Goal: Task Accomplishment & Management: Use online tool/utility

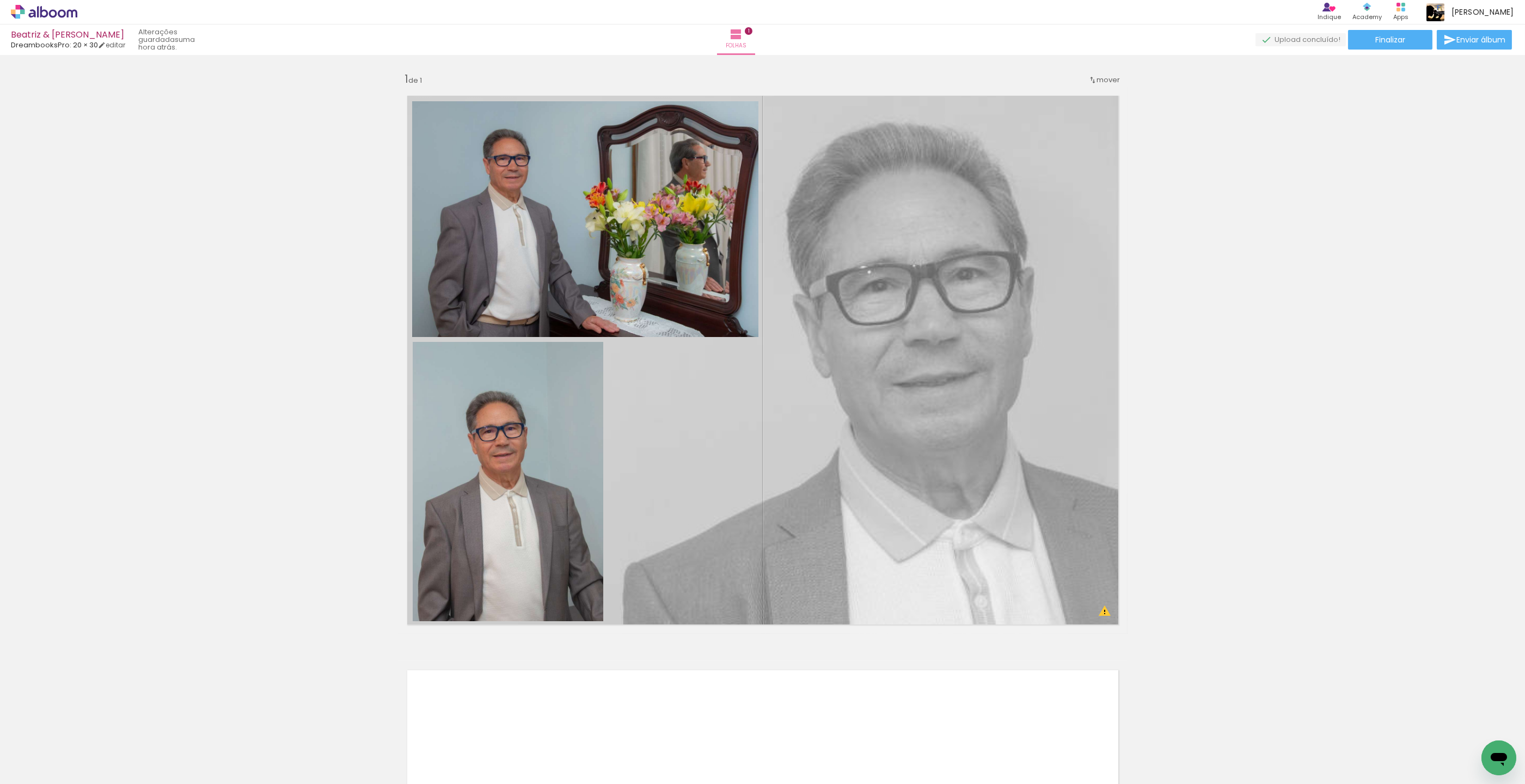
scroll to position [7363, 0]
click at [535, 168] on quentale-photo at bounding box center [585, 219] width 346 height 236
click at [790, 645] on iron-icon at bounding box center [793, 642] width 12 height 22
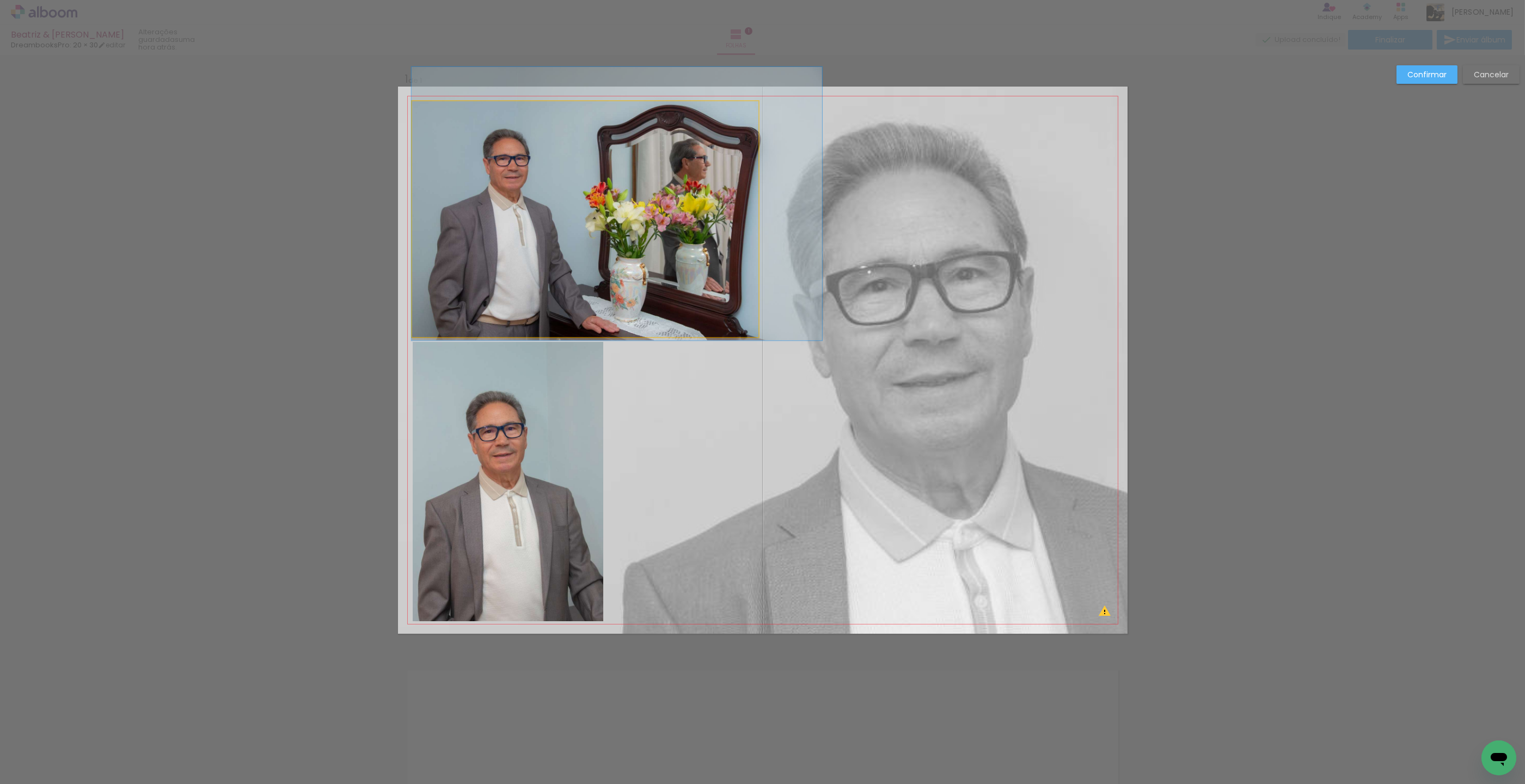
click at [513, 251] on quentale-photo at bounding box center [585, 219] width 346 height 236
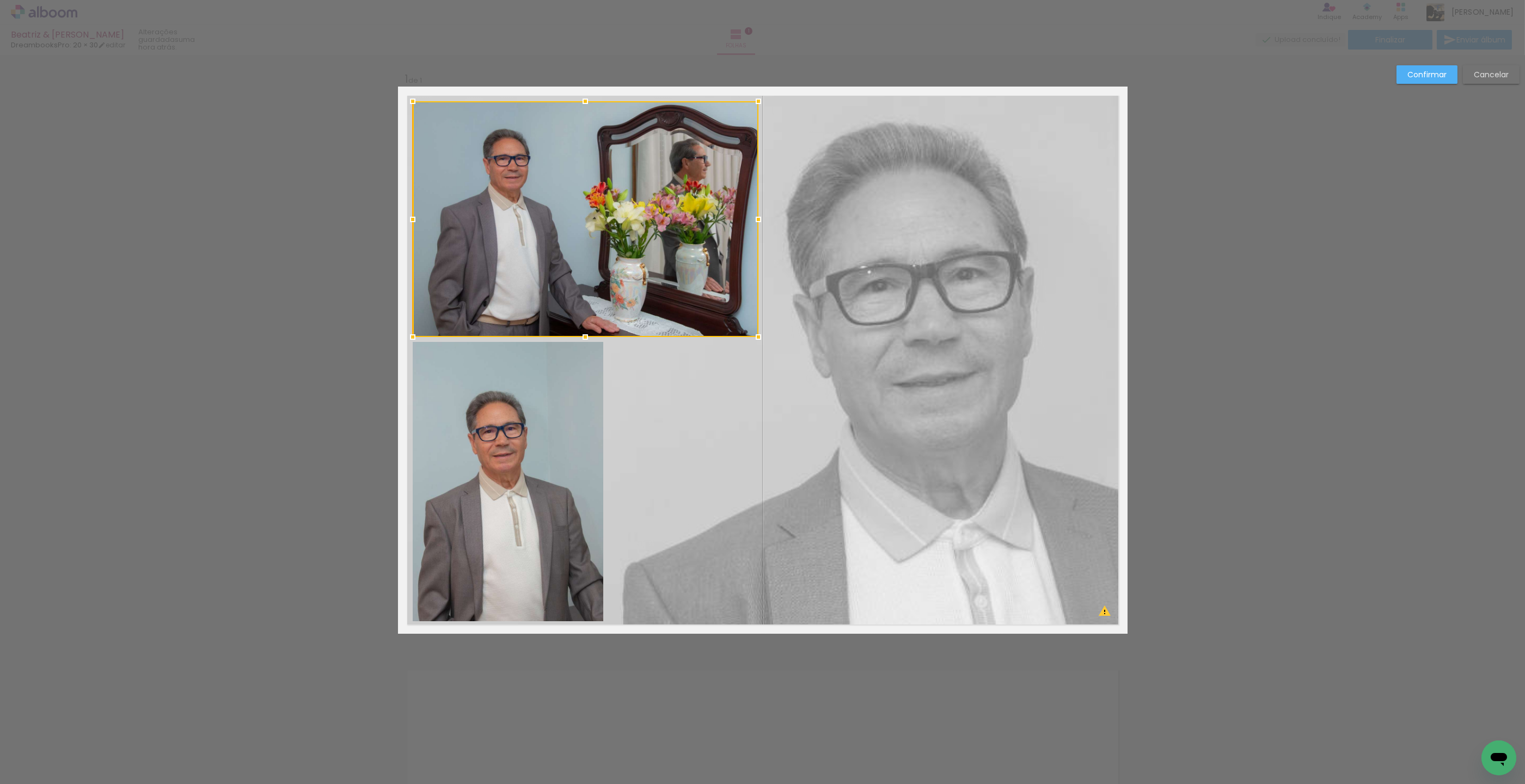
scroll to position [0, 11]
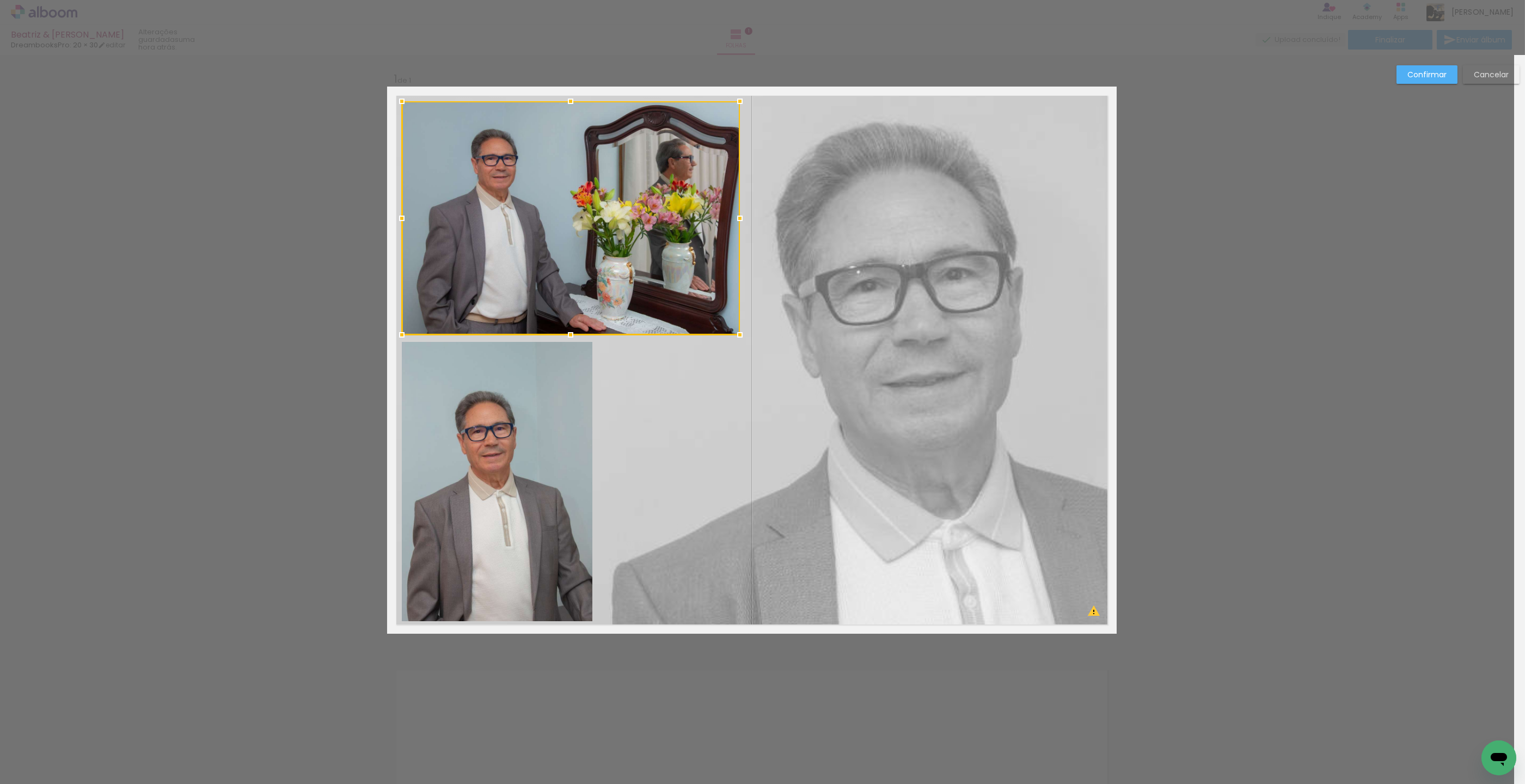
drag, startPoint x: 746, startPoint y: 337, endPoint x: 727, endPoint y: 332, distance: 19.6
click at [738, 335] on div at bounding box center [740, 335] width 22 height 22
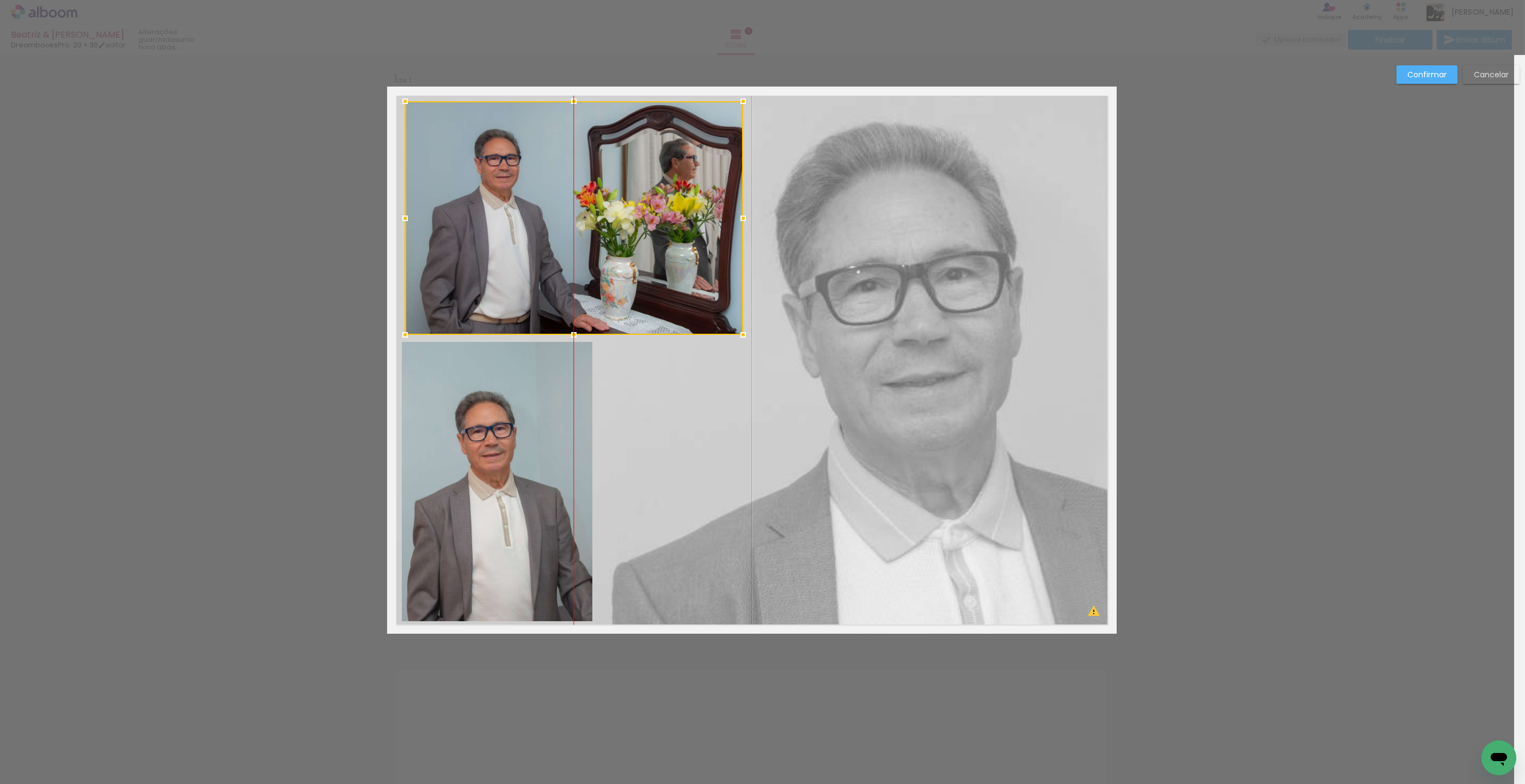
click at [663, 305] on div at bounding box center [574, 218] width 338 height 234
click at [580, 417] on quentale-photo at bounding box center [497, 481] width 191 height 279
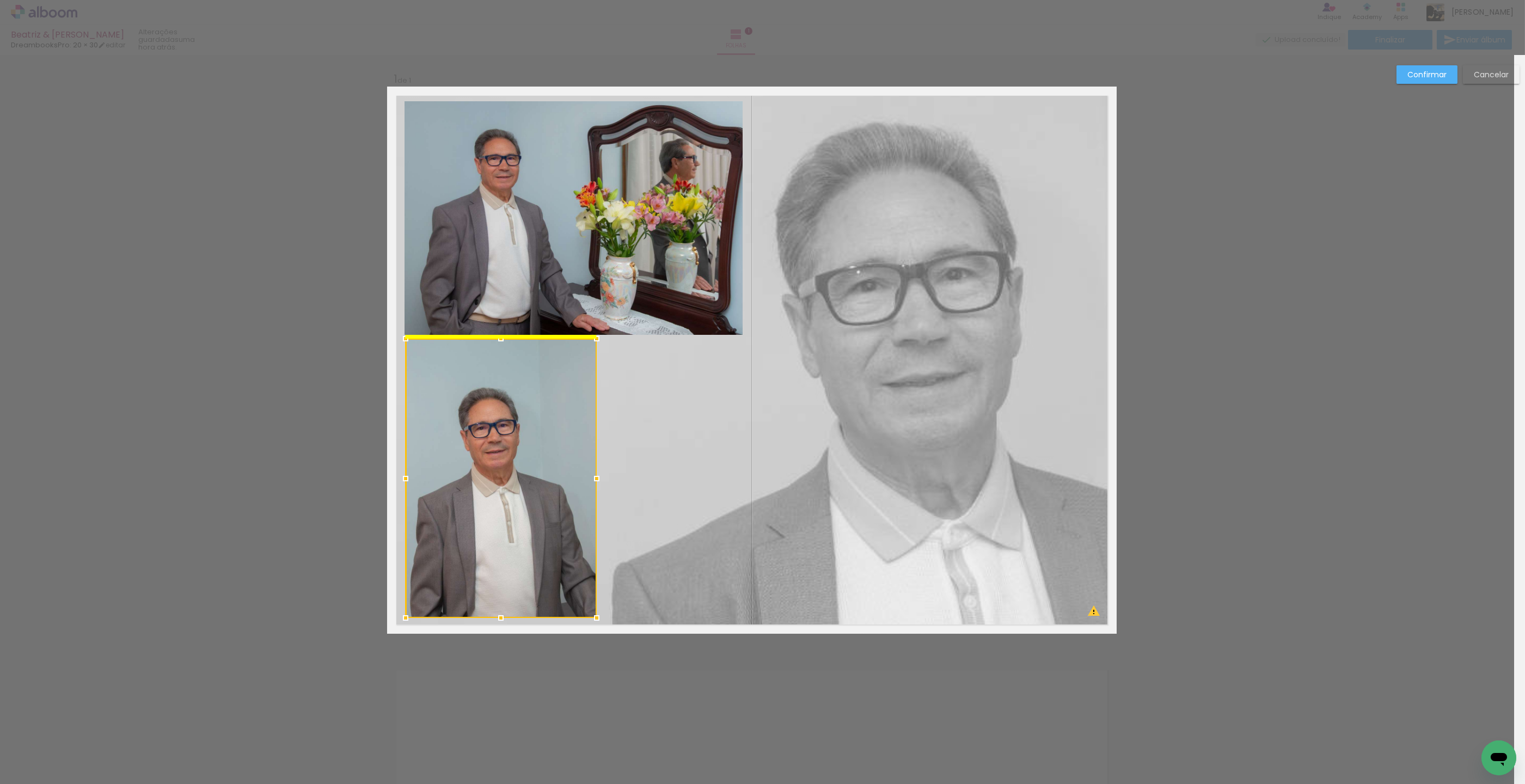
drag, startPoint x: 520, startPoint y: 433, endPoint x: 528, endPoint y: 432, distance: 8.1
click at [524, 432] on div at bounding box center [501, 478] width 191 height 279
click at [740, 437] on quentale-layouter at bounding box center [752, 360] width 730 height 547
click at [0, 0] on slot "Confirmar" at bounding box center [0, 0] width 0 height 0
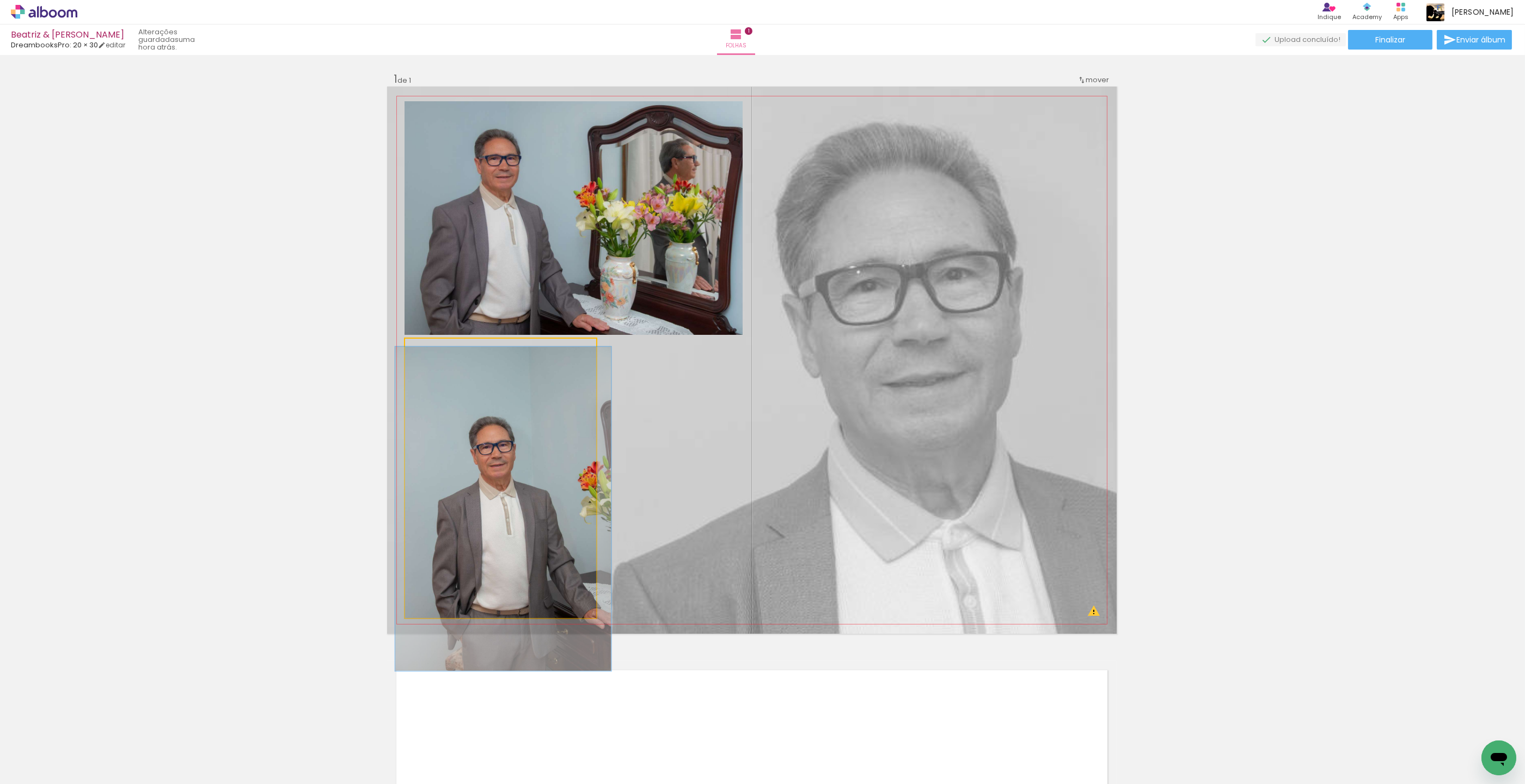
drag, startPoint x: 453, startPoint y: 351, endPoint x: 438, endPoint y: 351, distance: 15.0
click at [438, 351] on div at bounding box center [436, 350] width 10 height 10
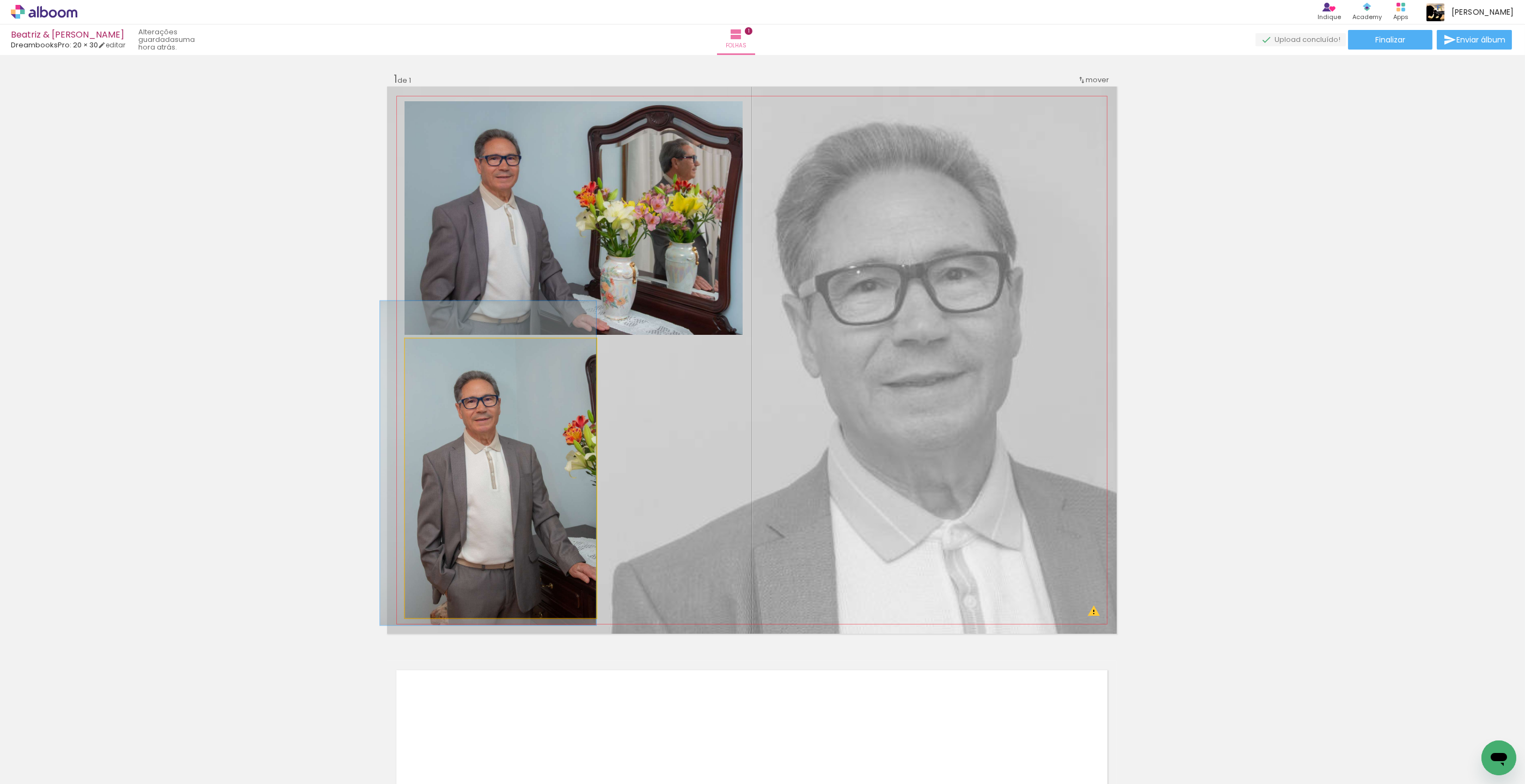
drag, startPoint x: 439, startPoint y: 448, endPoint x: 419, endPoint y: 403, distance: 49.2
drag, startPoint x: 443, startPoint y: 386, endPoint x: 433, endPoint y: 384, distance: 10.2
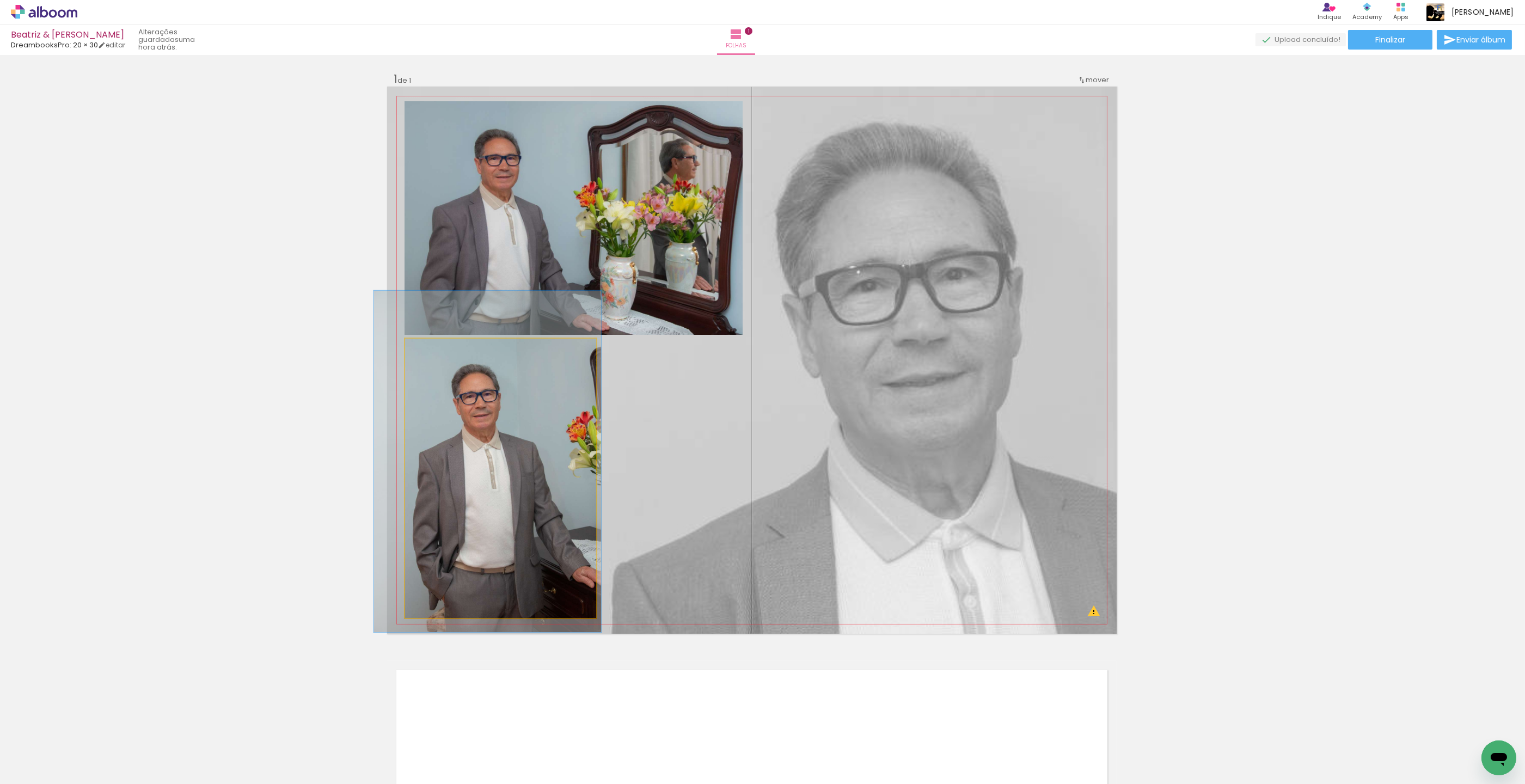
type paper-slider "119"
click at [440, 347] on div at bounding box center [439, 350] width 10 height 10
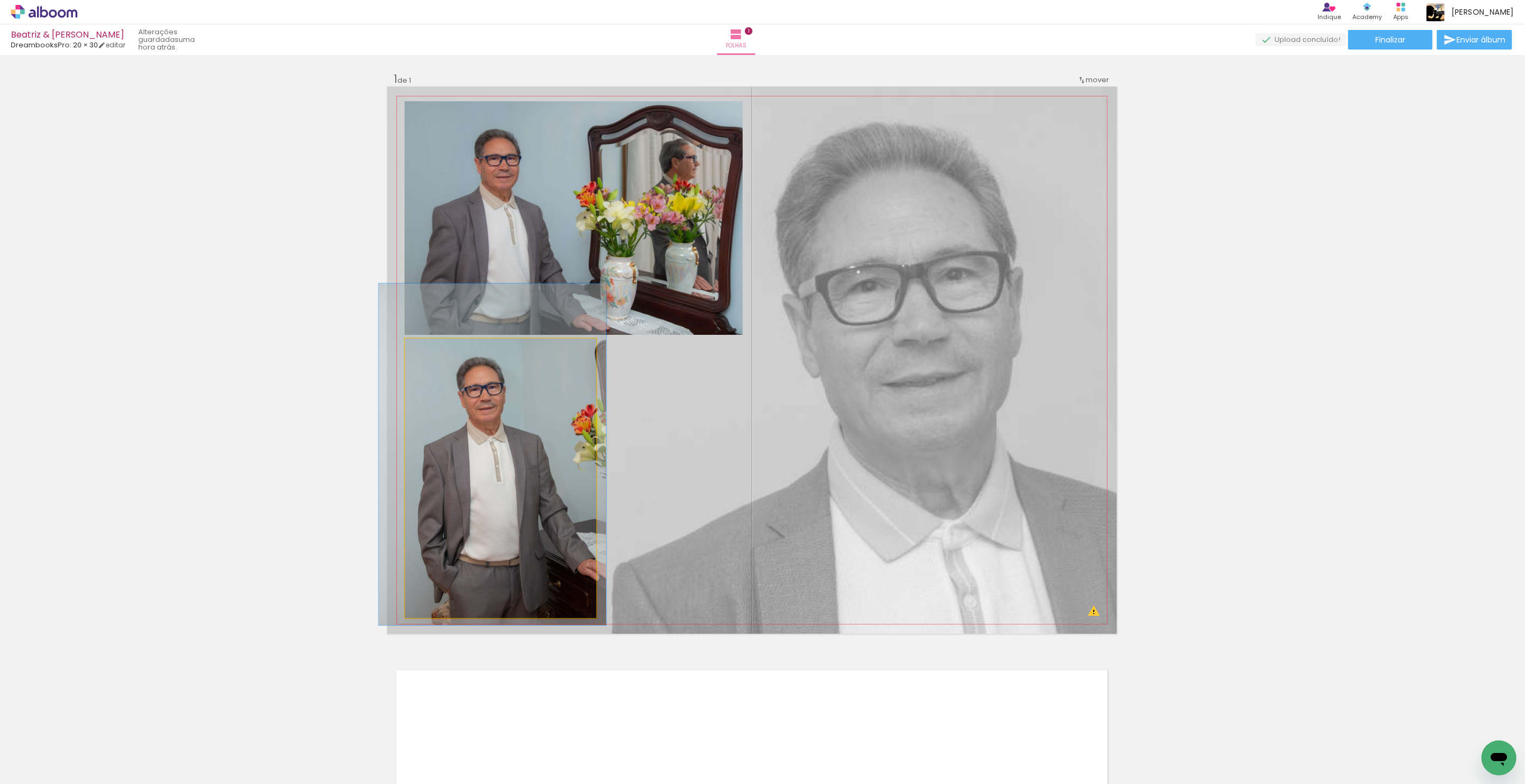
drag, startPoint x: 458, startPoint y: 415, endPoint x: 464, endPoint y: 408, distance: 9.2
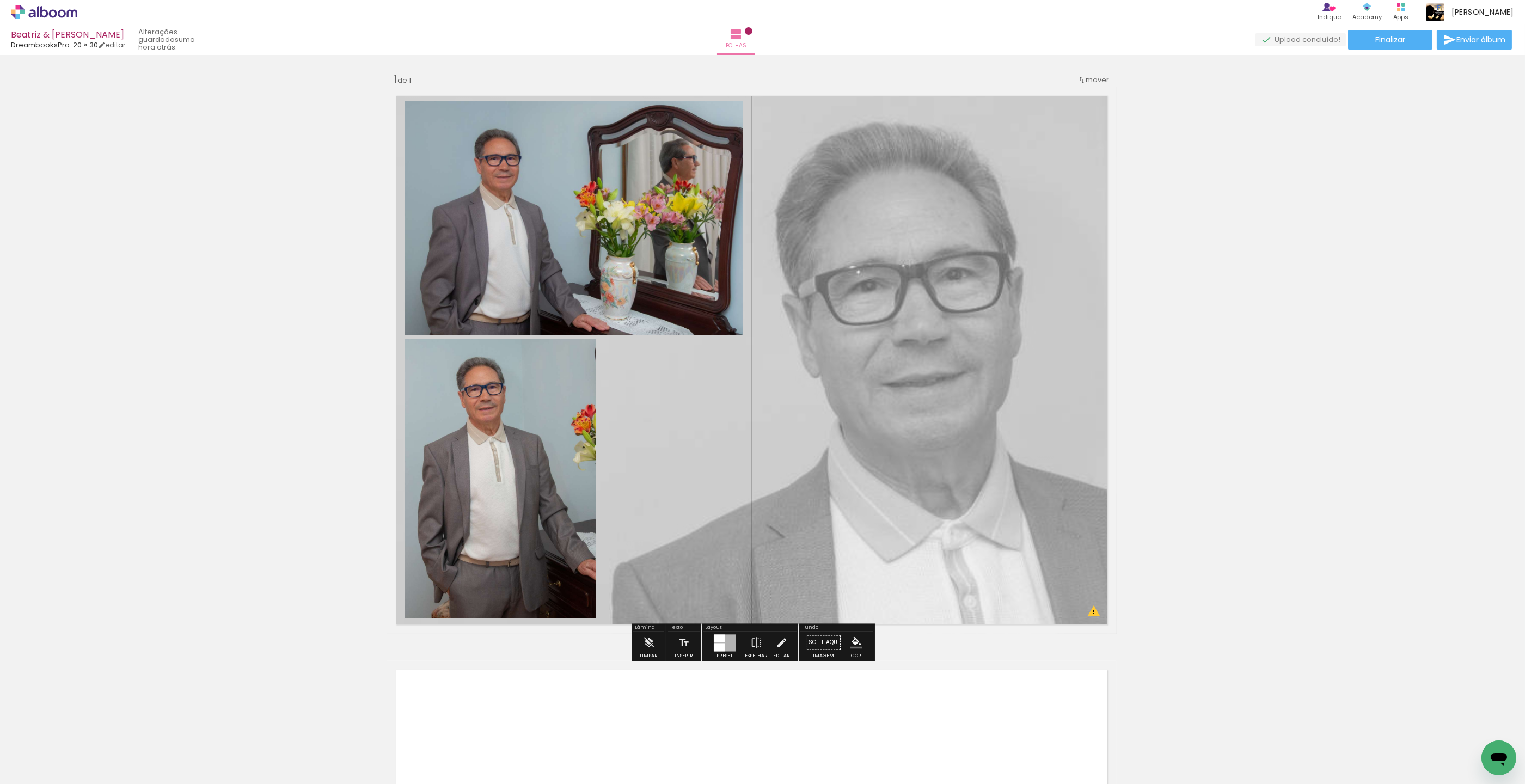
click at [1435, 340] on div "Inserir folha 1 de 1 O Designbox precisa de aumentar a sua imagem em 192% para …" at bounding box center [752, 633] width 1525 height 1149
click at [514, 138] on paper-item at bounding box center [516, 138] width 19 height 8
click at [516, 180] on iron-icon "color picker" at bounding box center [517, 182] width 13 height 10
click at [468, 177] on paper-item "#f9a825" at bounding box center [468, 175] width 11 height 11
click at [515, 375] on paper-item at bounding box center [516, 375] width 19 height 8
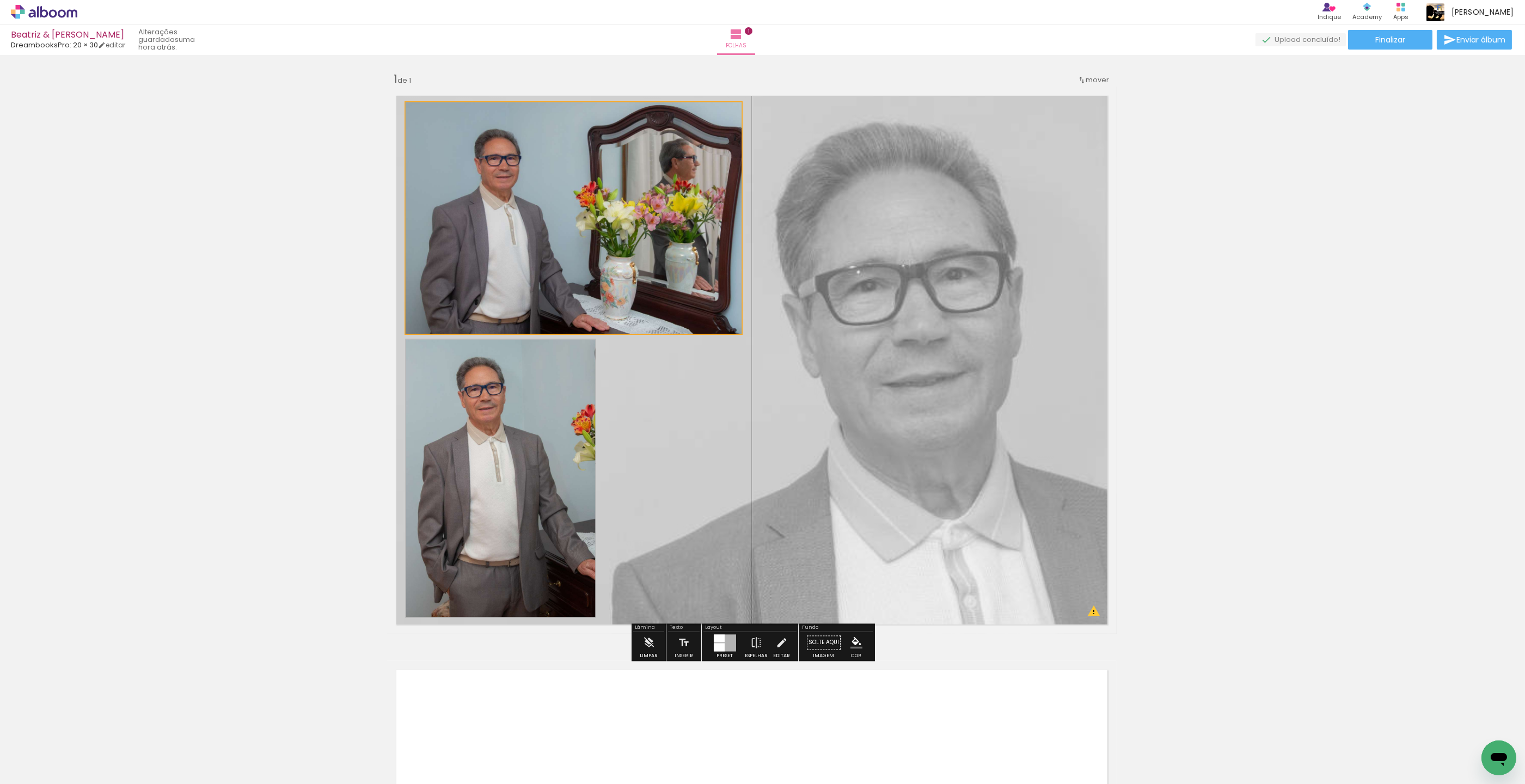
click at [517, 417] on iron-icon "color picker" at bounding box center [517, 419] width 13 height 10
click at [479, 413] on paper-item "#ff8f00" at bounding box center [479, 413] width 11 height 11
click at [517, 182] on iron-icon "color picker" at bounding box center [517, 182] width 13 height 10
click at [514, 421] on iron-icon "color picker" at bounding box center [517, 419] width 13 height 10
click at [469, 413] on paper-item "#f9a825" at bounding box center [468, 413] width 11 height 11
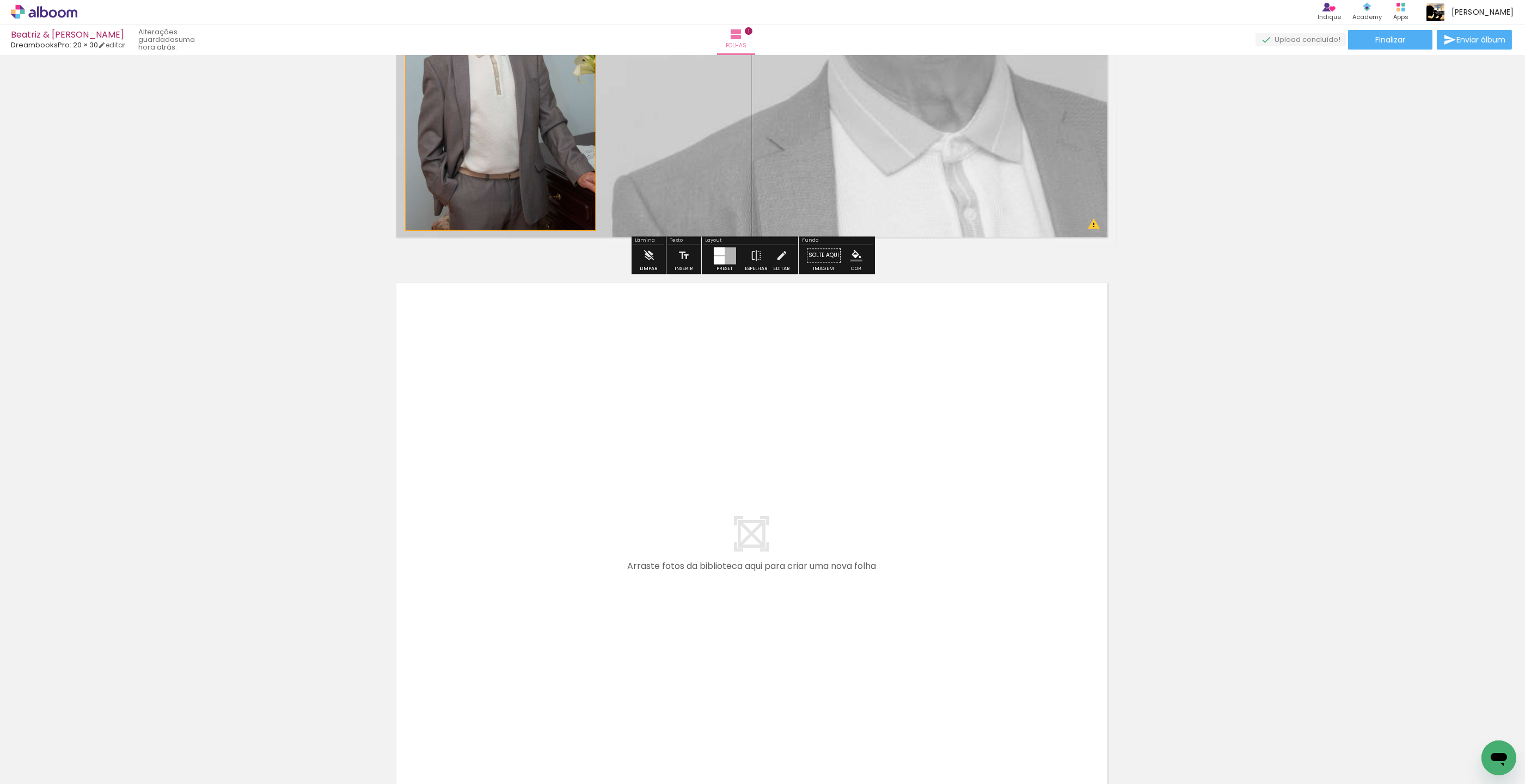
scroll to position [536, 11]
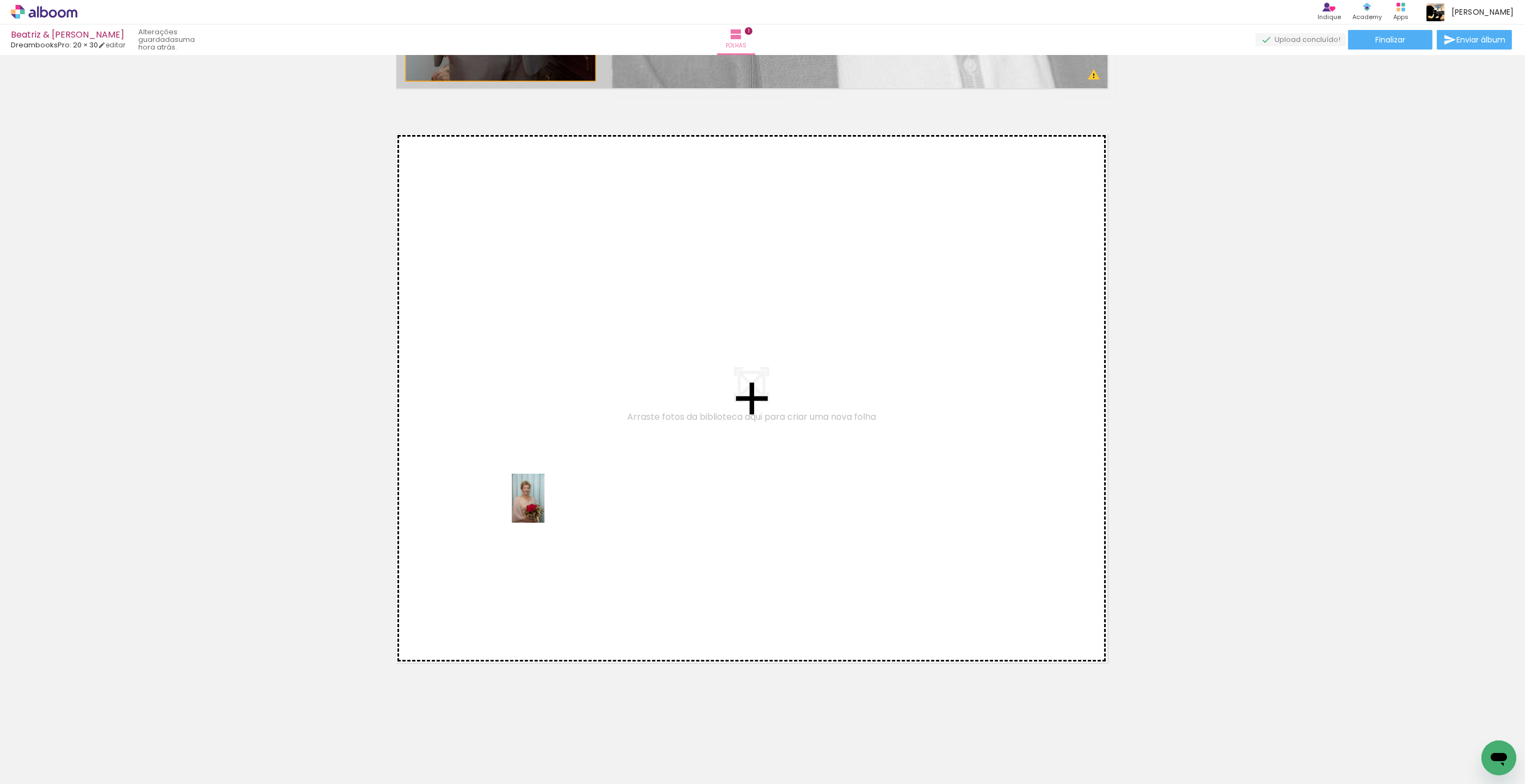
drag, startPoint x: 365, startPoint y: 641, endPoint x: 545, endPoint y: 506, distance: 225.0
click at [545, 506] on quentale-workspace at bounding box center [762, 392] width 1525 height 784
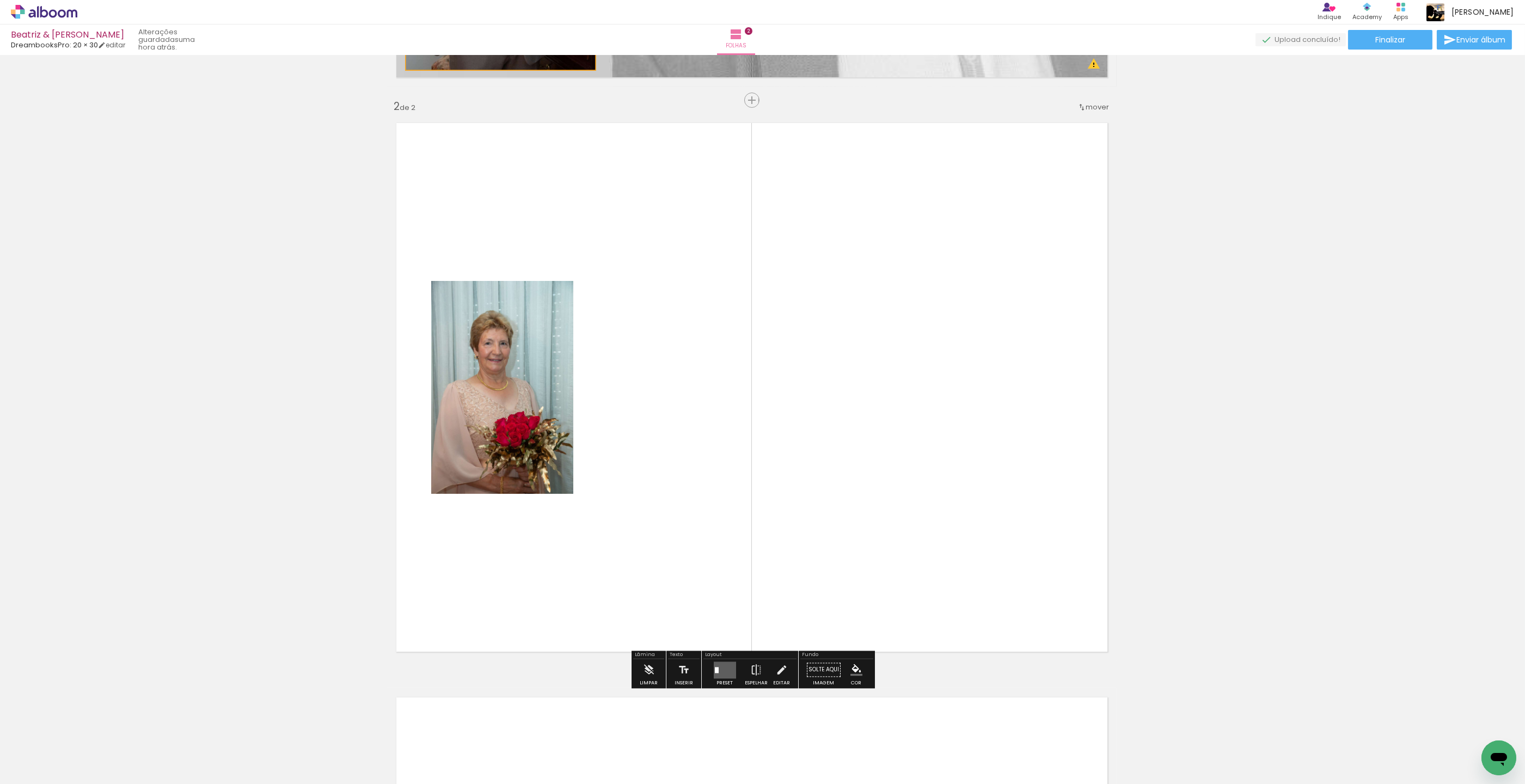
scroll to position [548, 11]
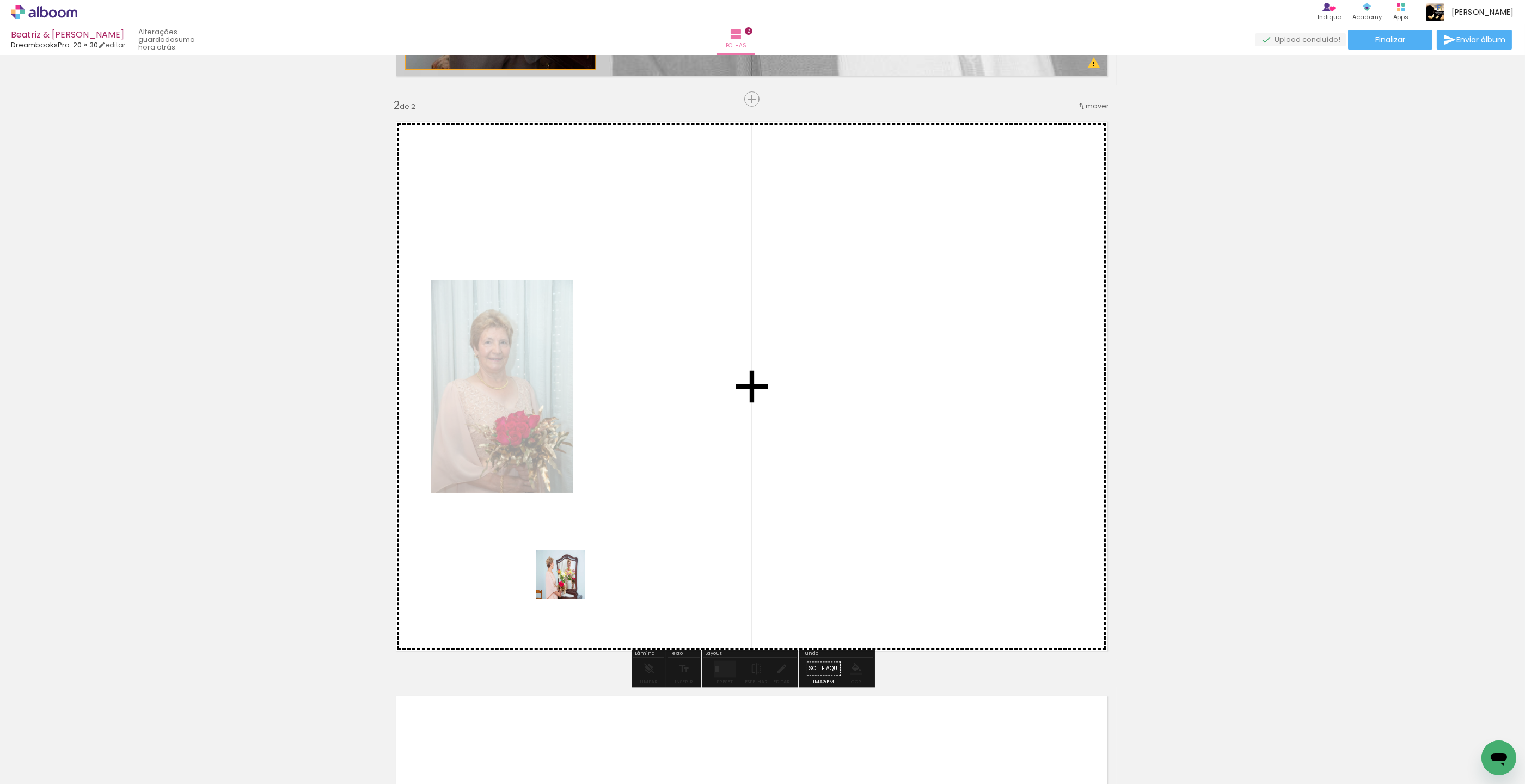
drag, startPoint x: 444, startPoint y: 655, endPoint x: 469, endPoint y: 682, distance: 36.8
click at [569, 584] on quentale-workspace at bounding box center [762, 392] width 1525 height 784
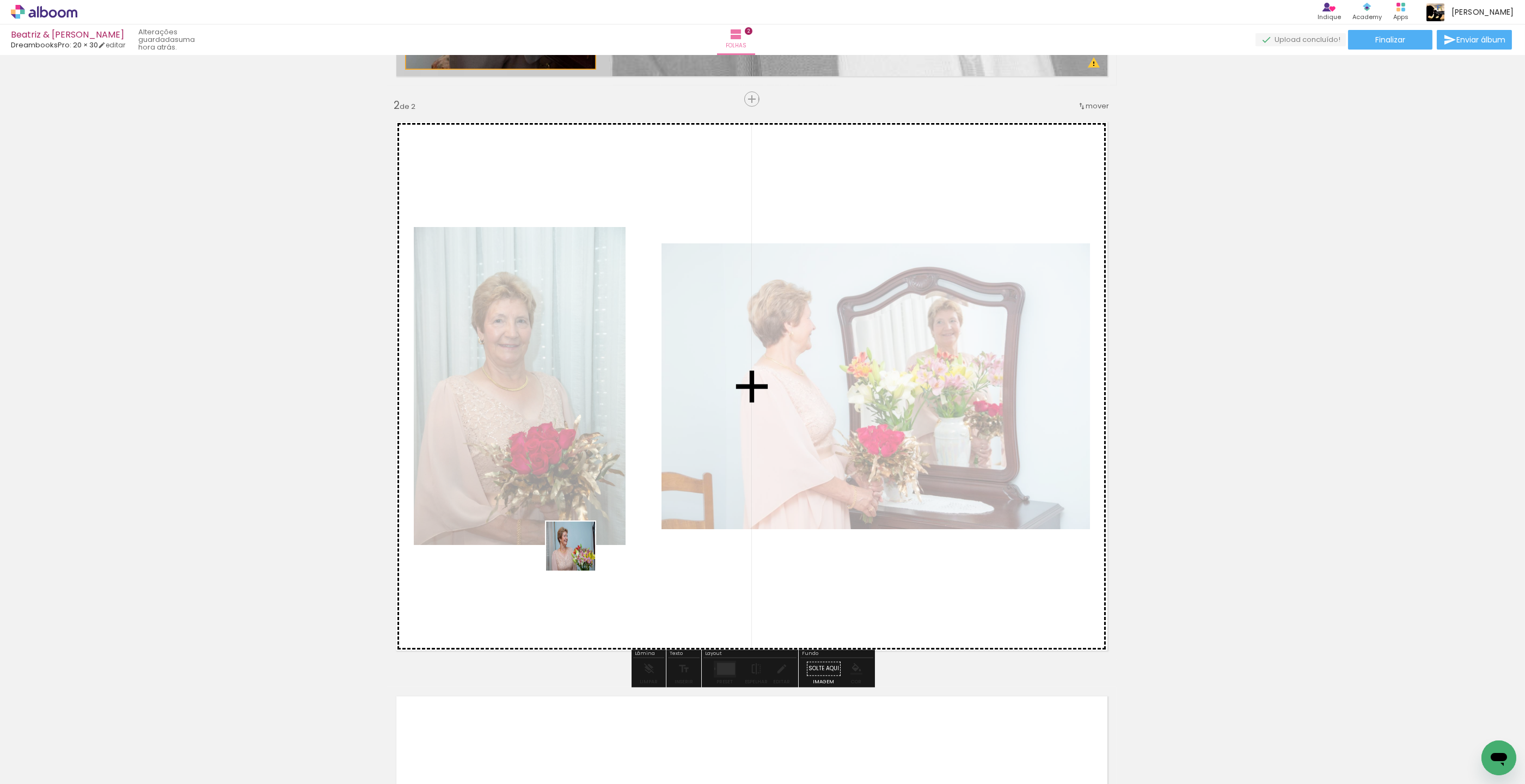
drag, startPoint x: 443, startPoint y: 664, endPoint x: 575, endPoint y: 620, distance: 139.1
click at [674, 462] on quentale-workspace at bounding box center [762, 392] width 1525 height 784
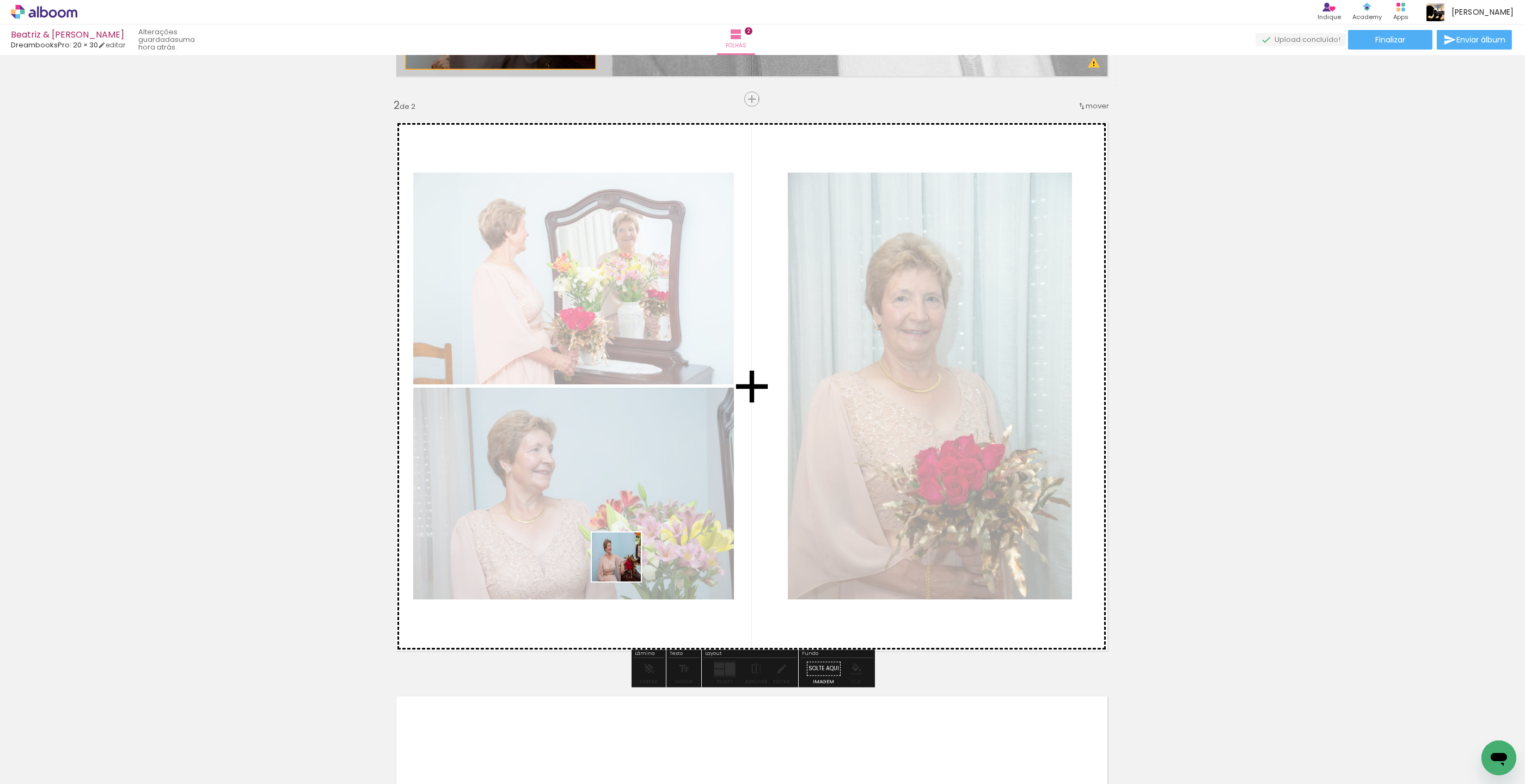
drag, startPoint x: 516, startPoint y: 657, endPoint x: 561, endPoint y: 658, distance: 45.0
click at [649, 535] on quentale-workspace at bounding box center [762, 392] width 1525 height 784
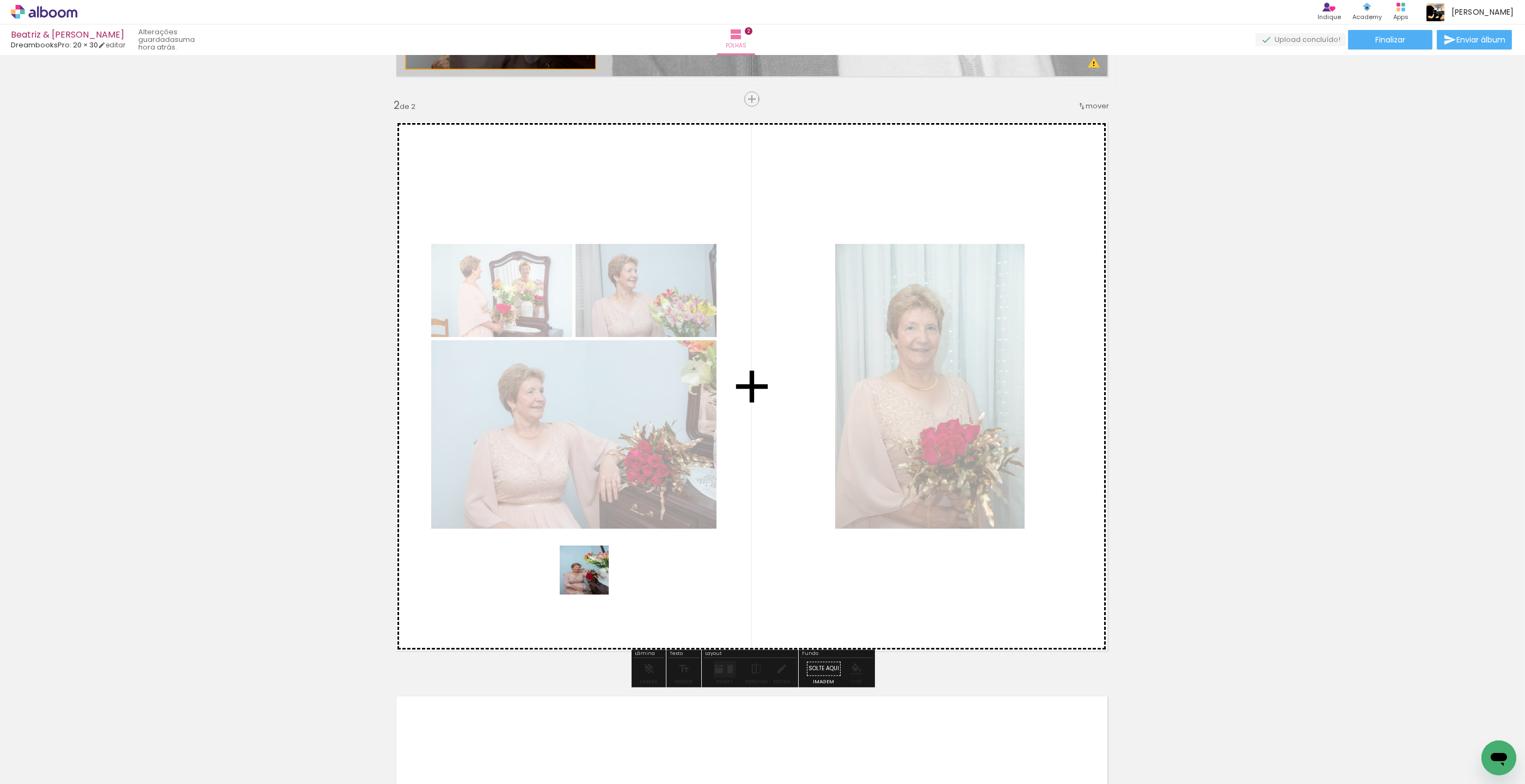
drag, startPoint x: 481, startPoint y: 736, endPoint x: 601, endPoint y: 569, distance: 205.6
click at [603, 563] on quentale-workspace at bounding box center [762, 392] width 1525 height 784
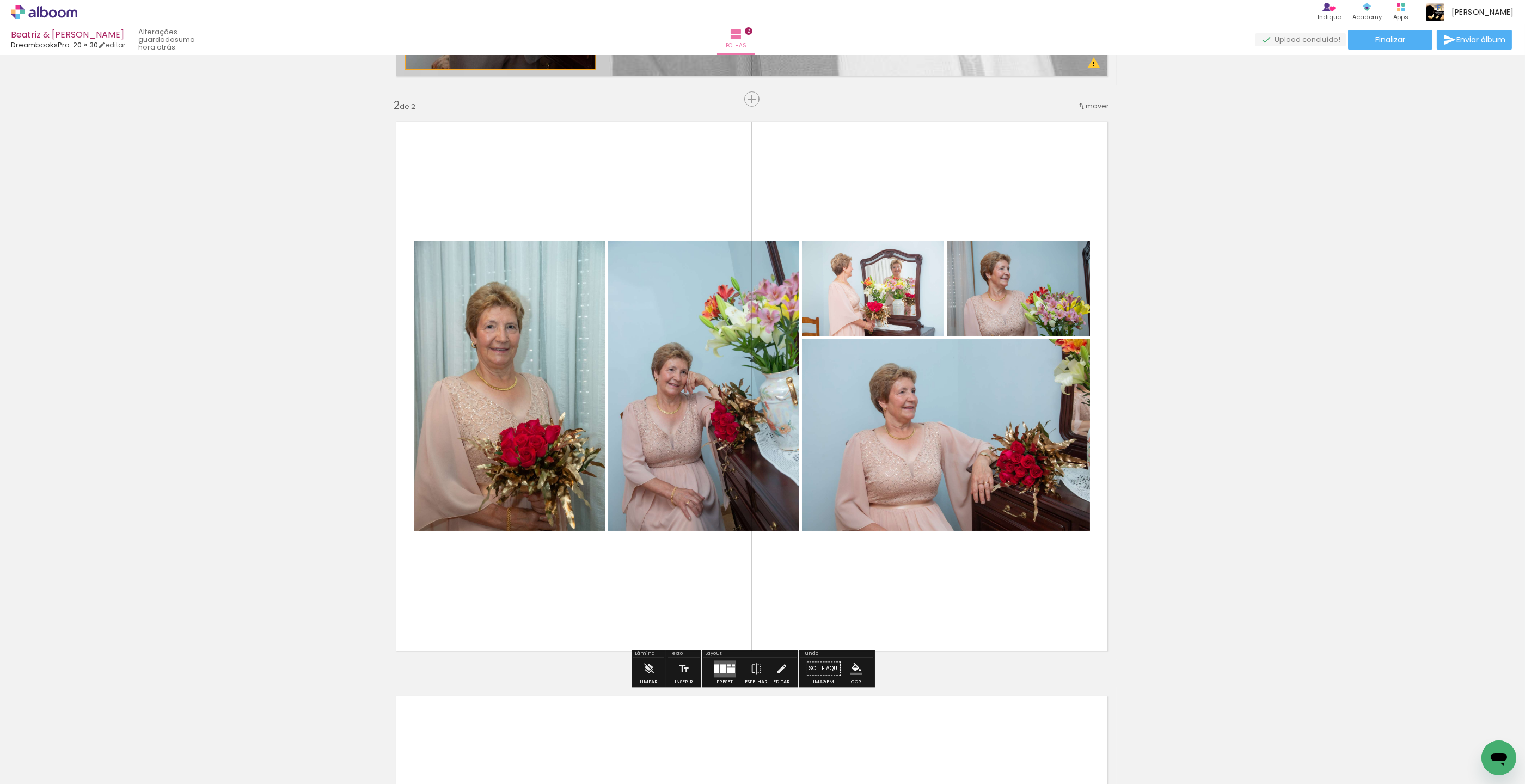
click at [720, 669] on div at bounding box center [723, 668] width 5 height 8
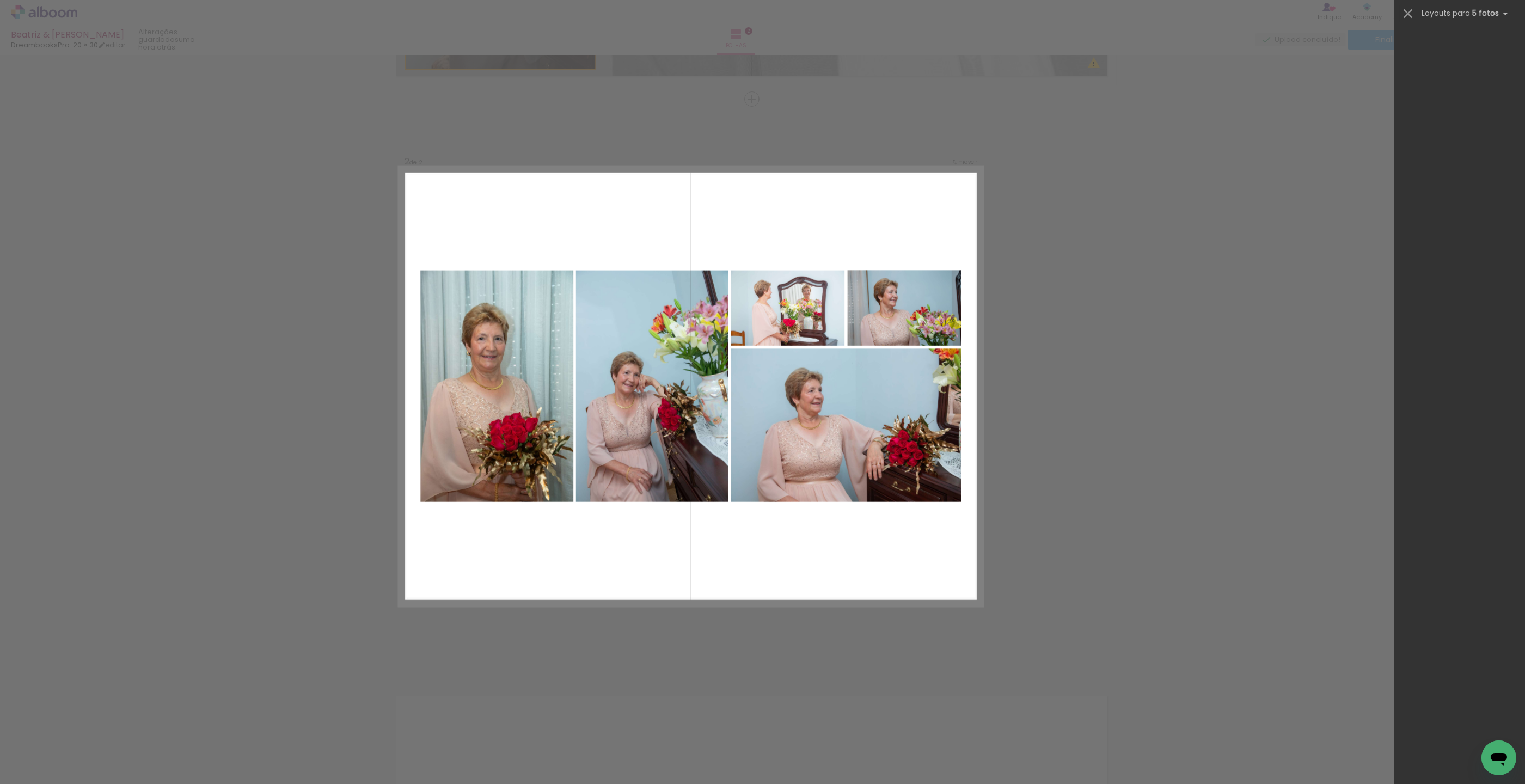
scroll to position [0, 0]
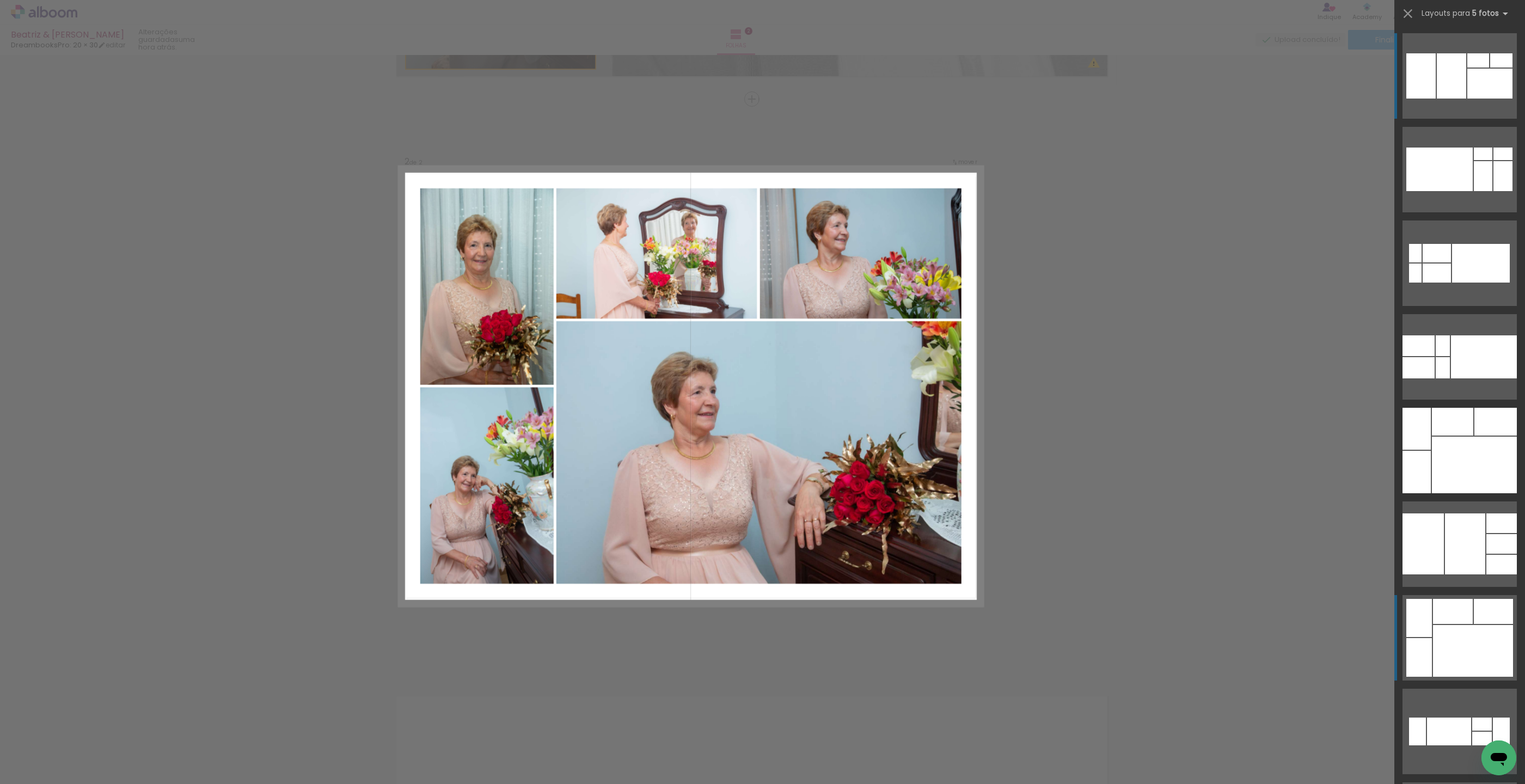
click at [1450, 614] on div at bounding box center [1453, 611] width 40 height 25
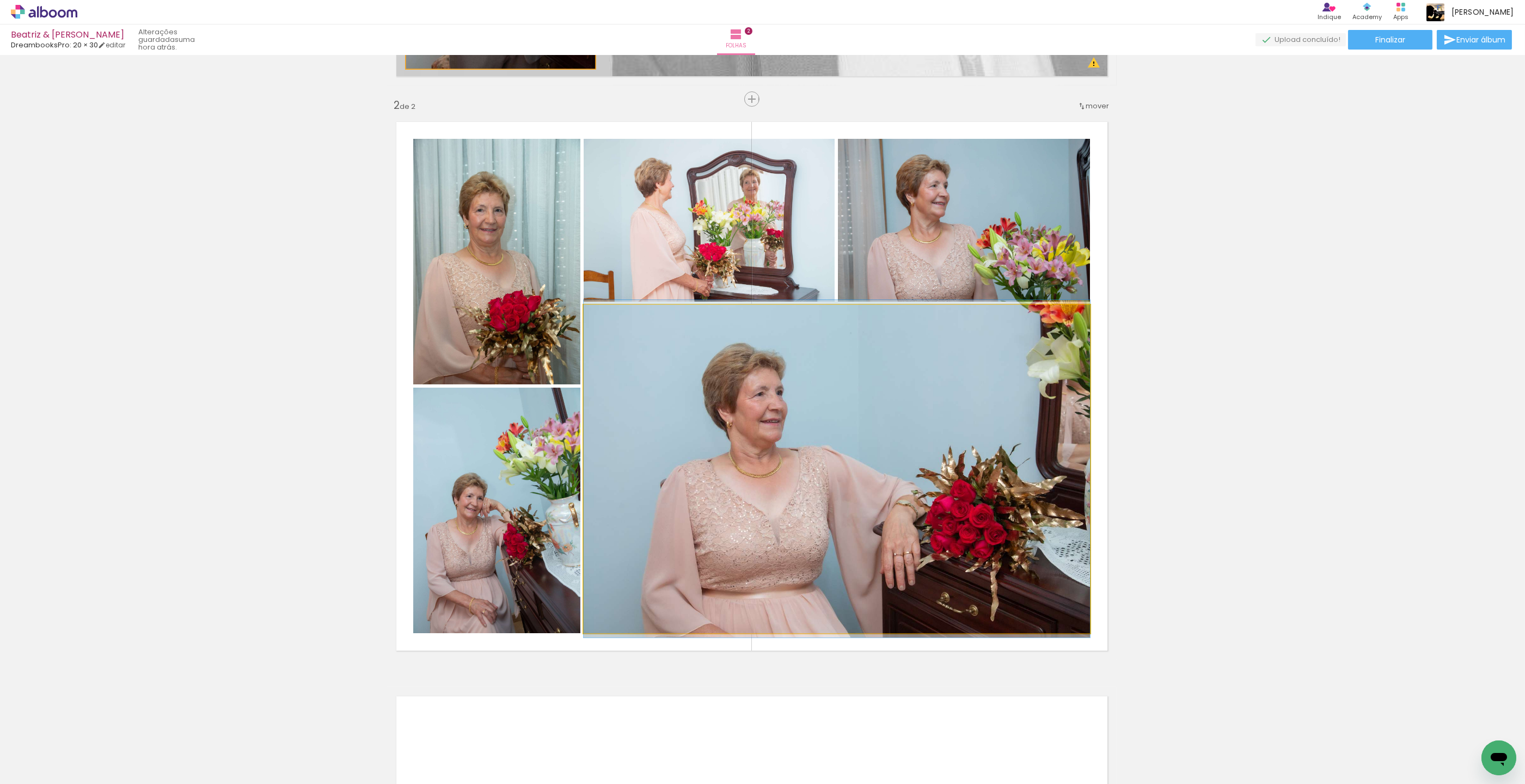
drag, startPoint x: 933, startPoint y: 431, endPoint x: 948, endPoint y: 431, distance: 15.0
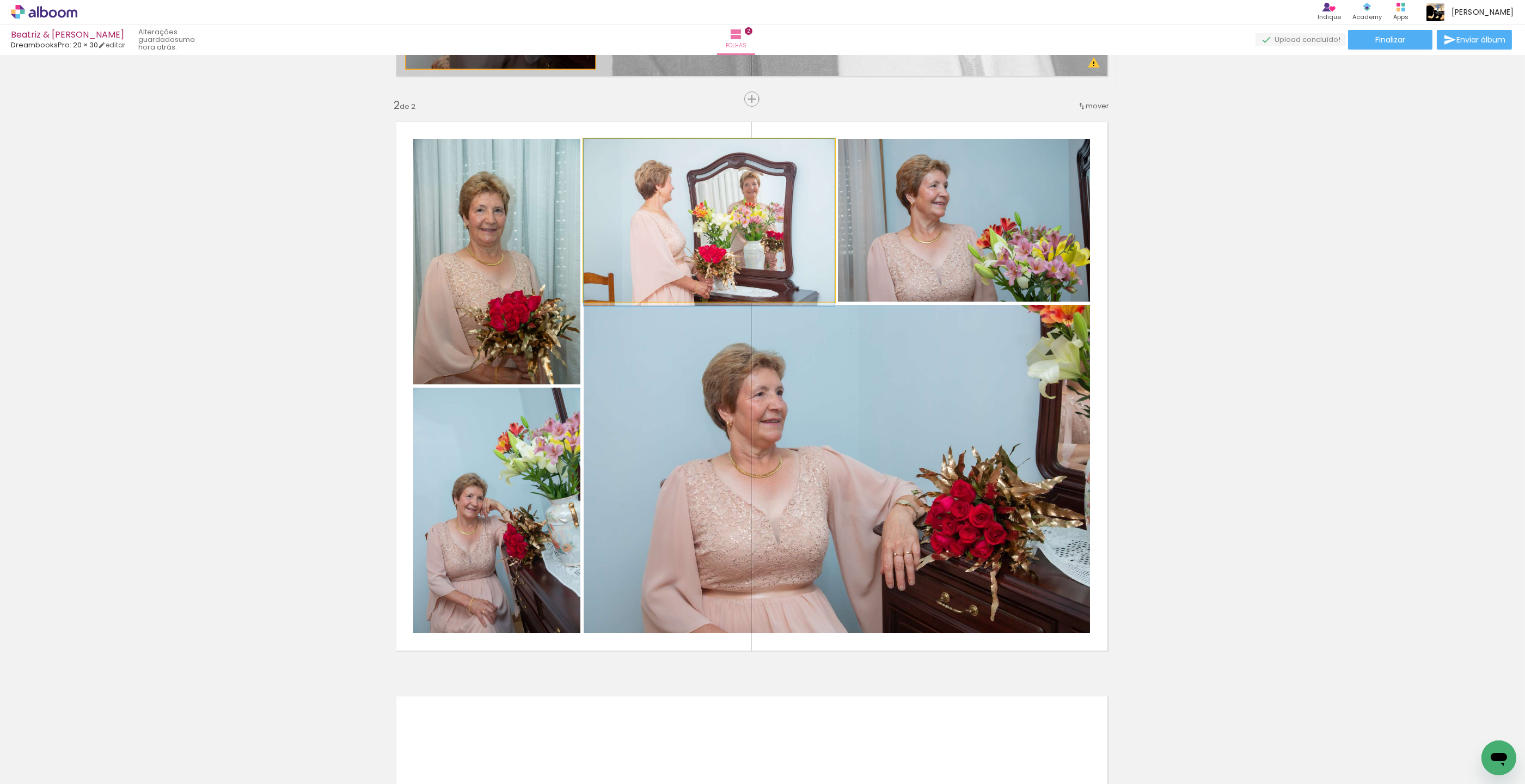
drag, startPoint x: 725, startPoint y: 206, endPoint x: 721, endPoint y: 218, distance: 12.6
drag, startPoint x: 719, startPoint y: 217, endPoint x: 694, endPoint y: 217, distance: 25.0
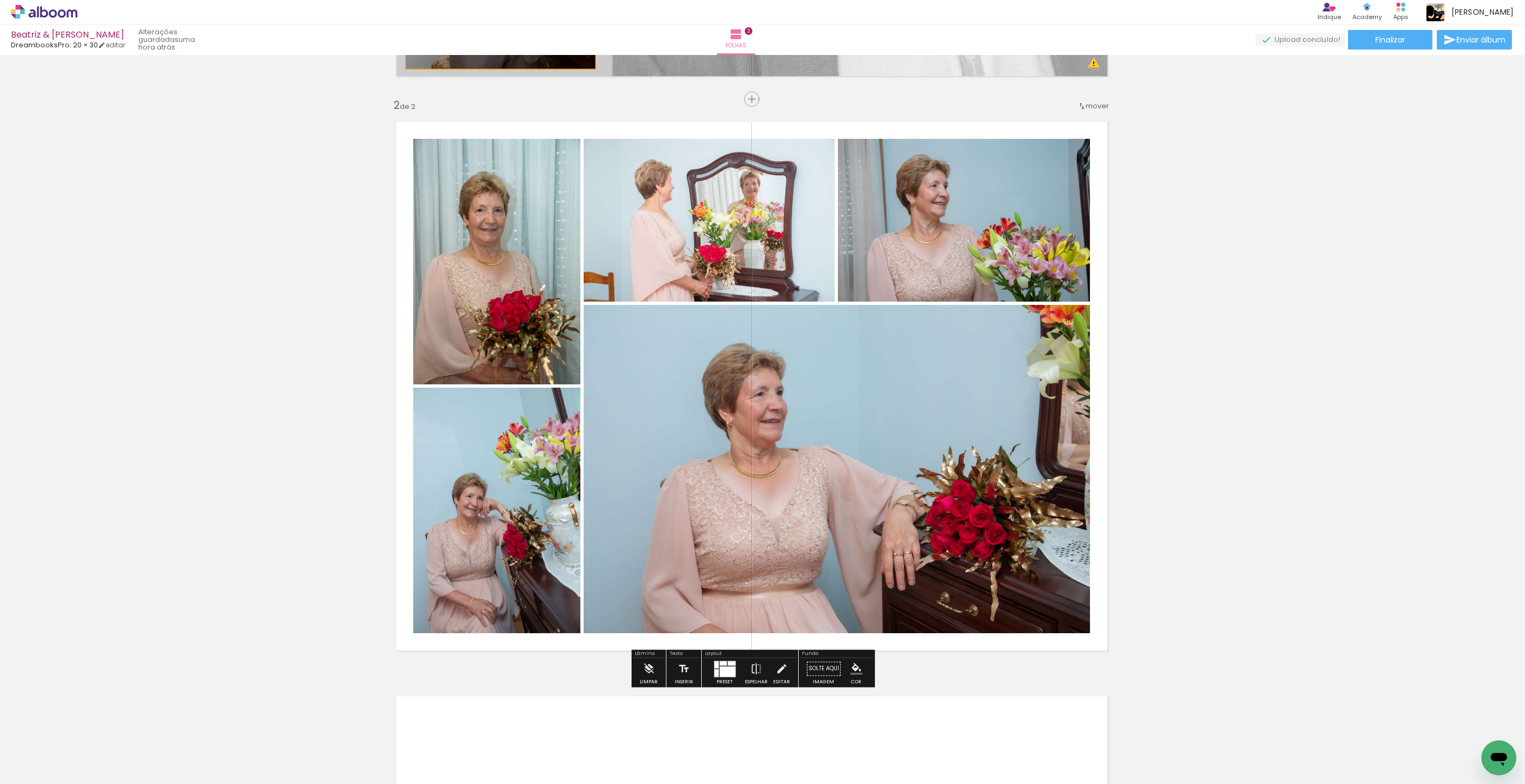
click at [0, 0] on slot "P&B" at bounding box center [0, 0] width 0 height 0
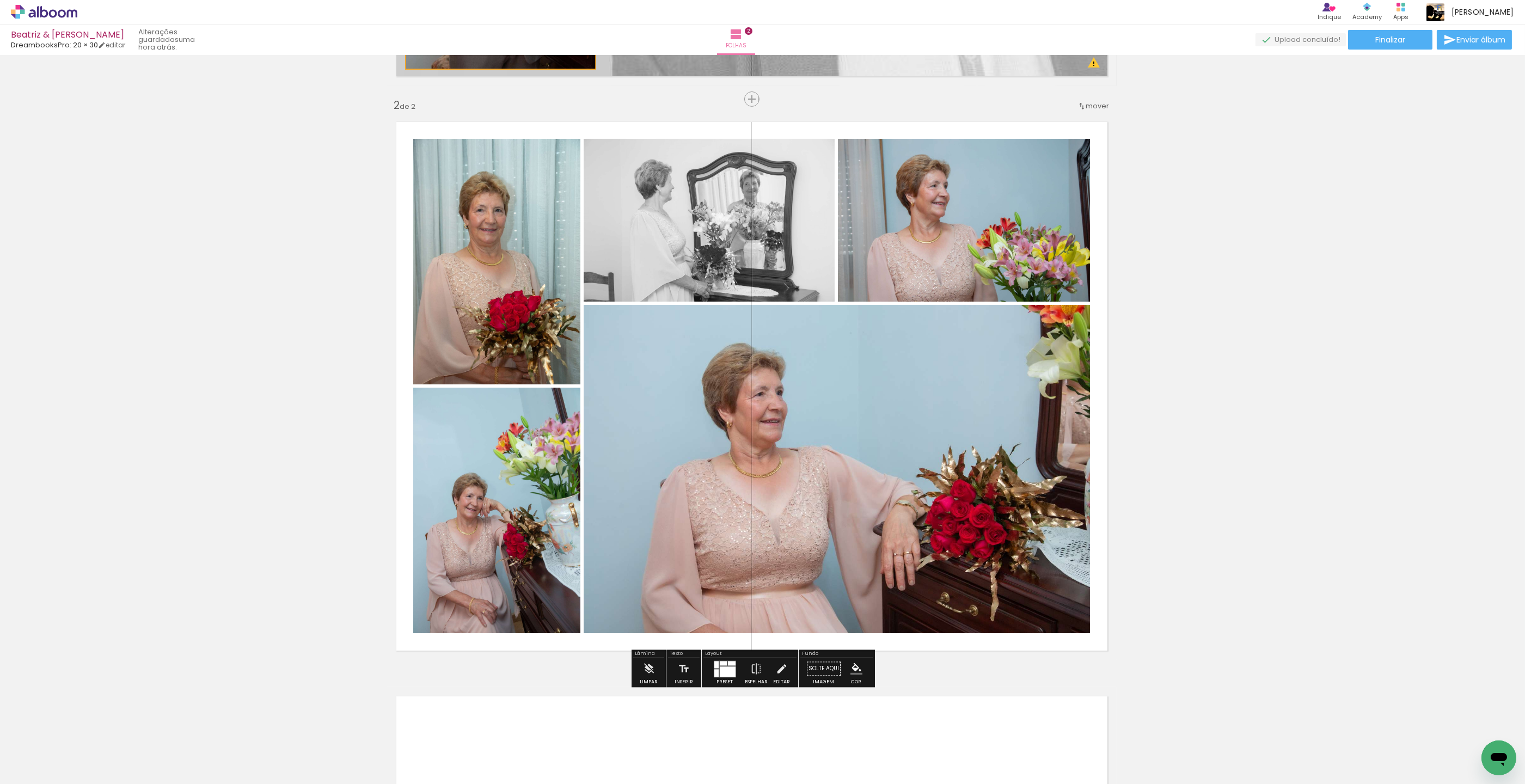
click at [0, 0] on slot "P&B" at bounding box center [0, 0] width 0 height 0
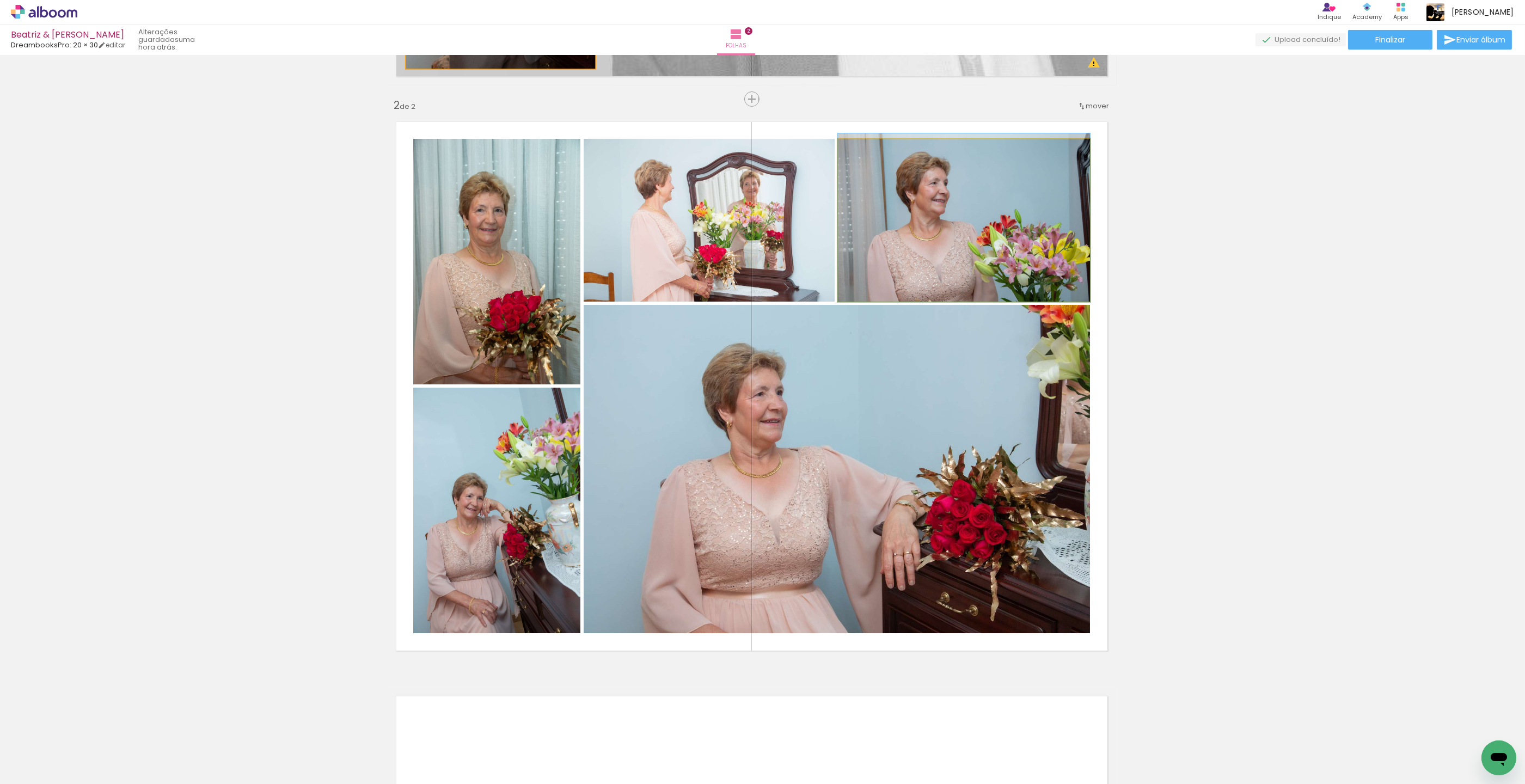
drag, startPoint x: 932, startPoint y: 271, endPoint x: 930, endPoint y: 258, distance: 13.2
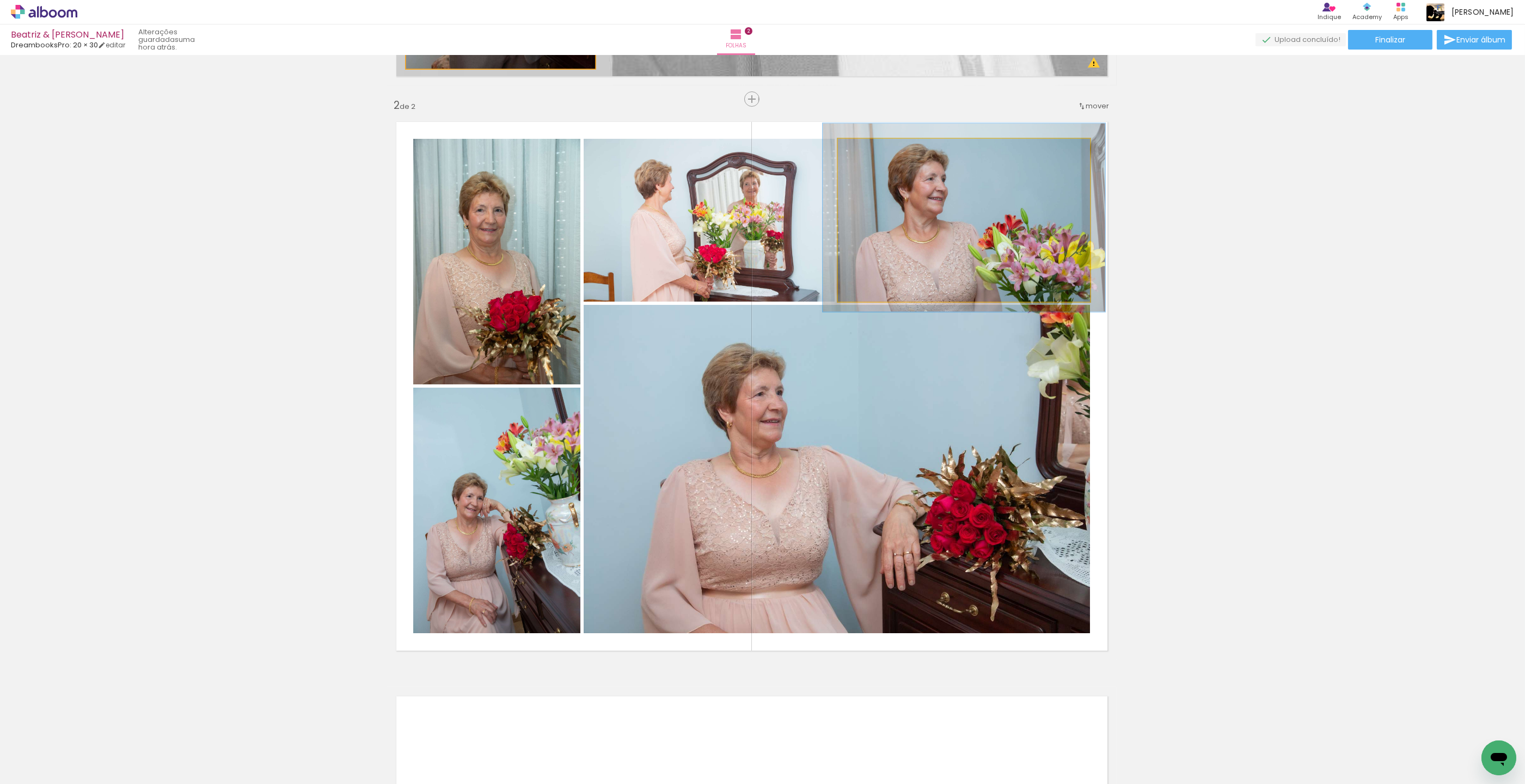
type paper-slider "112"
click at [871, 153] on div at bounding box center [868, 150] width 18 height 18
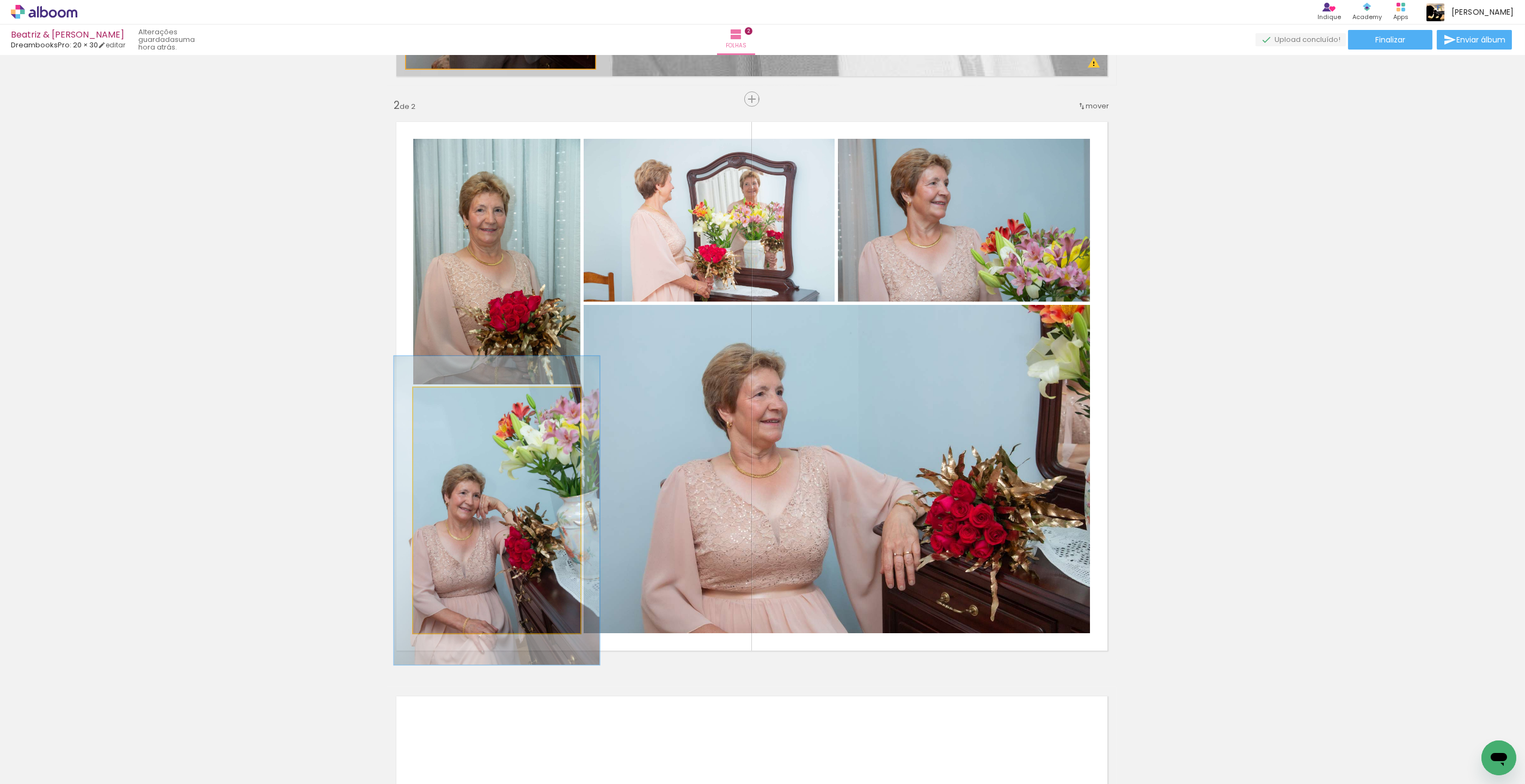
drag, startPoint x: 441, startPoint y: 397, endPoint x: 450, endPoint y: 395, distance: 9.2
click at [450, 395] on div at bounding box center [447, 399] width 10 height 10
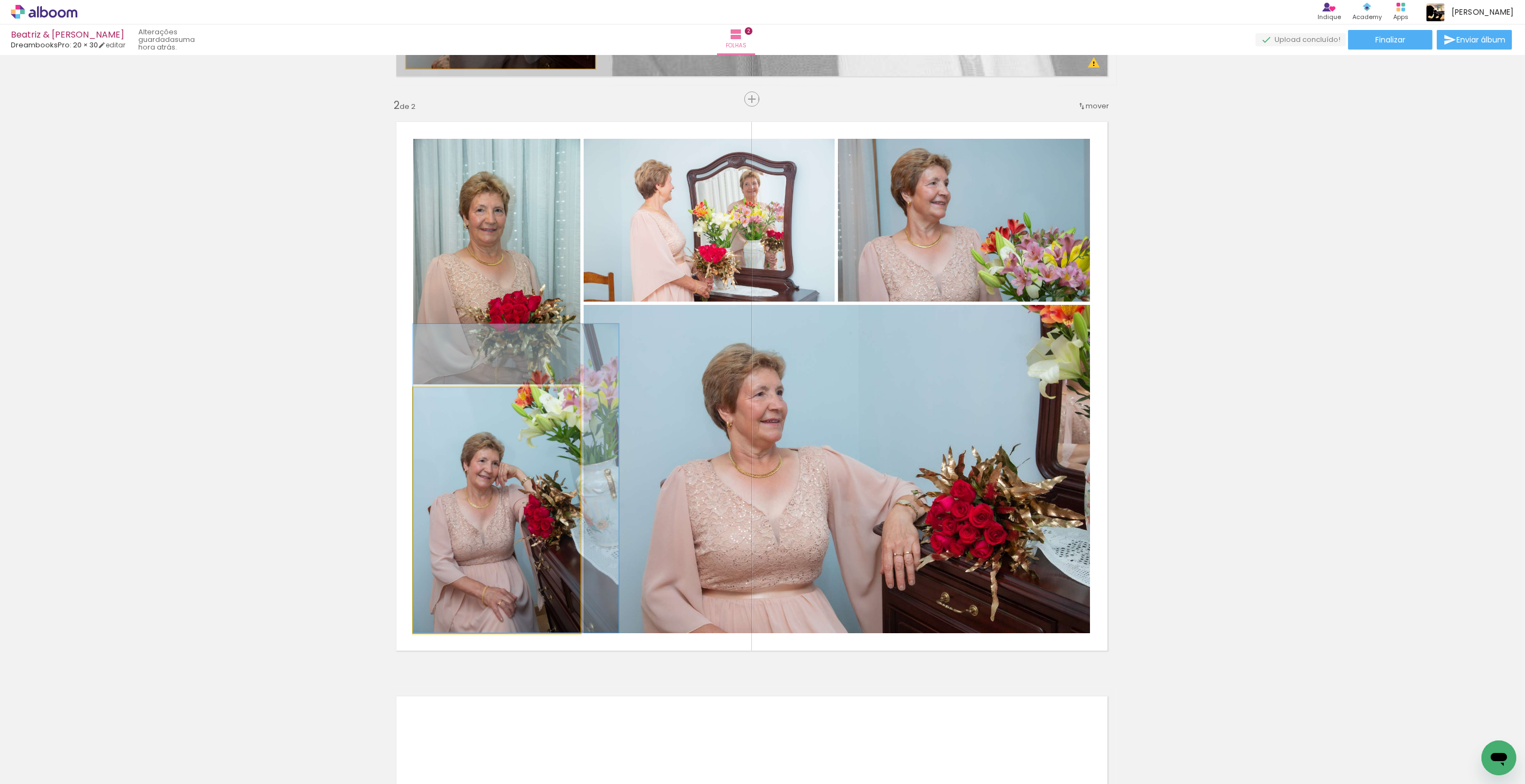
drag, startPoint x: 458, startPoint y: 480, endPoint x: 487, endPoint y: 439, distance: 50.2
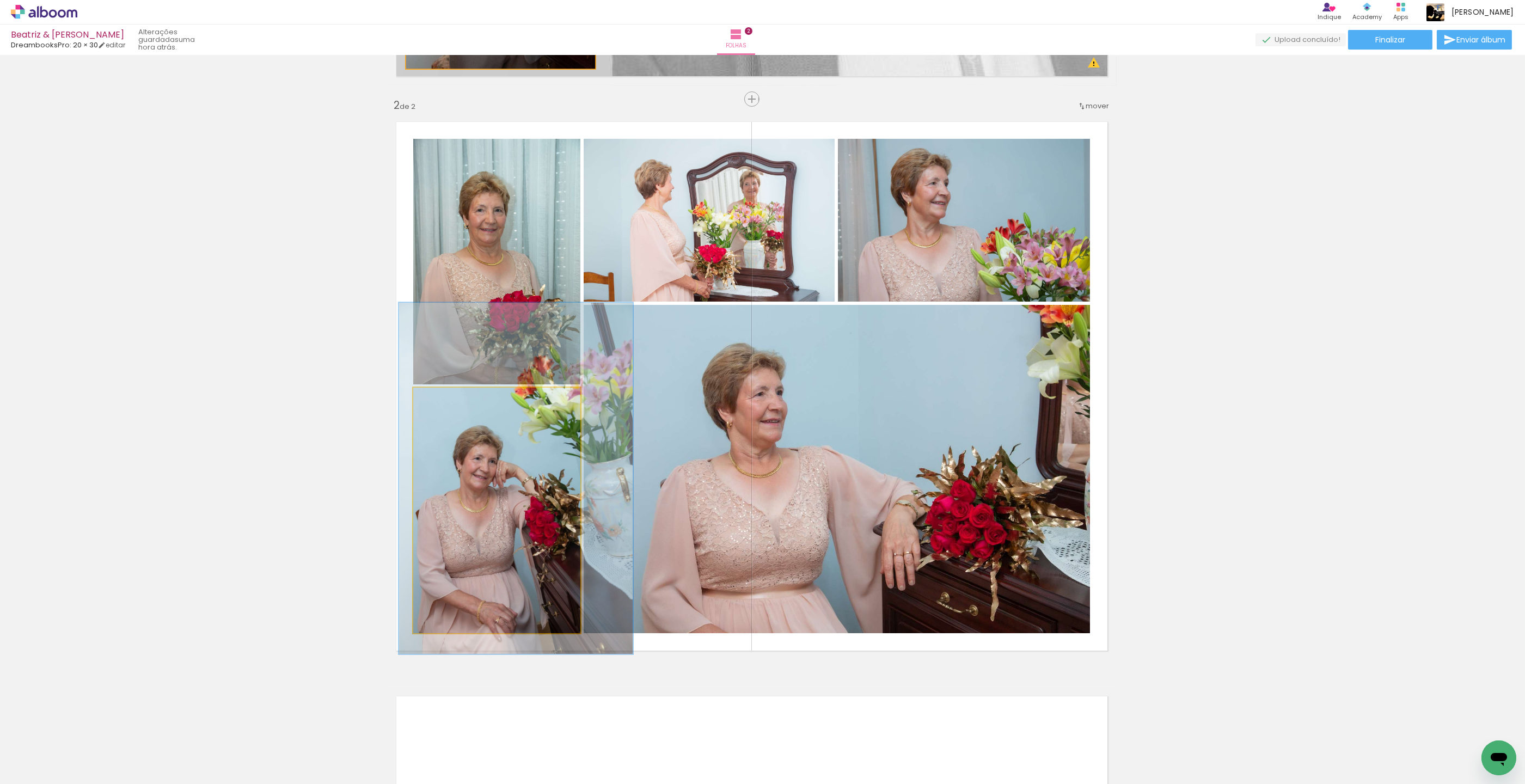
drag, startPoint x: 453, startPoint y: 398, endPoint x: 459, endPoint y: 398, distance: 6.0
type paper-slider "141"
click at [459, 398] on div at bounding box center [455, 399] width 18 height 18
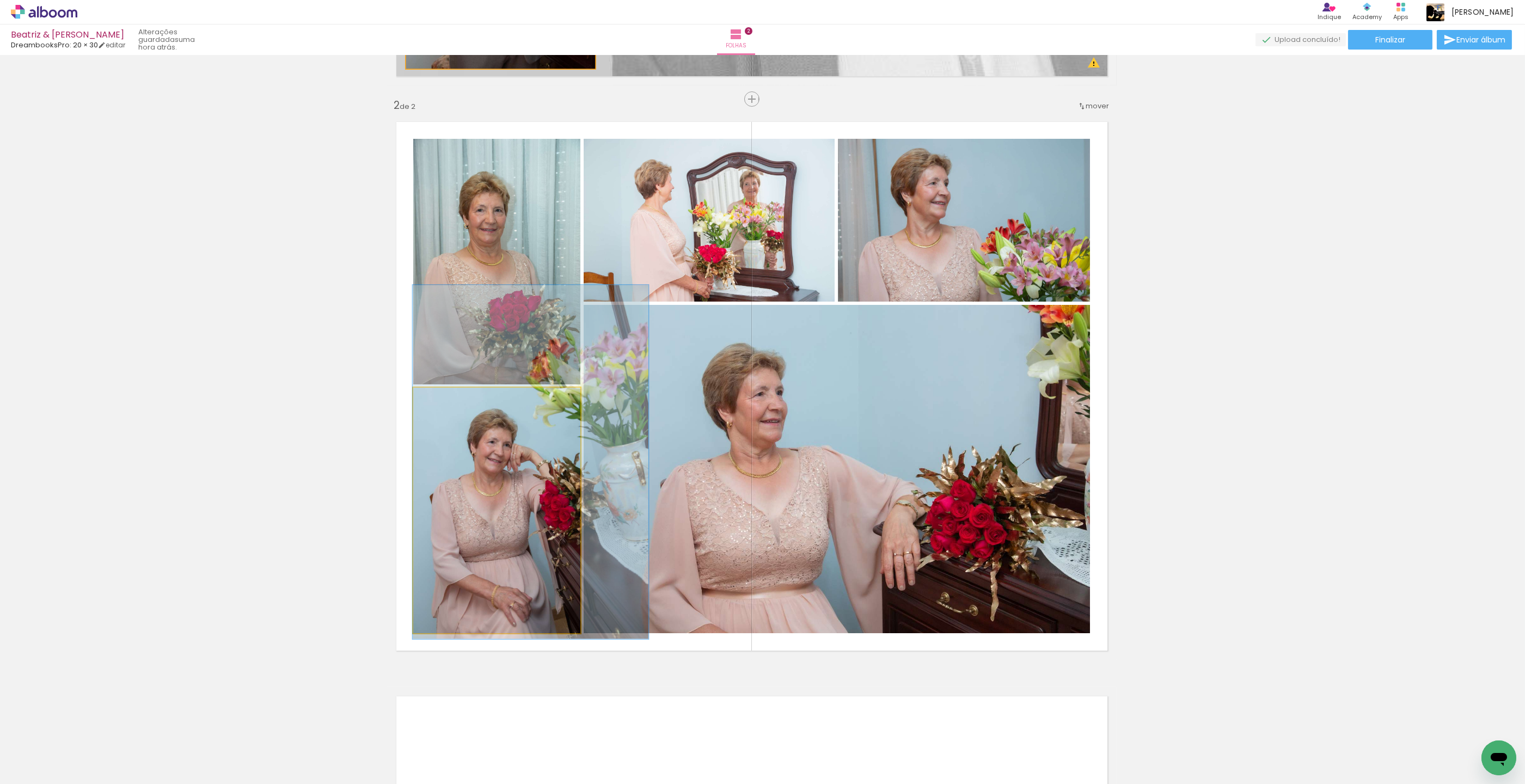
drag, startPoint x: 478, startPoint y: 425, endPoint x: 491, endPoint y: 410, distance: 19.8
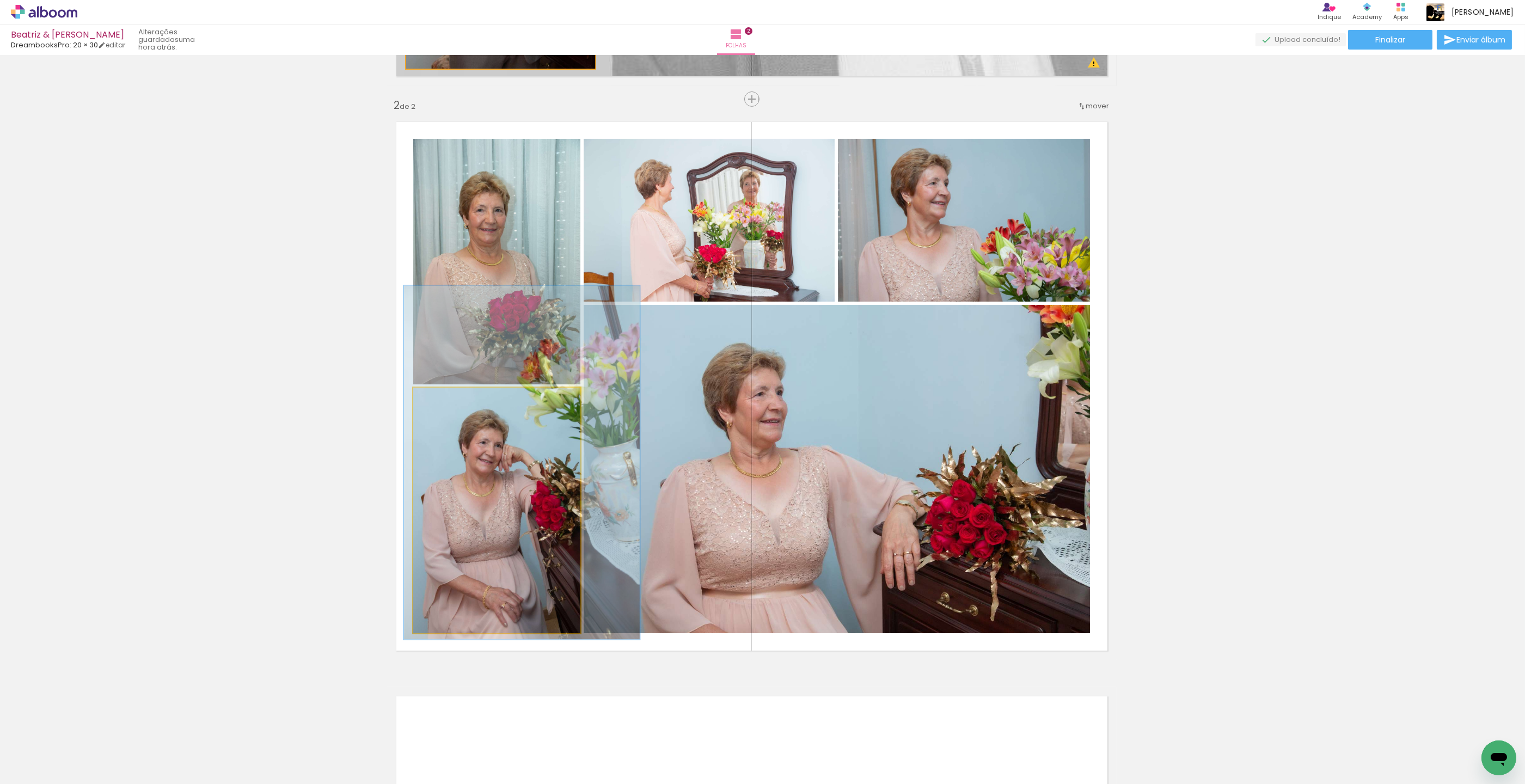
drag, startPoint x: 534, startPoint y: 468, endPoint x: 526, endPoint y: 468, distance: 8.0
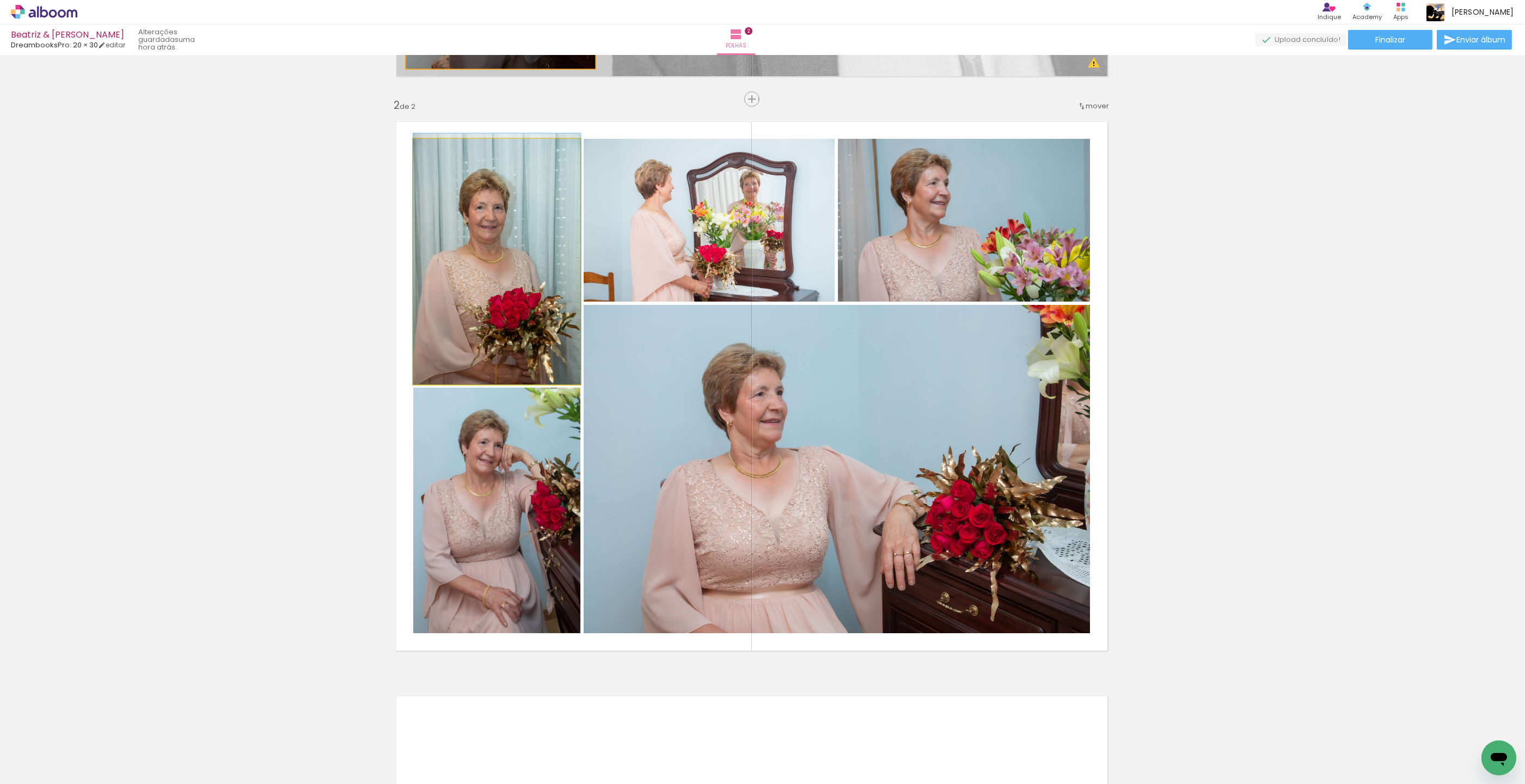
drag, startPoint x: 500, startPoint y: 304, endPoint x: 501, endPoint y: 289, distance: 15.0
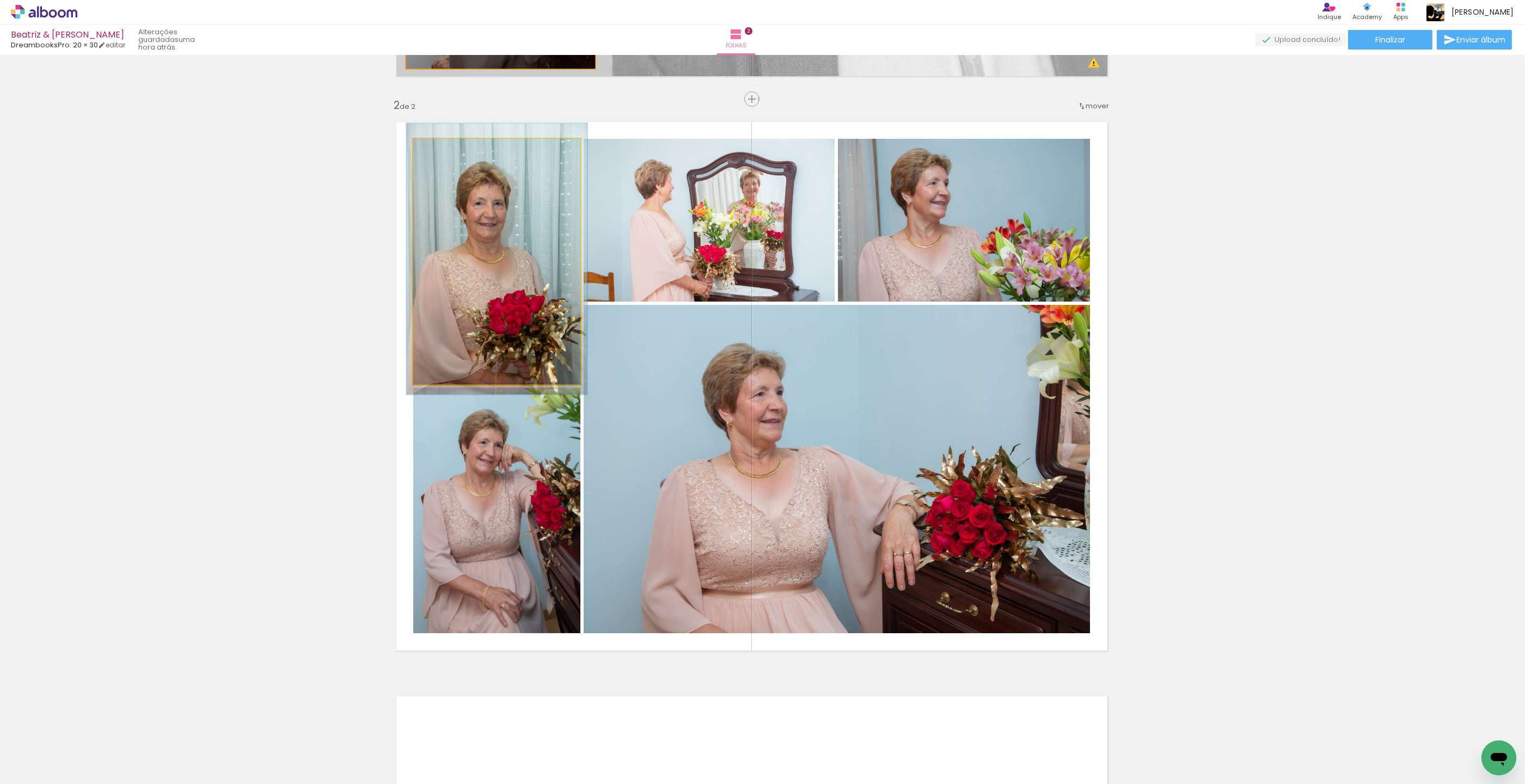
type paper-slider "108"
click at [446, 147] on div at bounding box center [441, 150] width 18 height 18
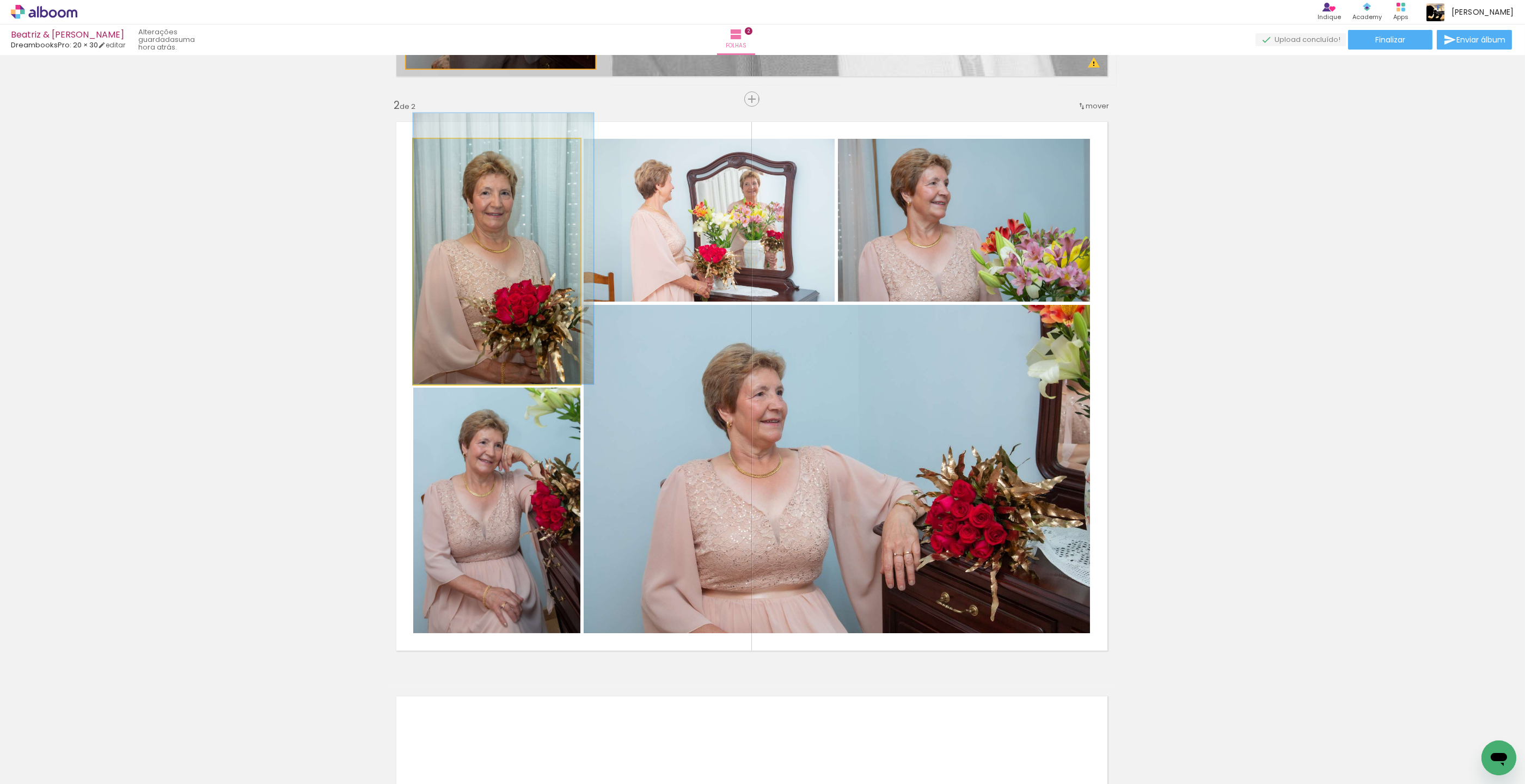
drag, startPoint x: 456, startPoint y: 198, endPoint x: 463, endPoint y: 180, distance: 19.3
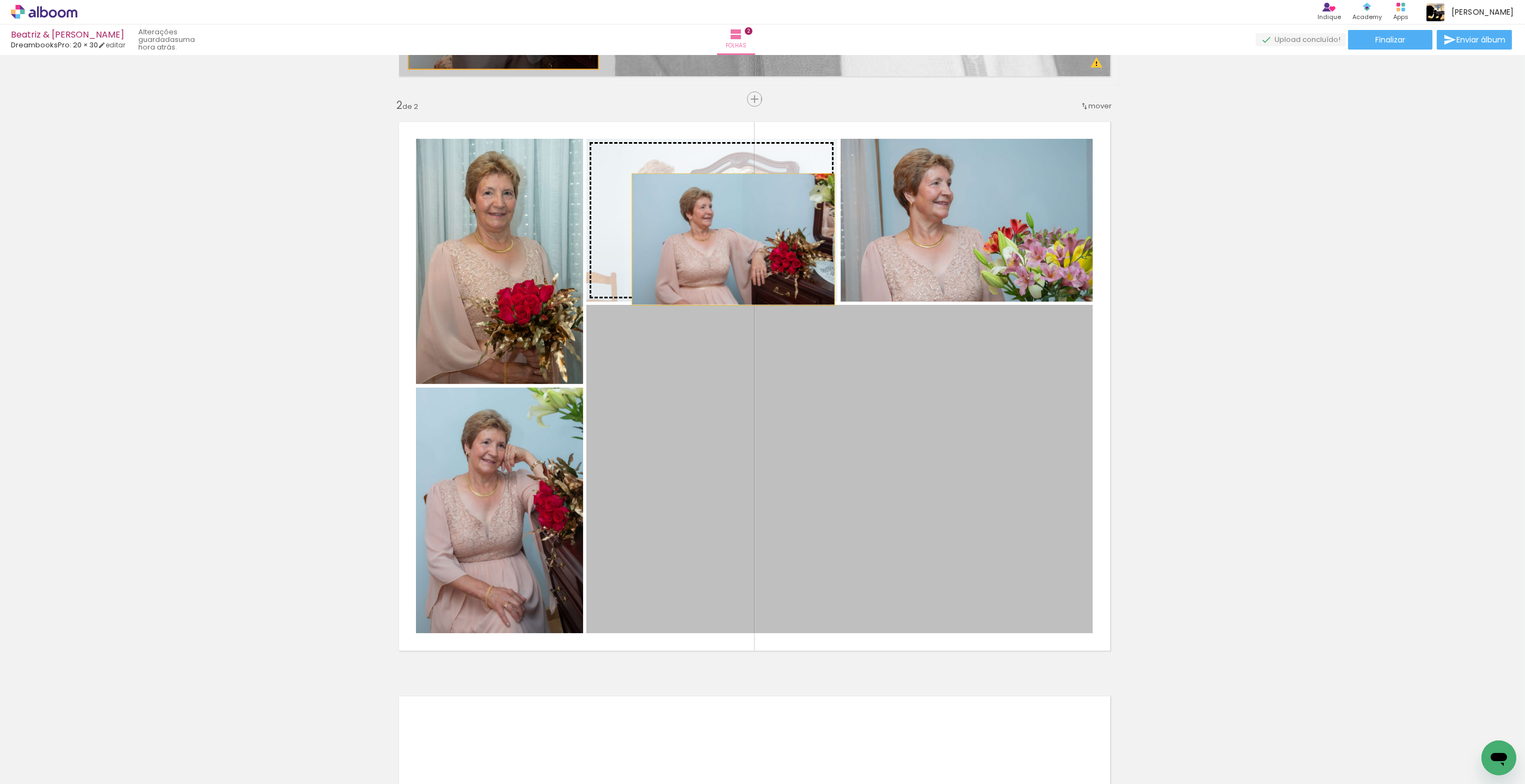
scroll to position [550, 8]
drag, startPoint x: 807, startPoint y: 423, endPoint x: 730, endPoint y: 241, distance: 197.6
click at [0, 0] on slot at bounding box center [0, 0] width 0 height 0
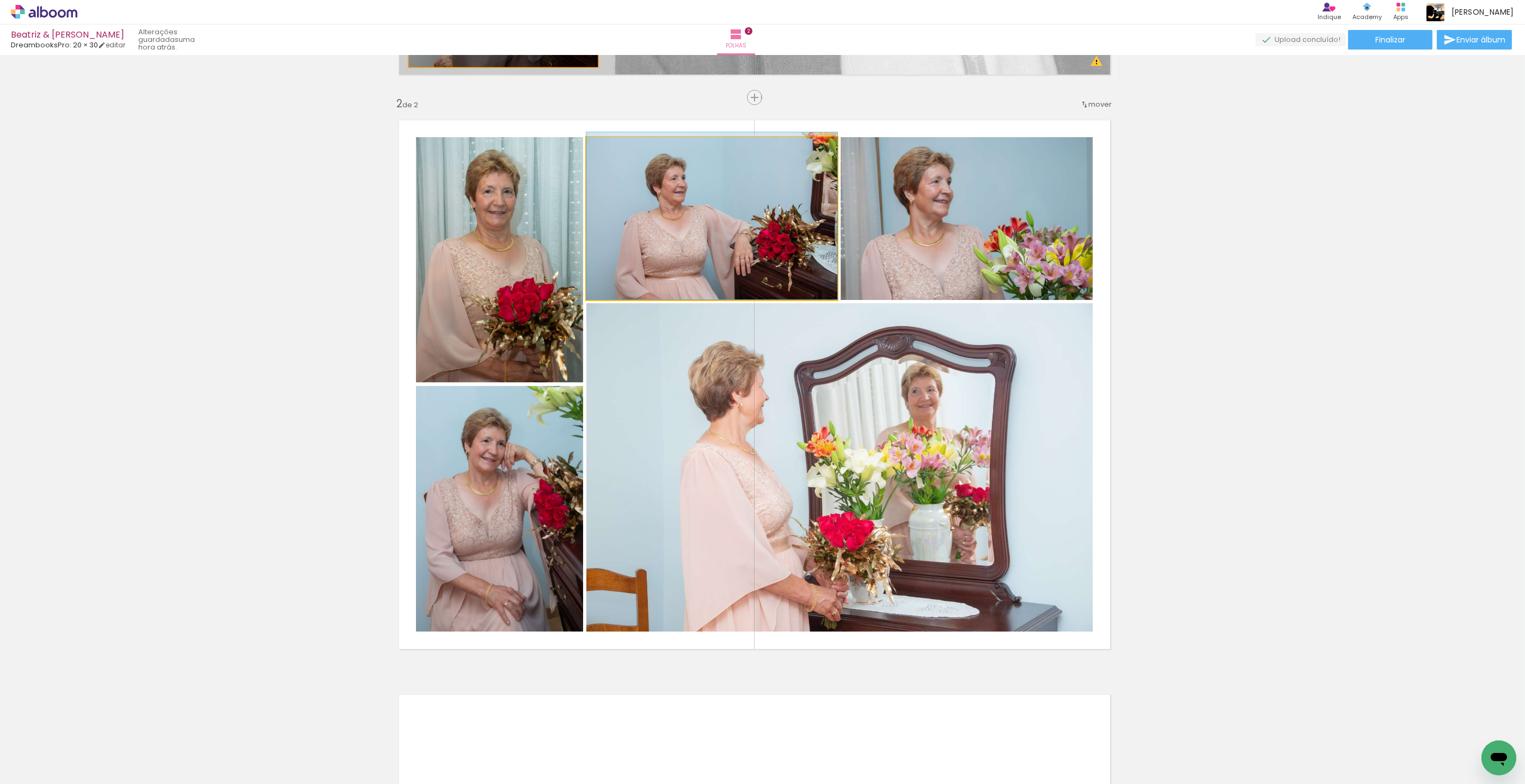
drag, startPoint x: 702, startPoint y: 240, endPoint x: 690, endPoint y: 236, distance: 12.6
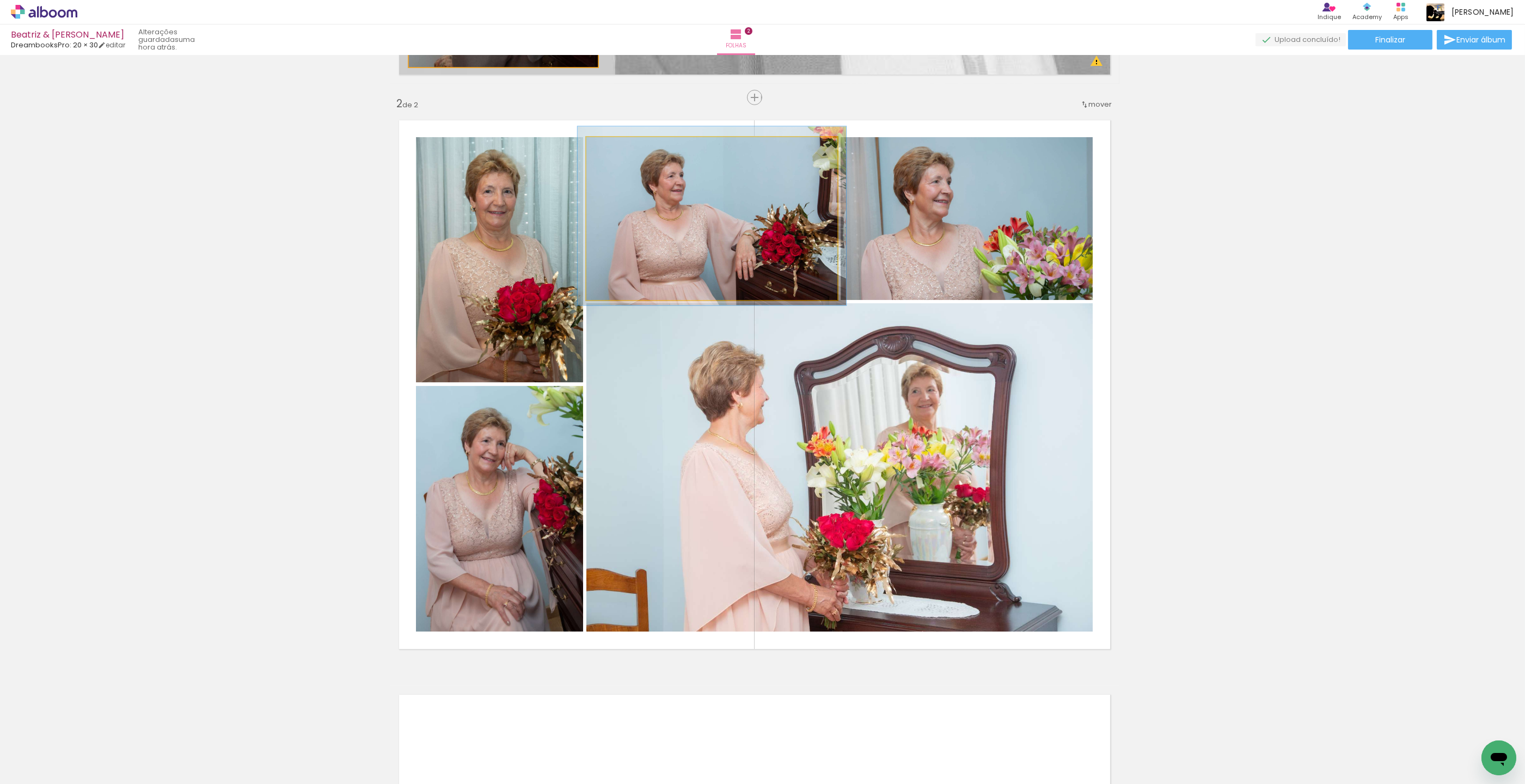
type paper-slider "107"
click at [617, 148] on div at bounding box center [614, 148] width 10 height 10
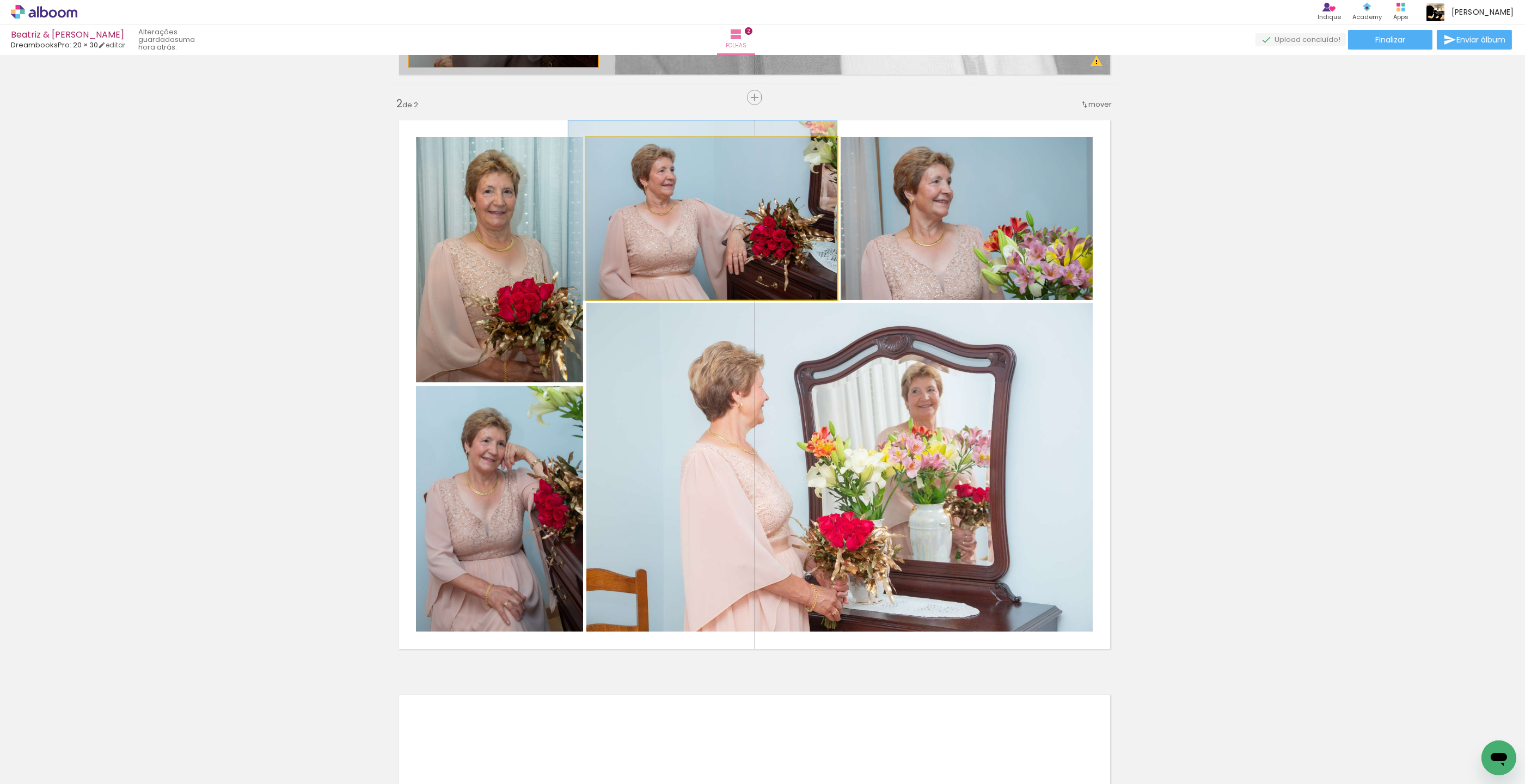
drag, startPoint x: 632, startPoint y: 190, endPoint x: 620, endPoint y: 183, distance: 13.9
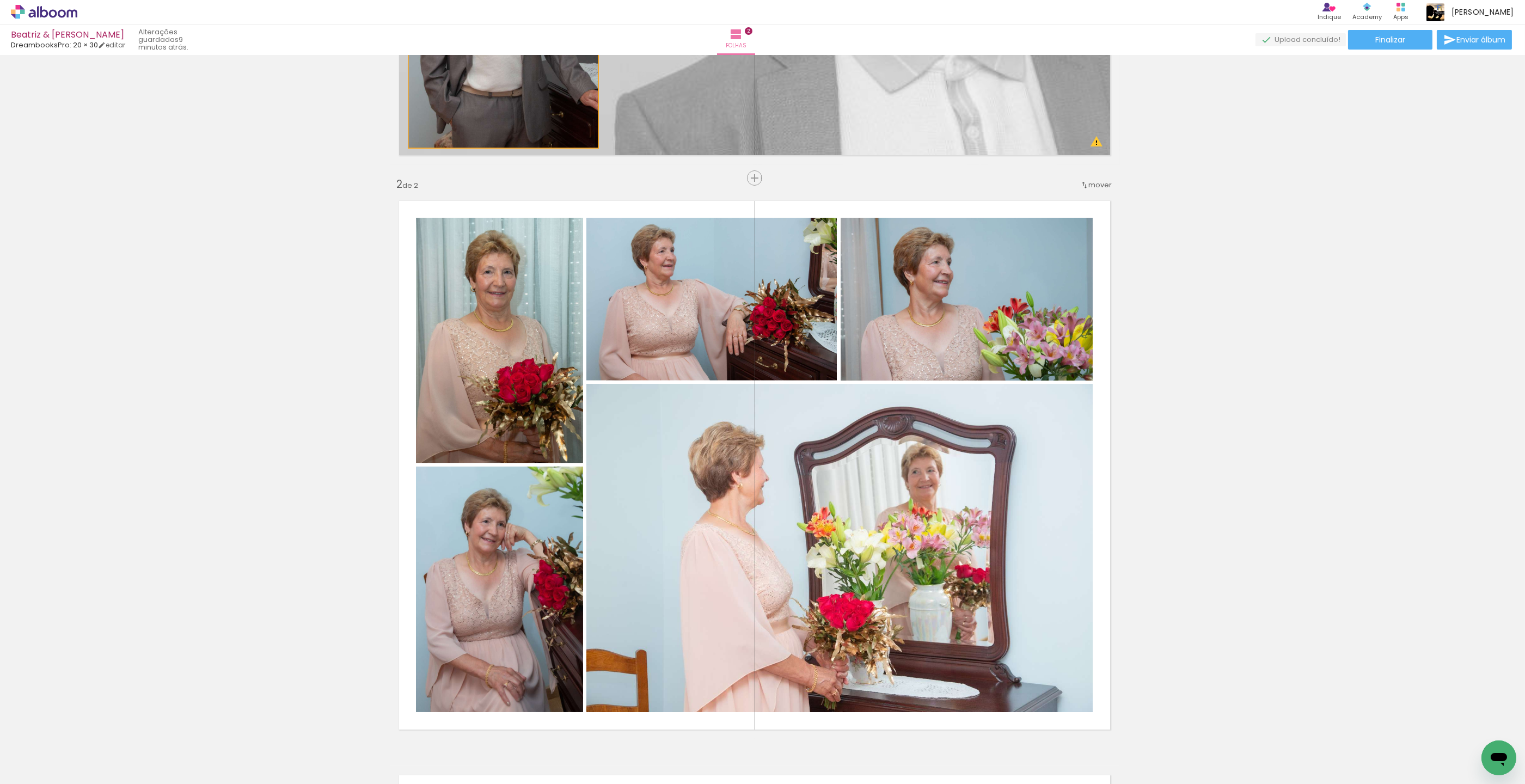
scroll to position [514, 8]
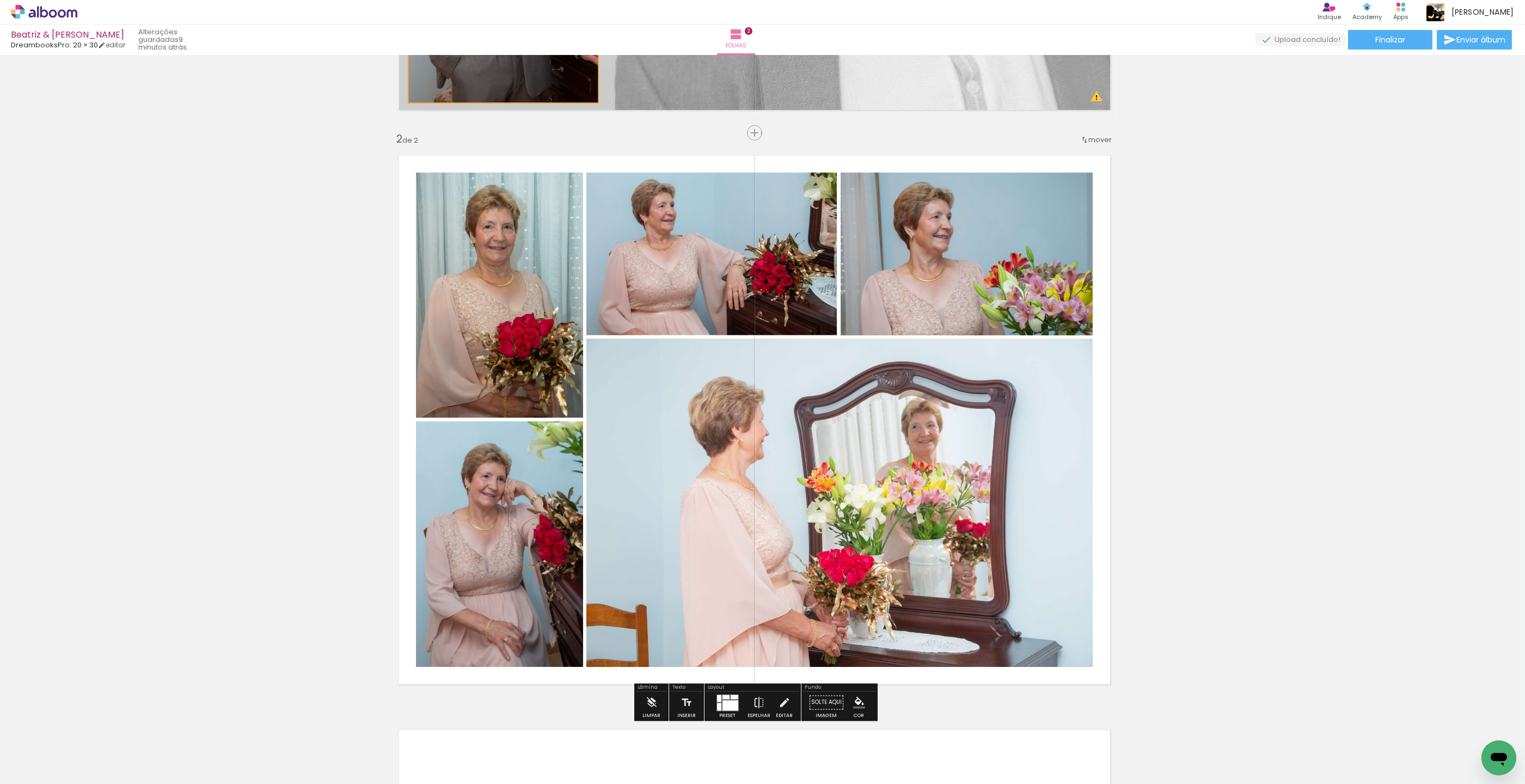
click at [0, 0] on slot "P&B" at bounding box center [0, 0] width 0 height 0
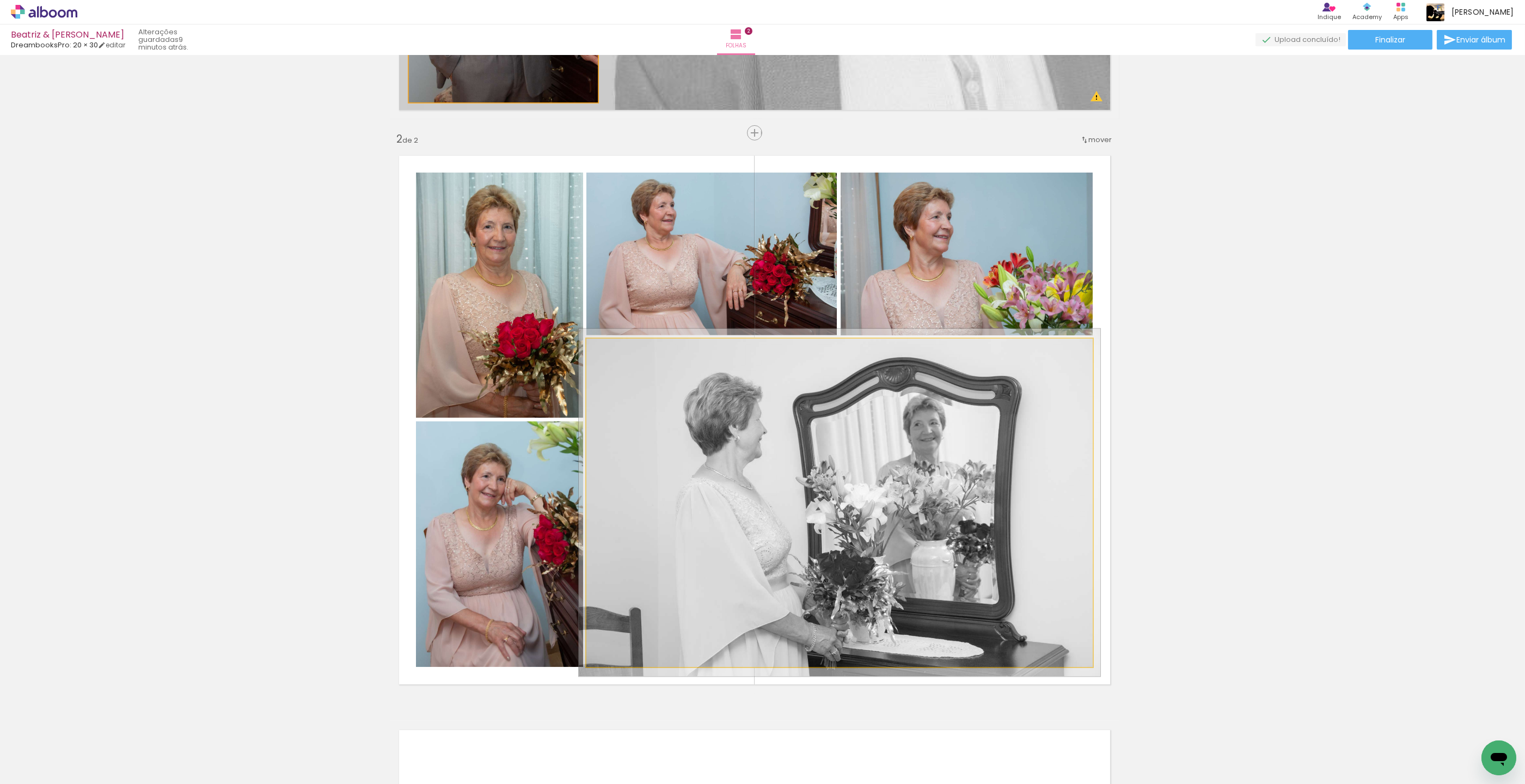
click at [613, 354] on div at bounding box center [613, 350] width 18 height 18
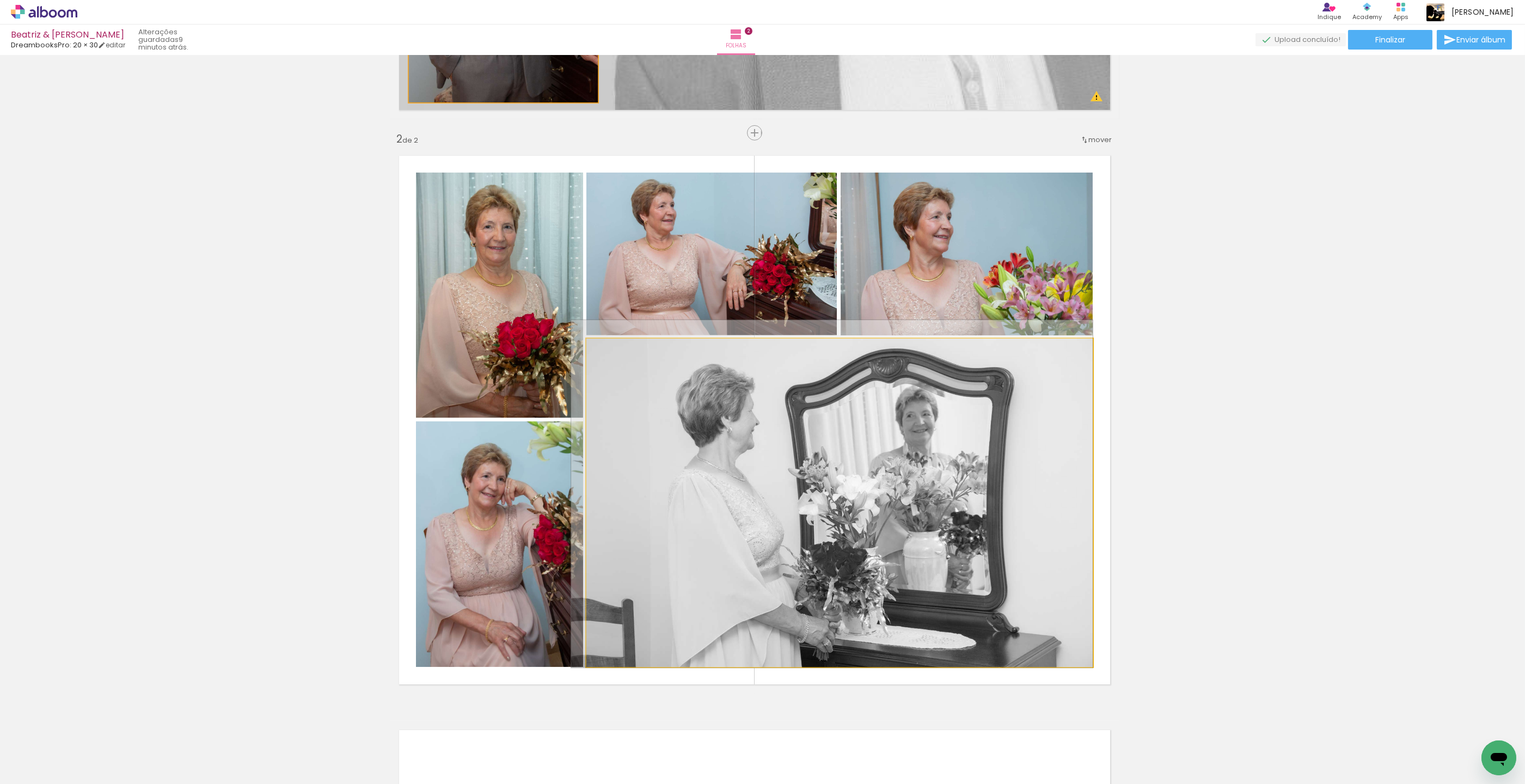
drag, startPoint x: 663, startPoint y: 392, endPoint x: 644, endPoint y: 386, distance: 19.9
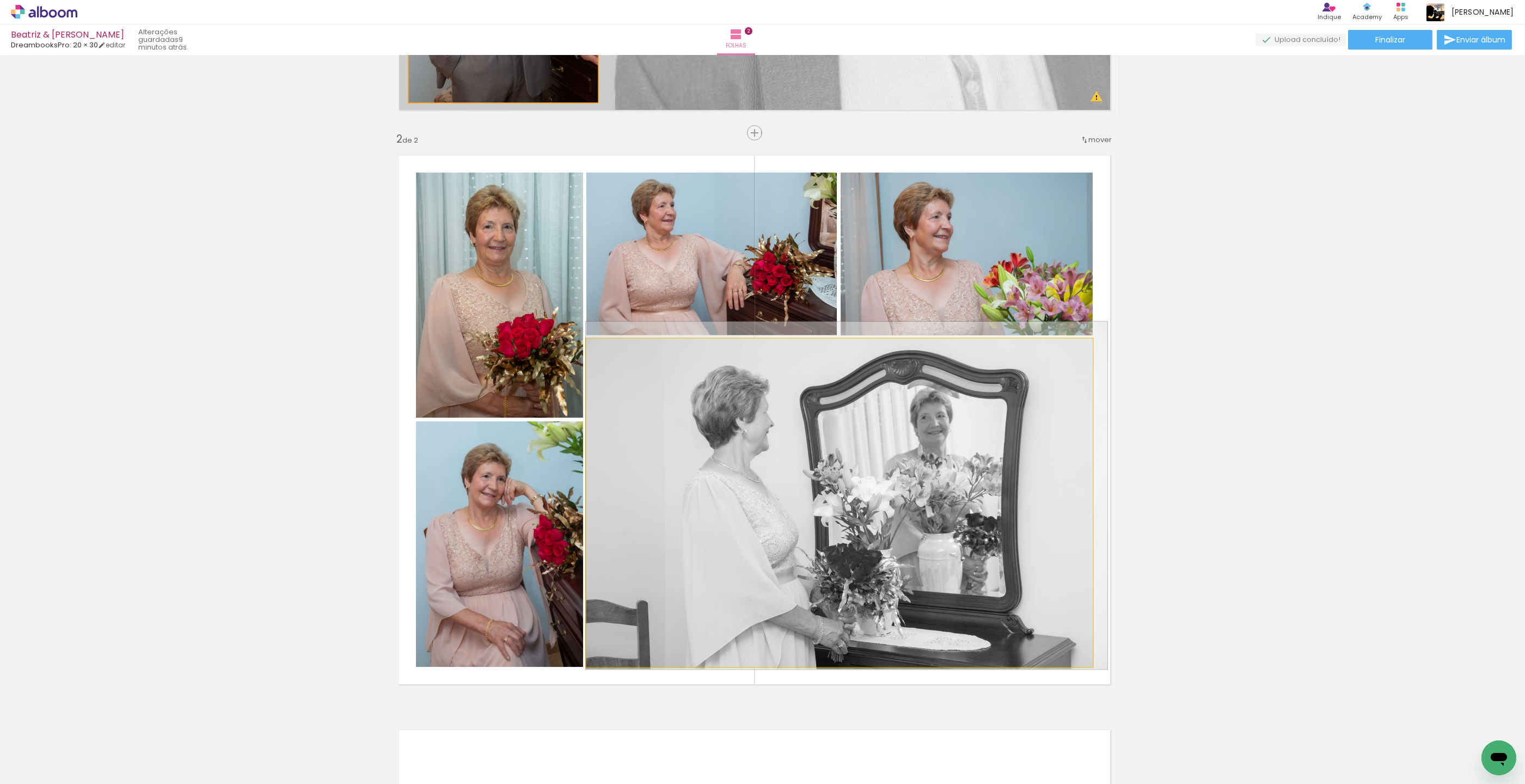
drag, startPoint x: 644, startPoint y: 383, endPoint x: 688, endPoint y: 384, distance: 44.0
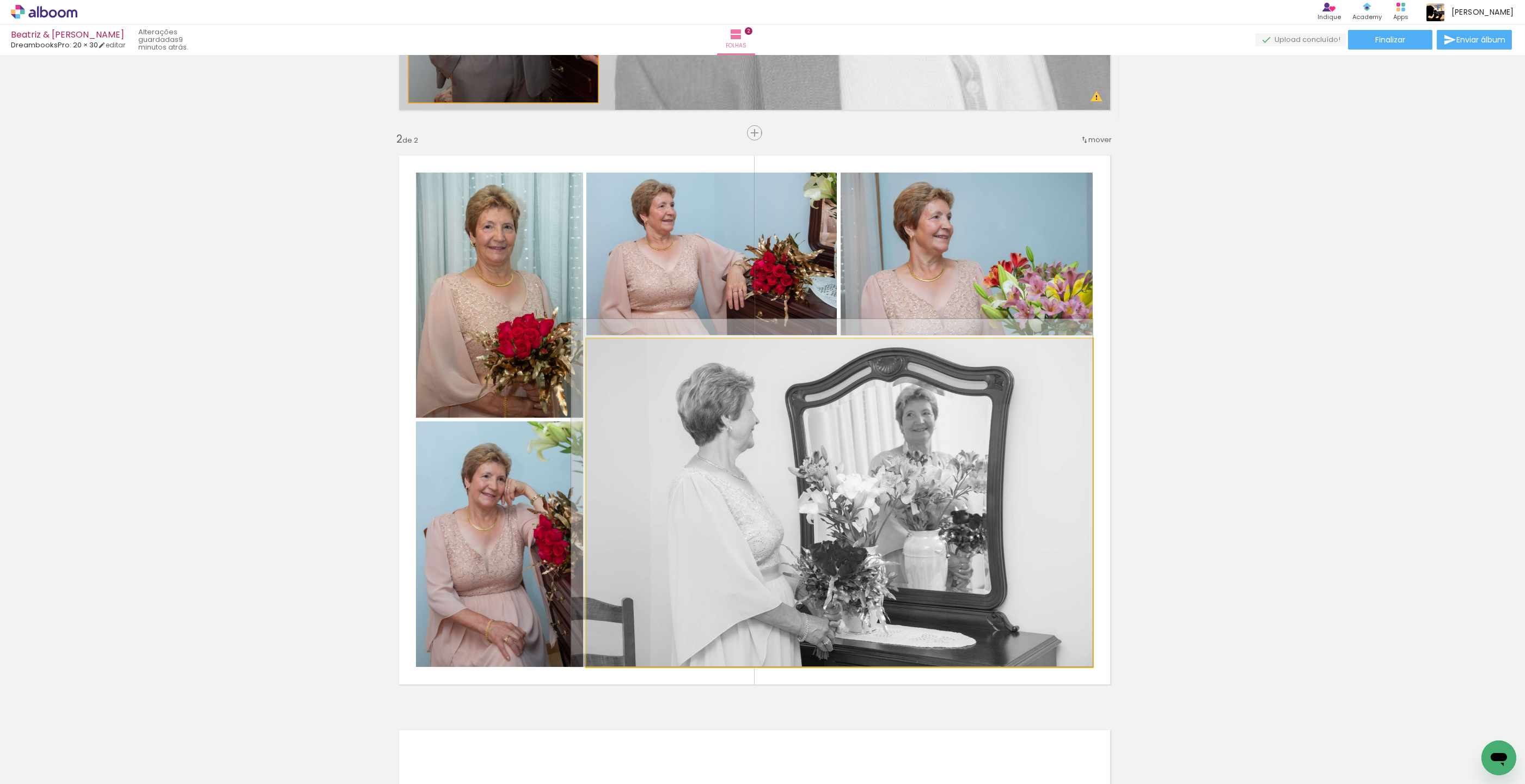
drag, startPoint x: 674, startPoint y: 386, endPoint x: 619, endPoint y: 382, distance: 55.1
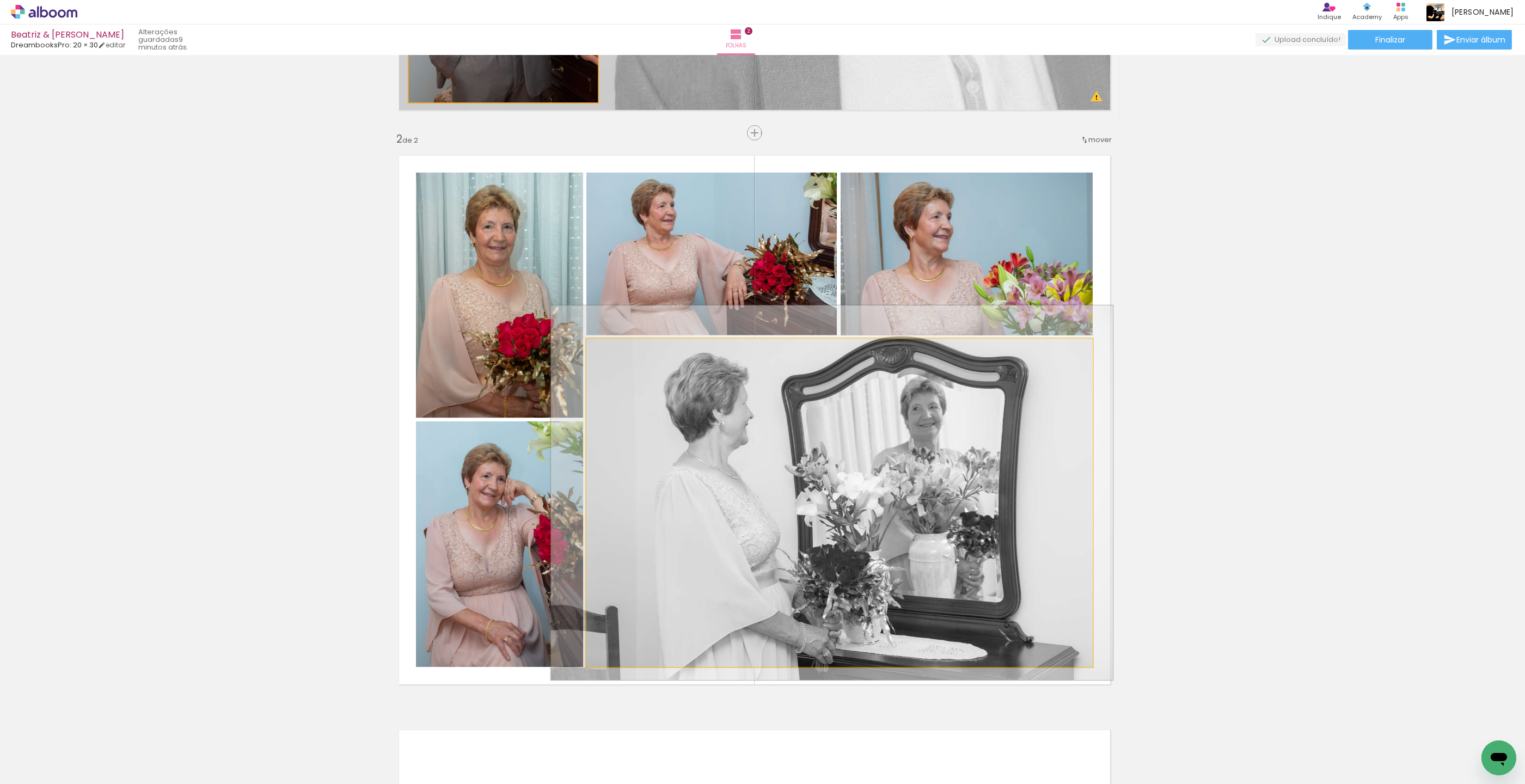
type paper-slider "111"
click at [619, 351] on div at bounding box center [616, 350] width 10 height 10
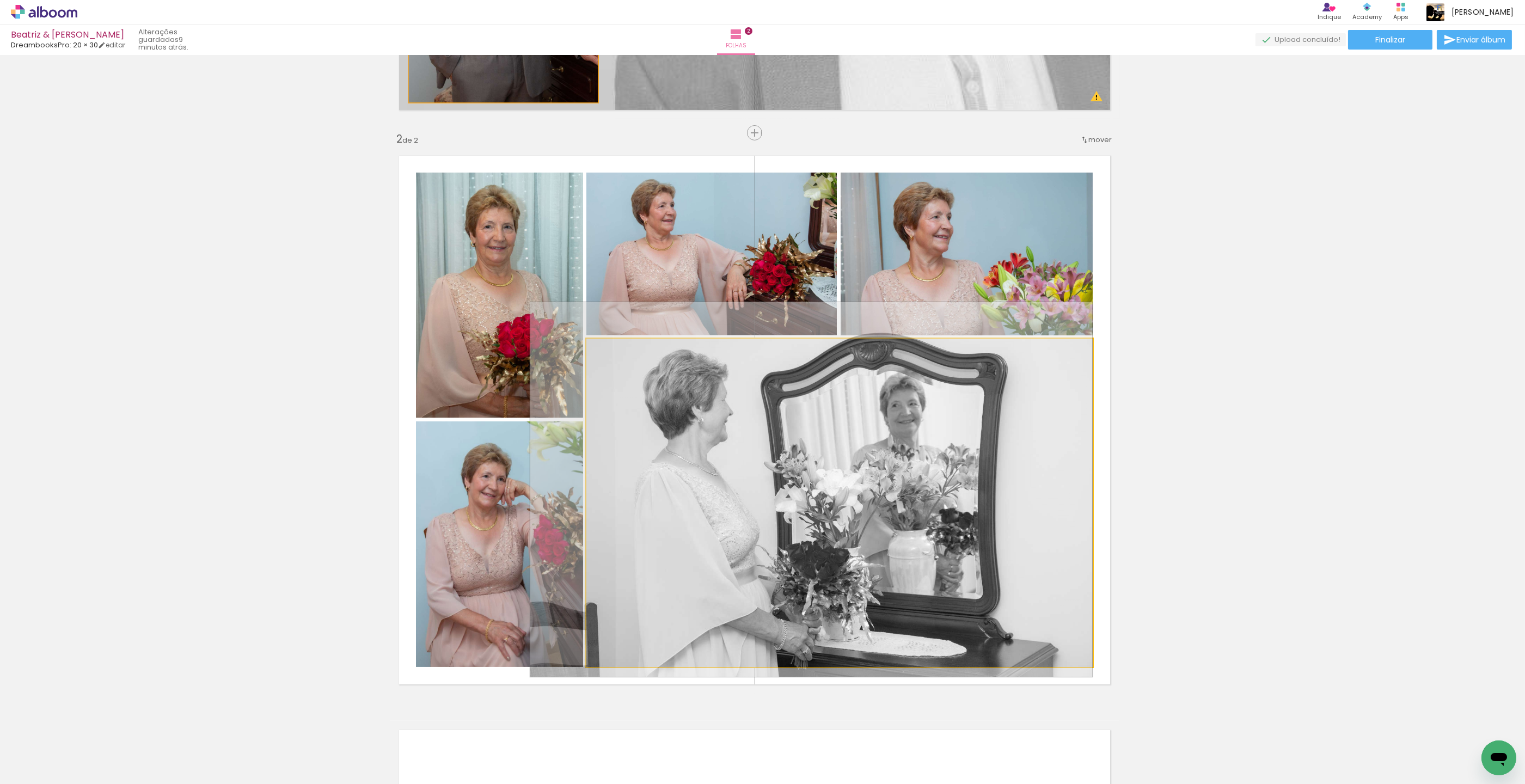
drag, startPoint x: 668, startPoint y: 401, endPoint x: 637, endPoint y: 398, distance: 31.1
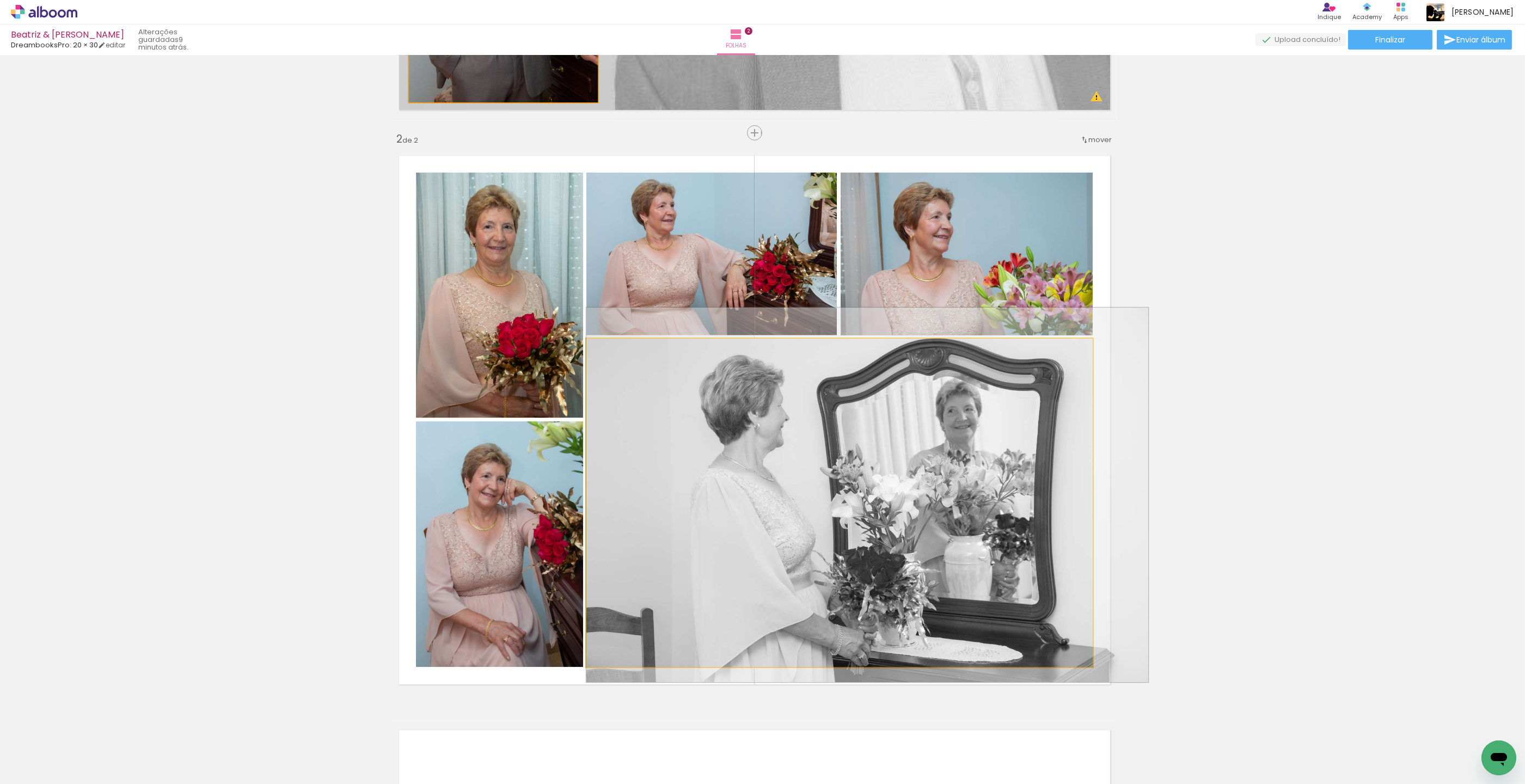
drag, startPoint x: 657, startPoint y: 416, endPoint x: 743, endPoint y: 422, distance: 86.2
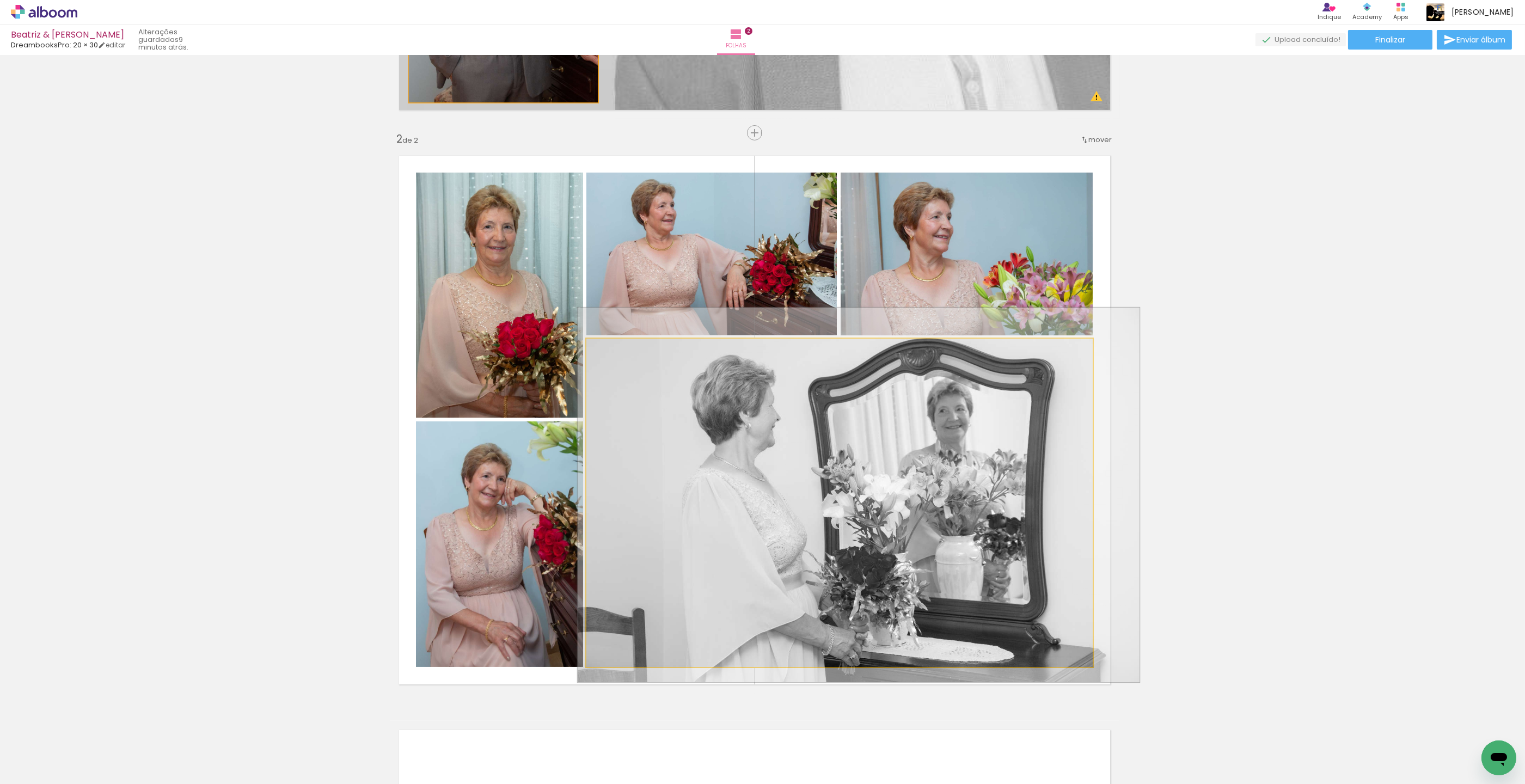
drag, startPoint x: 775, startPoint y: 438, endPoint x: 767, endPoint y: 438, distance: 8.0
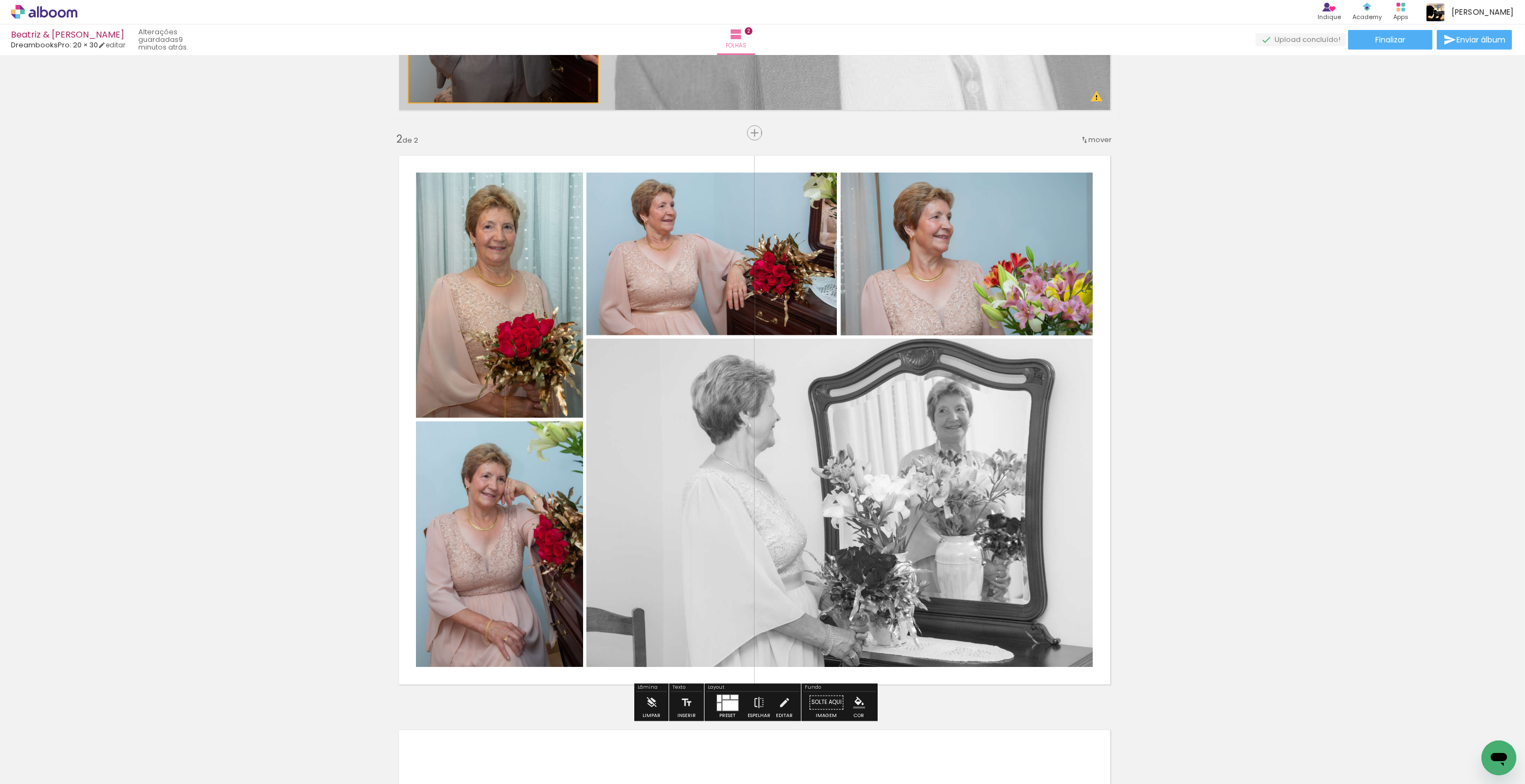
click at [530, 210] on paper-item at bounding box center [526, 209] width 19 height 8
click at [529, 253] on iron-icon "color picker" at bounding box center [528, 253] width 13 height 10
click at [479, 247] on paper-item "#f9a825" at bounding box center [479, 247] width 11 height 11
drag, startPoint x: 695, startPoint y: 209, endPoint x: 700, endPoint y: 220, distance: 12.1
click at [695, 209] on paper-item at bounding box center [697, 209] width 19 height 8
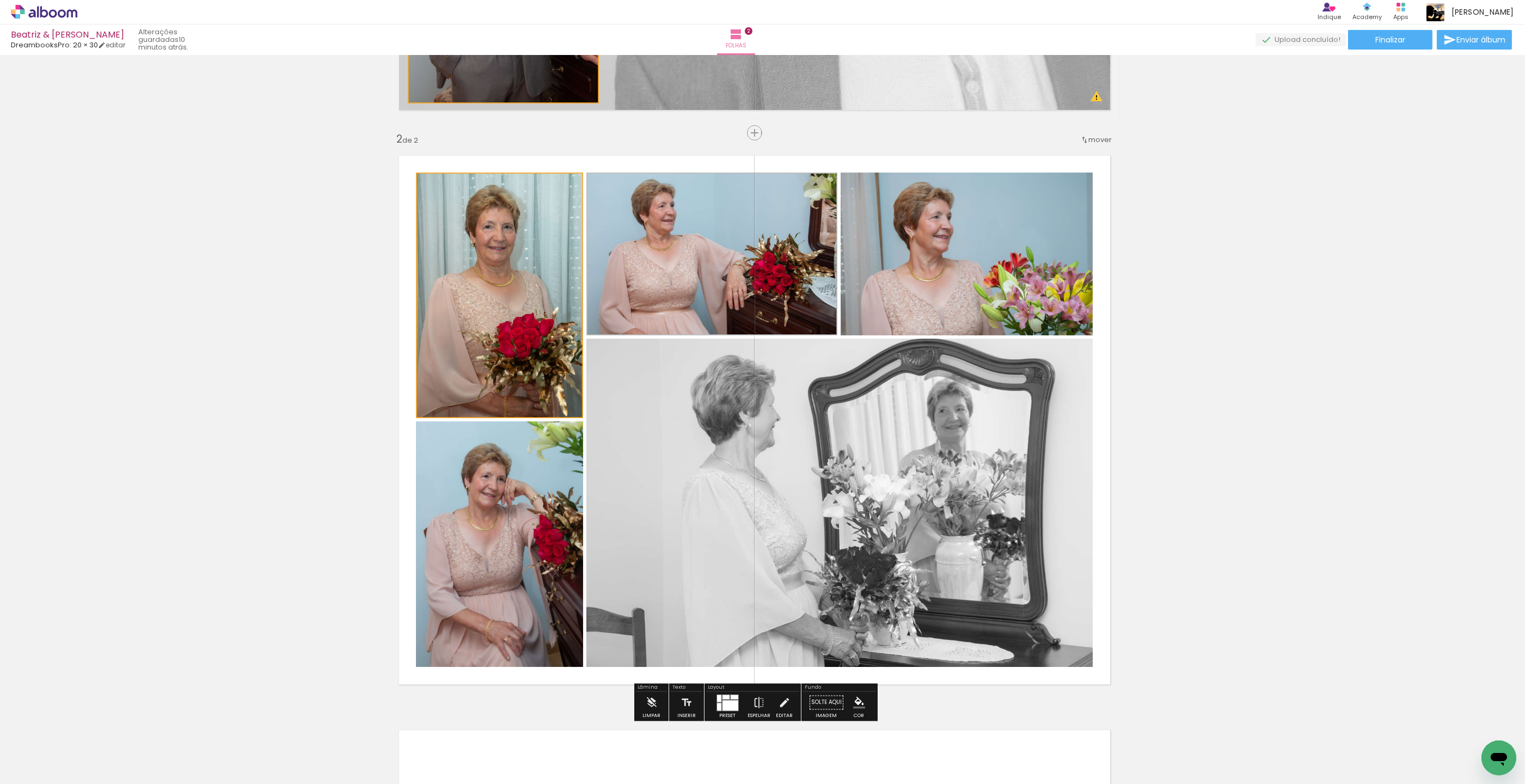
click at [698, 250] on iron-icon "color picker" at bounding box center [698, 253] width 13 height 10
click at [649, 247] on paper-item "#f9a825" at bounding box center [649, 247] width 11 height 11
click at [954, 212] on paper-item at bounding box center [951, 209] width 19 height 8
click at [951, 247] on paper-icon-button "color picker" at bounding box center [952, 253] width 22 height 19
click at [906, 247] on paper-item "#f9a825" at bounding box center [903, 247] width 11 height 11
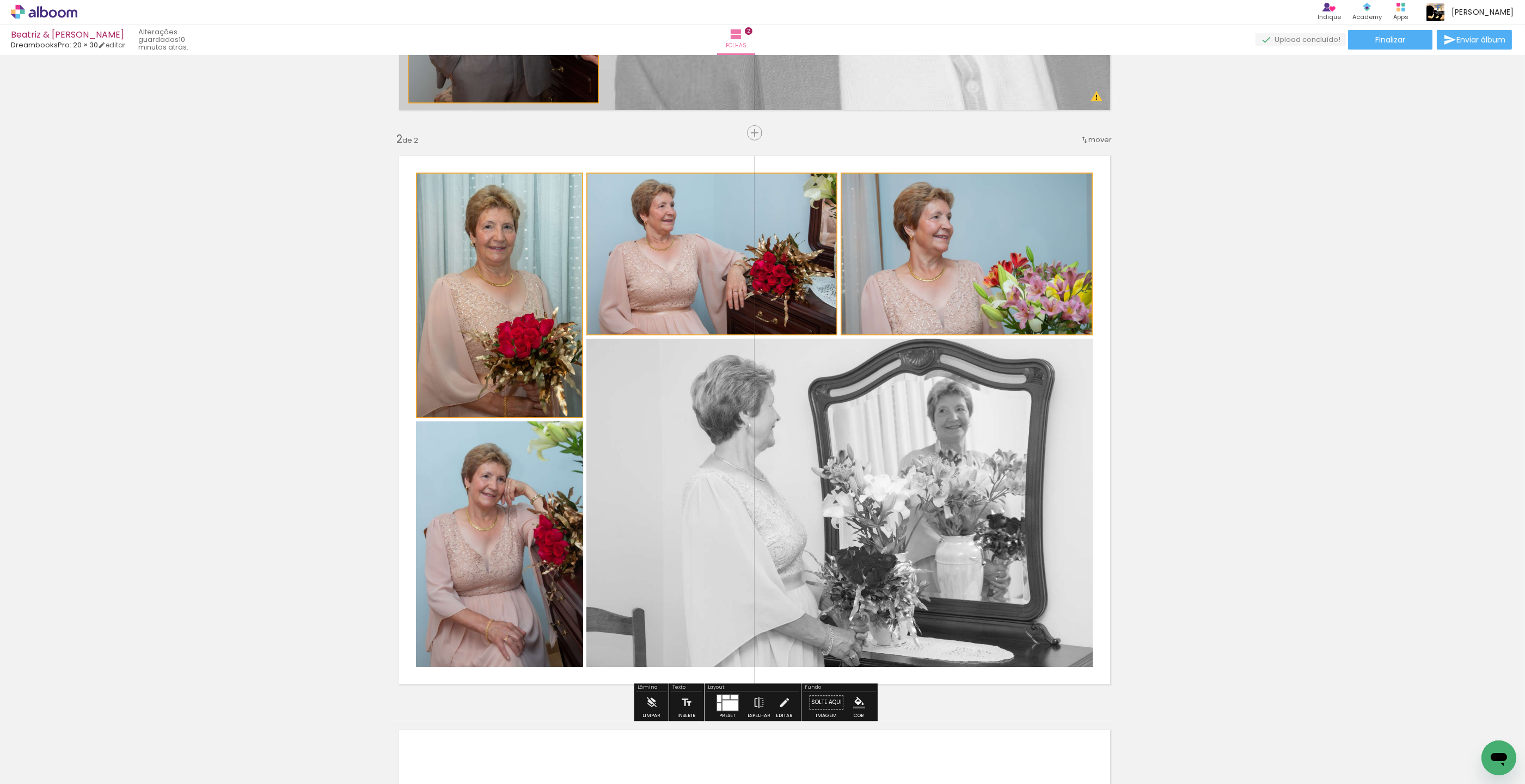
click at [527, 458] on paper-item at bounding box center [526, 458] width 19 height 8
click at [527, 501] on iron-icon "color picker" at bounding box center [528, 502] width 13 height 10
drag, startPoint x: 480, startPoint y: 494, endPoint x: 488, endPoint y: 490, distance: 8.9
click at [480, 494] on paper-item "#f9a825" at bounding box center [479, 496] width 11 height 11
click at [696, 375] on paper-item at bounding box center [697, 375] width 19 height 8
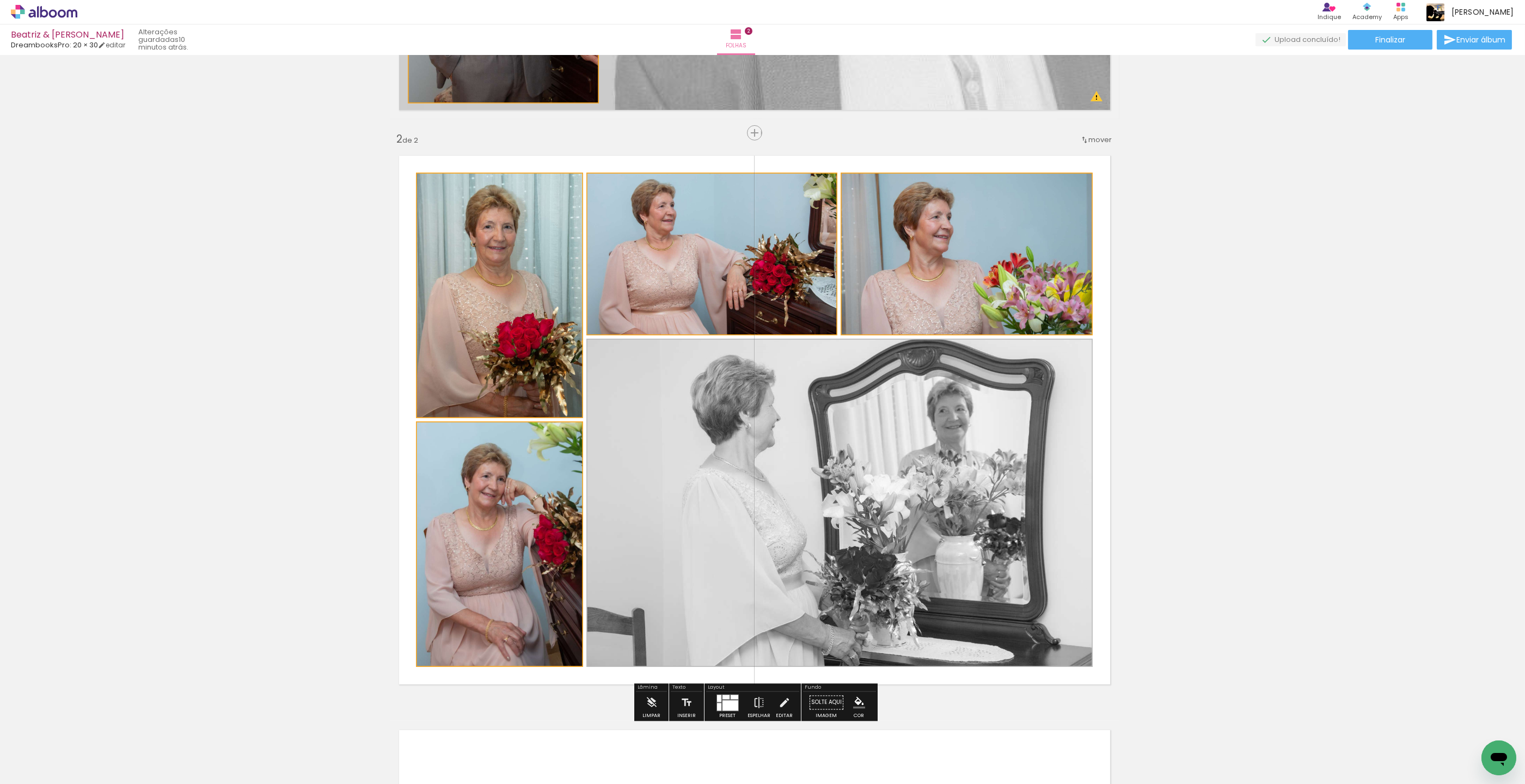
click at [700, 418] on iron-icon "color picker" at bounding box center [698, 419] width 13 height 10
drag, startPoint x: 647, startPoint y: 409, endPoint x: 662, endPoint y: 409, distance: 15.0
click at [647, 409] on paper-item "#f9a825" at bounding box center [649, 413] width 11 height 11
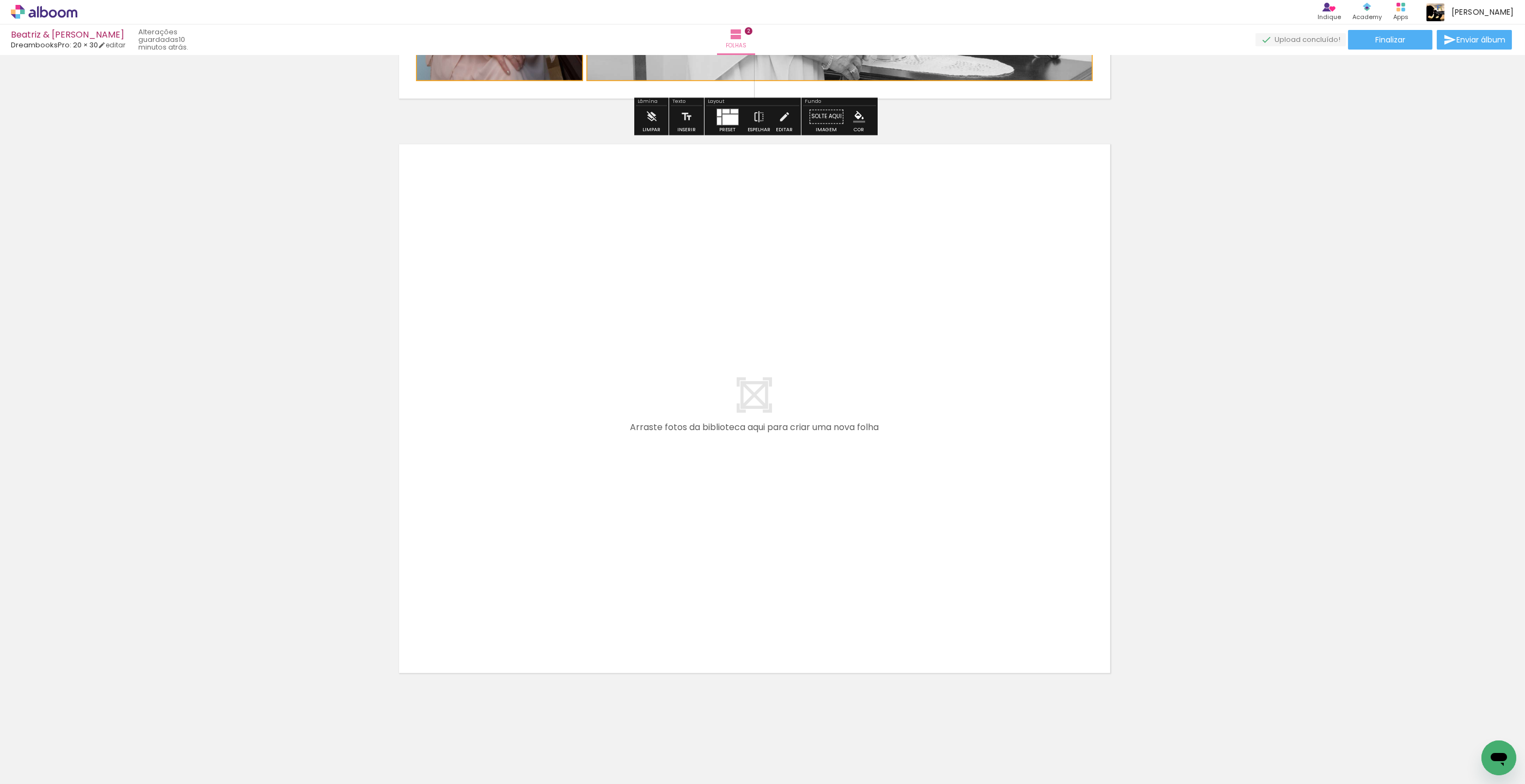
scroll to position [1104, 8]
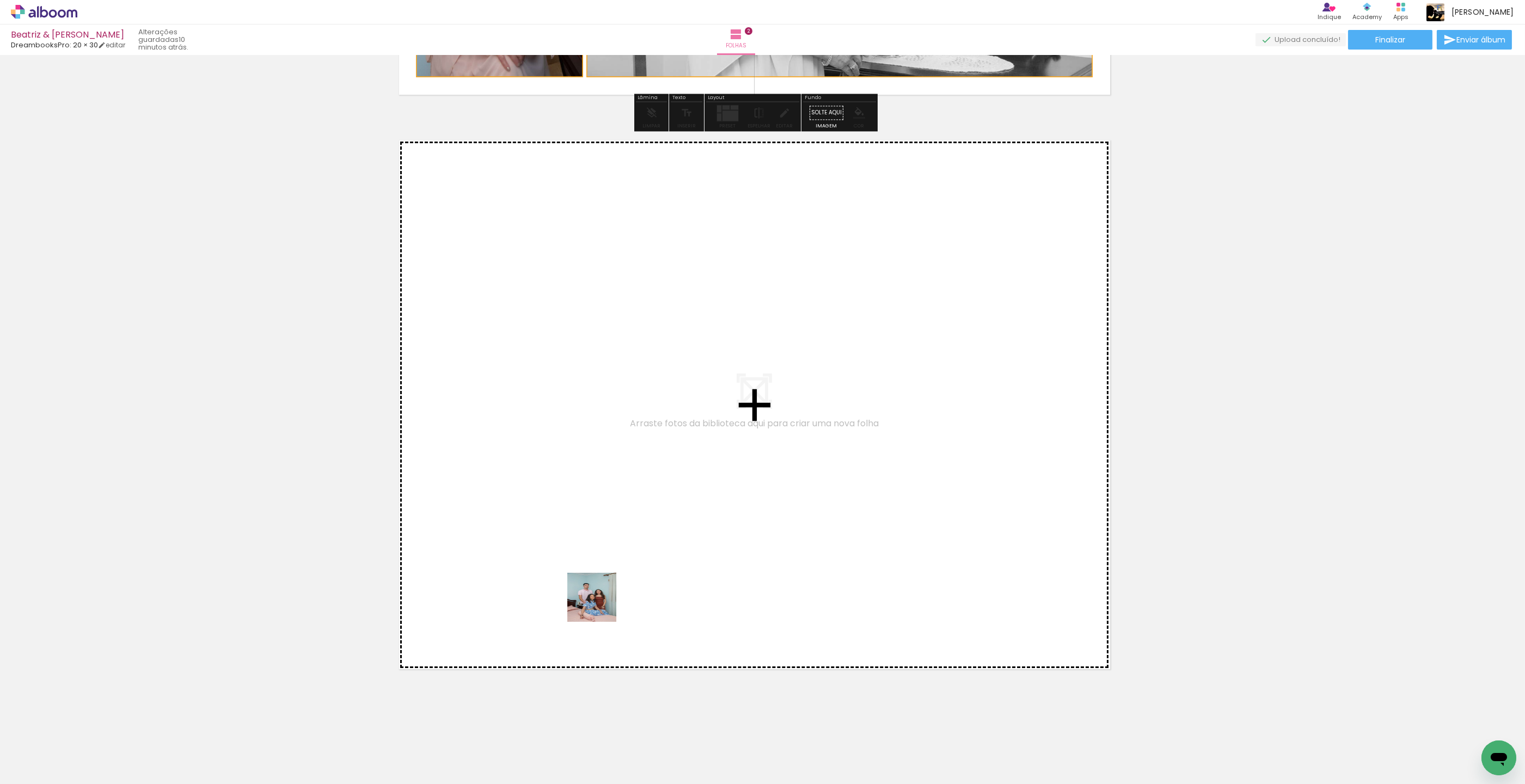
drag, startPoint x: 551, startPoint y: 736, endPoint x: 600, endPoint y: 605, distance: 139.9
click at [600, 605] on quentale-workspace at bounding box center [762, 392] width 1525 height 784
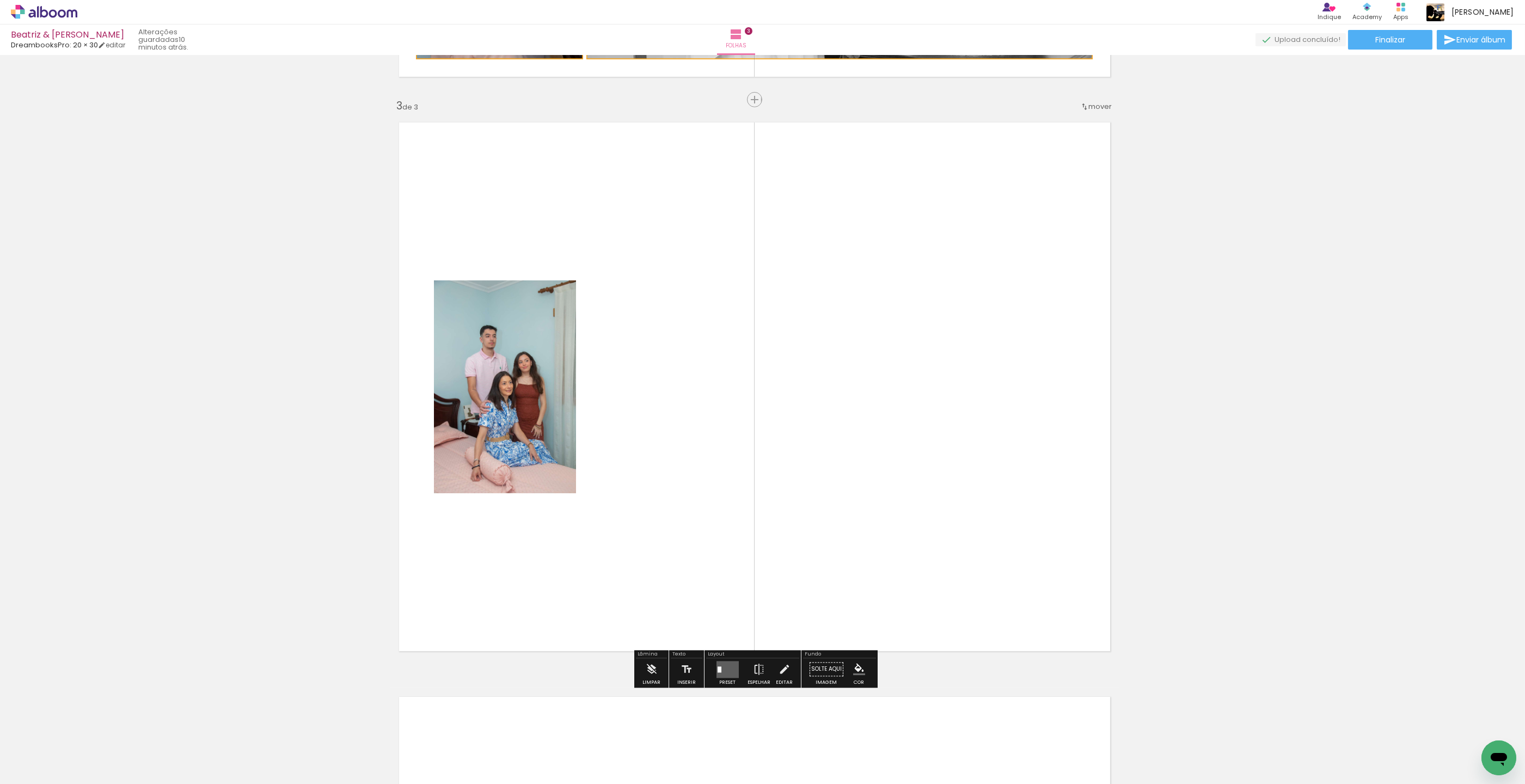
scroll to position [1123, 8]
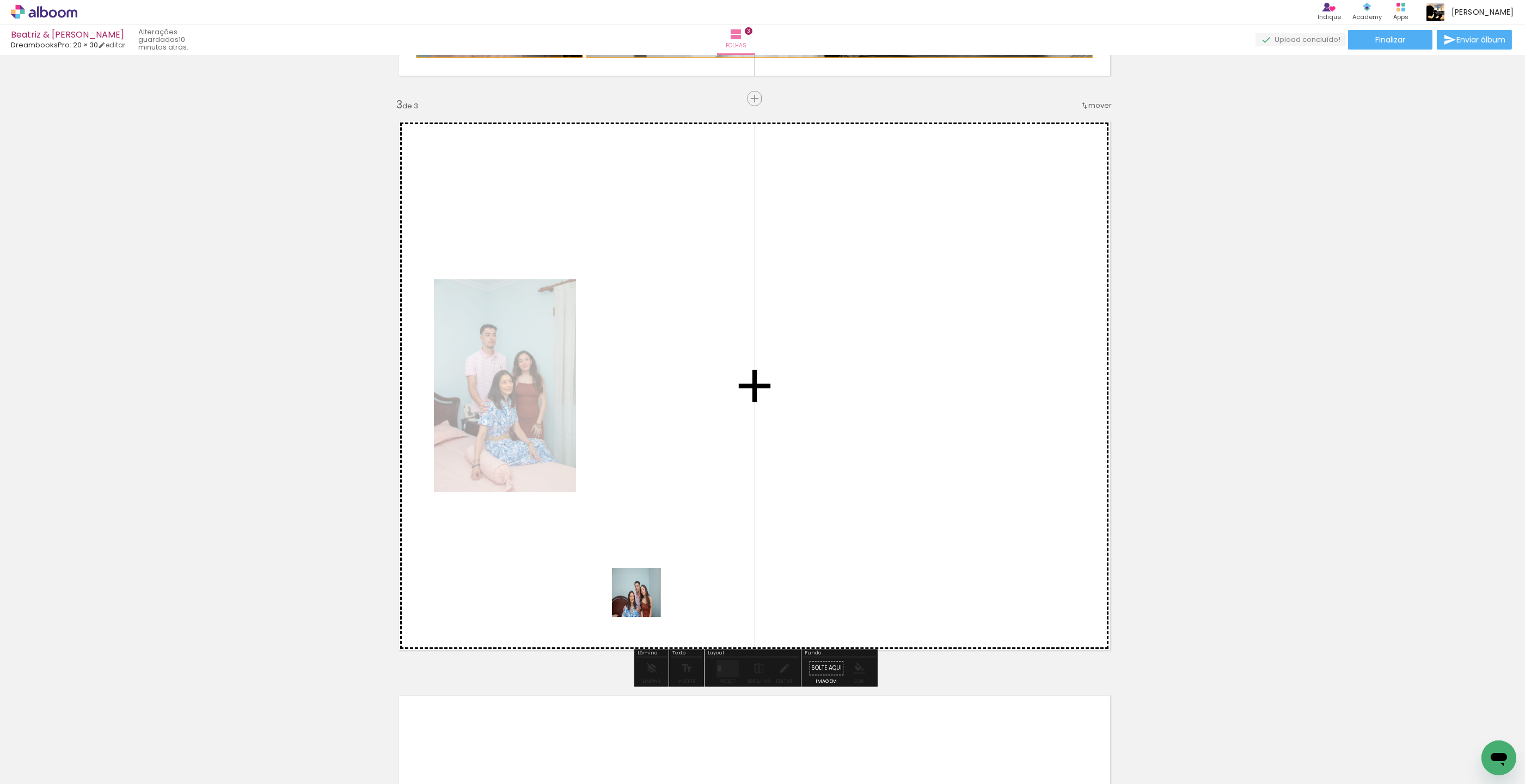
drag, startPoint x: 606, startPoint y: 749, endPoint x: 647, endPoint y: 592, distance: 162.3
click at [647, 592] on quentale-workspace at bounding box center [762, 392] width 1525 height 784
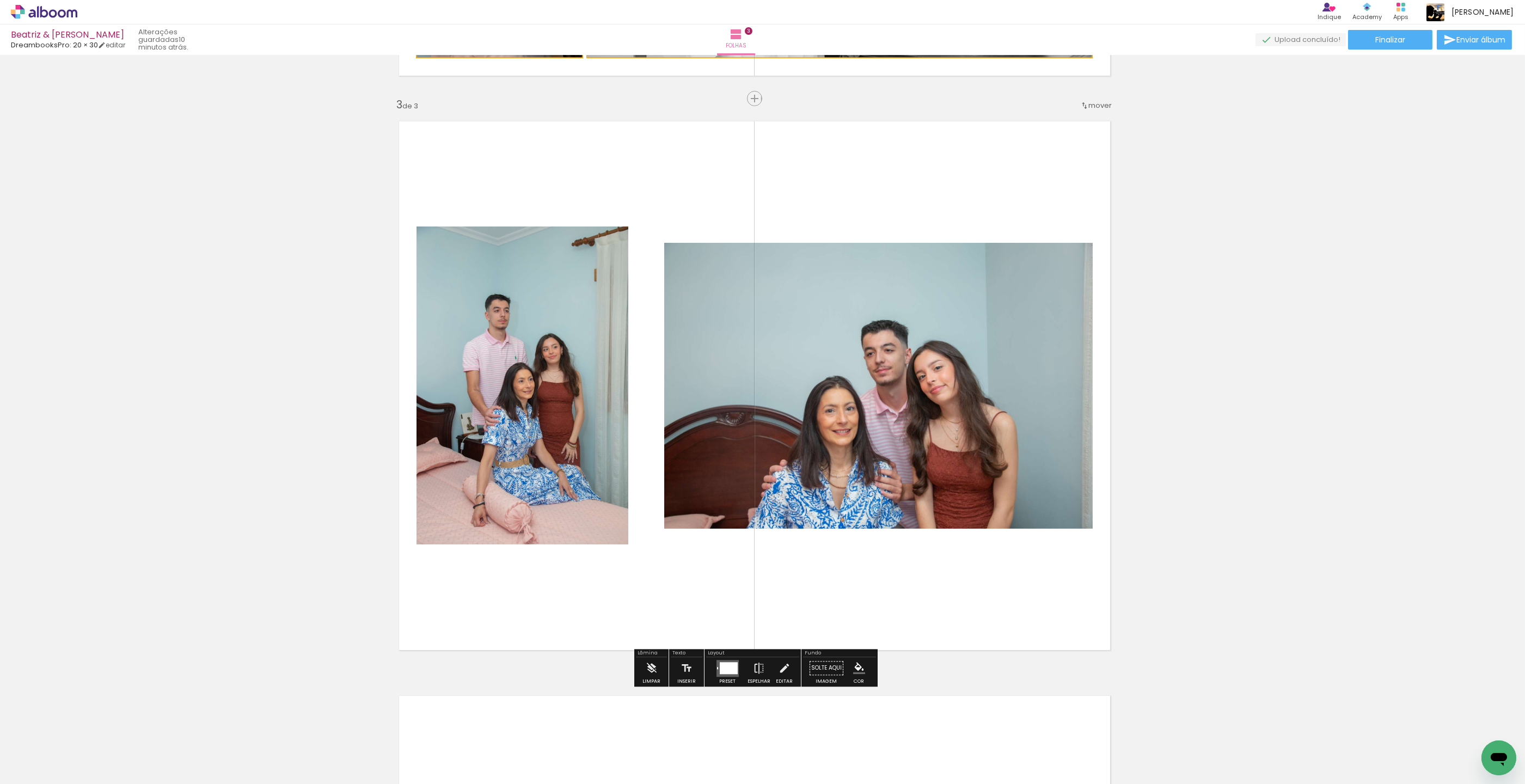
scroll to position [1122, 8]
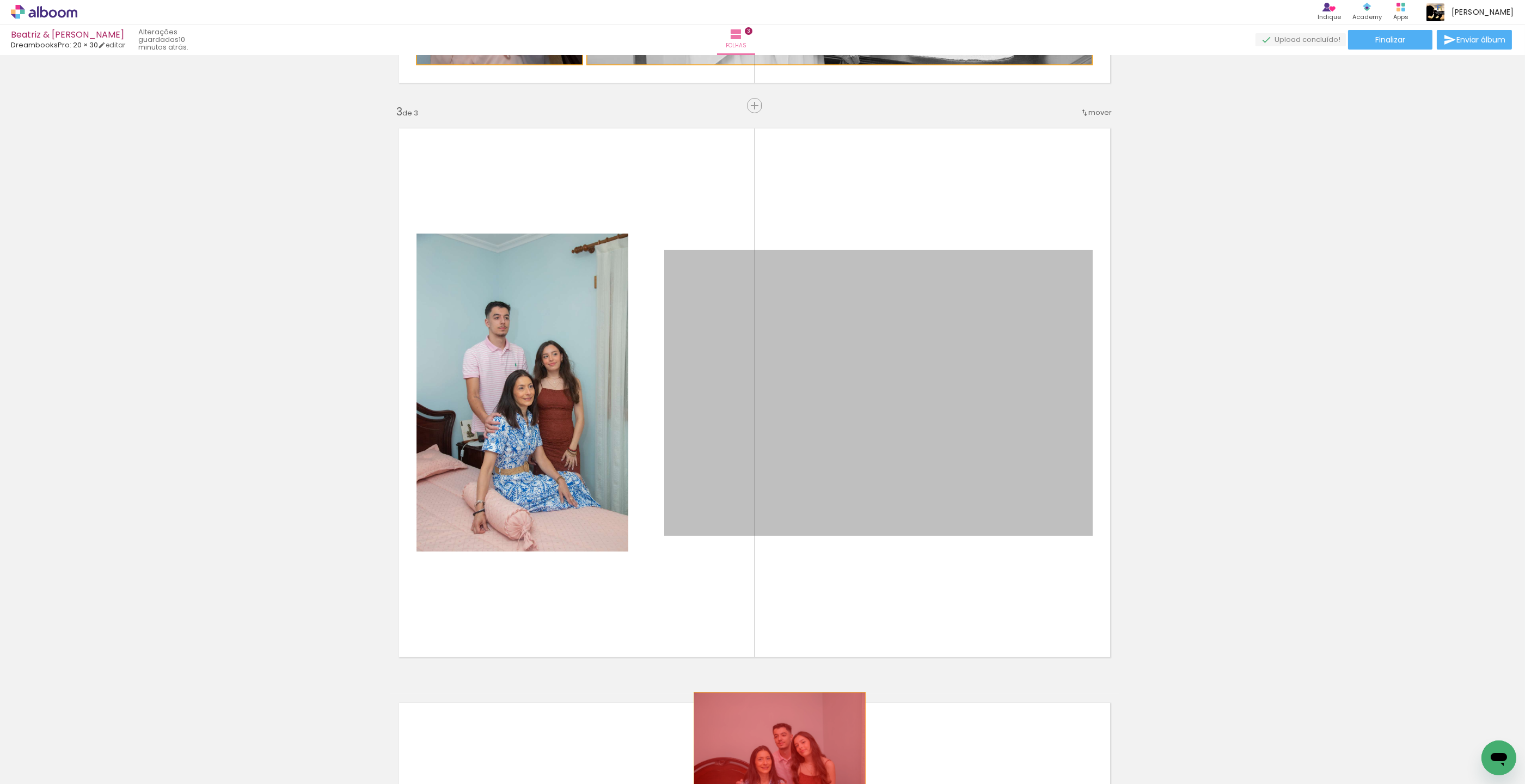
drag, startPoint x: 872, startPoint y: 465, endPoint x: 779, endPoint y: 746, distance: 296.0
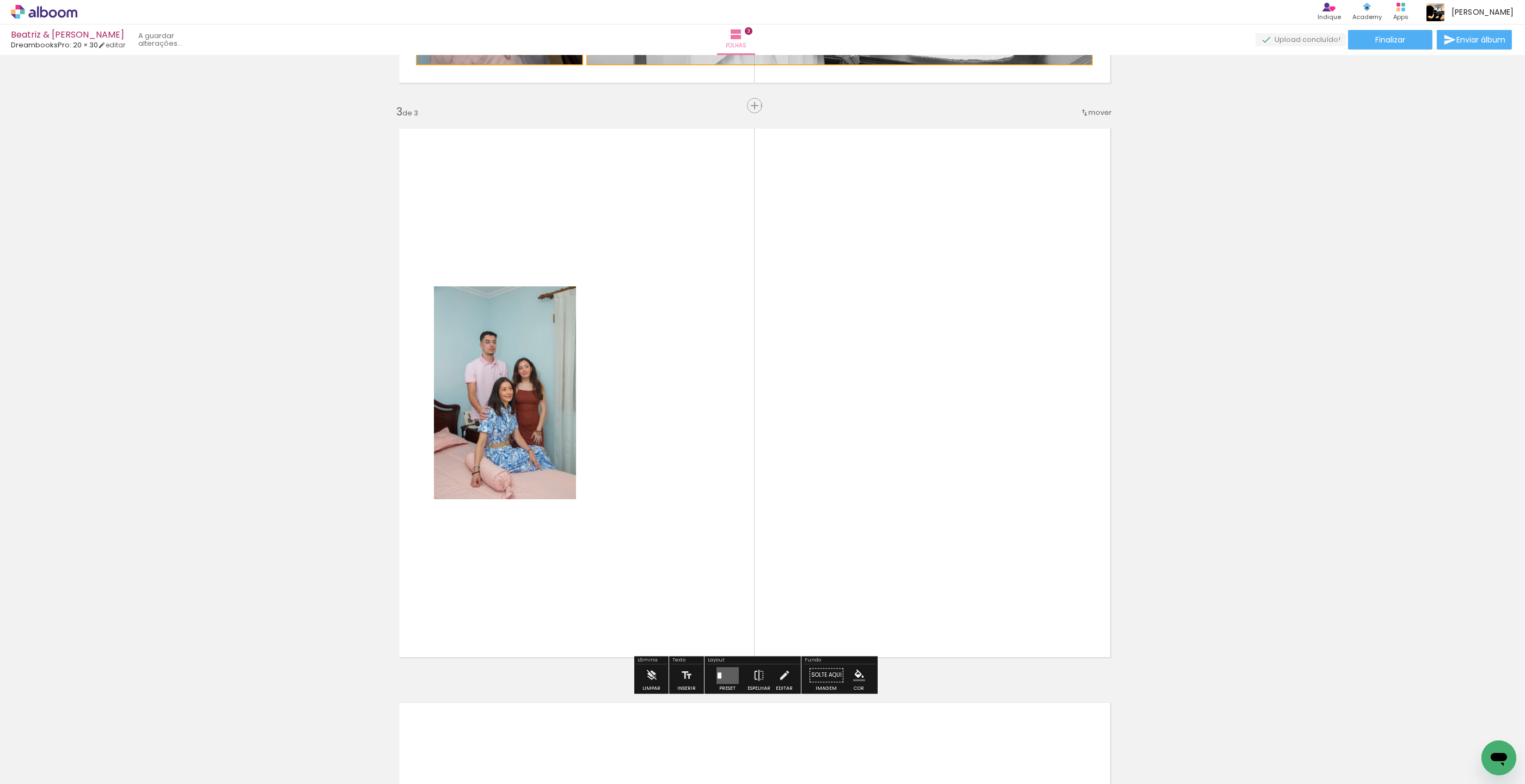
scroll to position [1107, 10]
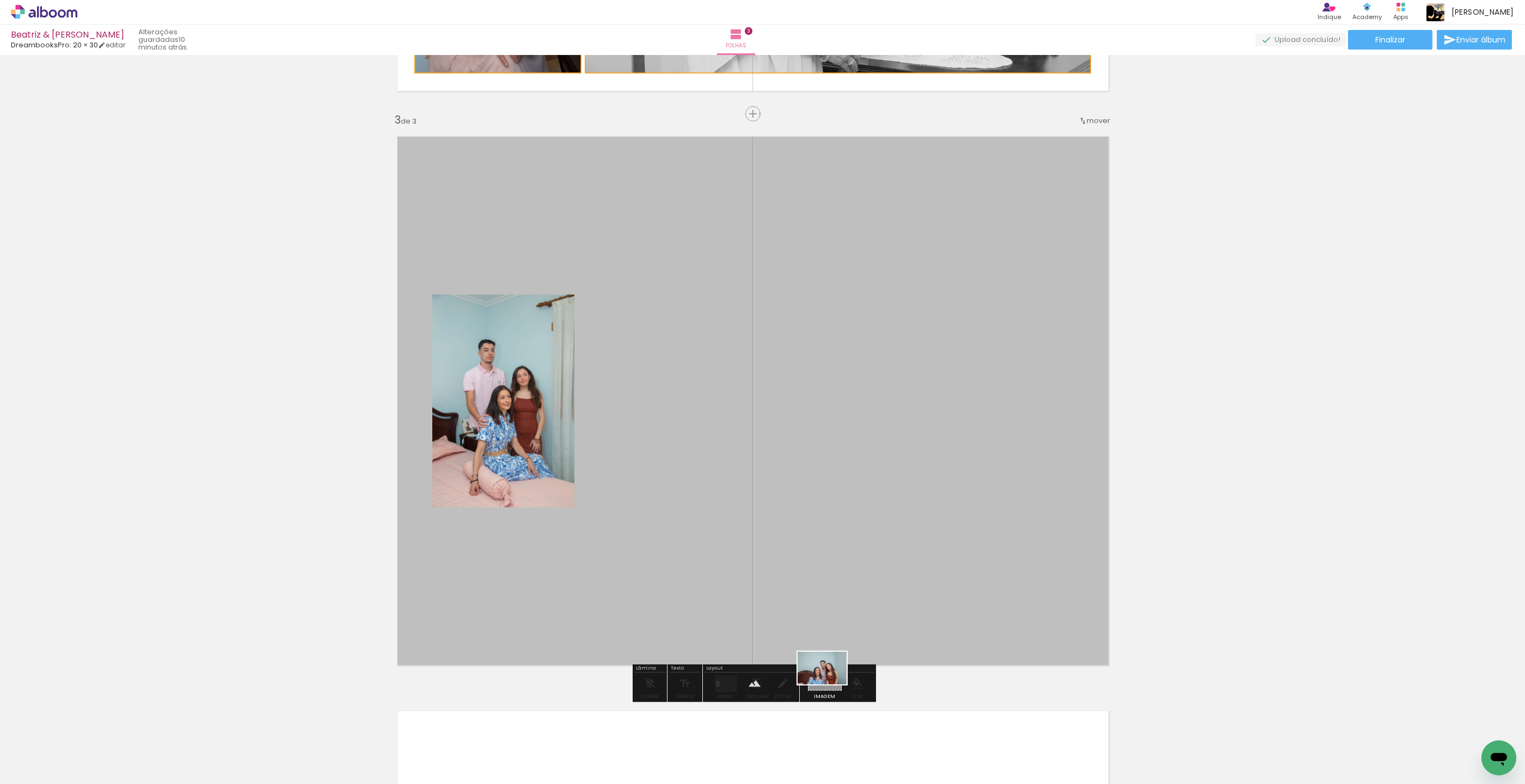
drag, startPoint x: 624, startPoint y: 753, endPoint x: 830, endPoint y: 684, distance: 217.2
click at [830, 684] on quentale-workspace at bounding box center [762, 392] width 1525 height 784
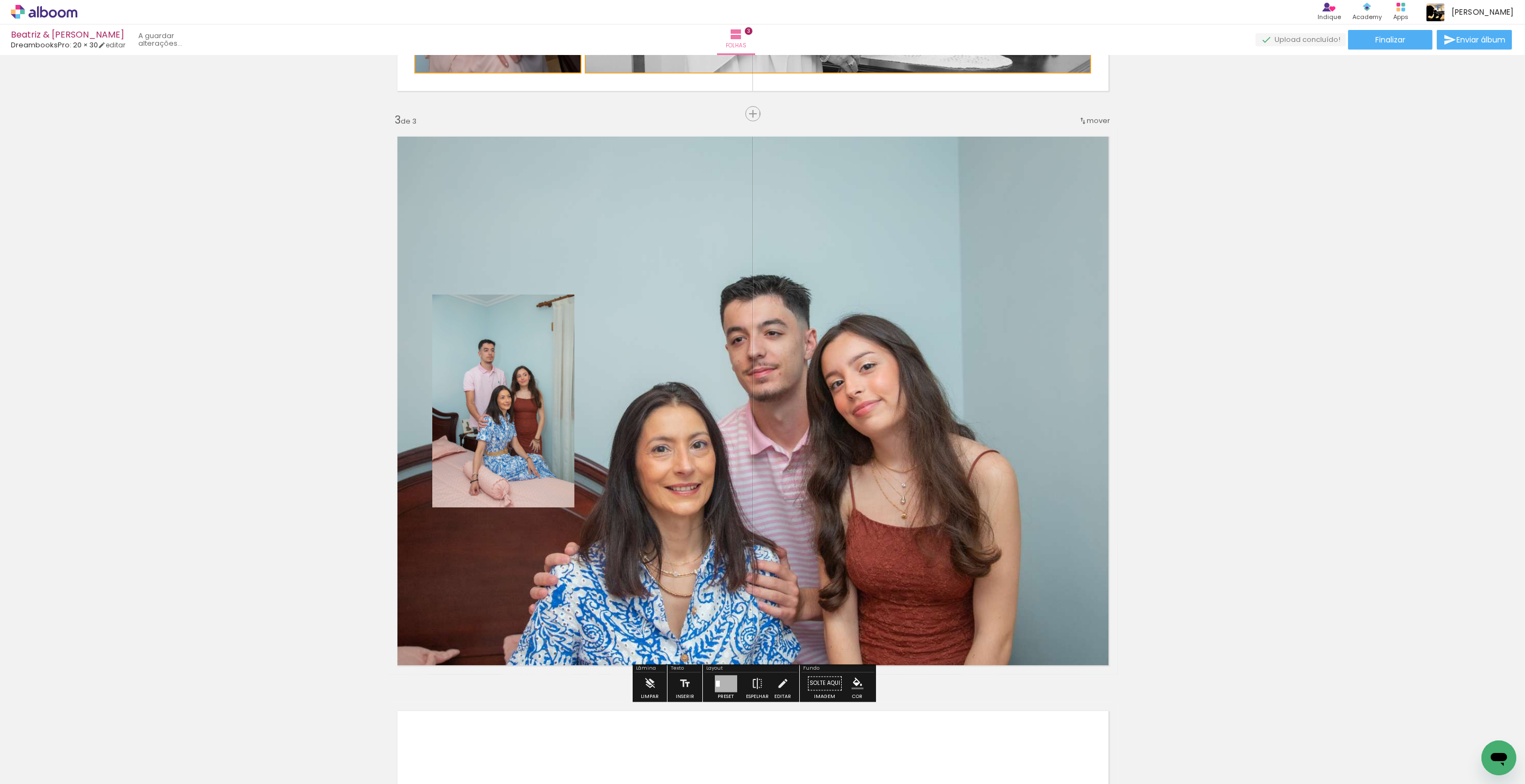
scroll to position [1103, 10]
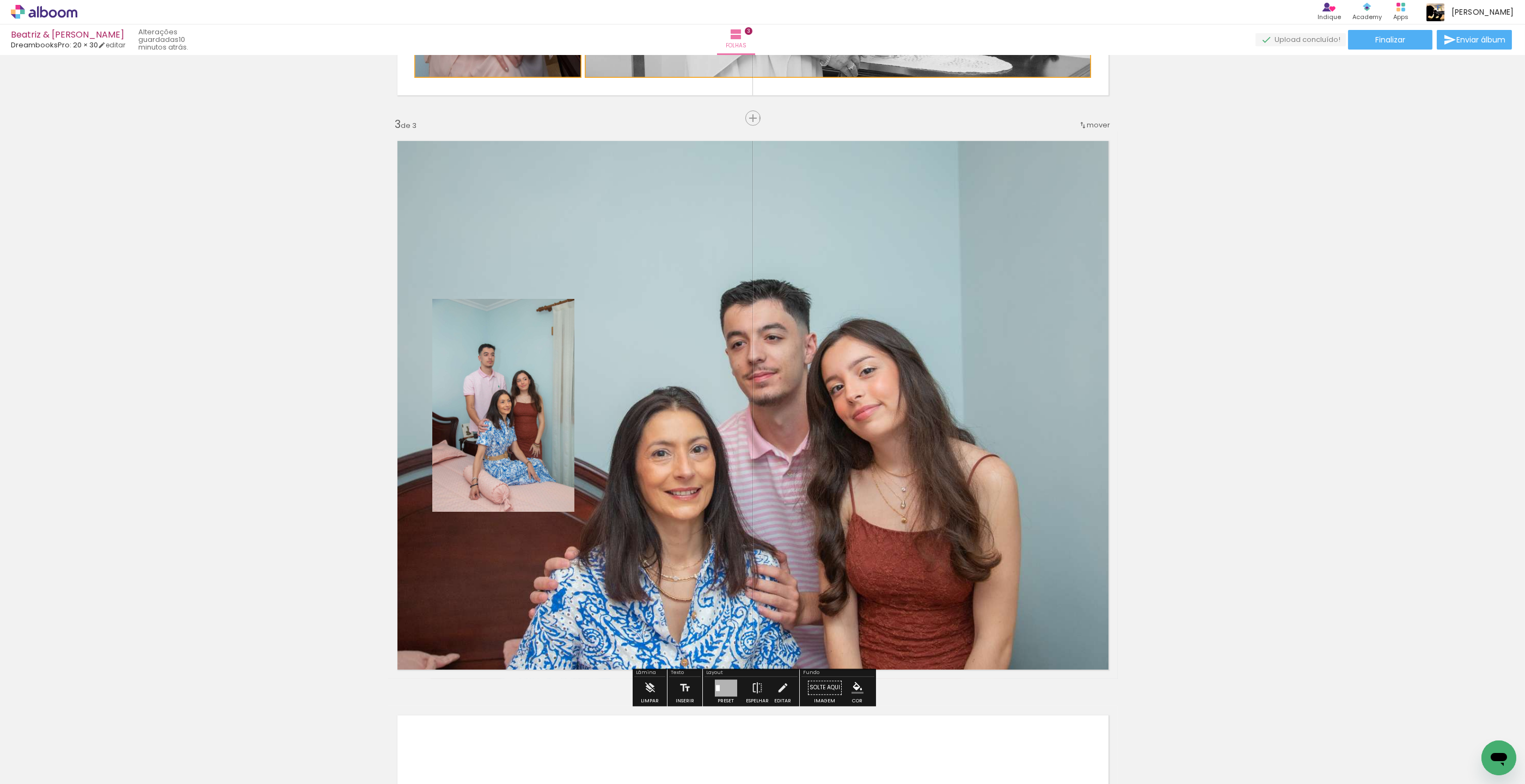
click at [813, 579] on quentale-layouter at bounding box center [753, 405] width 730 height 547
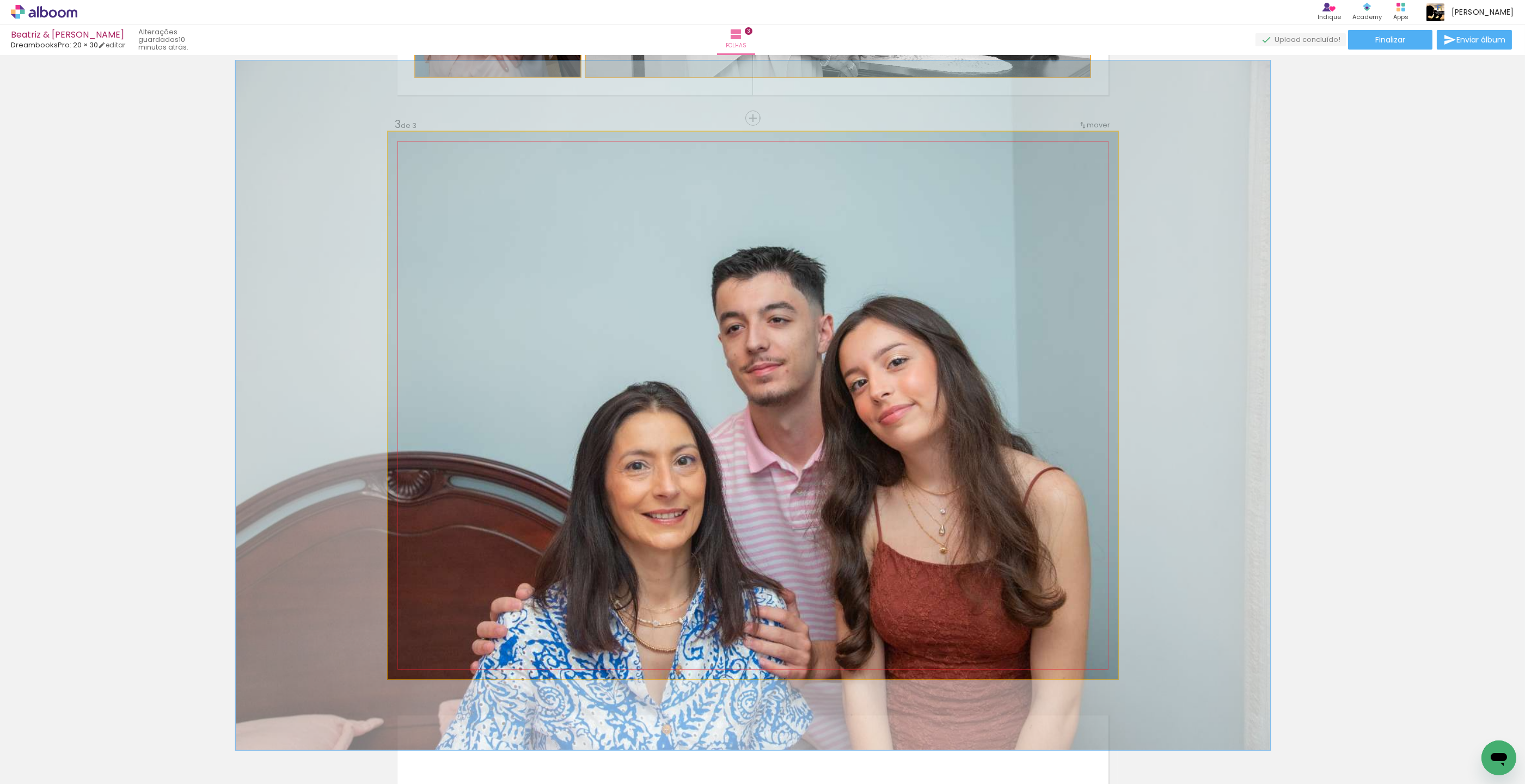
drag, startPoint x: 436, startPoint y: 161, endPoint x: 443, endPoint y: 161, distance: 7.0
type paper-slider "126"
click at [443, 161] on div at bounding box center [440, 159] width 18 height 18
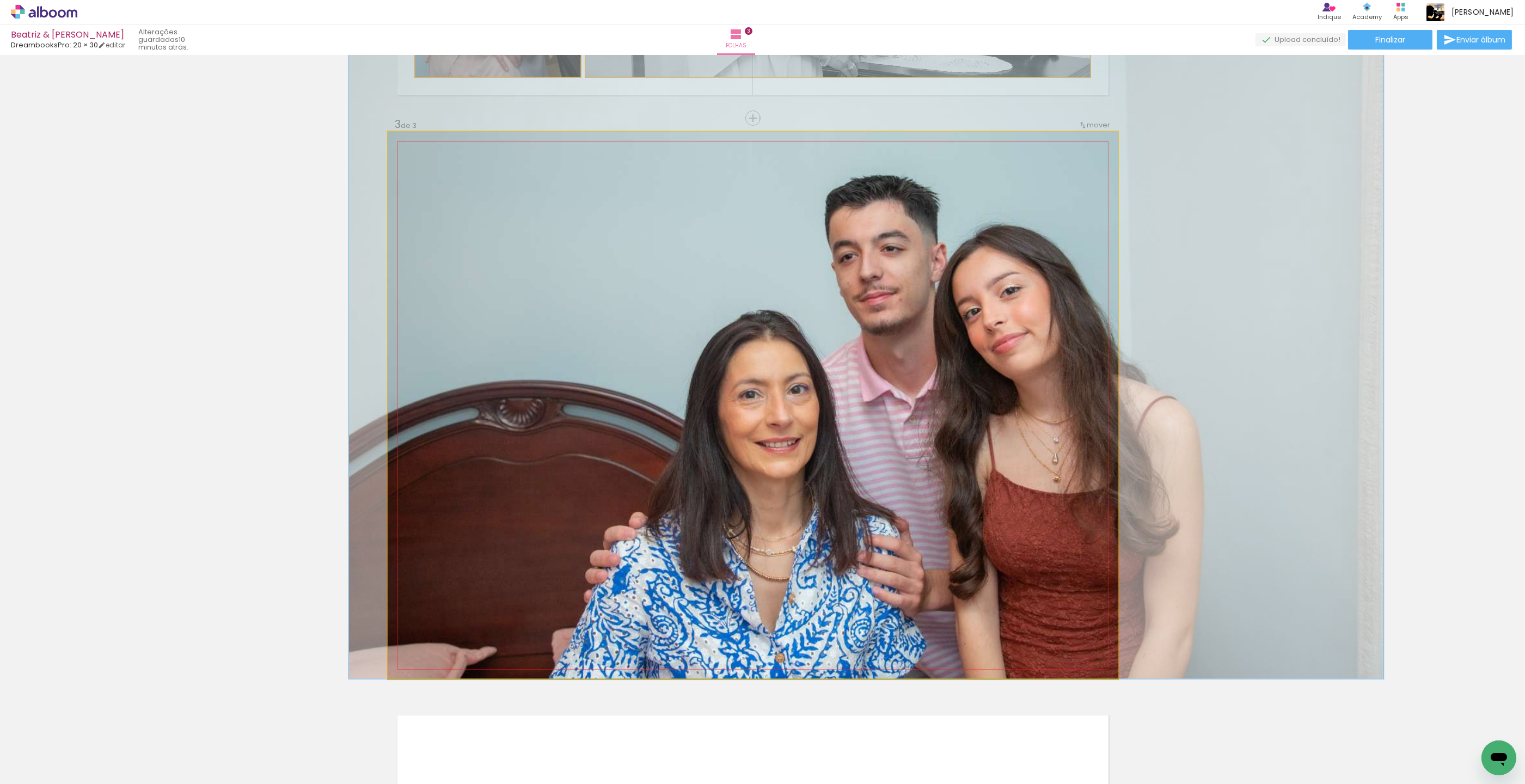
drag, startPoint x: 458, startPoint y: 328, endPoint x: 571, endPoint y: 210, distance: 163.4
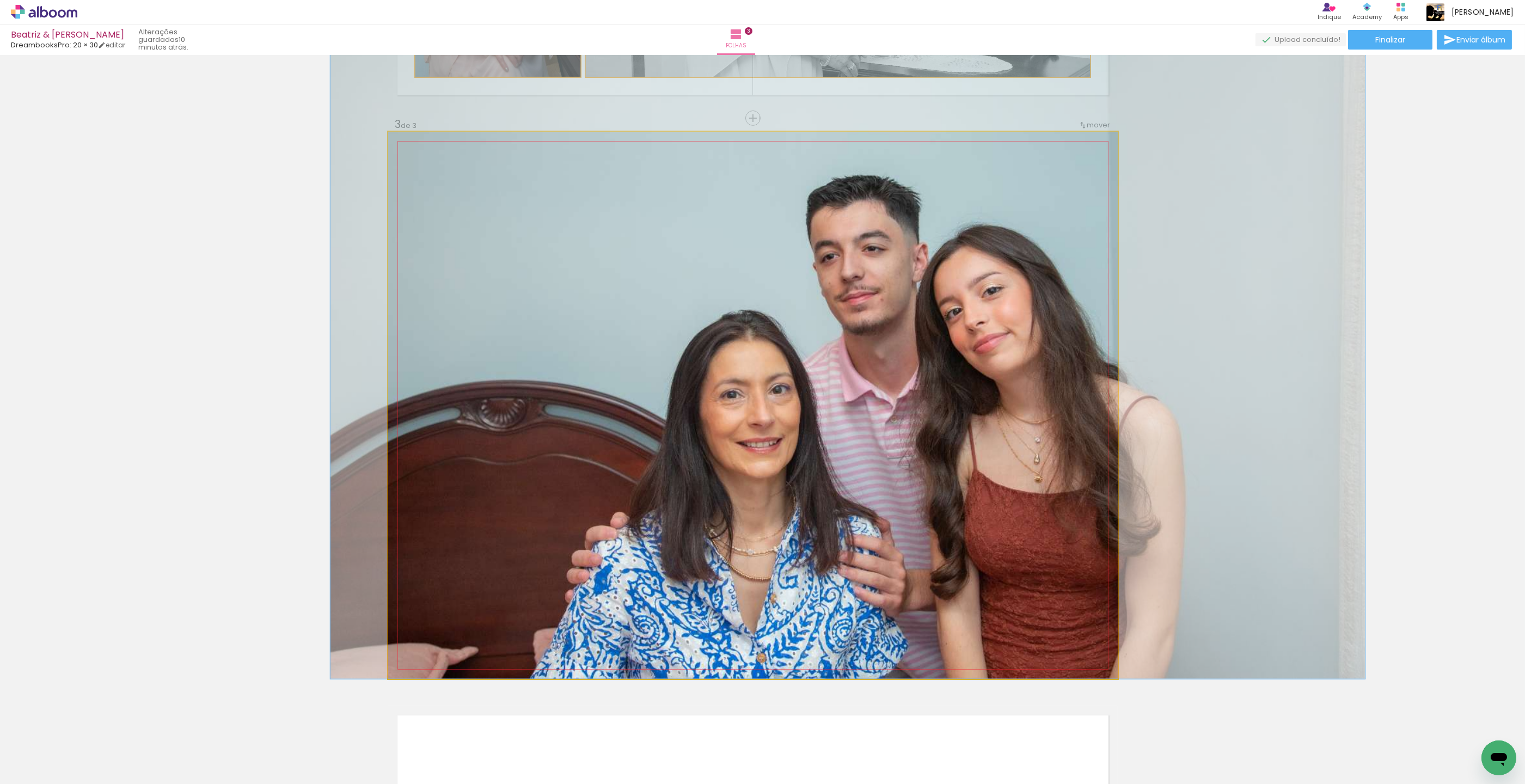
drag, startPoint x: 563, startPoint y: 228, endPoint x: 544, endPoint y: 226, distance: 19.1
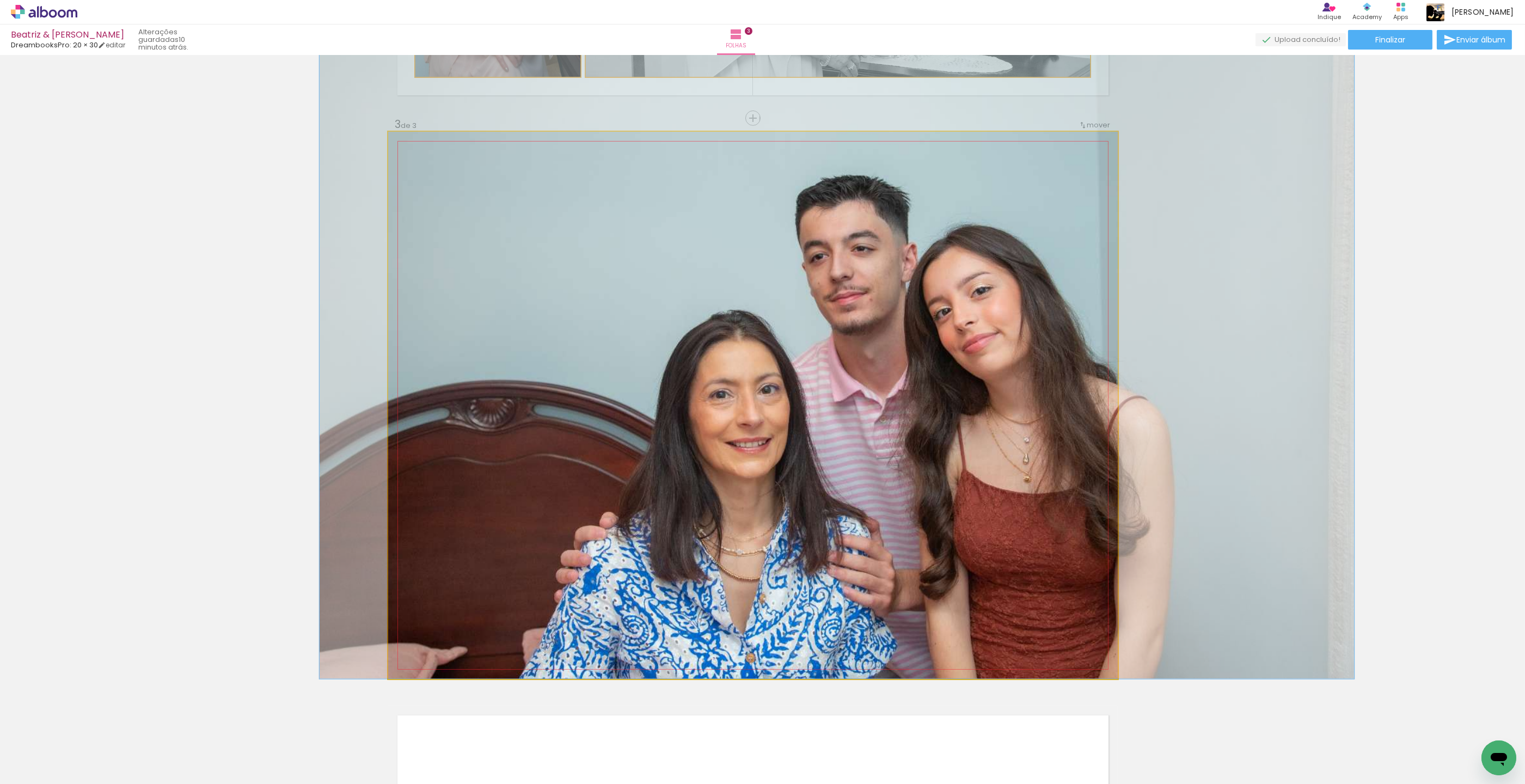
drag, startPoint x: 577, startPoint y: 237, endPoint x: 568, endPoint y: 235, distance: 9.2
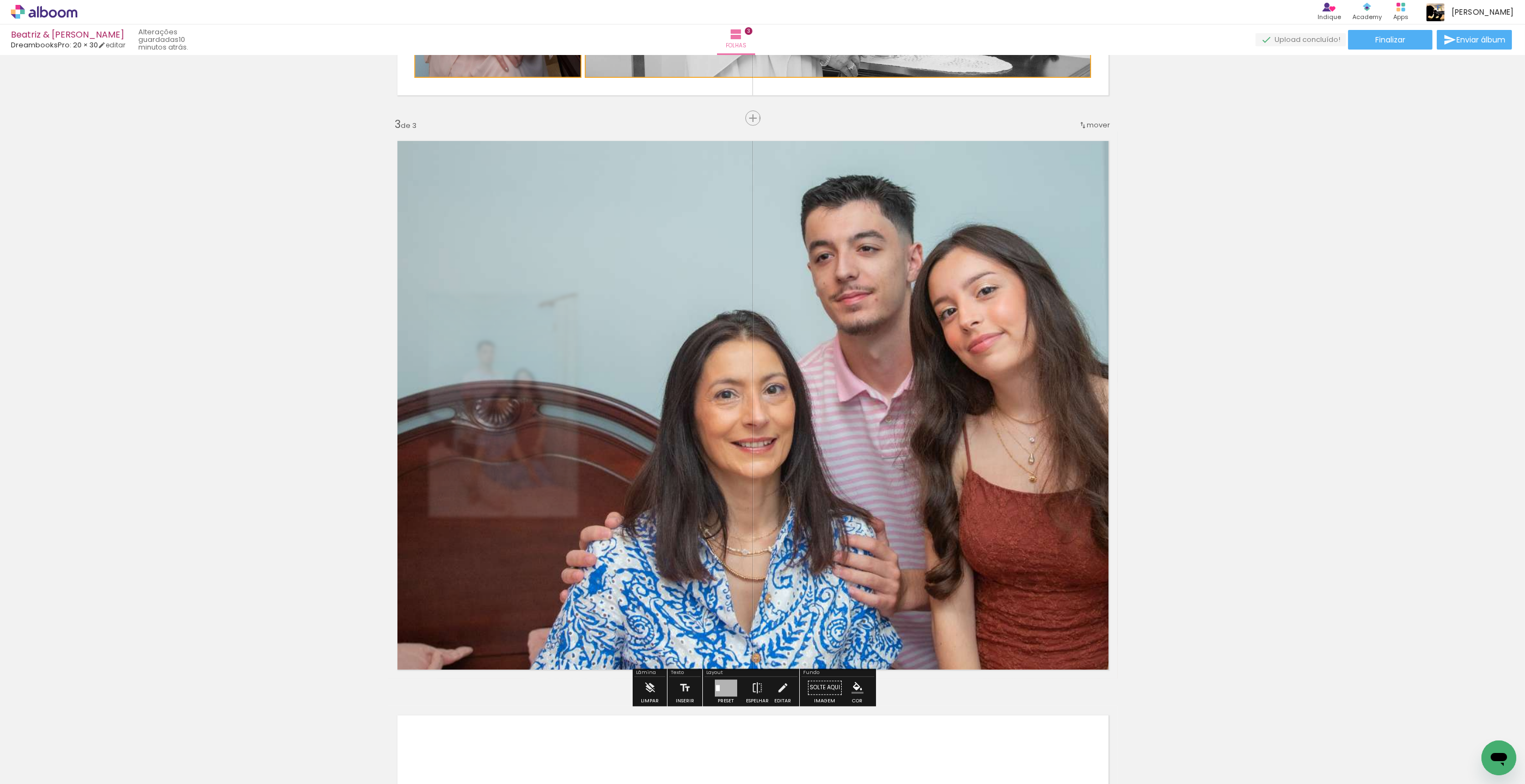
click at [1197, 256] on div "Inserir folha 1 de 3 Inserir folha 2 de 3 Inserir folha 3 de 3 O Designbox prec…" at bounding box center [753, 104] width 1525 height 2298
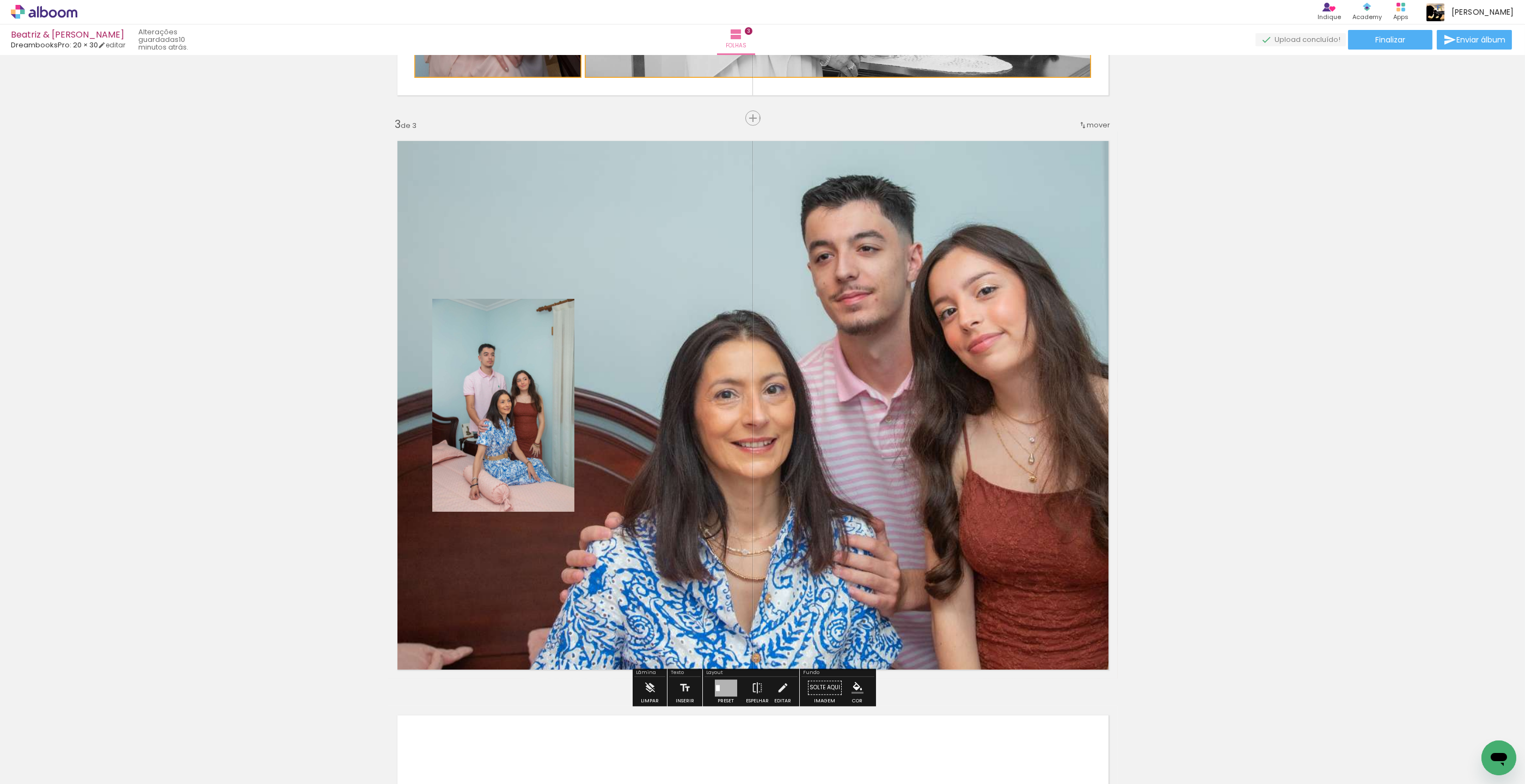
click at [661, 180] on quentale-layouter at bounding box center [753, 405] width 730 height 547
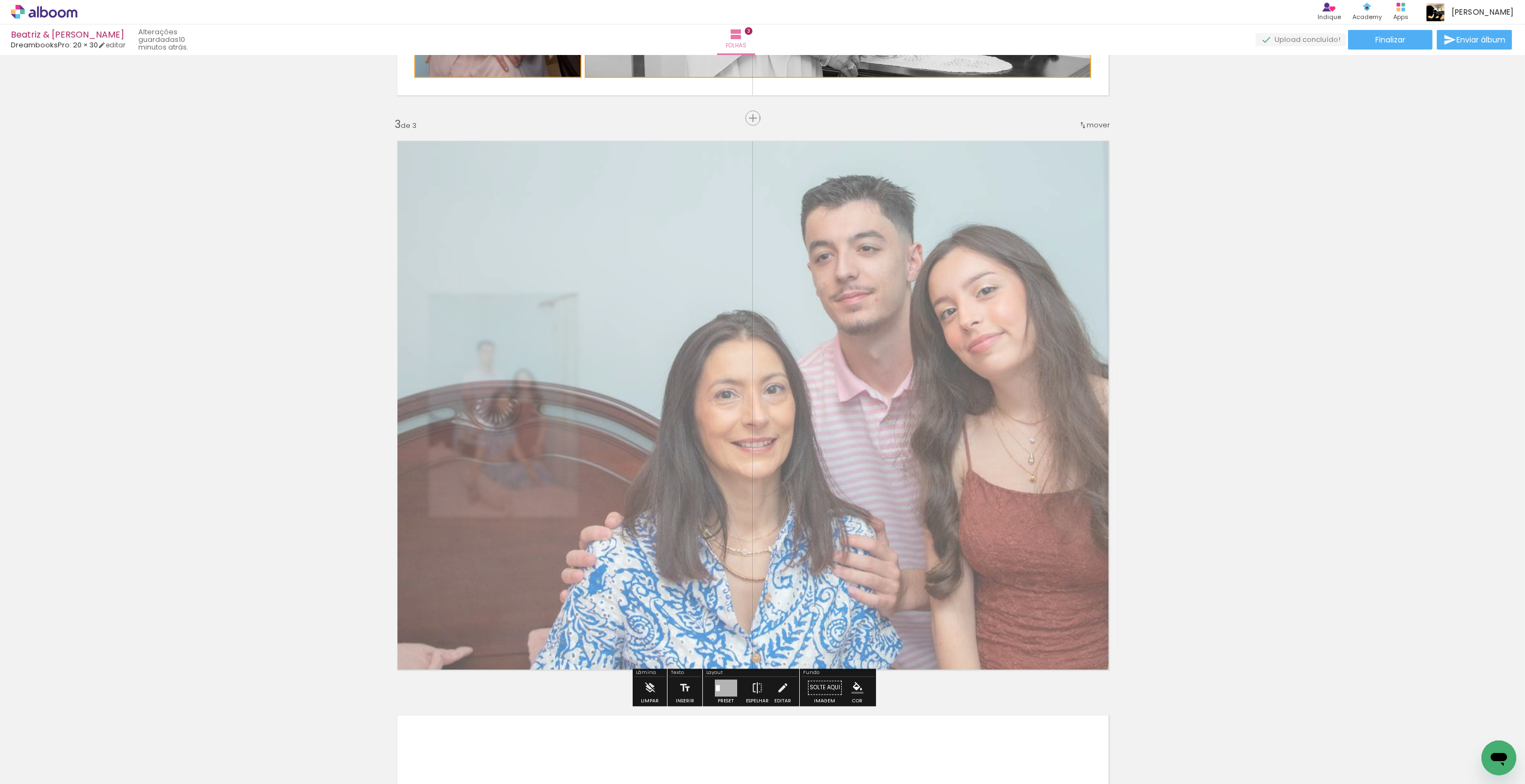
drag, startPoint x: 547, startPoint y: 161, endPoint x: 531, endPoint y: 161, distance: 16.0
type paper-slider "65"
click at [531, 161] on div at bounding box center [533, 159] width 7 height 7
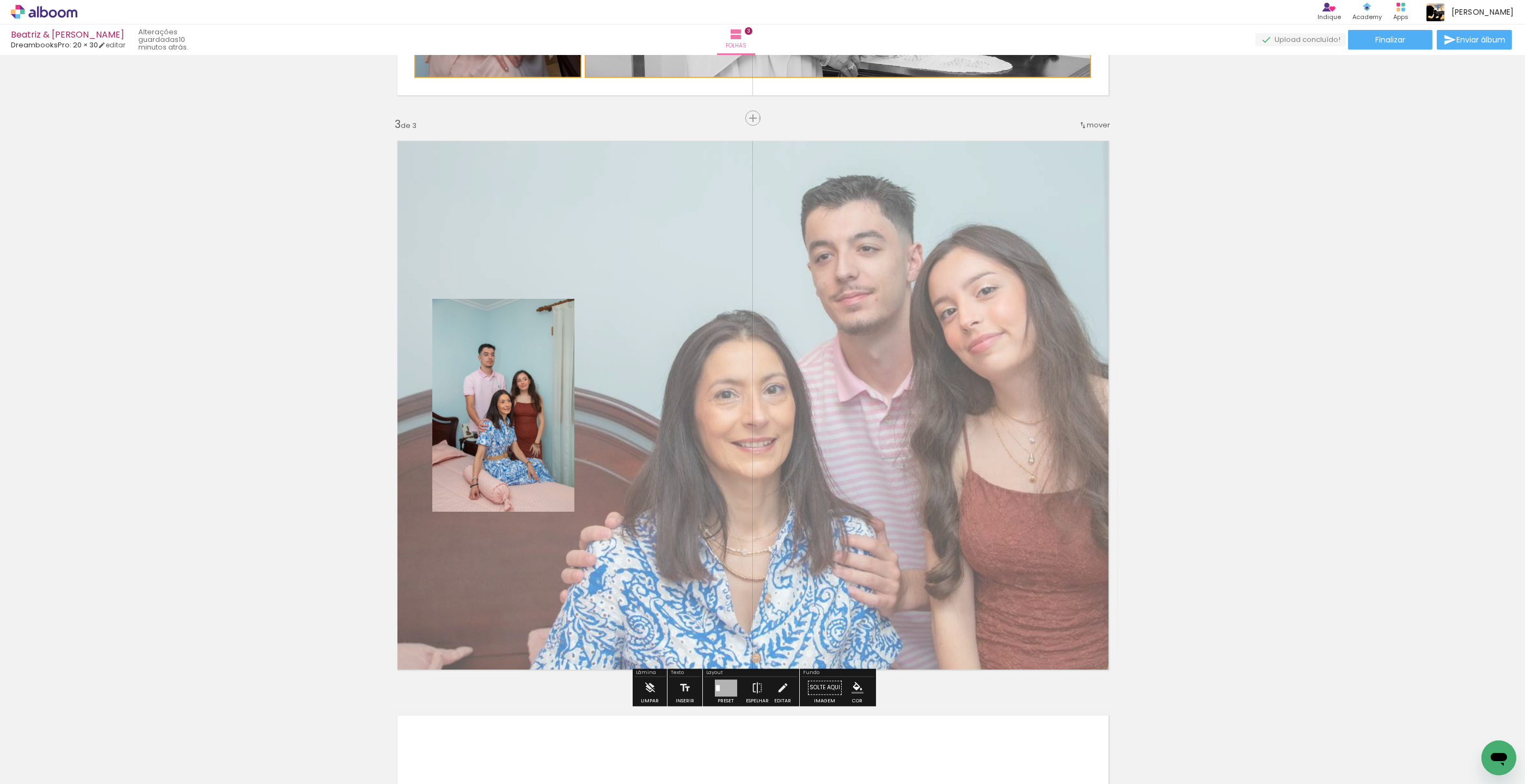
click at [1320, 287] on div "Inserir folha 1 de 3 Inserir folha 2 de 3 Inserir folha 3 de 3 O Designbox prec…" at bounding box center [753, 104] width 1525 height 2298
click at [554, 411] on quentale-photo at bounding box center [504, 405] width 142 height 213
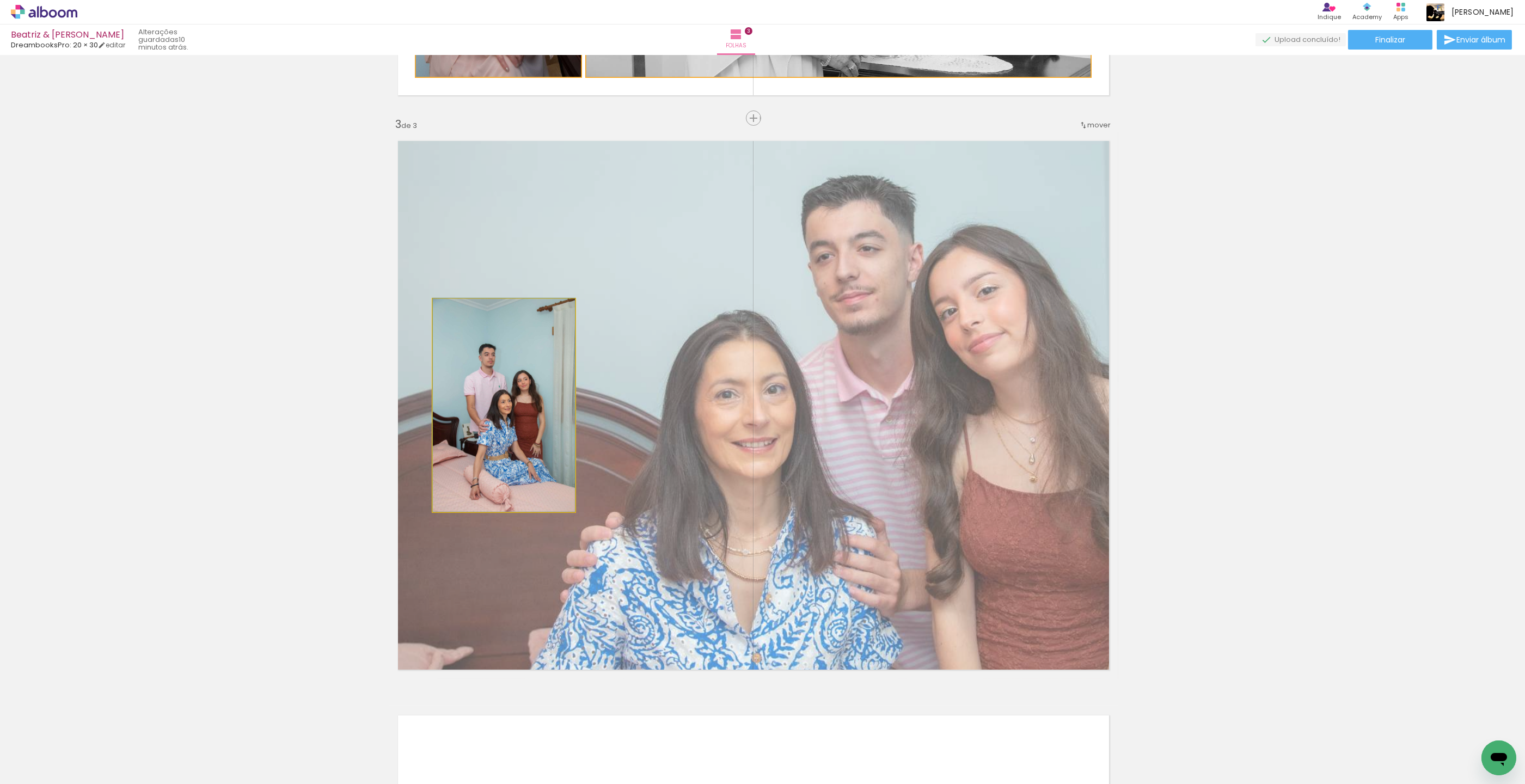
click at [515, 355] on quentale-photo at bounding box center [504, 405] width 142 height 213
click at [723, 694] on div at bounding box center [726, 688] width 22 height 17
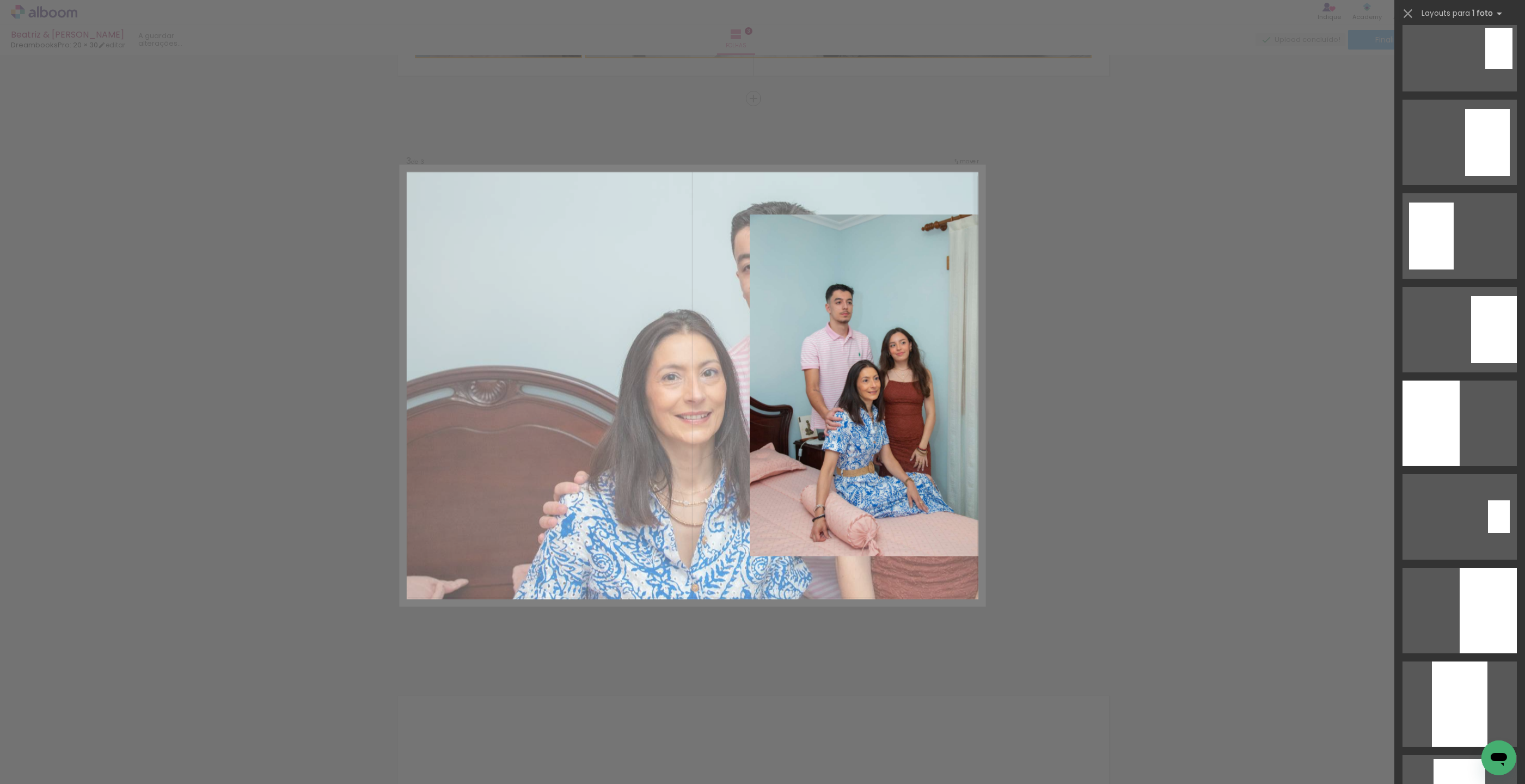
scroll to position [0, 0]
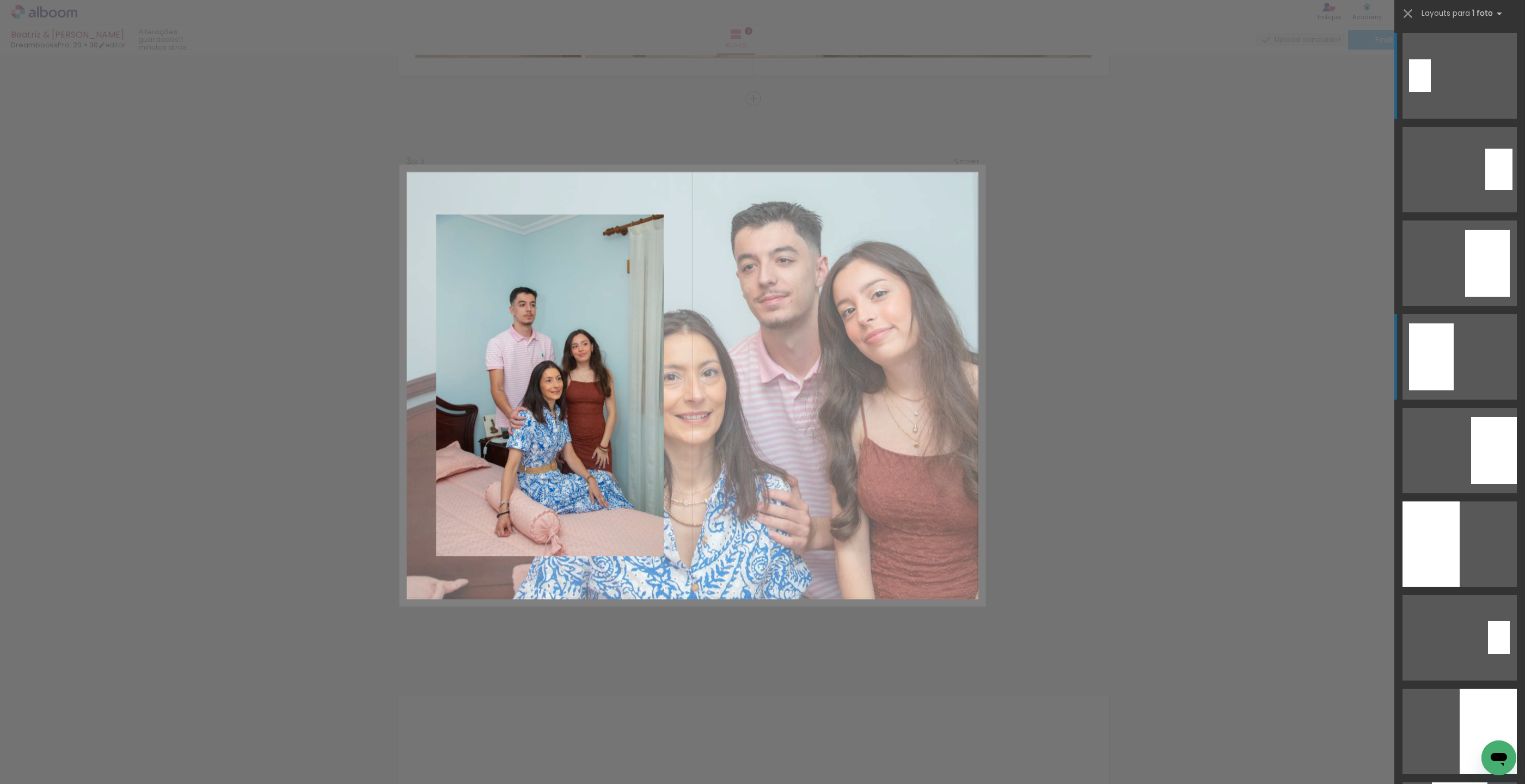
click at [1430, 331] on div at bounding box center [1431, 357] width 45 height 67
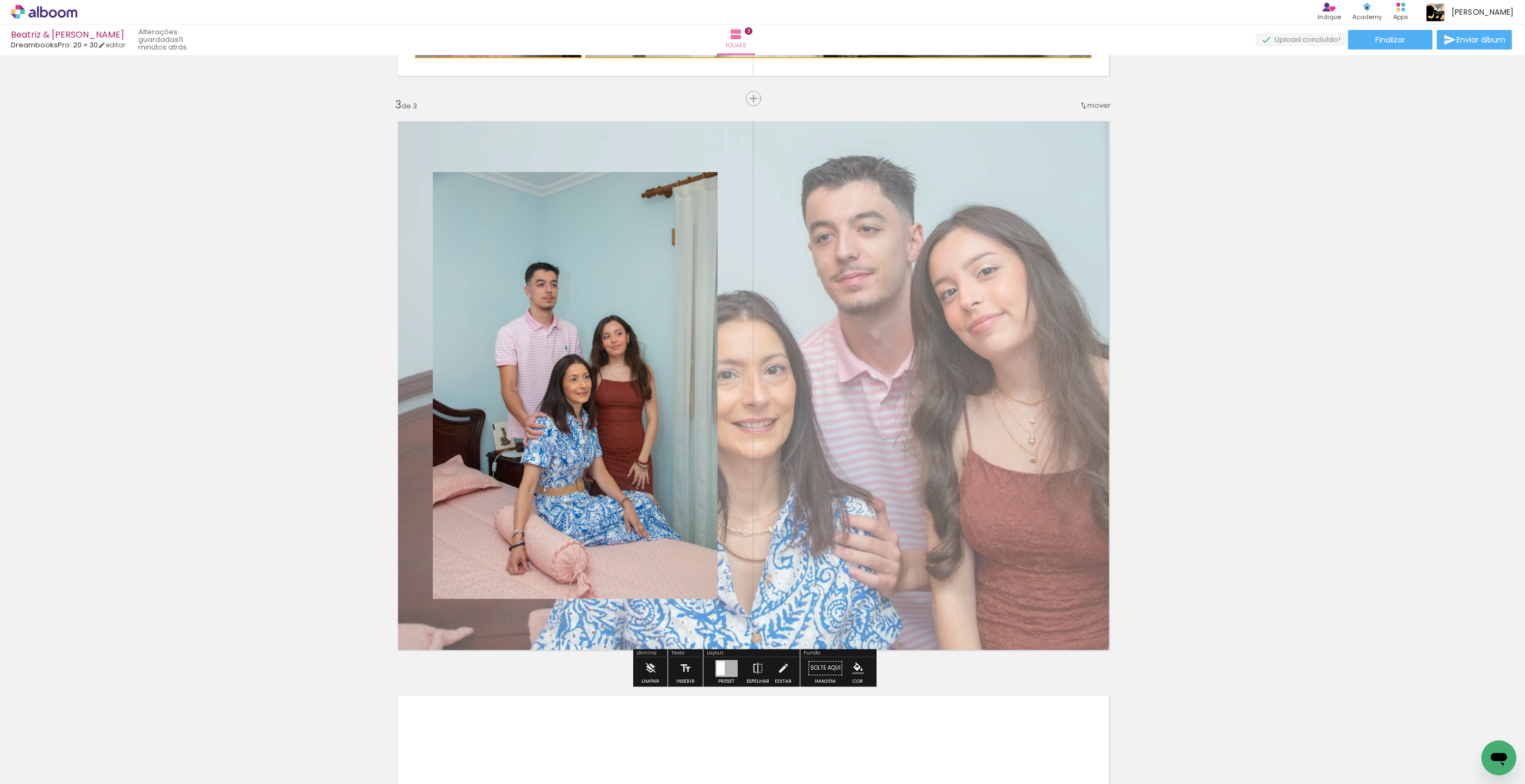
click at [779, 668] on iron-icon at bounding box center [784, 668] width 12 height 22
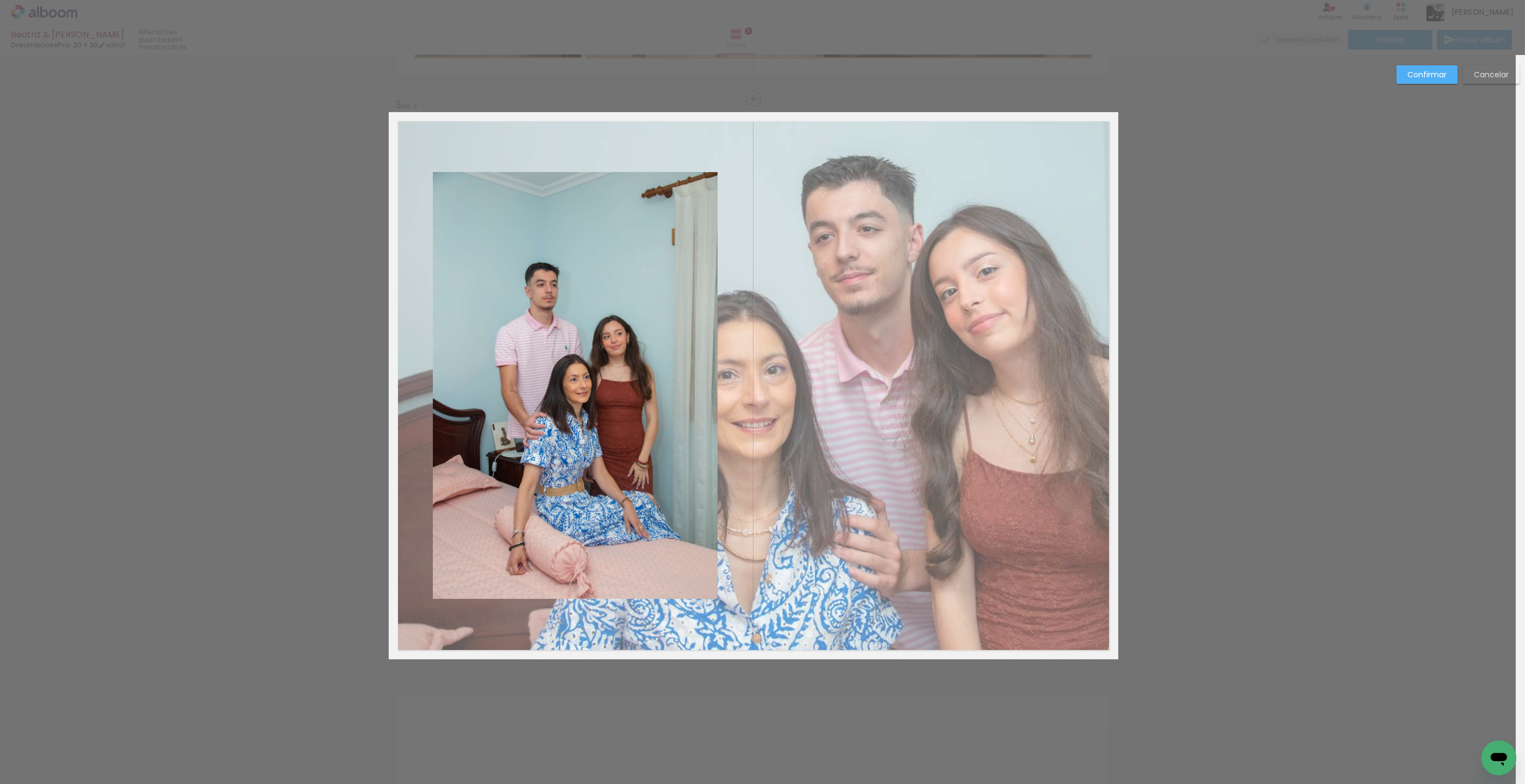
click at [641, 546] on quentale-photo at bounding box center [575, 385] width 285 height 427
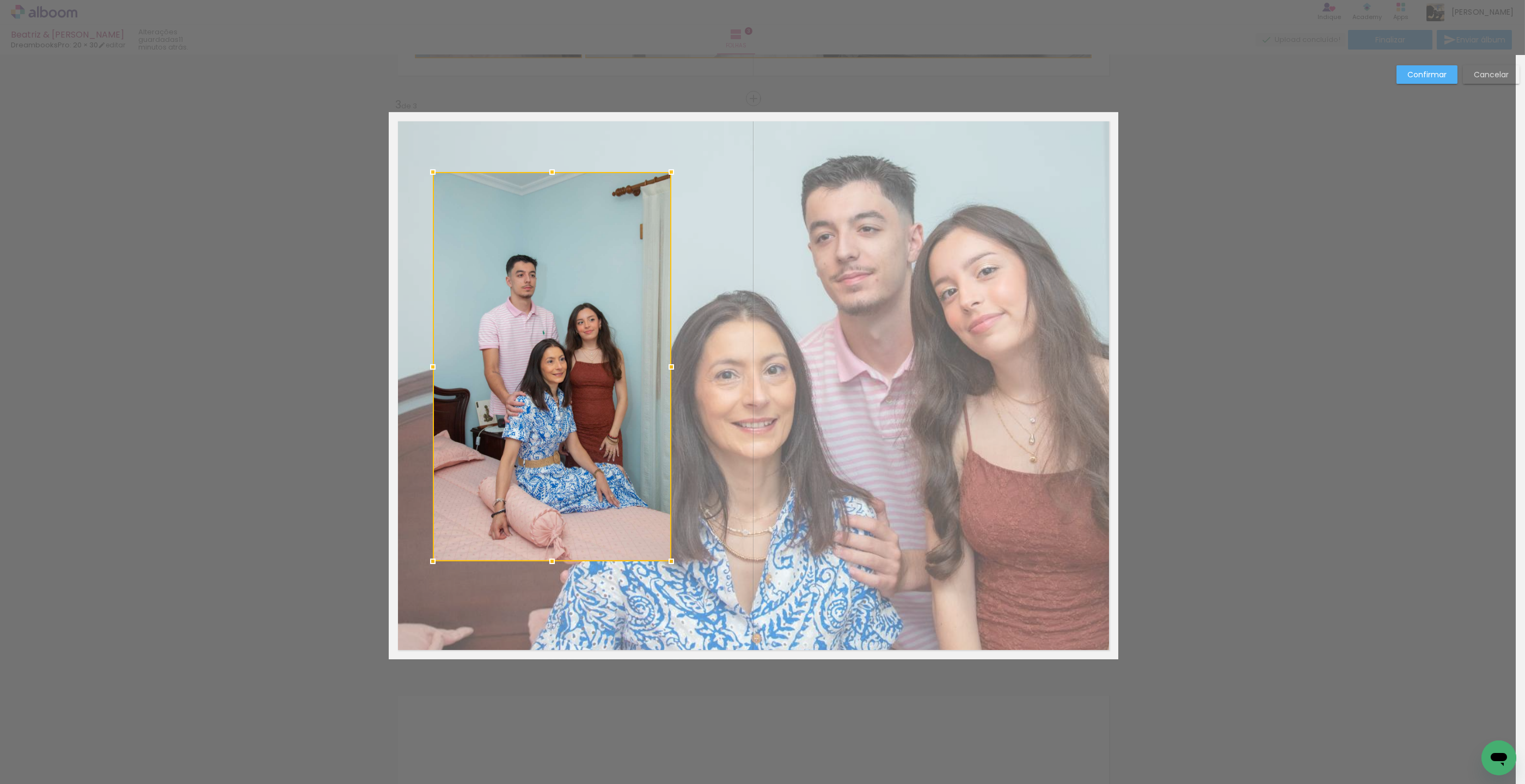
drag, startPoint x: 714, startPoint y: 601, endPoint x: 669, endPoint y: 563, distance: 58.9
click at [668, 561] on div at bounding box center [671, 561] width 22 height 22
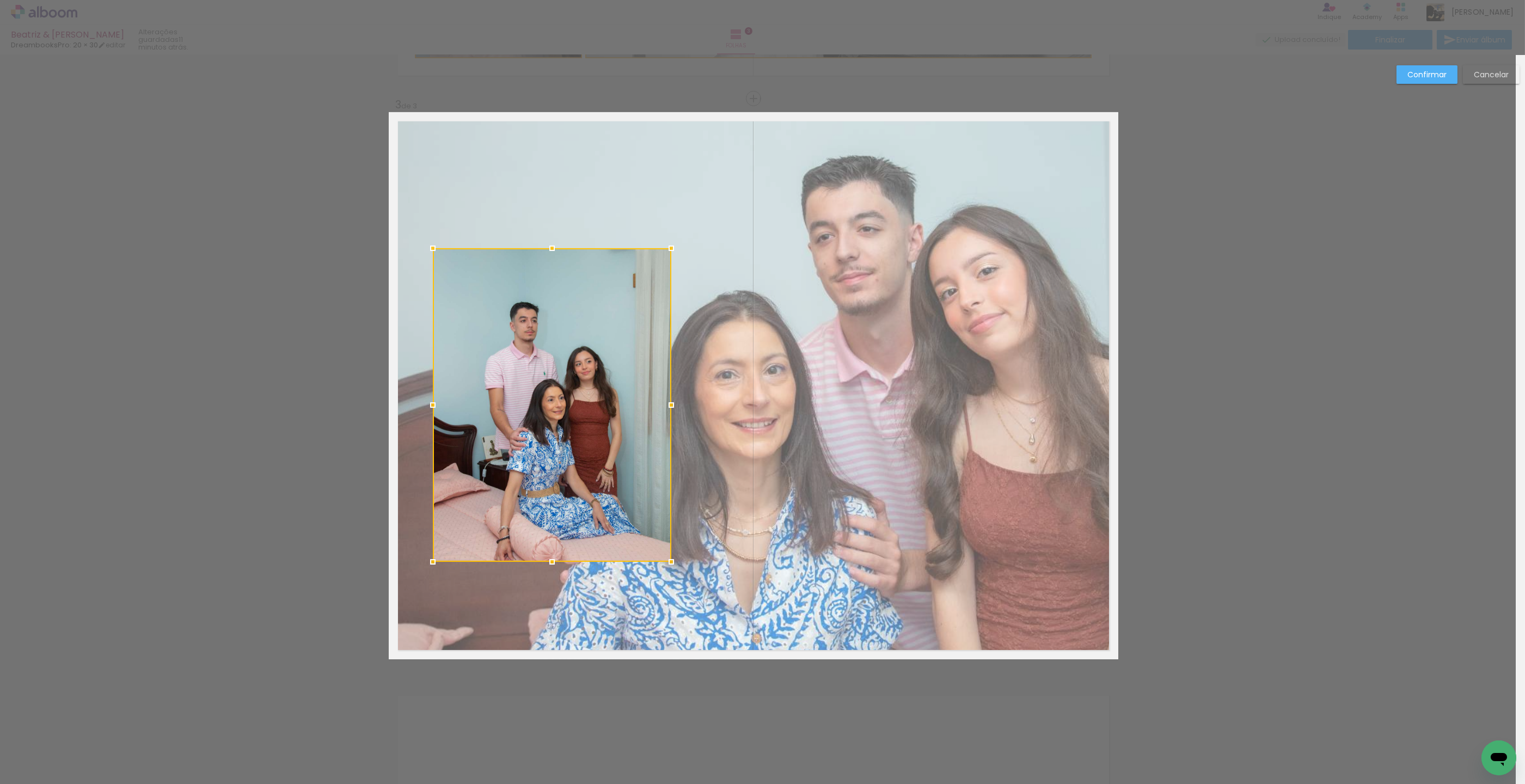
drag, startPoint x: 551, startPoint y: 170, endPoint x: 537, endPoint y: 244, distance: 75.3
click at [537, 246] on album-spread "3 de 3" at bounding box center [753, 386] width 730 height 547
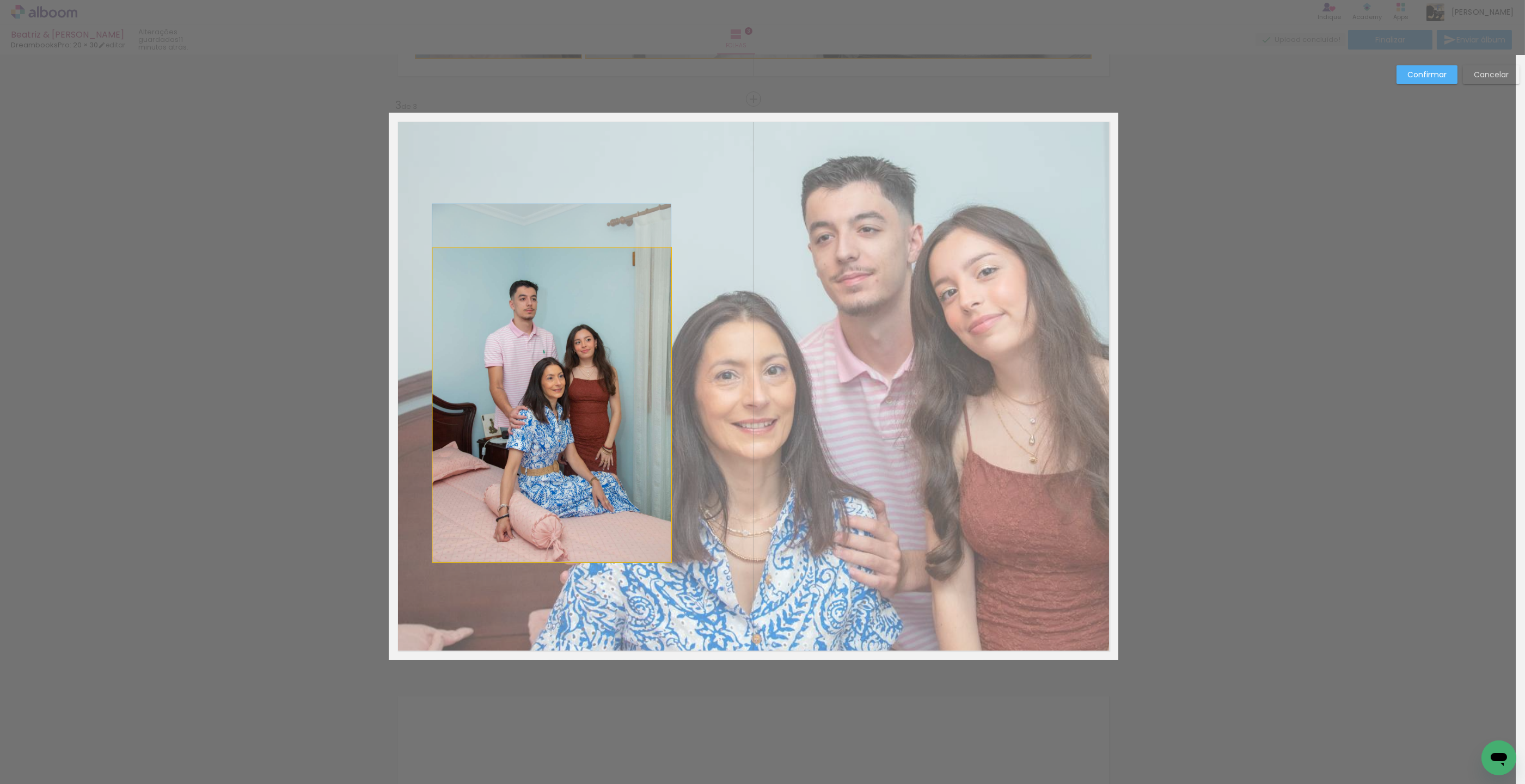
drag, startPoint x: 541, startPoint y: 319, endPoint x: 514, endPoint y: 264, distance: 61.3
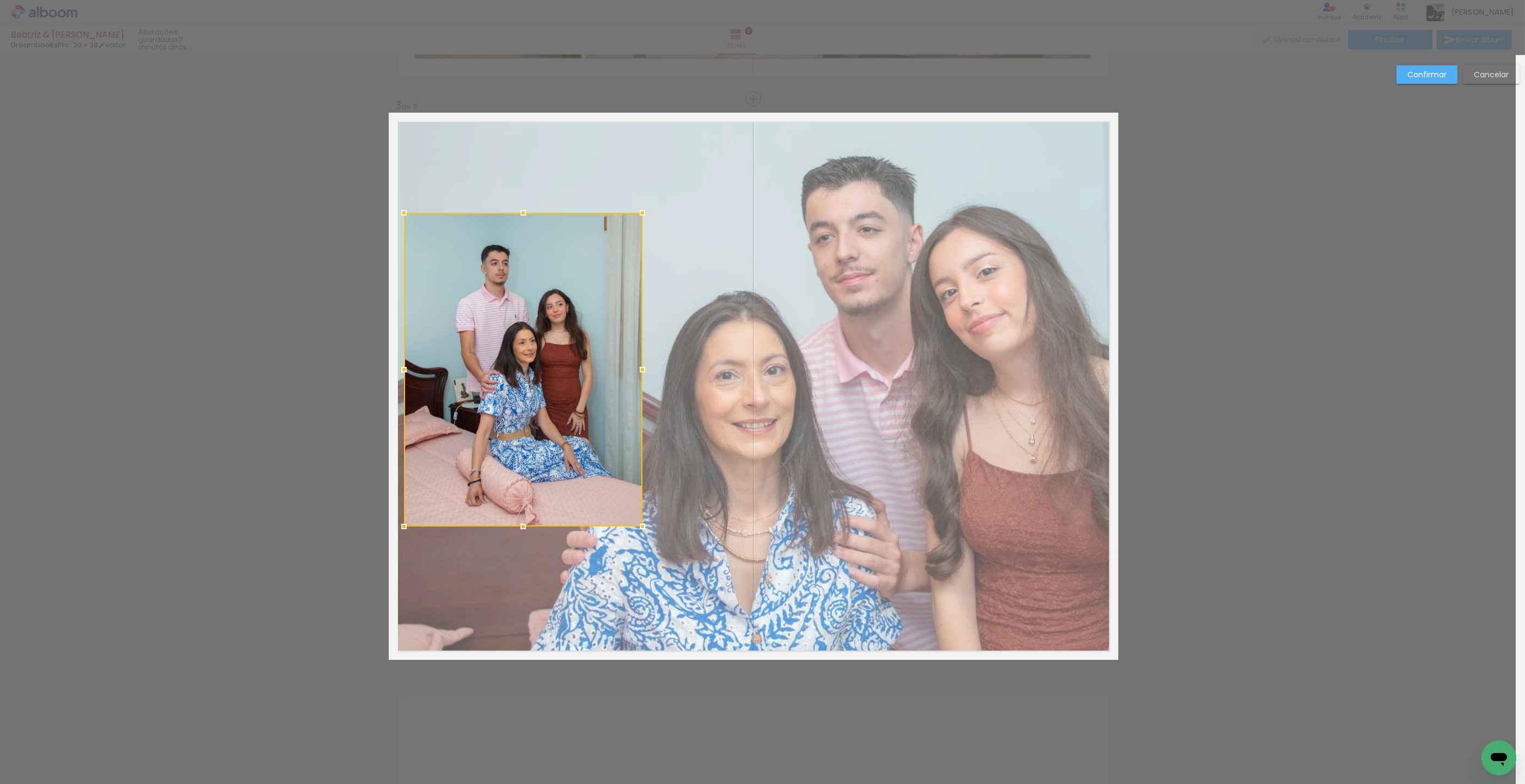
drag, startPoint x: 534, startPoint y: 311, endPoint x: 509, endPoint y: 278, distance: 41.4
click at [509, 278] on div at bounding box center [523, 370] width 238 height 314
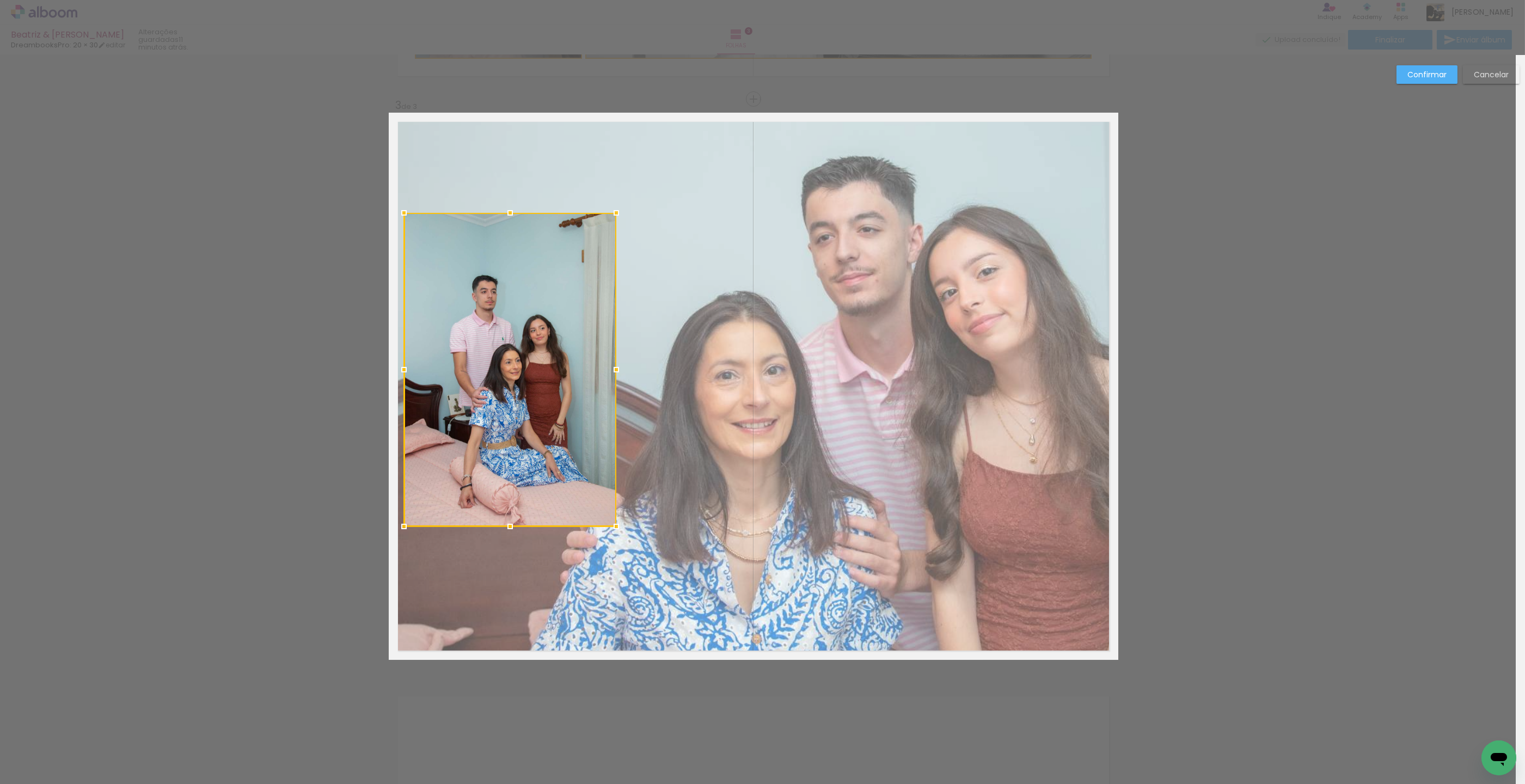
drag, startPoint x: 635, startPoint y: 371, endPoint x: 613, endPoint y: 369, distance: 22.1
click at [612, 369] on div at bounding box center [616, 369] width 22 height 22
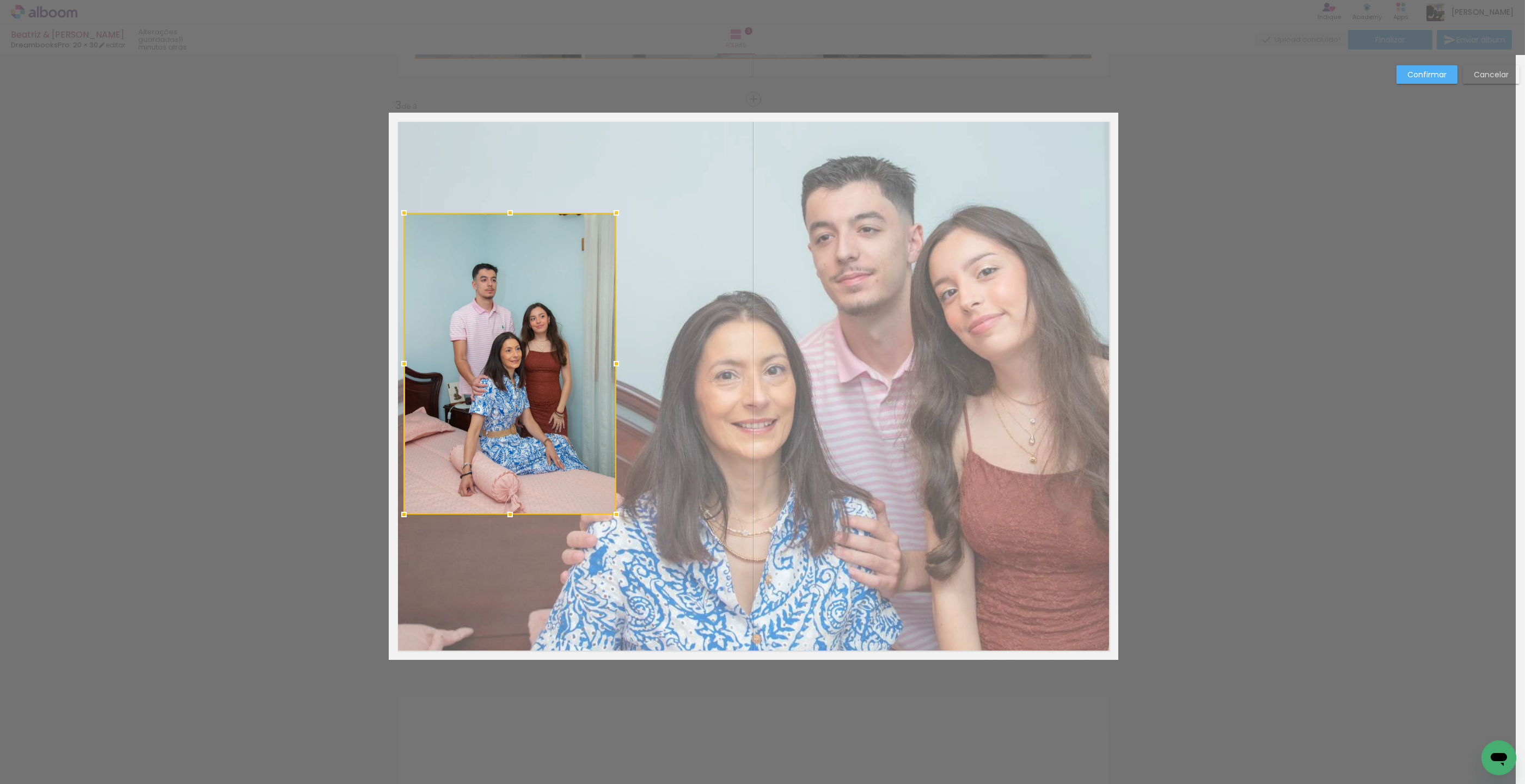
drag, startPoint x: 510, startPoint y: 519, endPoint x: 509, endPoint y: 499, distance: 20.0
click at [510, 509] on div at bounding box center [510, 514] width 22 height 22
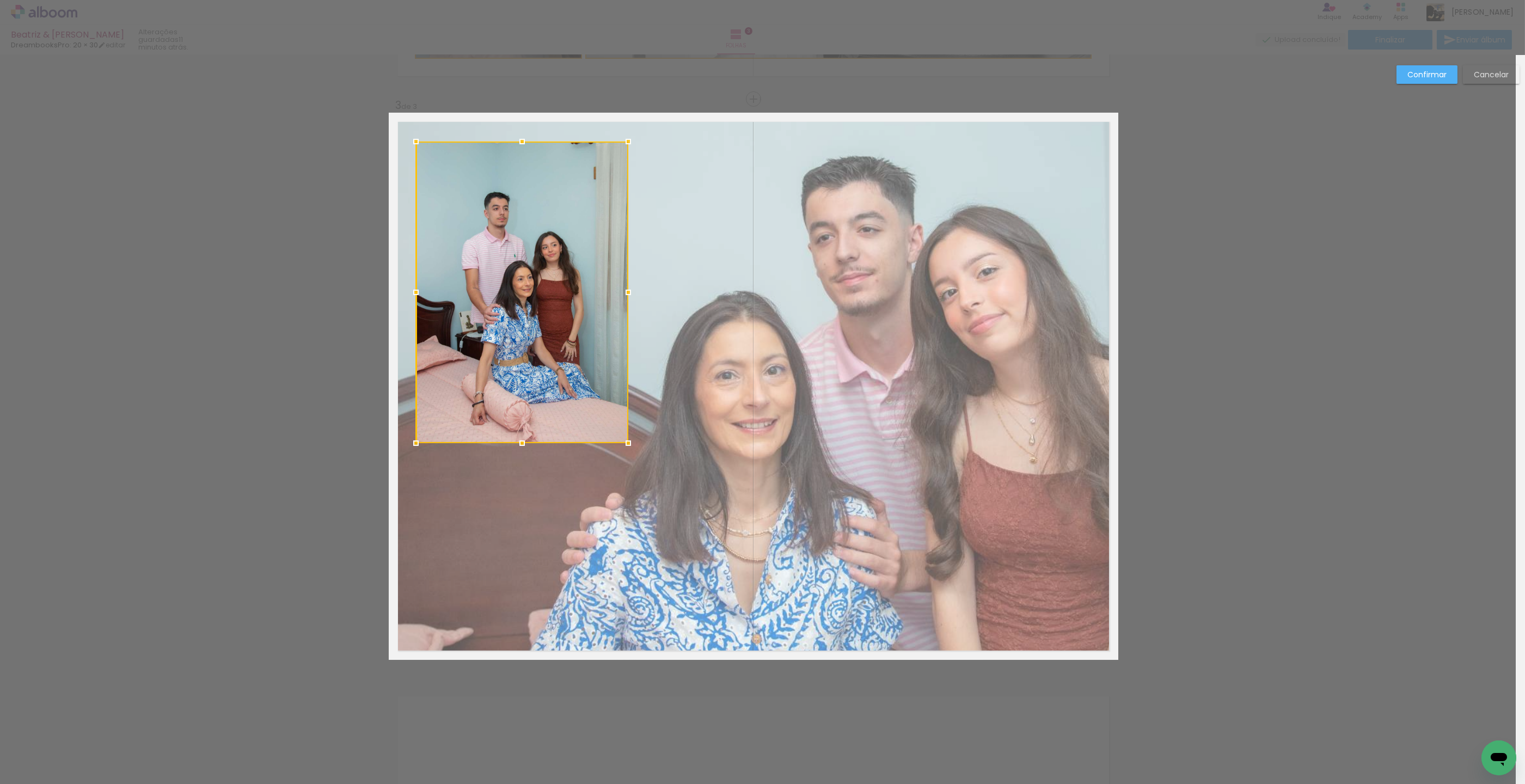
drag, startPoint x: 518, startPoint y: 419, endPoint x: 530, endPoint y: 347, distance: 73.0
click at [530, 347] on div at bounding box center [522, 293] width 213 height 302
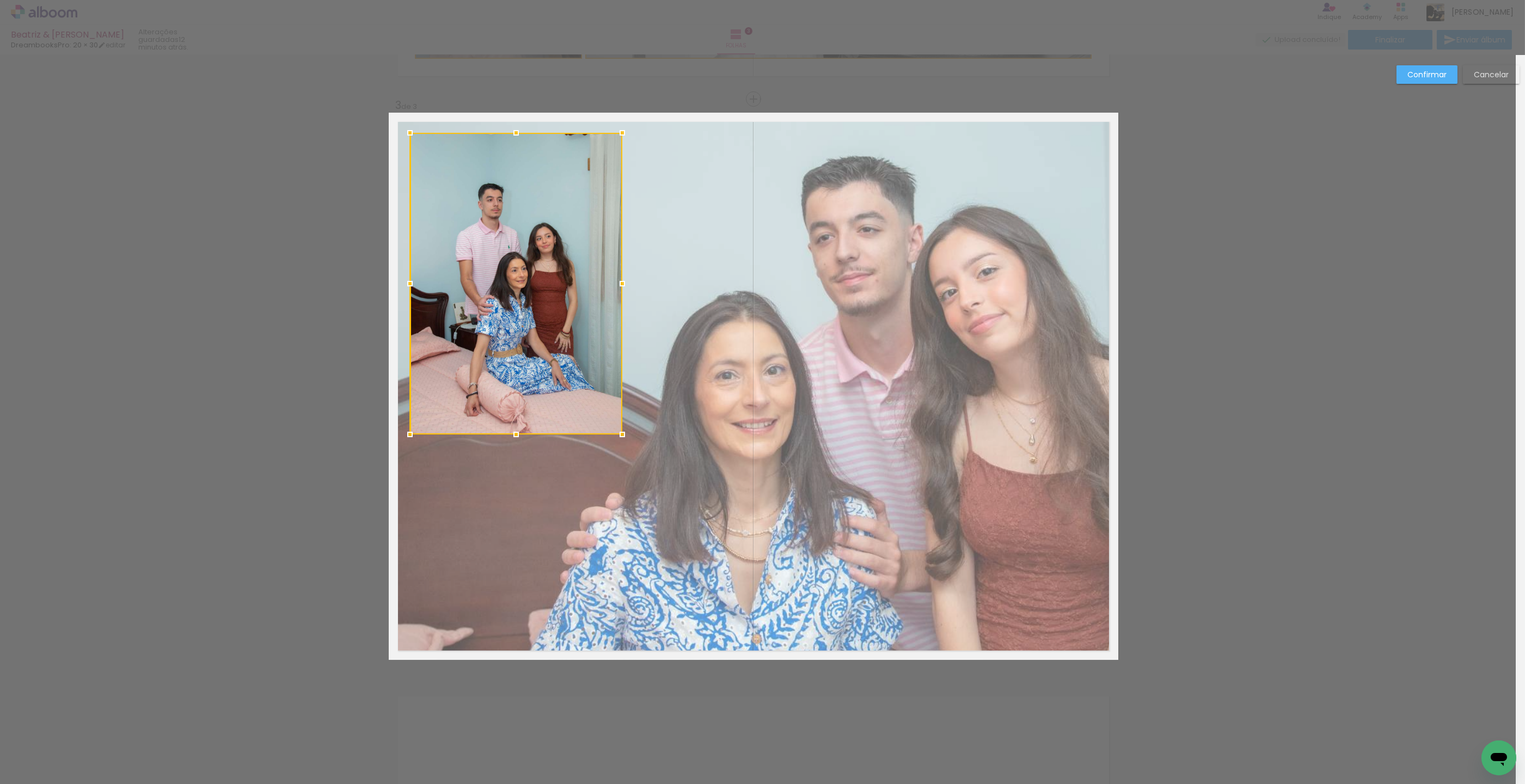
drag, startPoint x: 543, startPoint y: 281, endPoint x: 537, endPoint y: 273, distance: 10.0
click at [537, 273] on div at bounding box center [516, 284] width 213 height 302
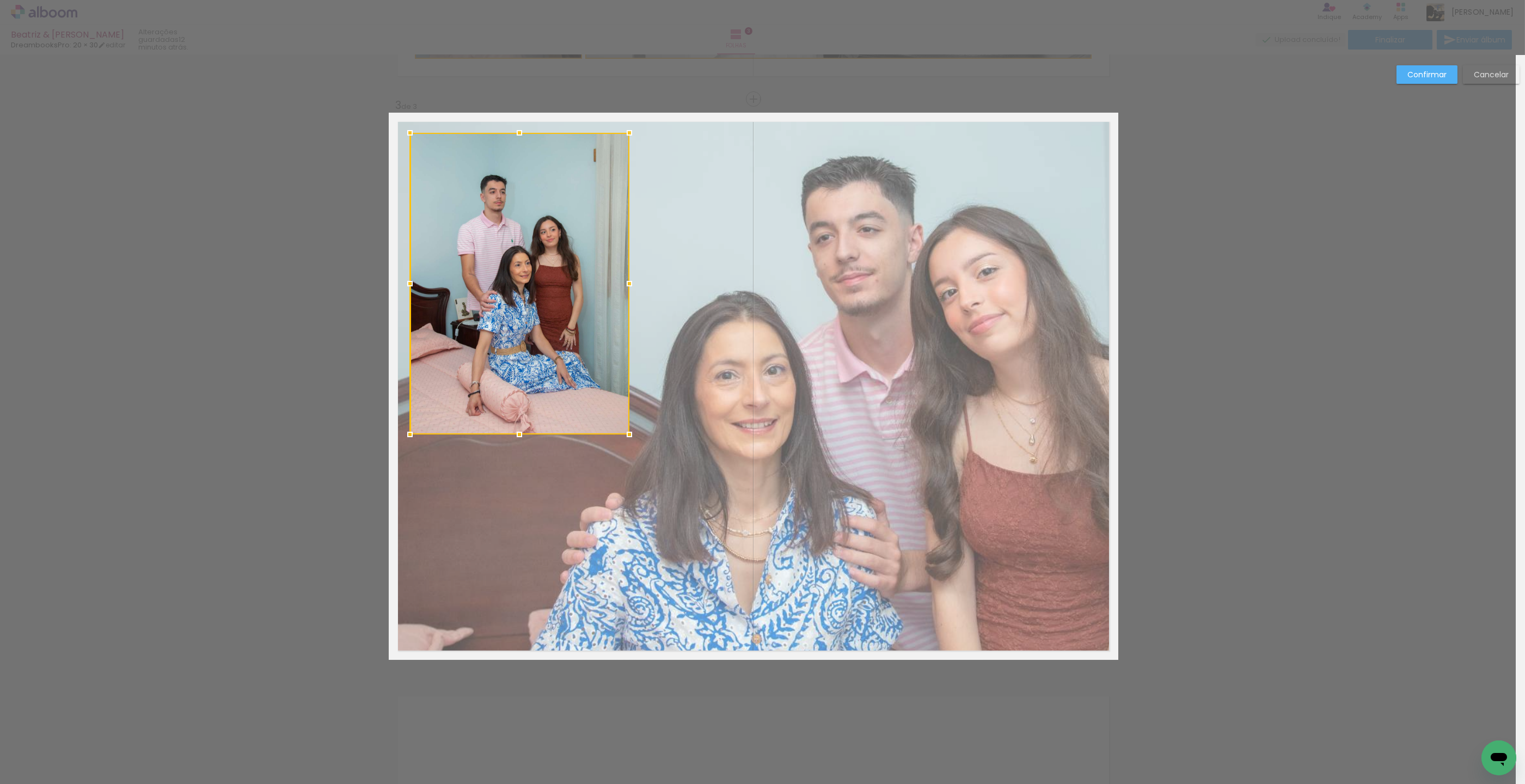
drag, startPoint x: 622, startPoint y: 285, endPoint x: 630, endPoint y: 281, distance: 8.9
click at [630, 281] on div at bounding box center [630, 284] width 22 height 22
click at [1418, 267] on div "Confirmar Cancelar" at bounding box center [753, 94] width 1525 height 2323
click at [0, 0] on slot "Confirmar" at bounding box center [0, 0] width 0 height 0
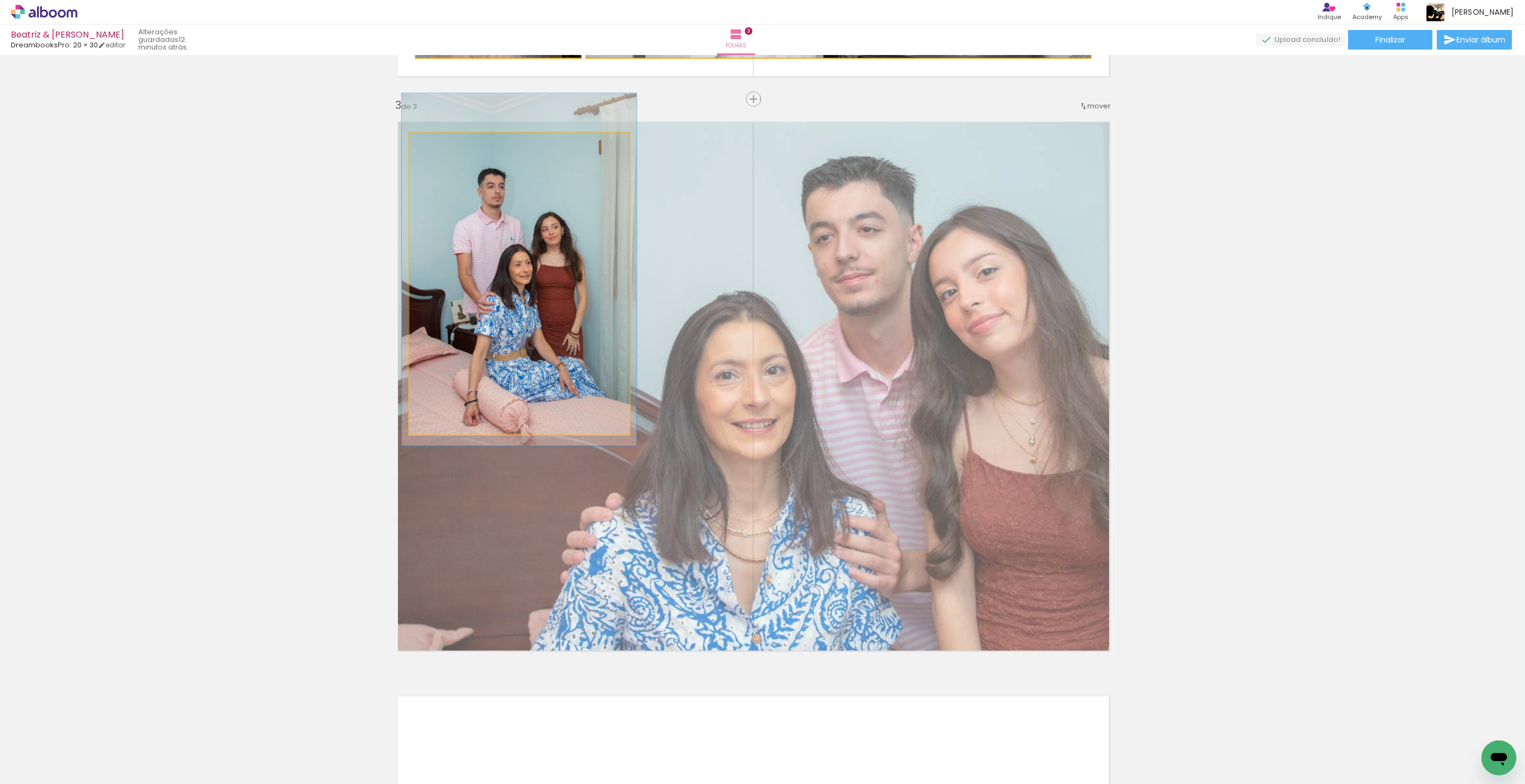
click at [438, 145] on div at bounding box center [438, 144] width 10 height 10
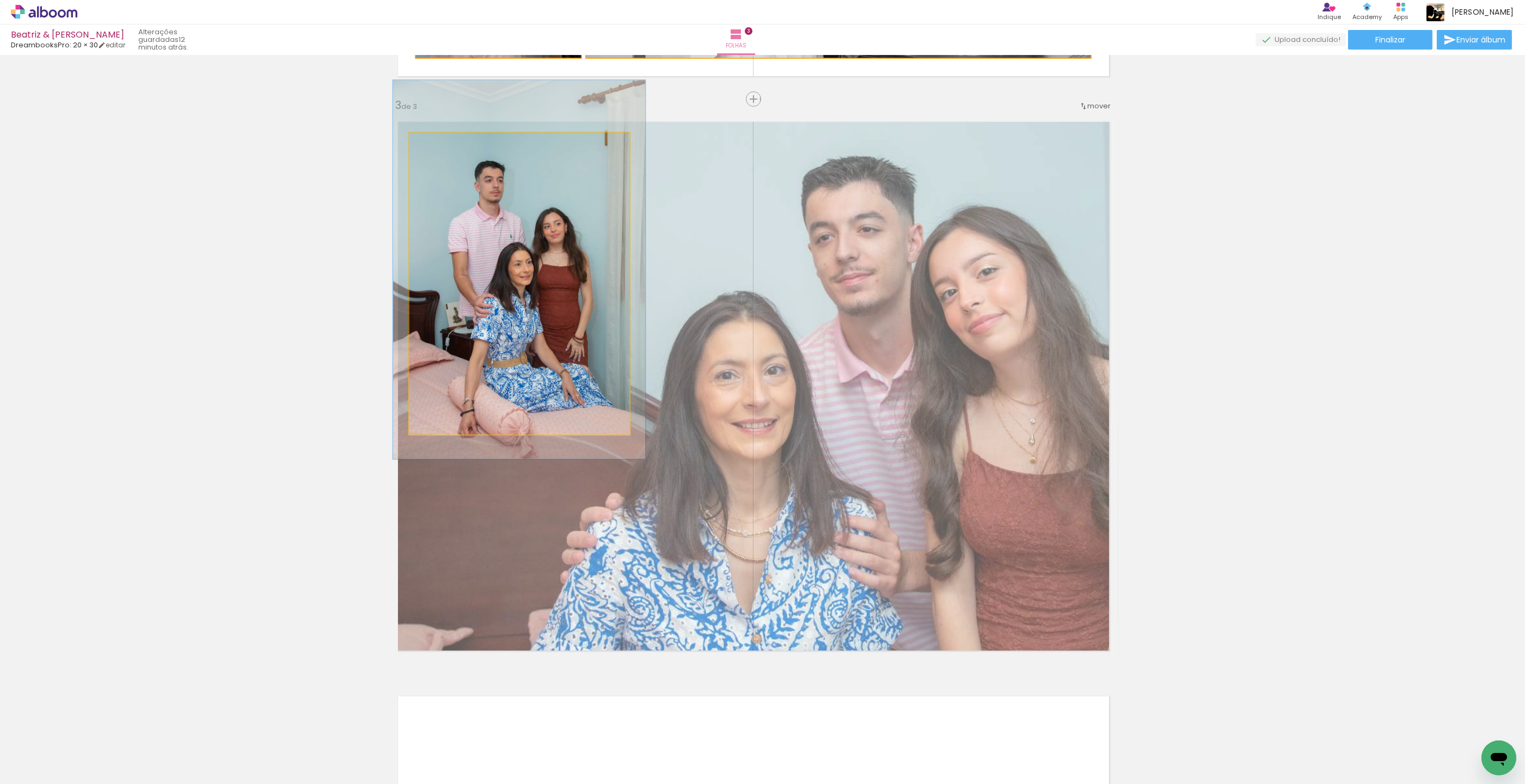
click at [446, 147] on div at bounding box center [441, 144] width 18 height 18
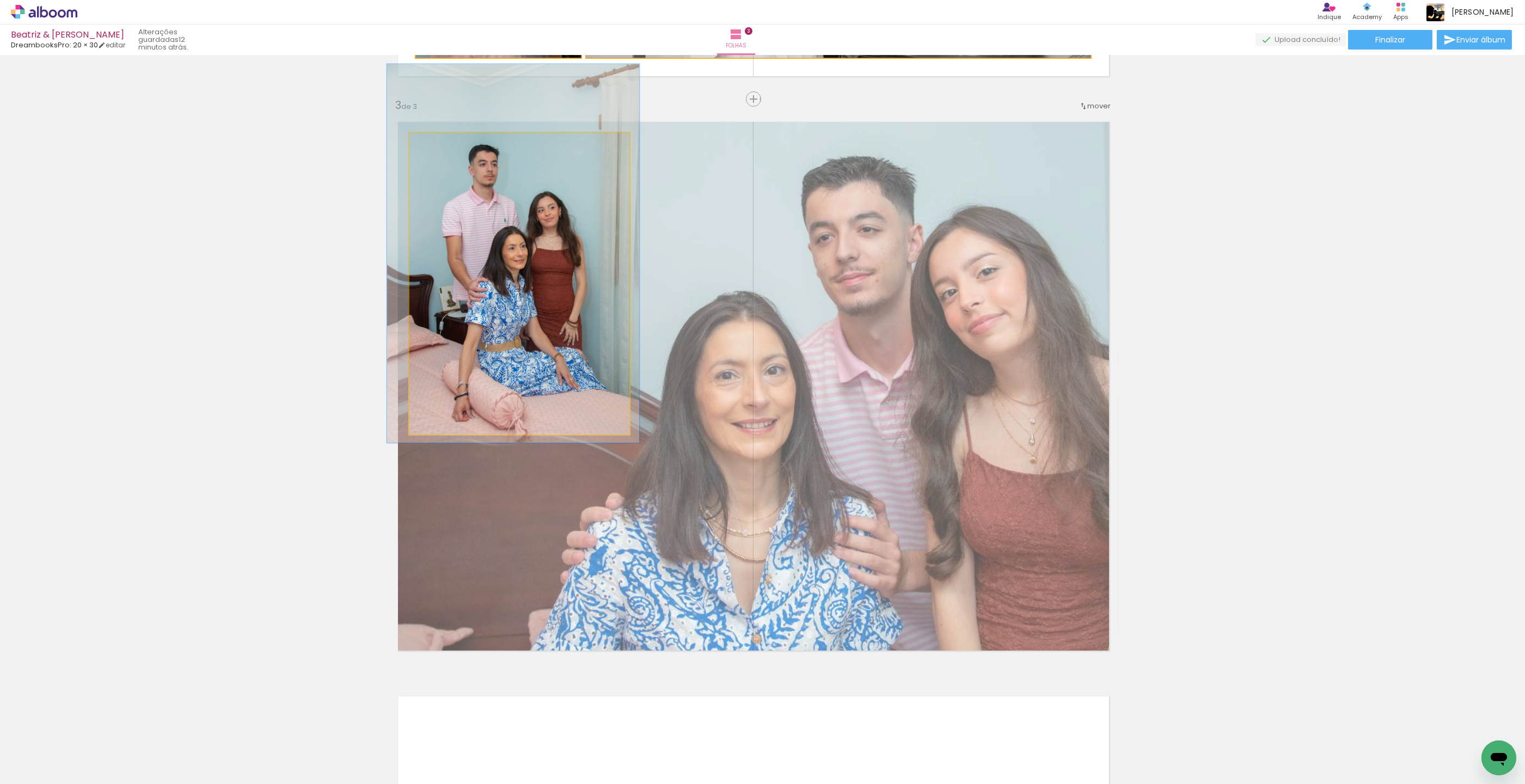
drag, startPoint x: 470, startPoint y: 222, endPoint x: 464, endPoint y: 206, distance: 17.1
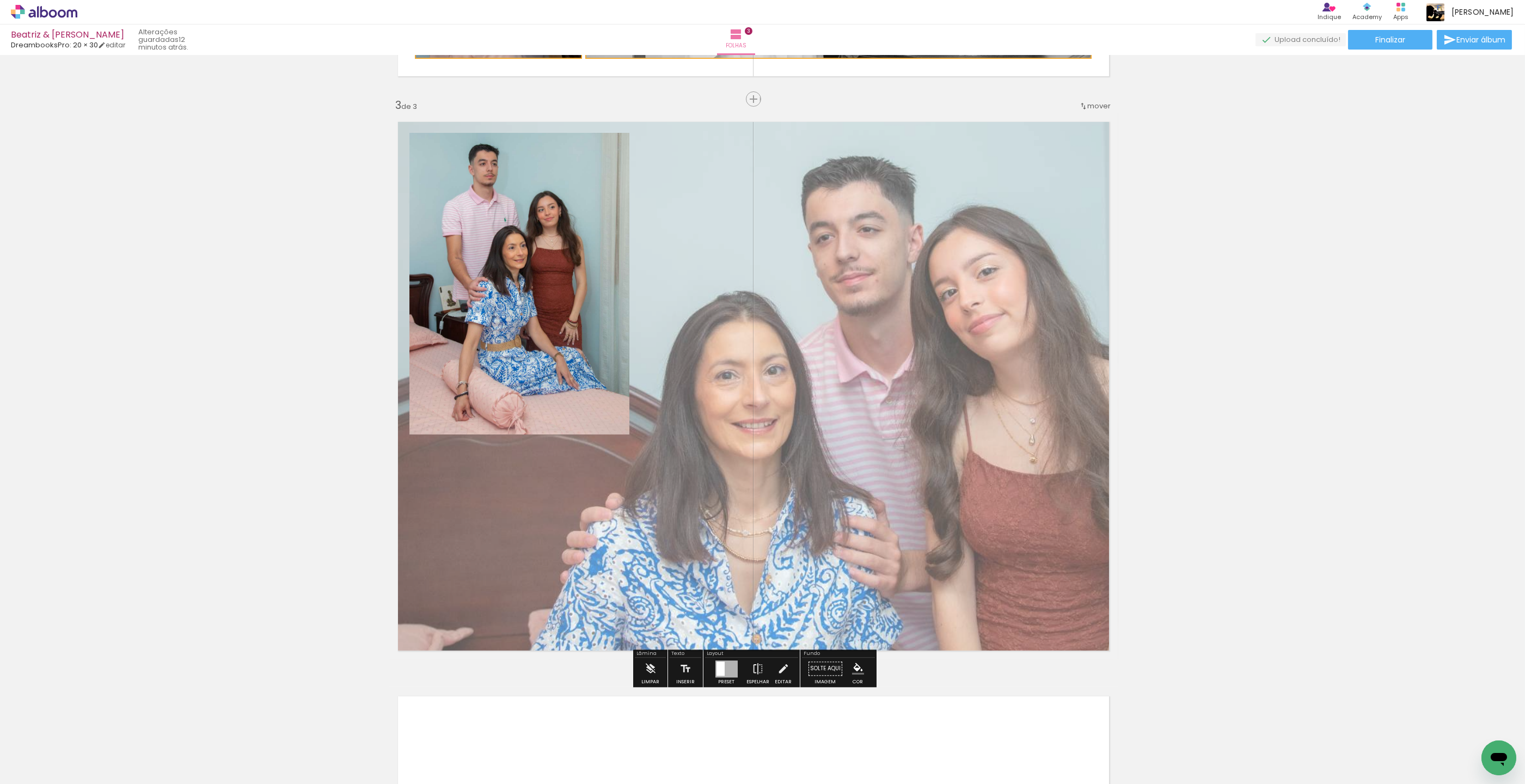
click at [1234, 214] on div "Inserir folha 1 de 3 Inserir folha 2 de 3 Inserir folha 3 de 3 O Designbox prec…" at bounding box center [753, 85] width 1525 height 2298
click at [517, 171] on paper-item at bounding box center [520, 170] width 19 height 8
click at [523, 212] on iron-icon "color picker" at bounding box center [522, 213] width 13 height 10
click at [475, 208] on paper-item "#f9a825" at bounding box center [473, 207] width 11 height 11
click at [1330, 244] on div "Inserir folha 1 de 3 Inserir folha 2 de 3 Inserir folha 3 de 3 O Designbox prec…" at bounding box center [753, 85] width 1525 height 2298
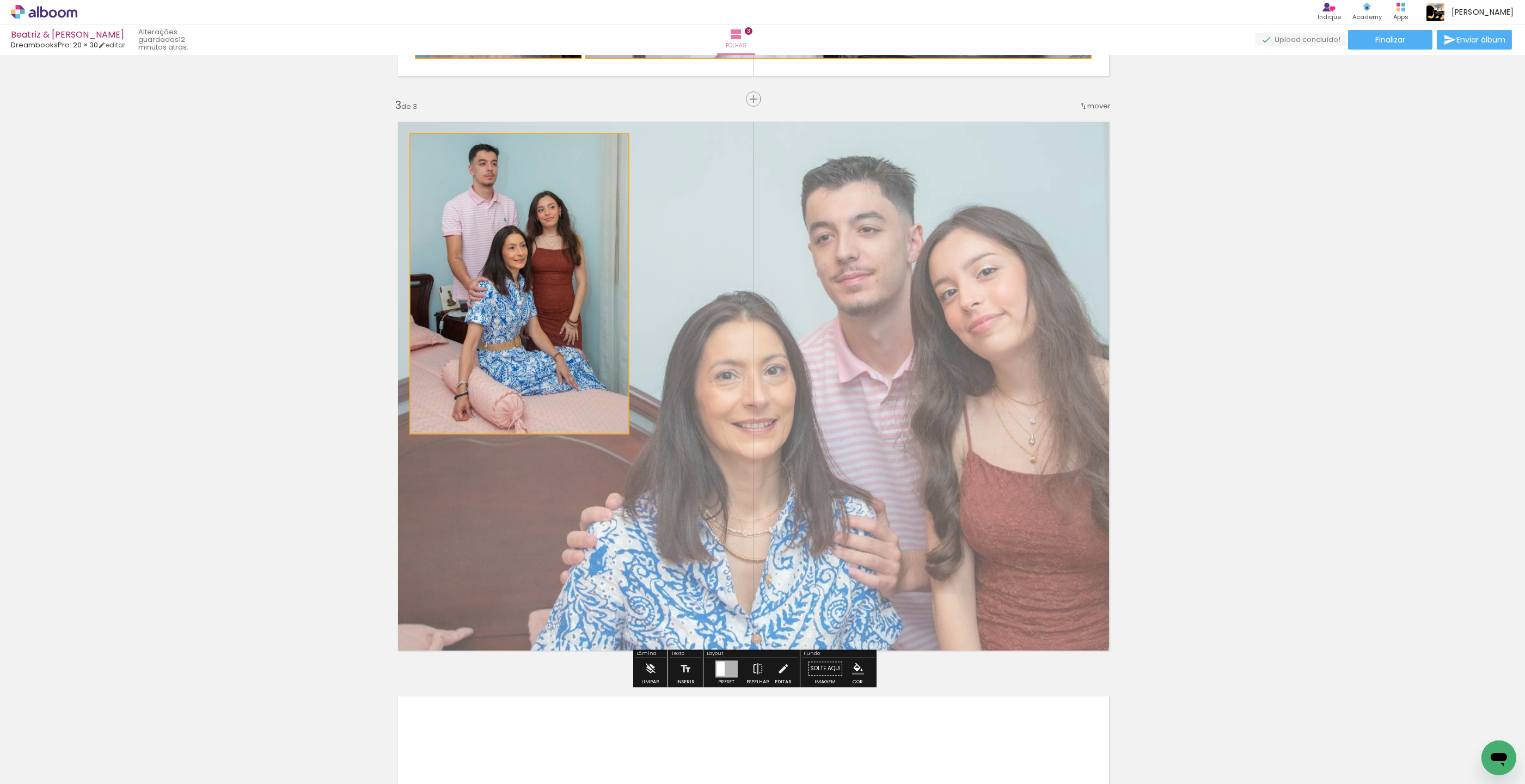
click at [563, 299] on quentale-photo at bounding box center [519, 284] width 219 height 302
click at [781, 666] on iron-icon at bounding box center [784, 669] width 12 height 22
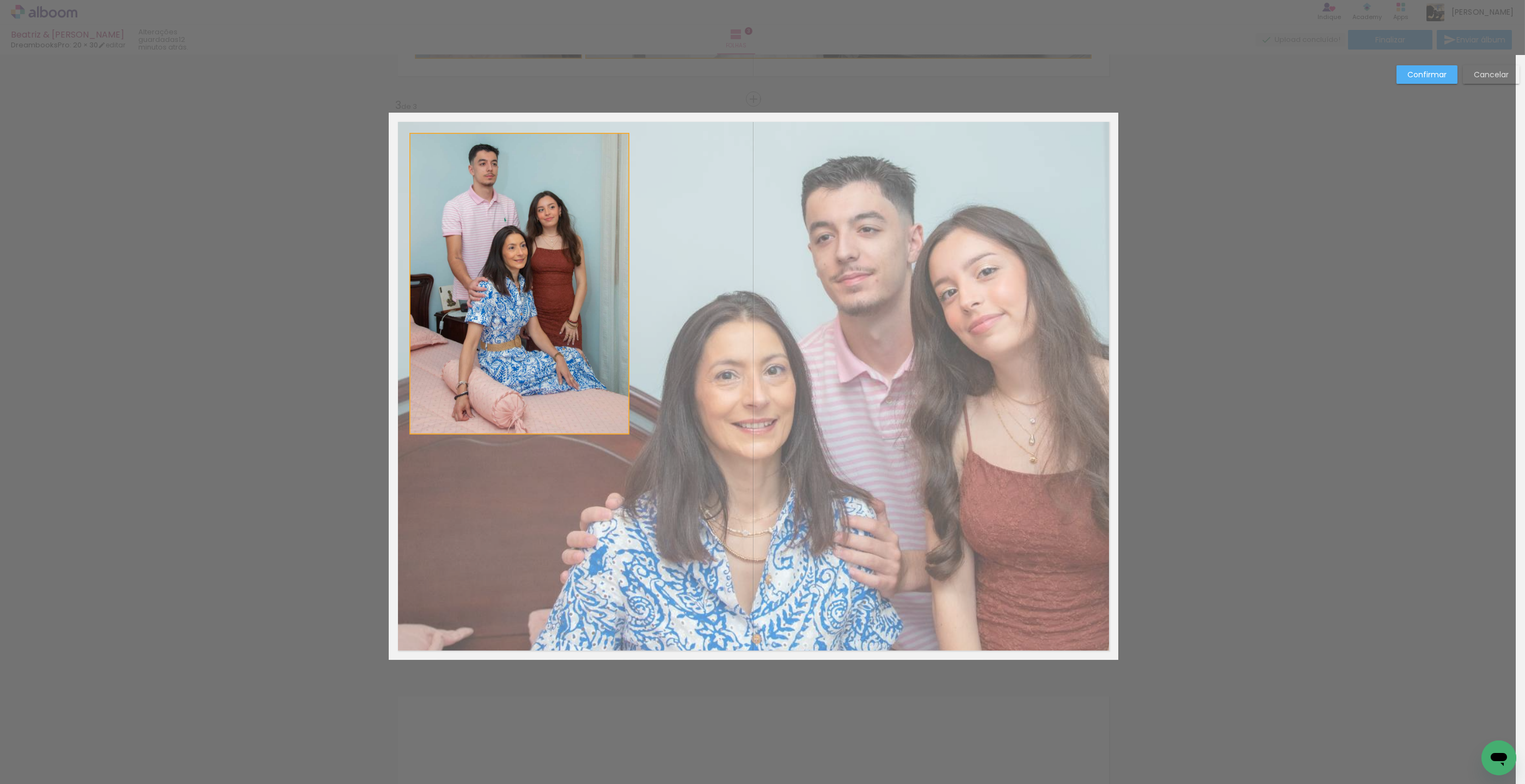
scroll to position [1123, 9]
click at [586, 372] on quentale-photo at bounding box center [519, 283] width 219 height 302
drag, startPoint x: 408, startPoint y: 282, endPoint x: 417, endPoint y: 282, distance: 9.0
click at [412, 282] on div at bounding box center [414, 283] width 22 height 22
click at [625, 281] on quentale-photo at bounding box center [521, 283] width 216 height 302
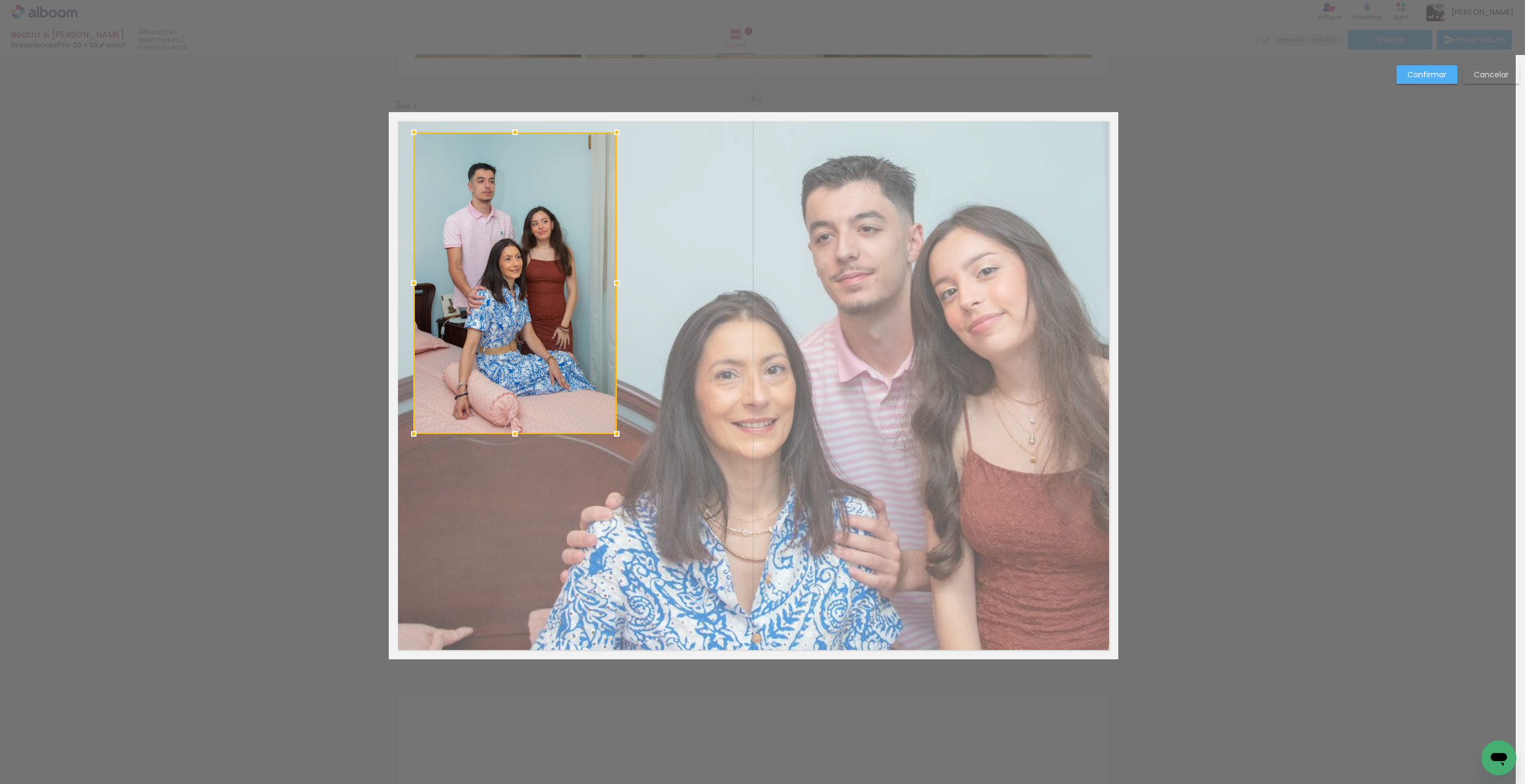
drag, startPoint x: 624, startPoint y: 282, endPoint x: 613, endPoint y: 282, distance: 11.0
click at [613, 282] on div at bounding box center [617, 283] width 22 height 22
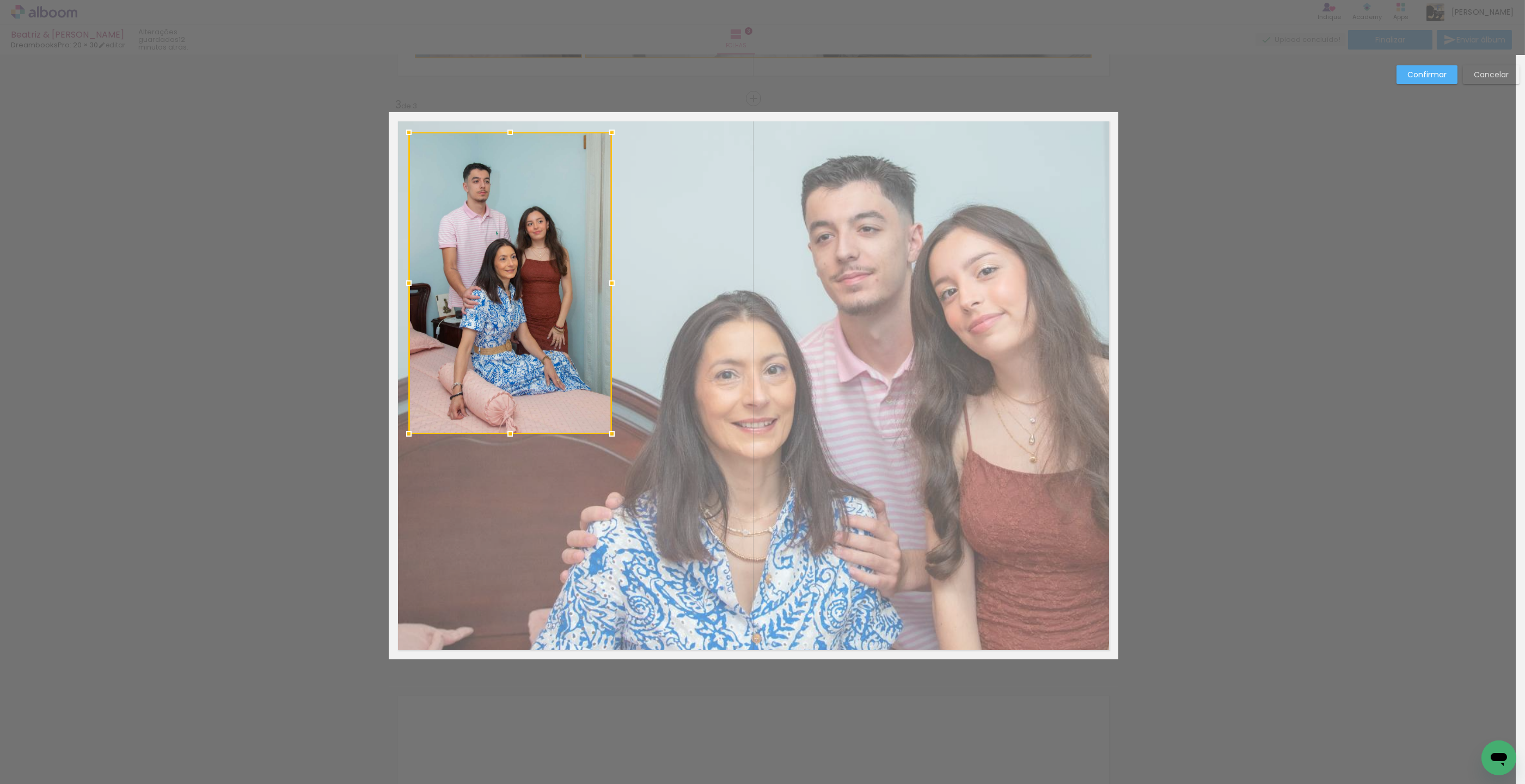
click at [550, 288] on div at bounding box center [510, 283] width 203 height 302
click at [1372, 234] on div "Confirmar Cancelar" at bounding box center [753, 93] width 1525 height 2323
drag, startPoint x: 1419, startPoint y: 68, endPoint x: 1410, endPoint y: 75, distance: 11.4
click at [1419, 68] on paper-button "Confirmar" at bounding box center [1427, 74] width 61 height 19
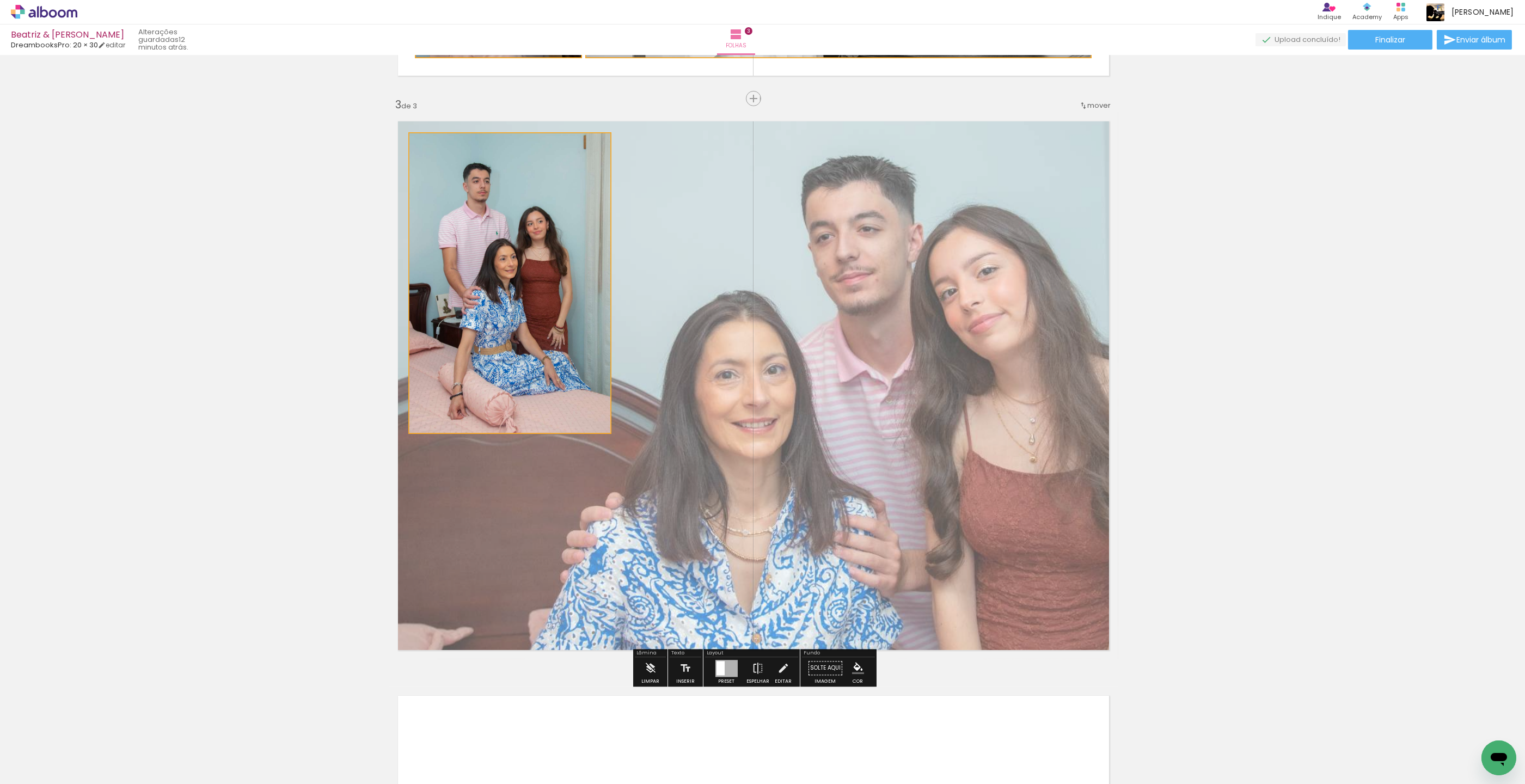
click at [476, 219] on quentale-photo at bounding box center [510, 283] width 203 height 302
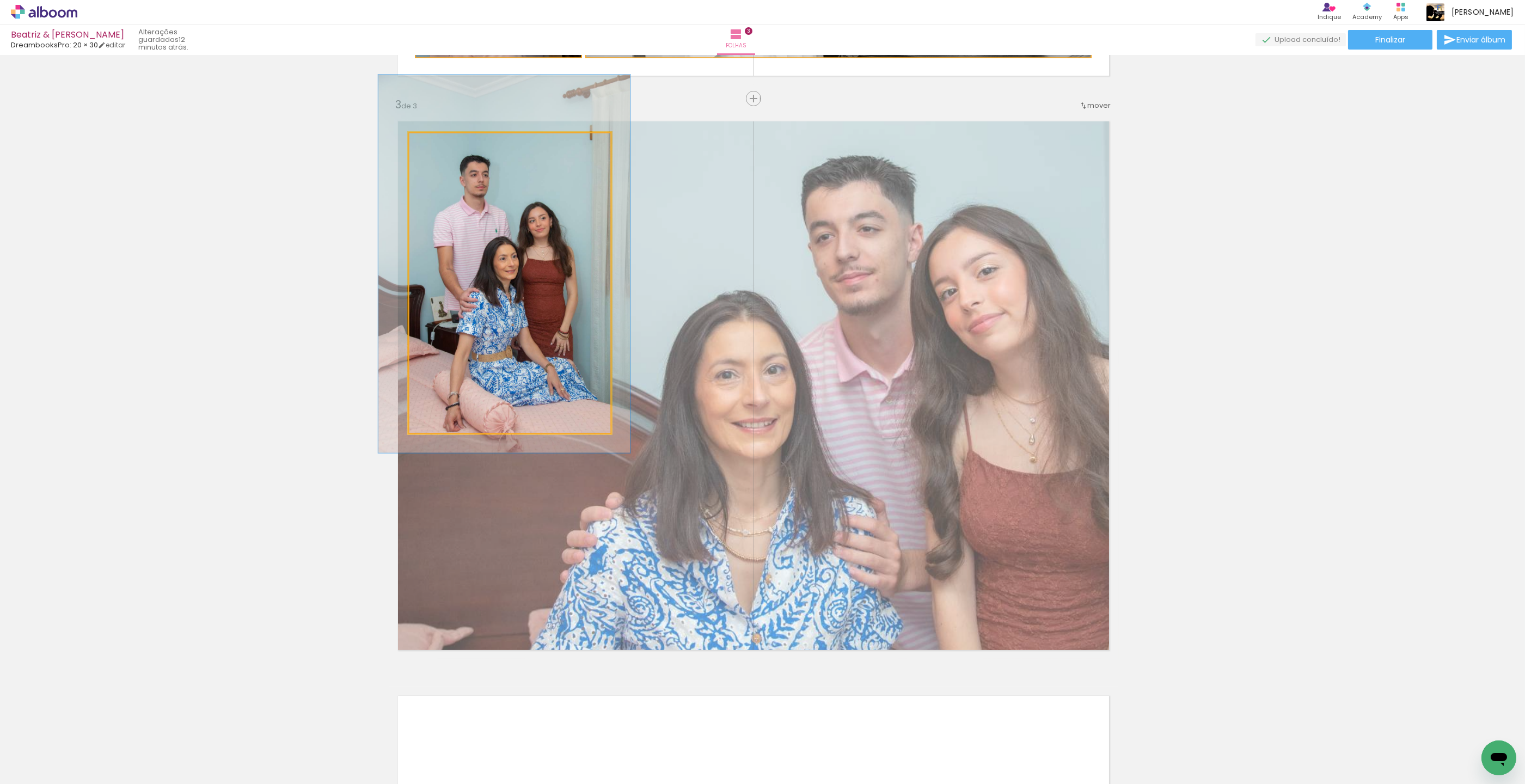
type paper-slider "123"
click at [447, 147] on div at bounding box center [444, 144] width 18 height 18
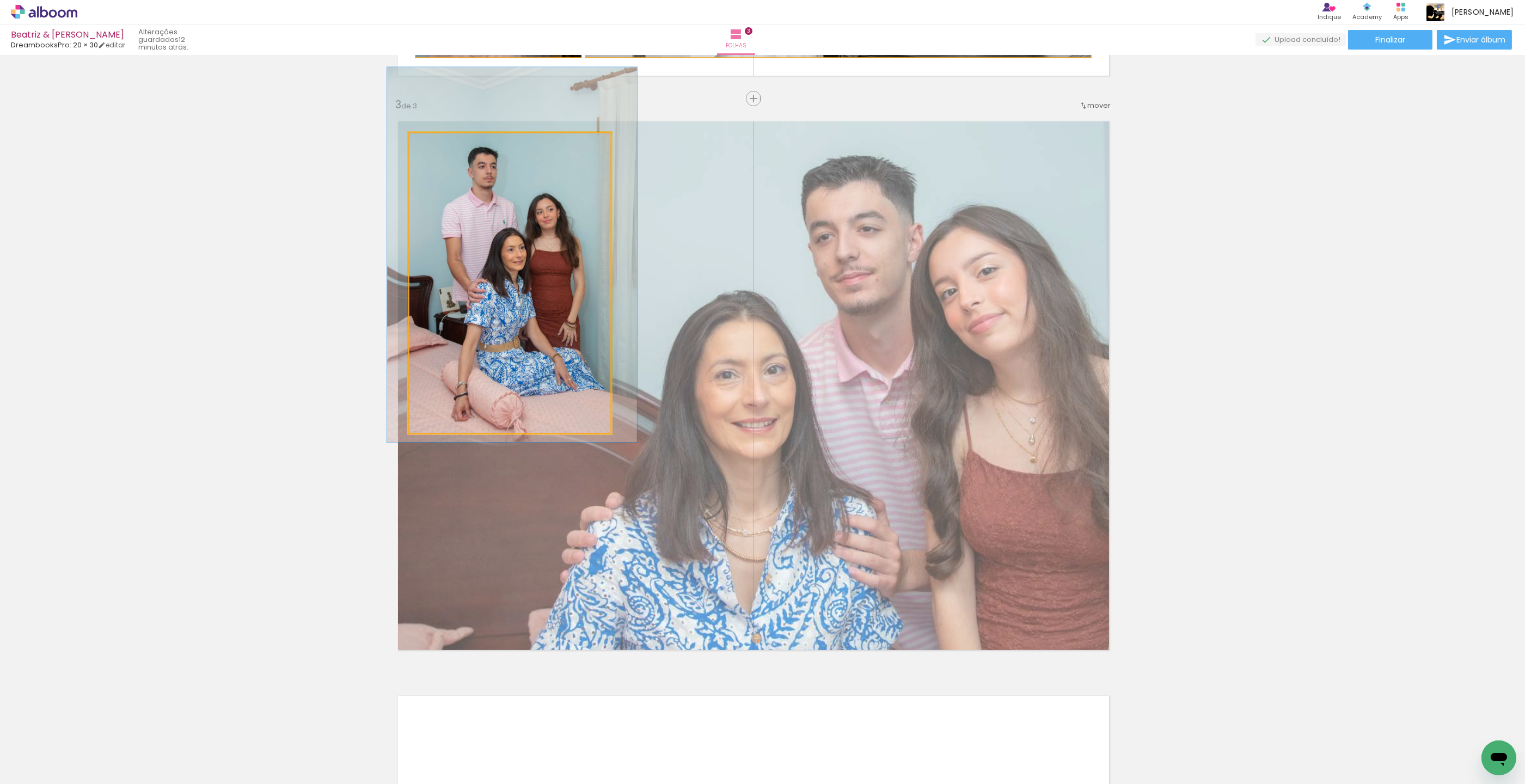
drag, startPoint x: 473, startPoint y: 212, endPoint x: 479, endPoint y: 205, distance: 9.2
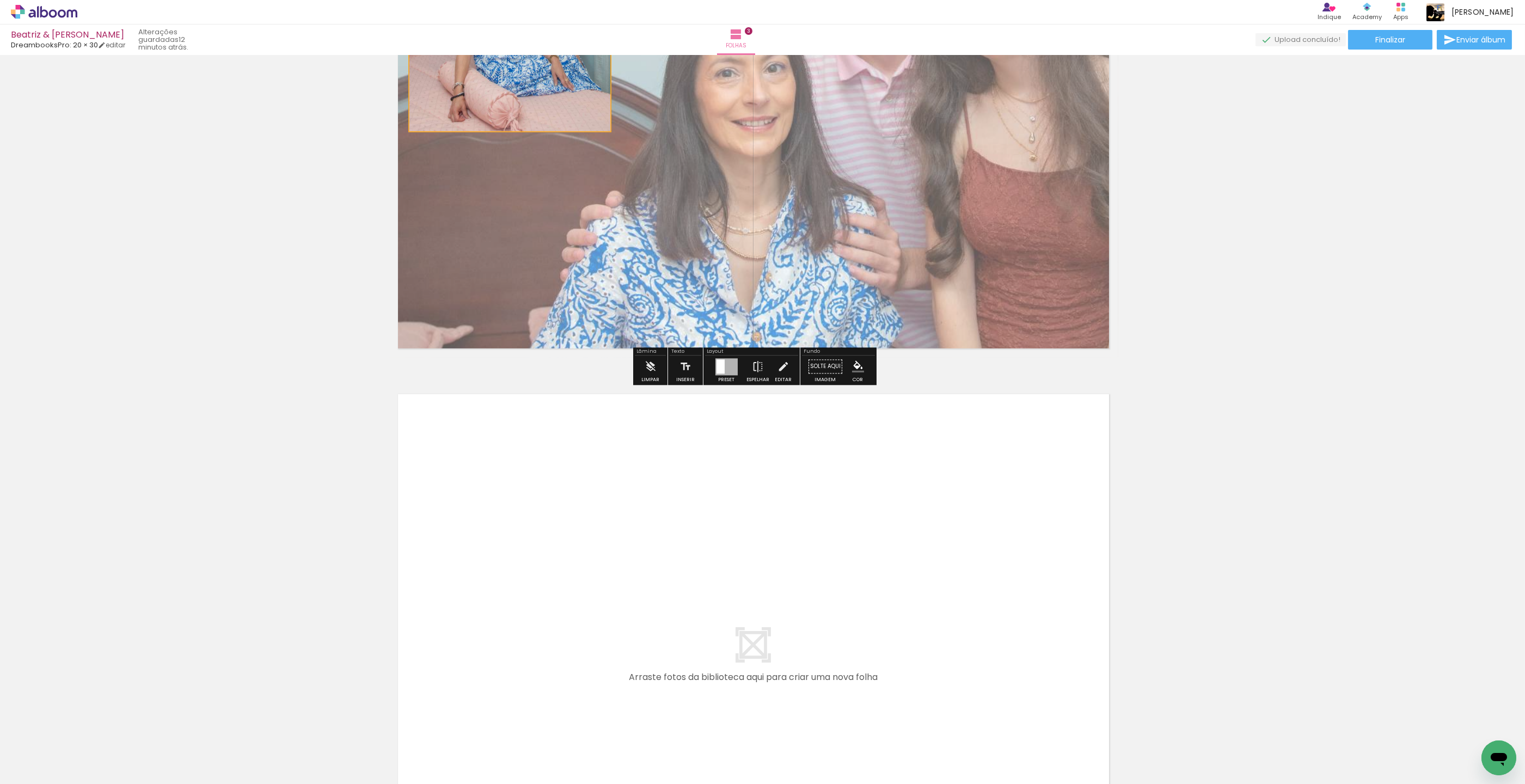
scroll to position [1679, 9]
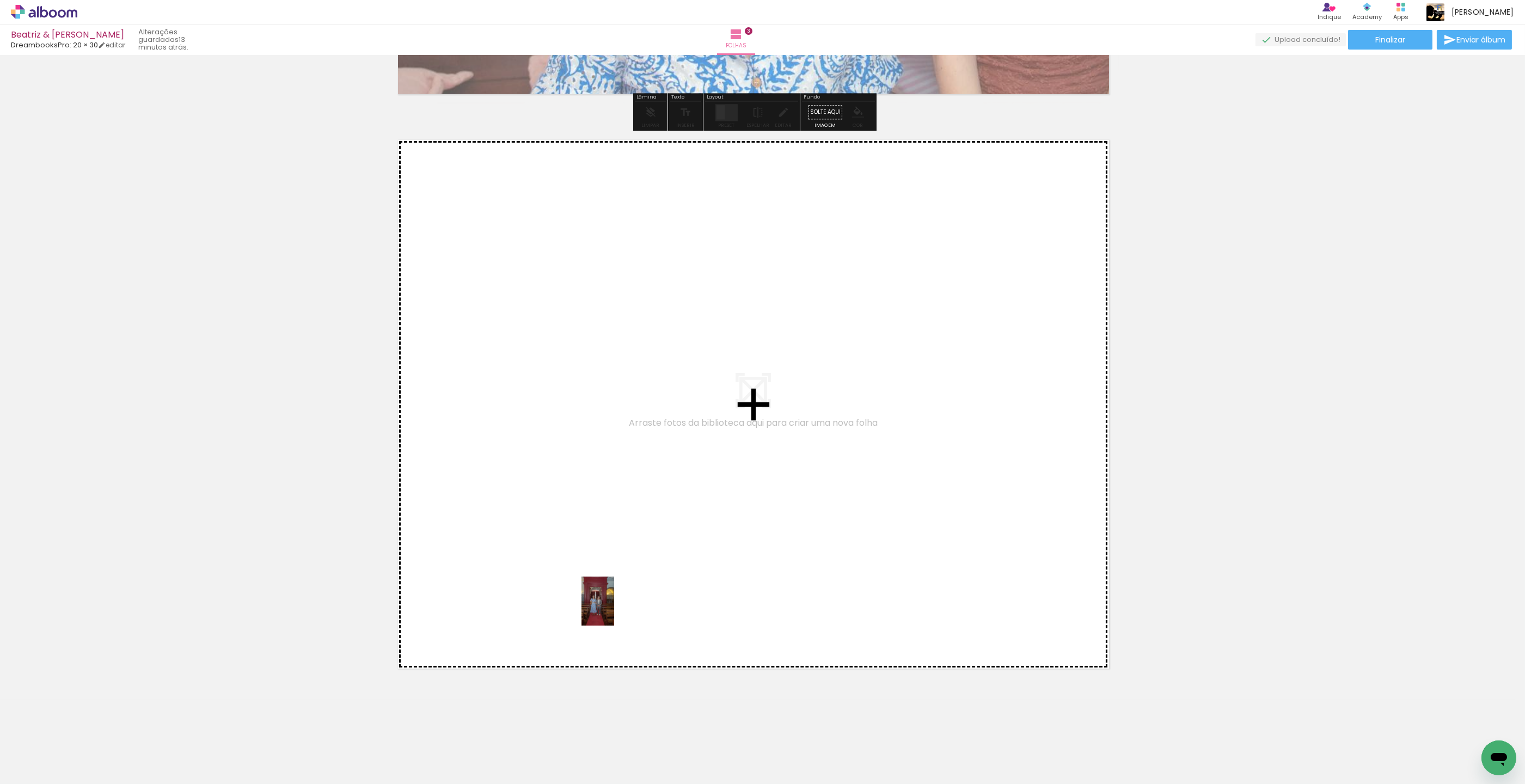
drag, startPoint x: 656, startPoint y: 752, endPoint x: 614, endPoint y: 609, distance: 149.0
click at [614, 609] on quentale-workspace at bounding box center [762, 392] width 1525 height 784
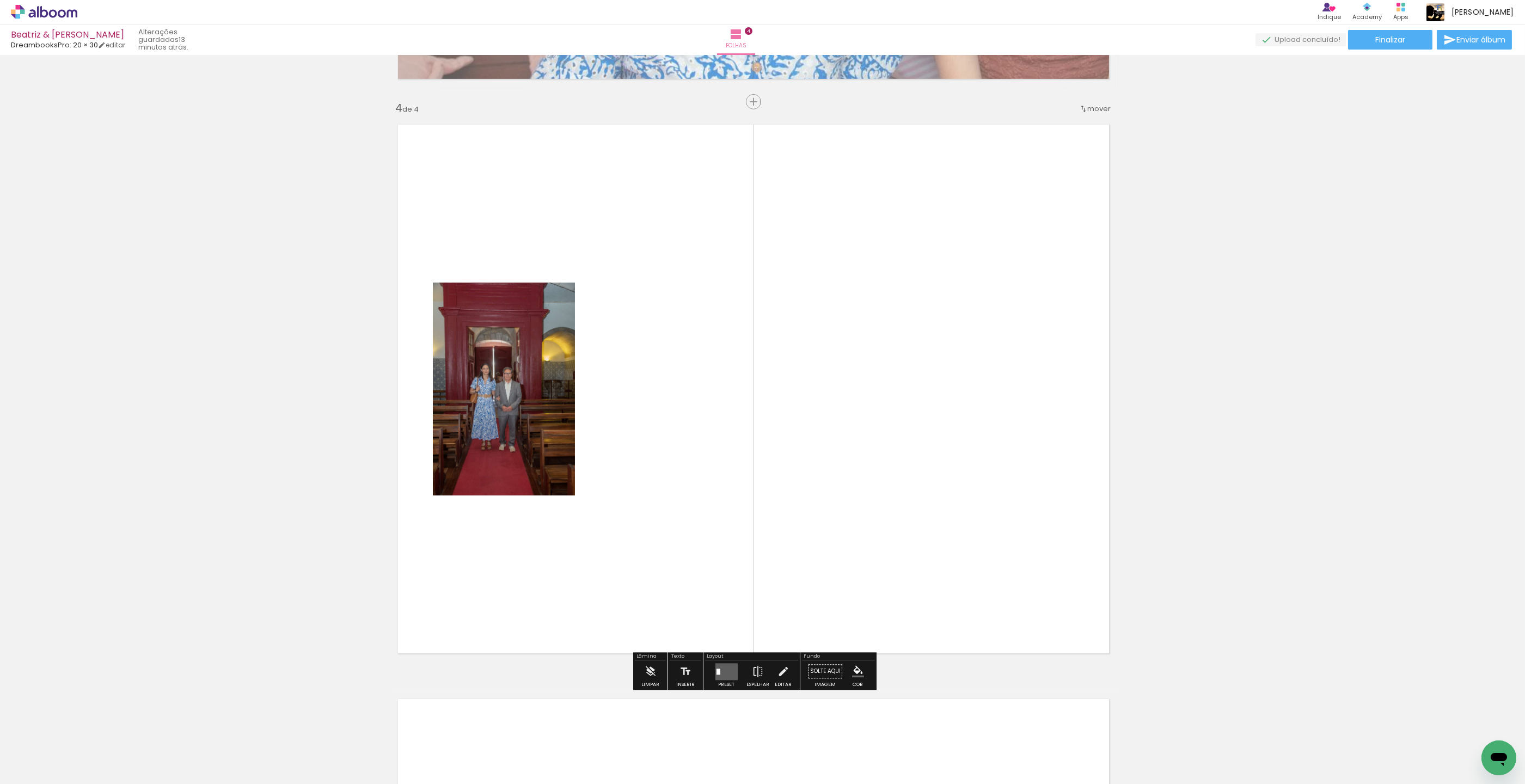
scroll to position [1697, 9]
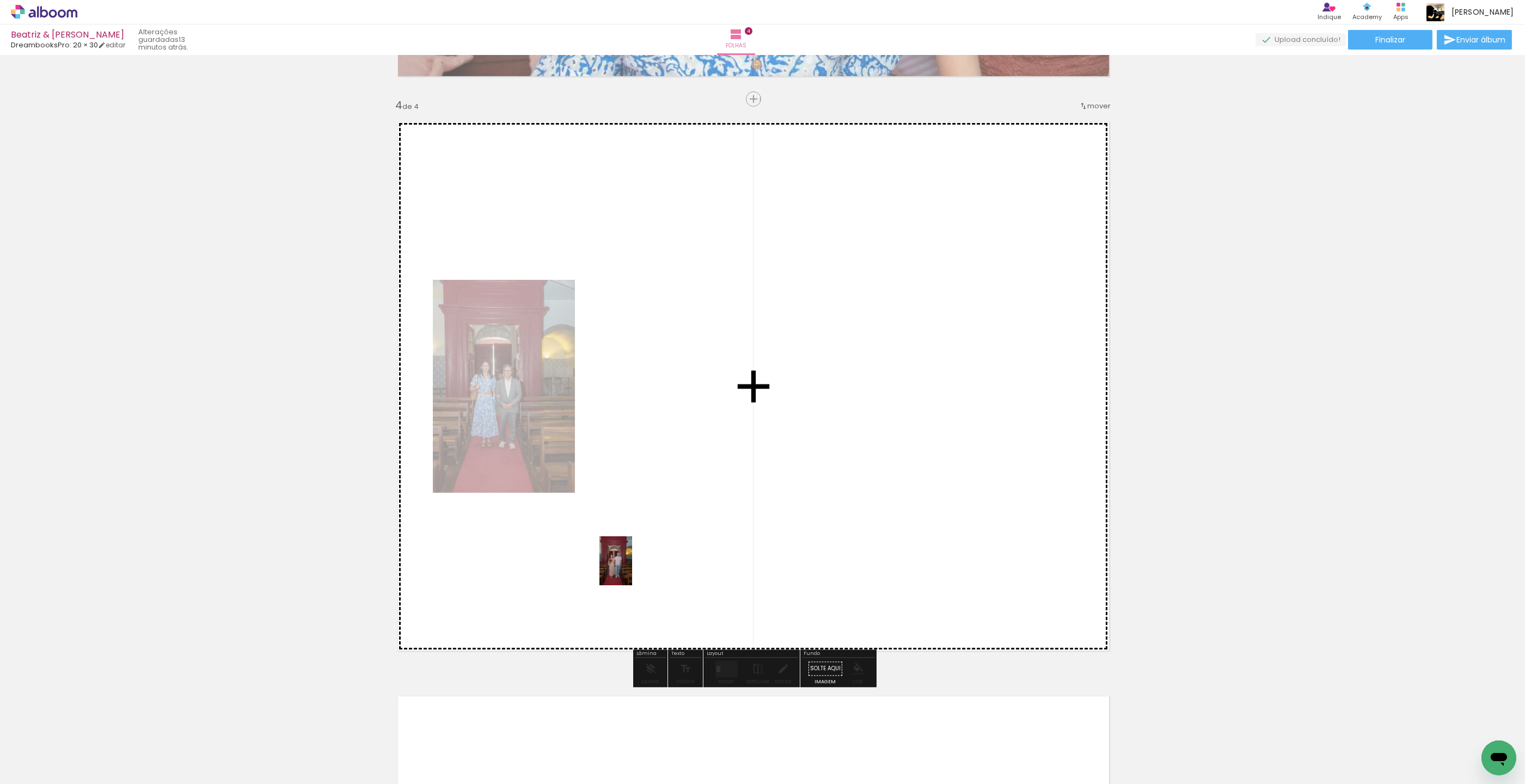
drag, startPoint x: 716, startPoint y: 750, endPoint x: 635, endPoint y: 569, distance: 198.3
click at [631, 567] on quentale-workspace at bounding box center [762, 392] width 1525 height 784
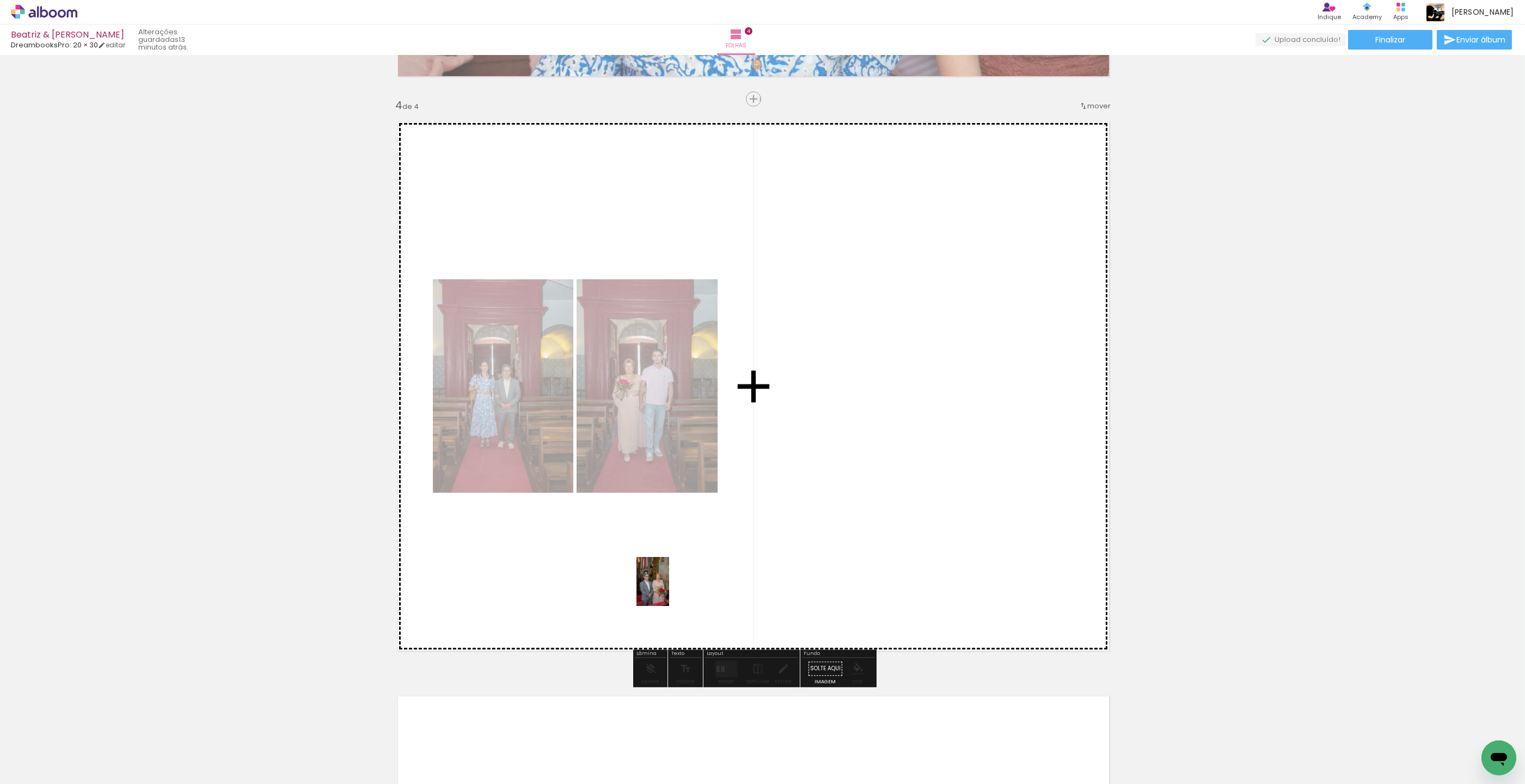
drag, startPoint x: 773, startPoint y: 725, endPoint x: 669, endPoint y: 590, distance: 170.4
click at [669, 589] on quentale-workspace at bounding box center [762, 392] width 1525 height 784
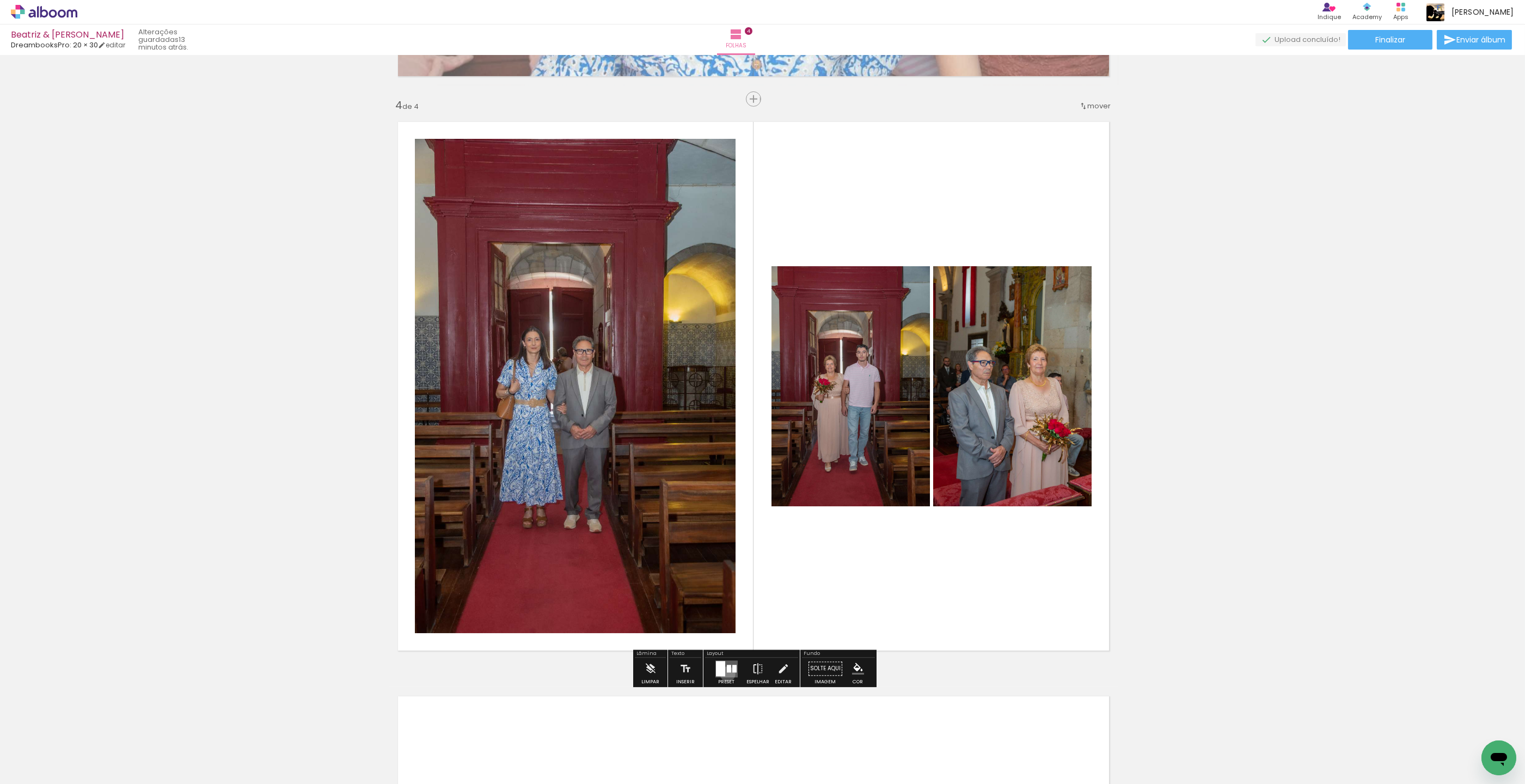
click at [724, 674] on quentale-layouter at bounding box center [726, 669] width 22 height 17
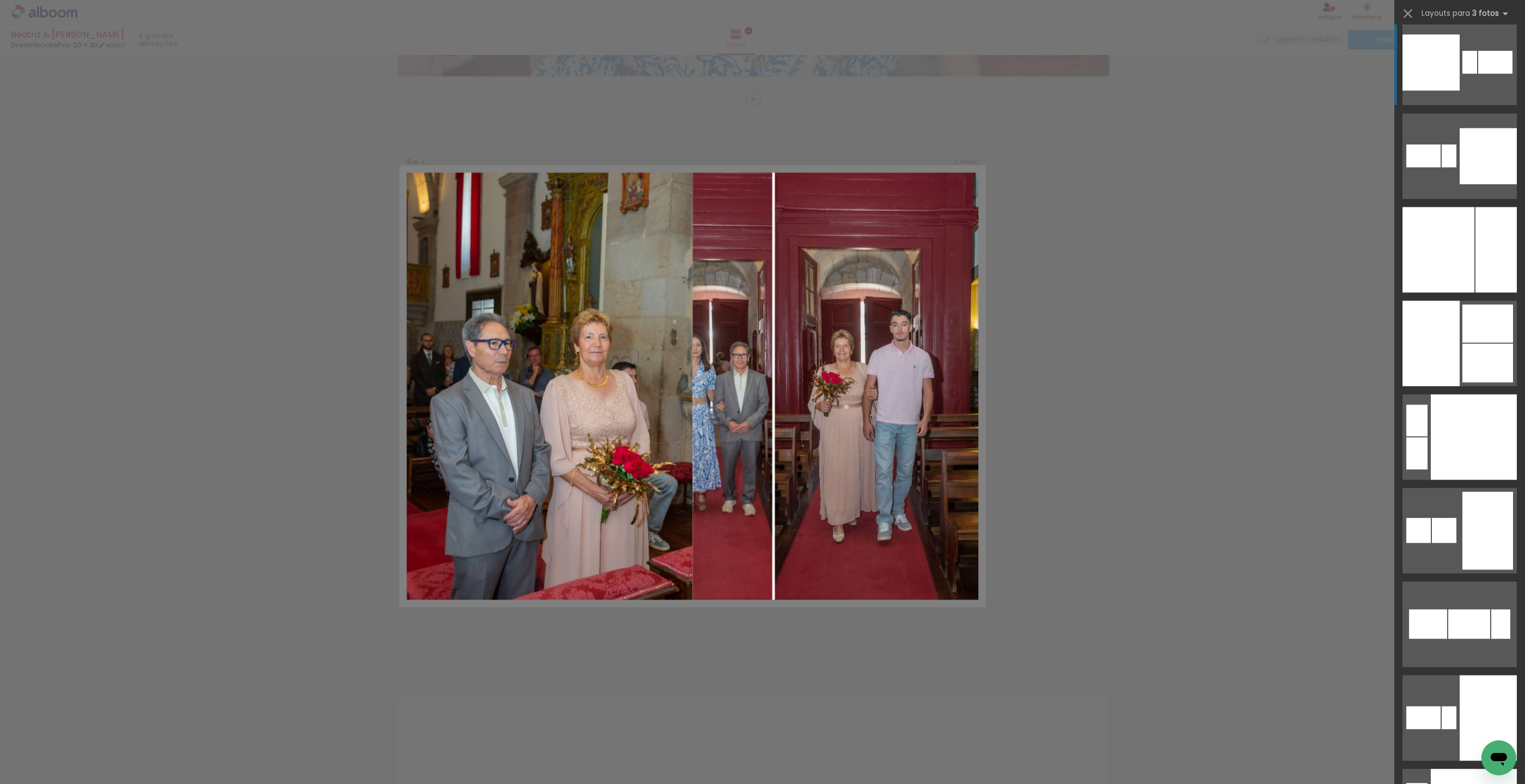
scroll to position [9005, 0]
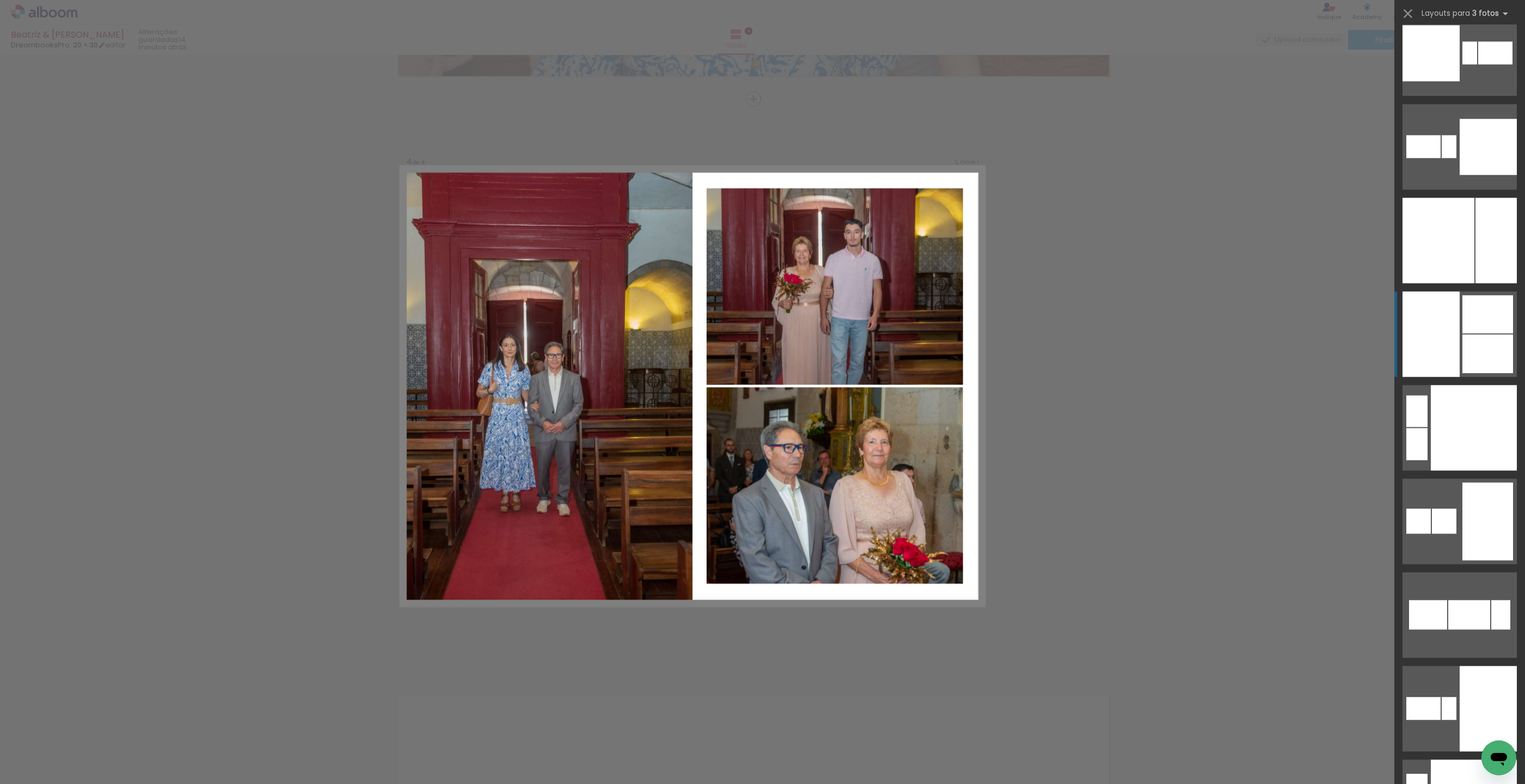
click at [1442, 319] on div at bounding box center [1431, 334] width 57 height 86
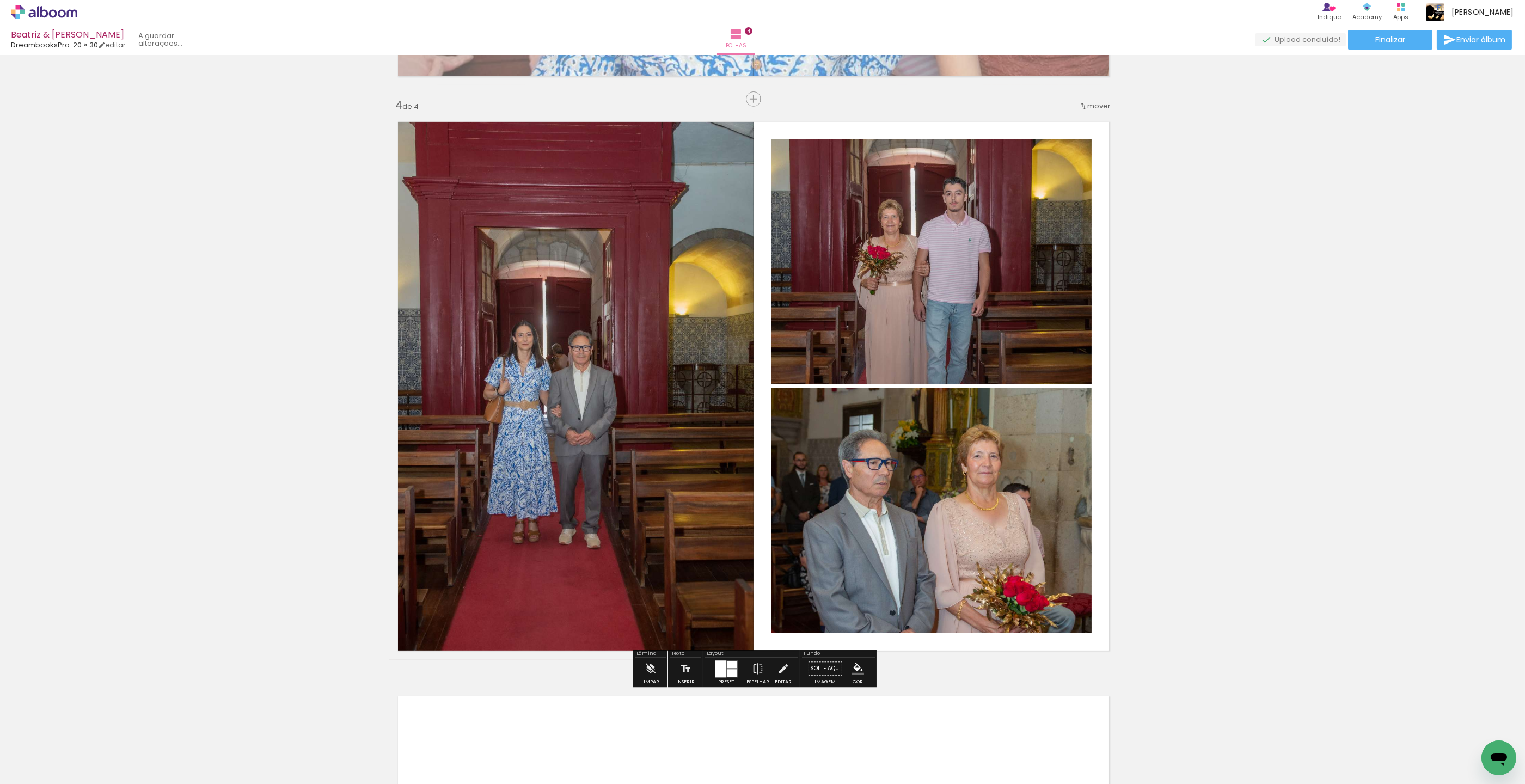
scroll to position [9006, 0]
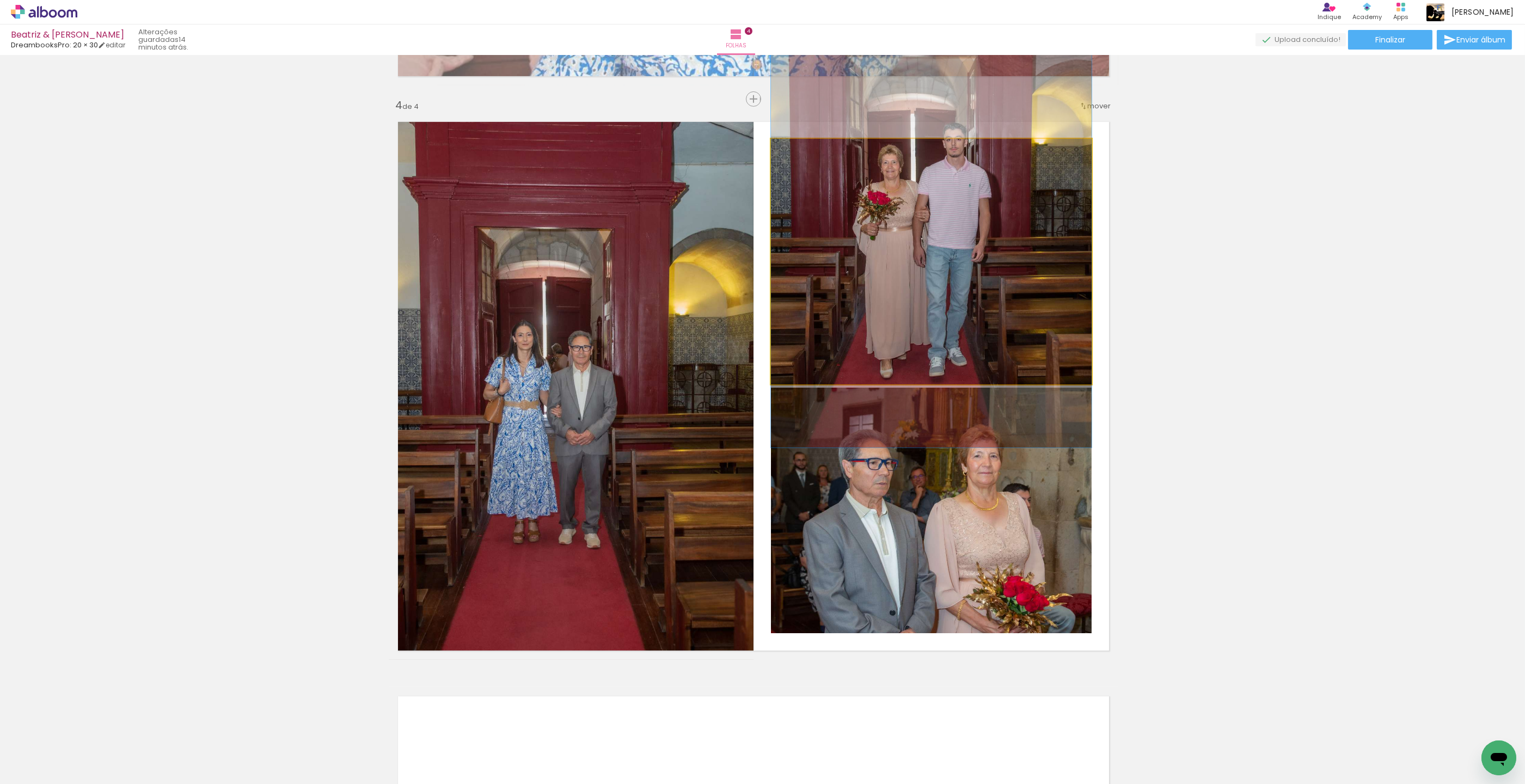
drag, startPoint x: 922, startPoint y: 272, endPoint x: 930, endPoint y: 217, distance: 55.6
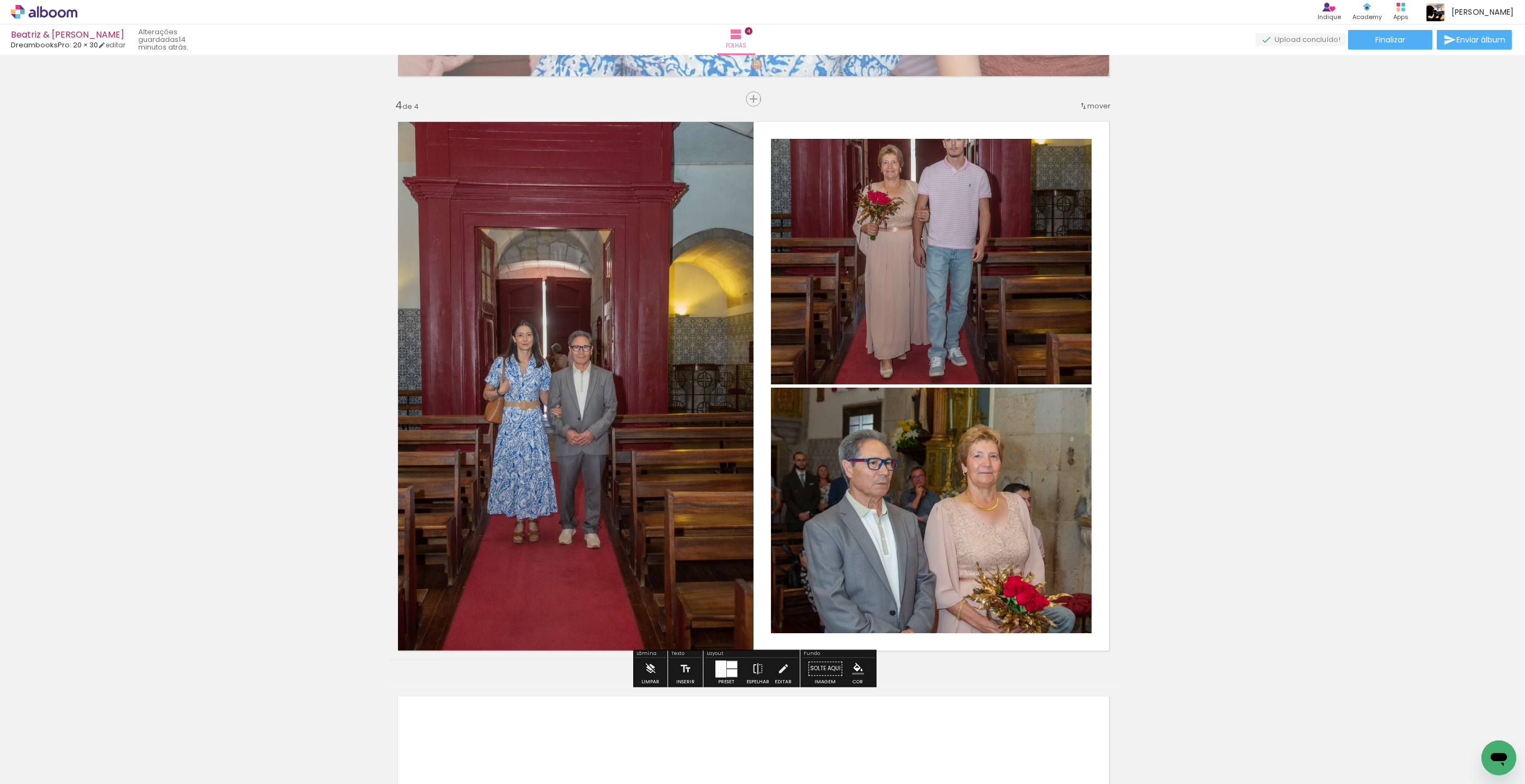
scroll to position [1696, 9]
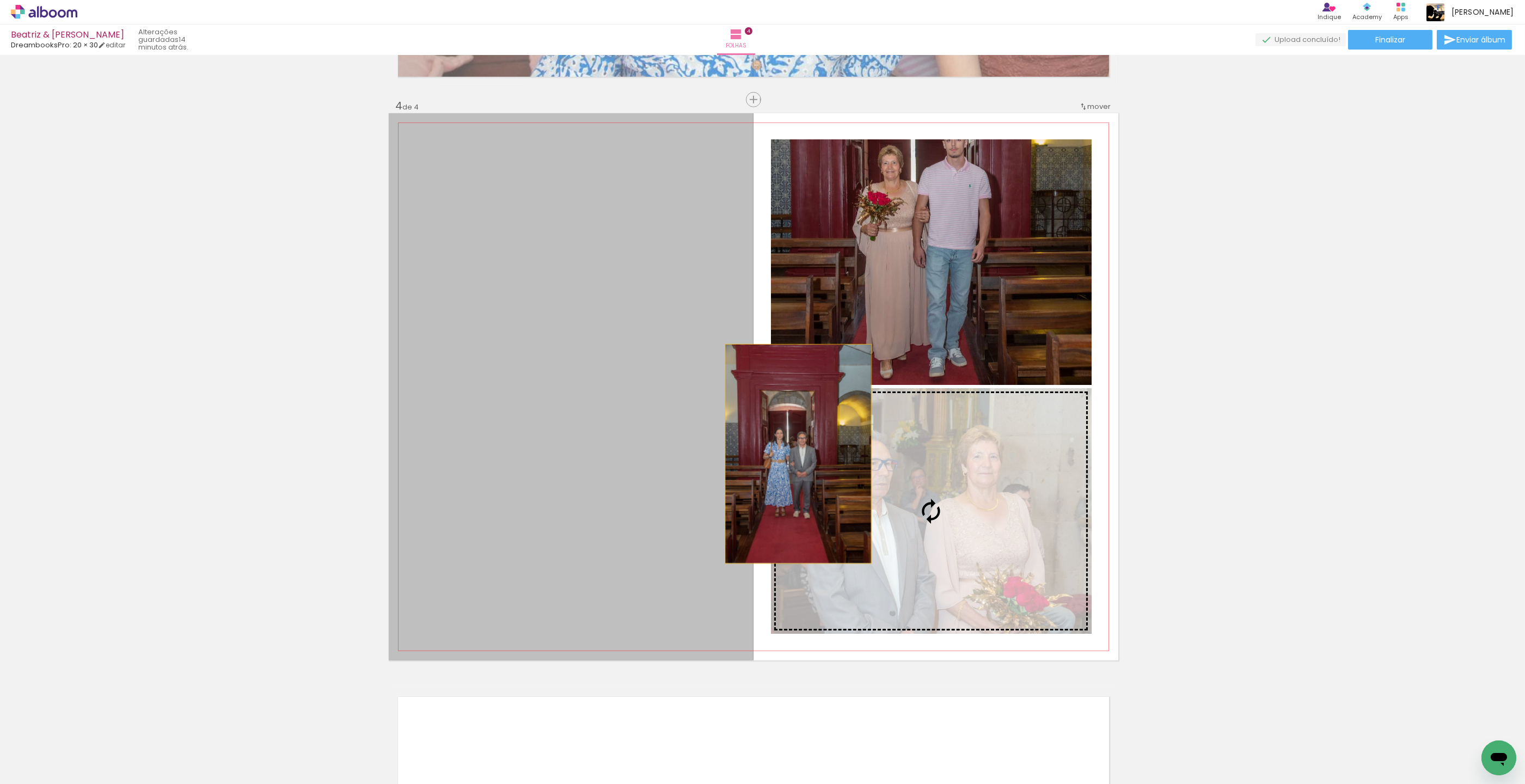
drag, startPoint x: 536, startPoint y: 357, endPoint x: 798, endPoint y: 454, distance: 279.4
click at [0, 0] on slot at bounding box center [0, 0] width 0 height 0
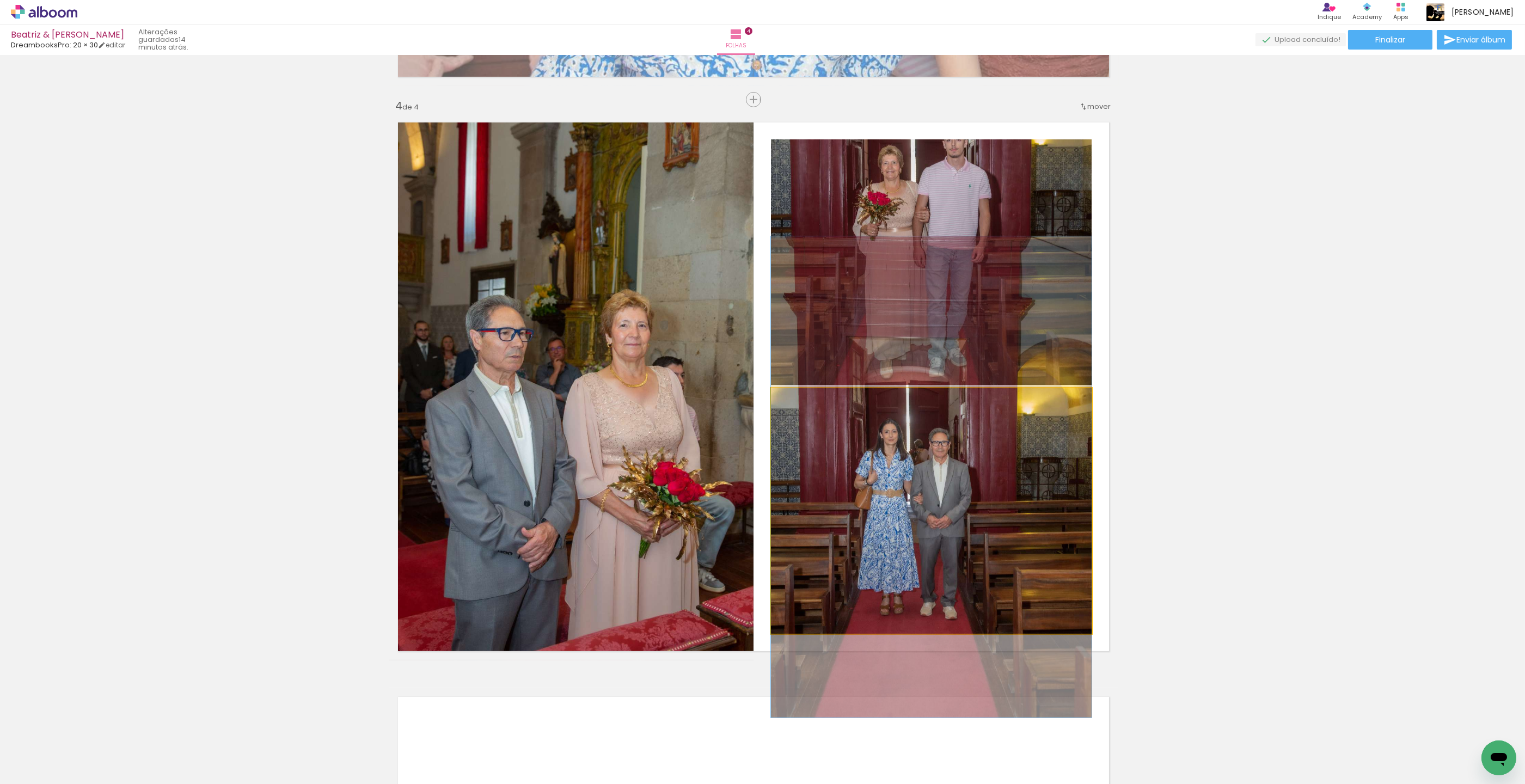
drag, startPoint x: 880, startPoint y: 483, endPoint x: 878, endPoint y: 452, distance: 31.1
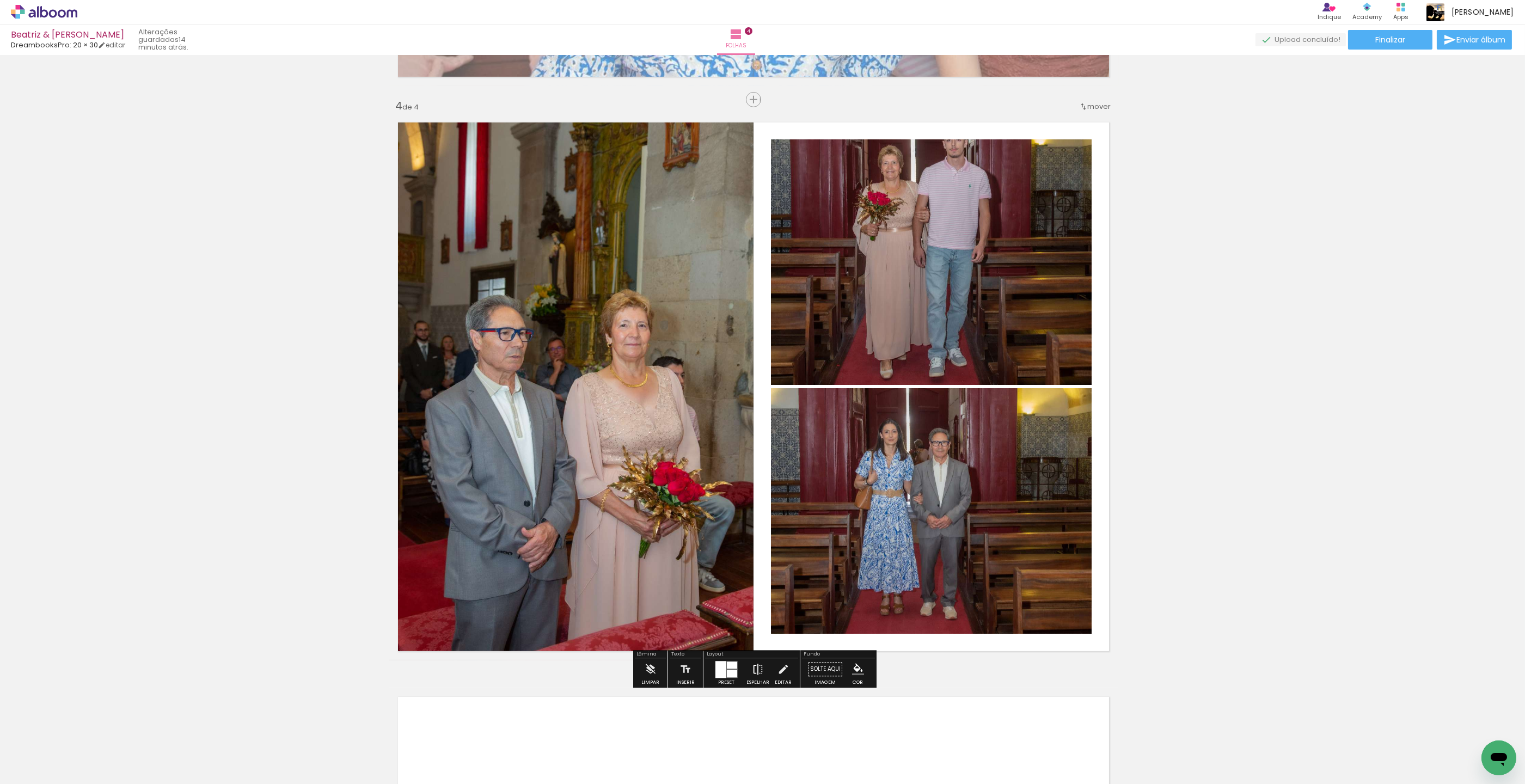
click at [758, 666] on iron-icon at bounding box center [758, 669] width 12 height 22
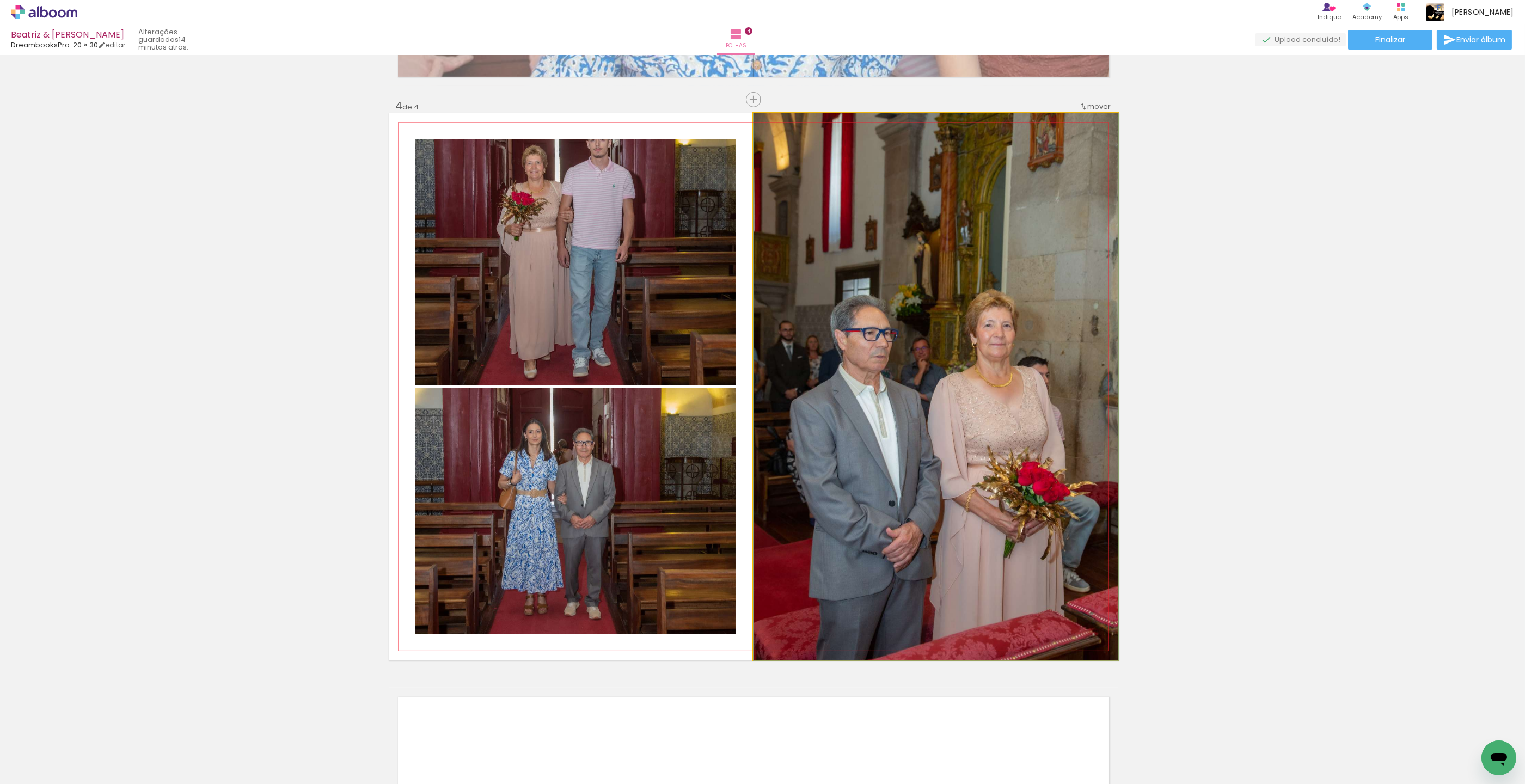
drag, startPoint x: 863, startPoint y: 437, endPoint x: 864, endPoint y: 369, distance: 68.0
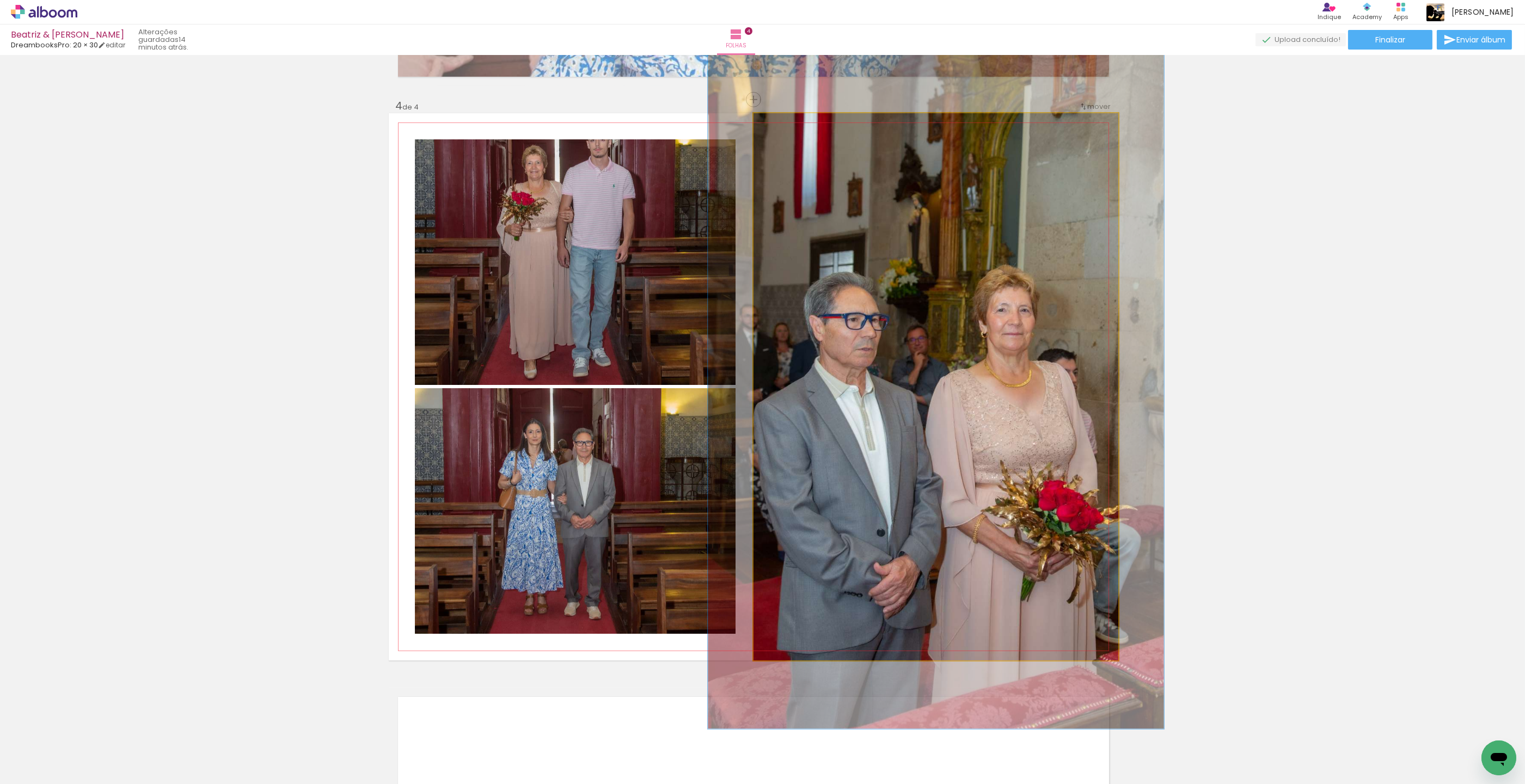
drag, startPoint x: 781, startPoint y: 124, endPoint x: 790, endPoint y: 124, distance: 9.0
type paper-slider "125"
click at [790, 124] on div at bounding box center [788, 124] width 10 height 10
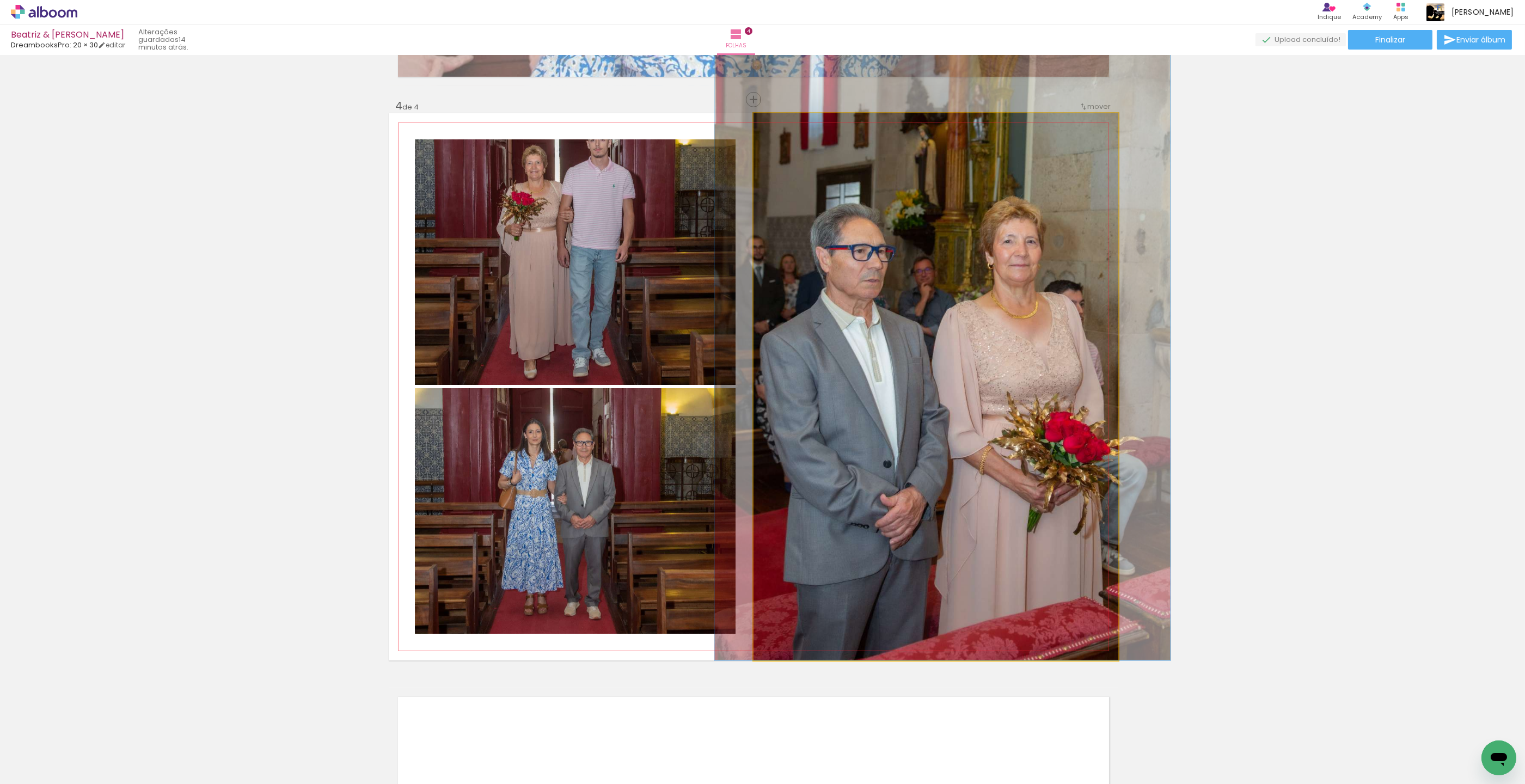
drag, startPoint x: 811, startPoint y: 241, endPoint x: 817, endPoint y: 145, distance: 96.2
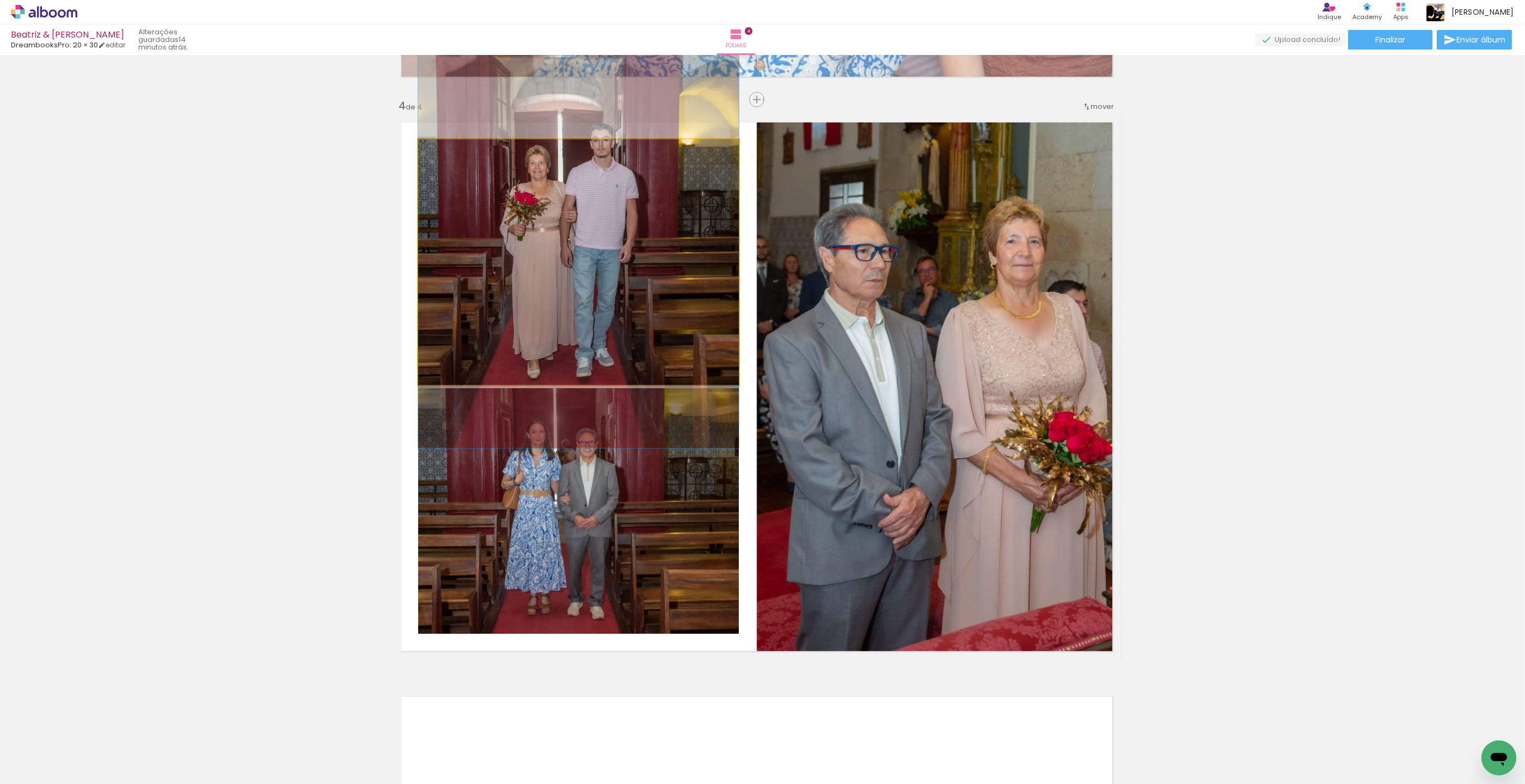
click at [612, 246] on quentale-photo at bounding box center [578, 262] width 321 height 246
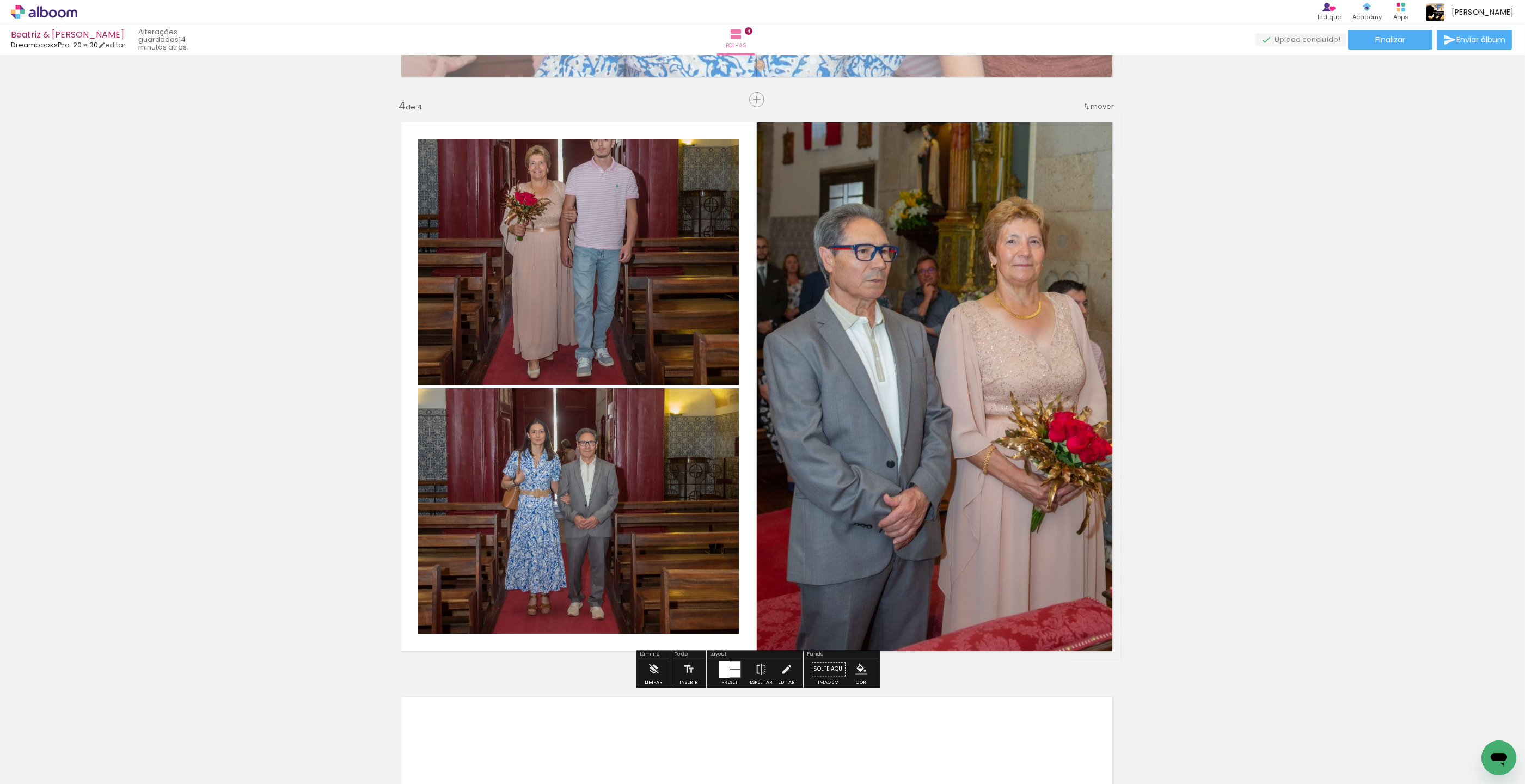
scroll to position [1696, 6]
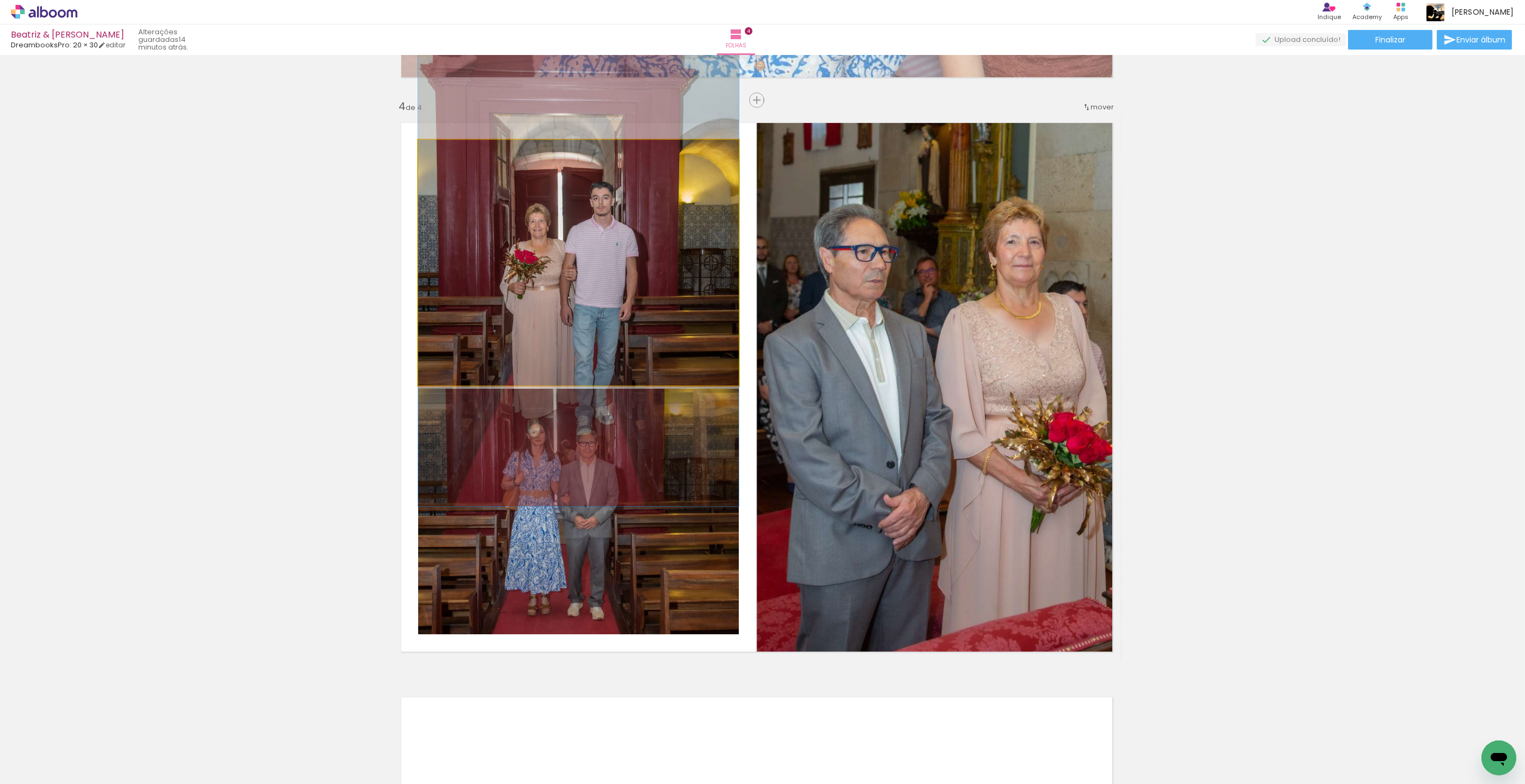
drag, startPoint x: 625, startPoint y: 249, endPoint x: 624, endPoint y: 304, distance: 55.0
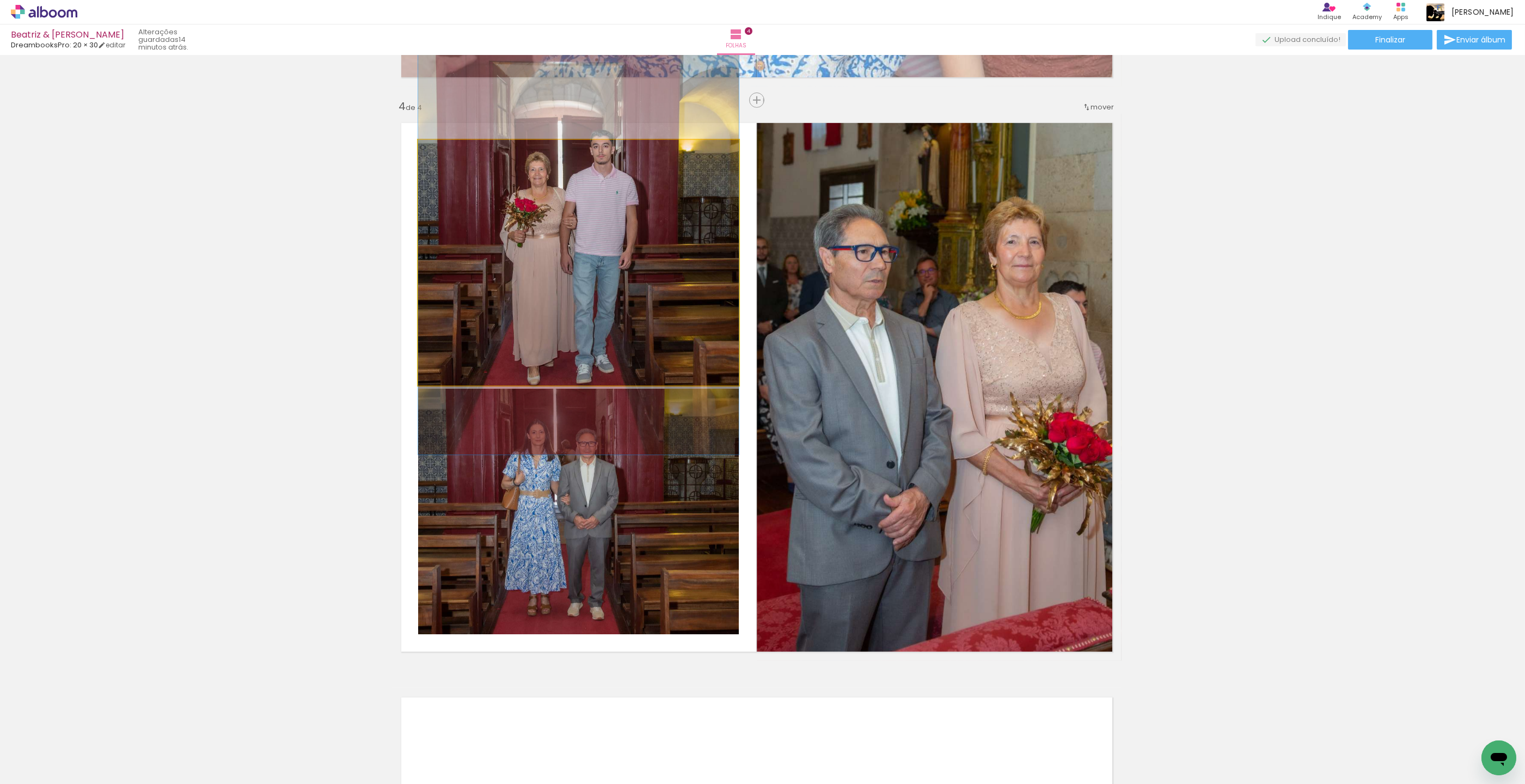
drag, startPoint x: 621, startPoint y: 291, endPoint x: 621, endPoint y: 242, distance: 49.0
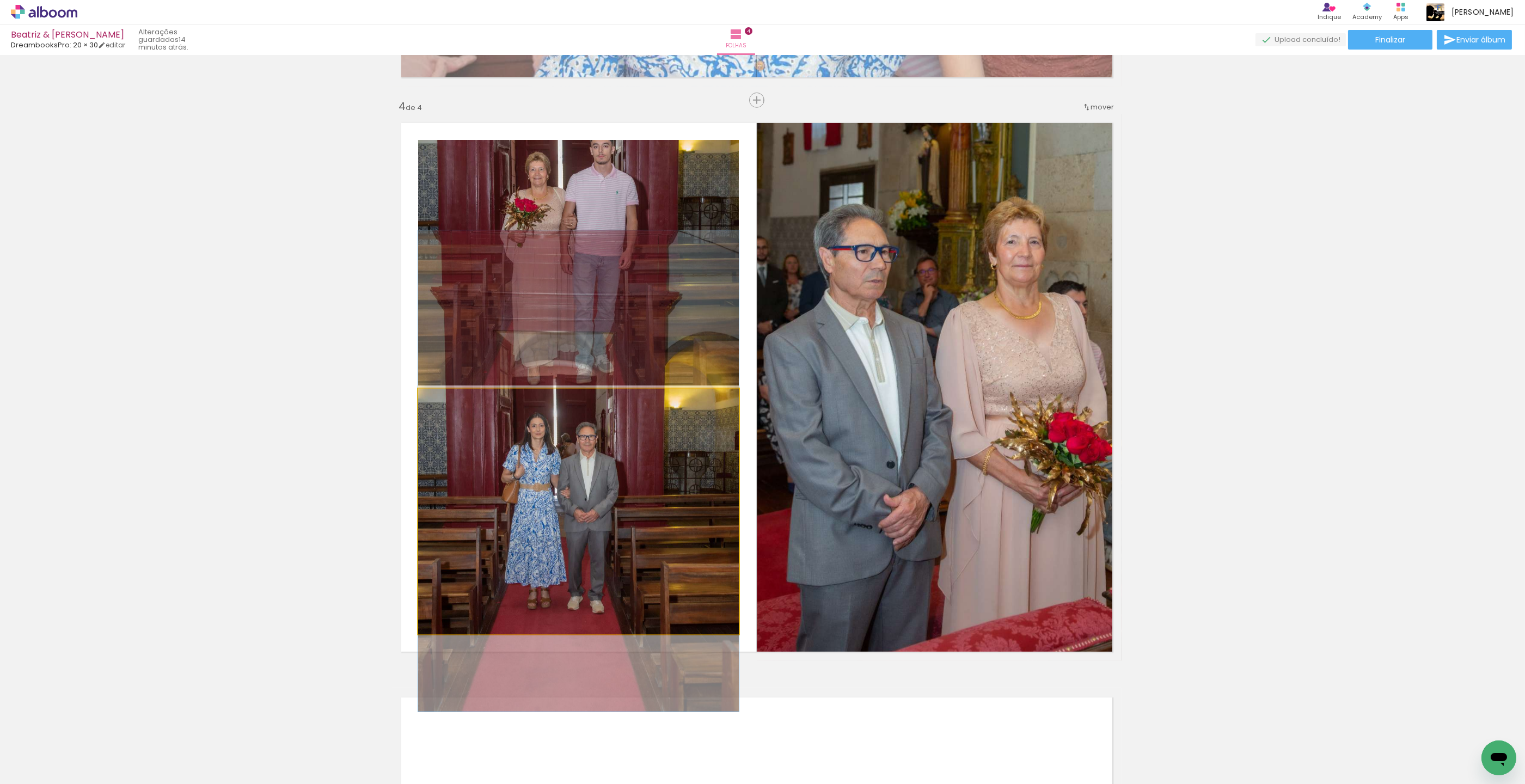
drag, startPoint x: 561, startPoint y: 471, endPoint x: 531, endPoint y: 456, distance: 33.5
click at [449, 403] on div at bounding box center [444, 400] width 18 height 18
click at [450, 403] on div at bounding box center [444, 400] width 18 height 18
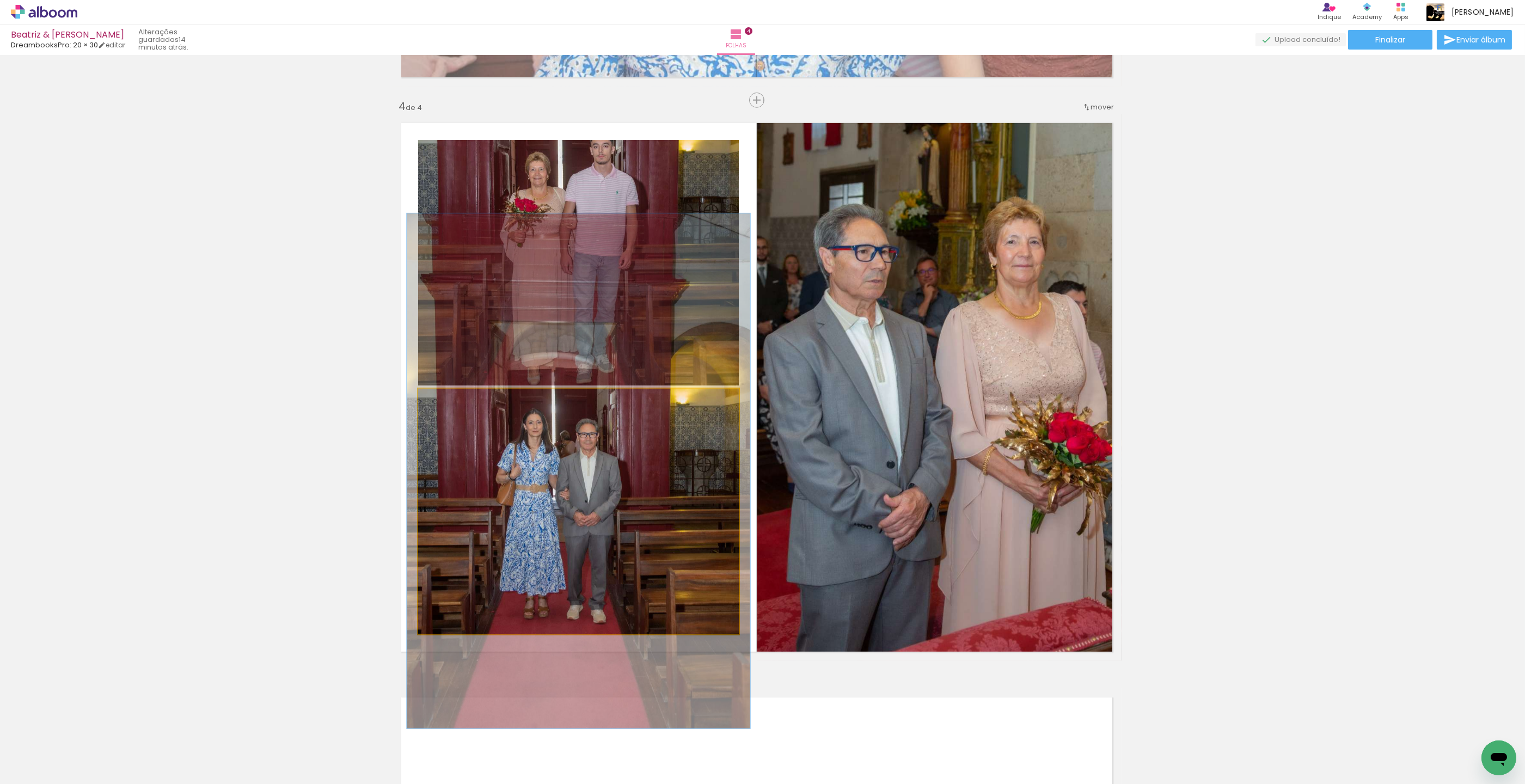
click at [450, 403] on div at bounding box center [446, 400] width 18 height 18
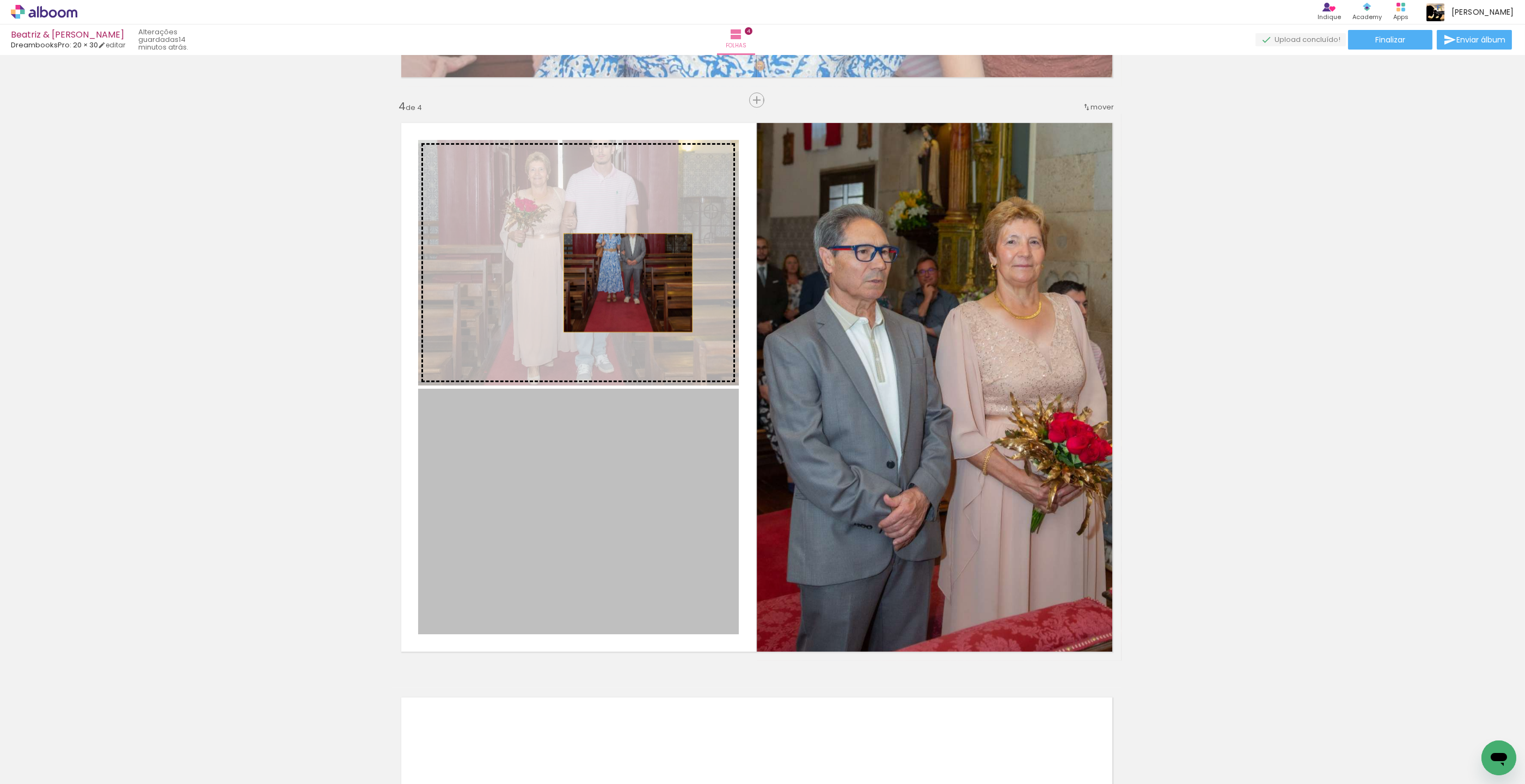
drag, startPoint x: 627, startPoint y: 442, endPoint x: 628, endPoint y: 281, distance: 161.0
click at [0, 0] on slot at bounding box center [0, 0] width 0 height 0
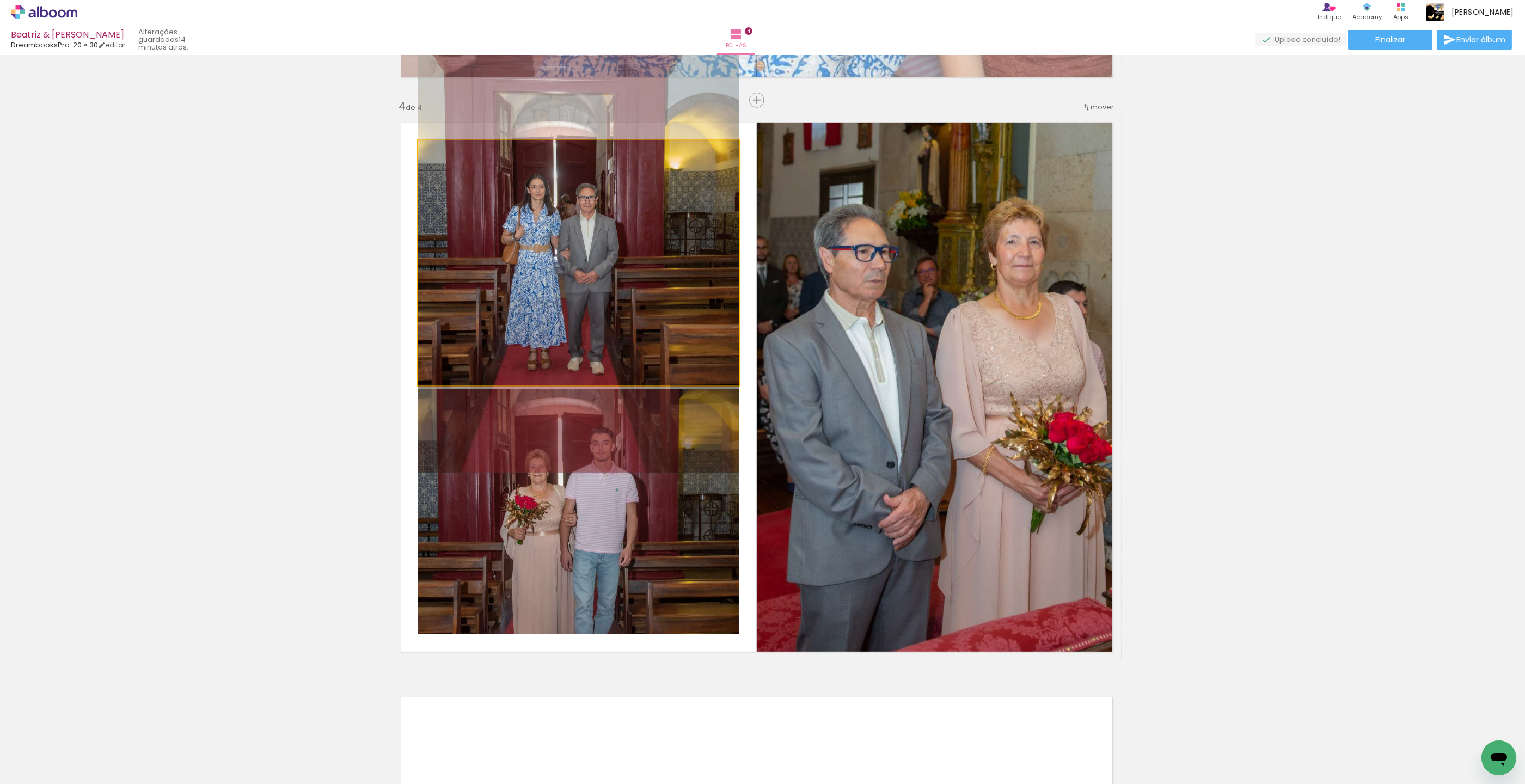
drag, startPoint x: 619, startPoint y: 271, endPoint x: 617, endPoint y: 243, distance: 28.1
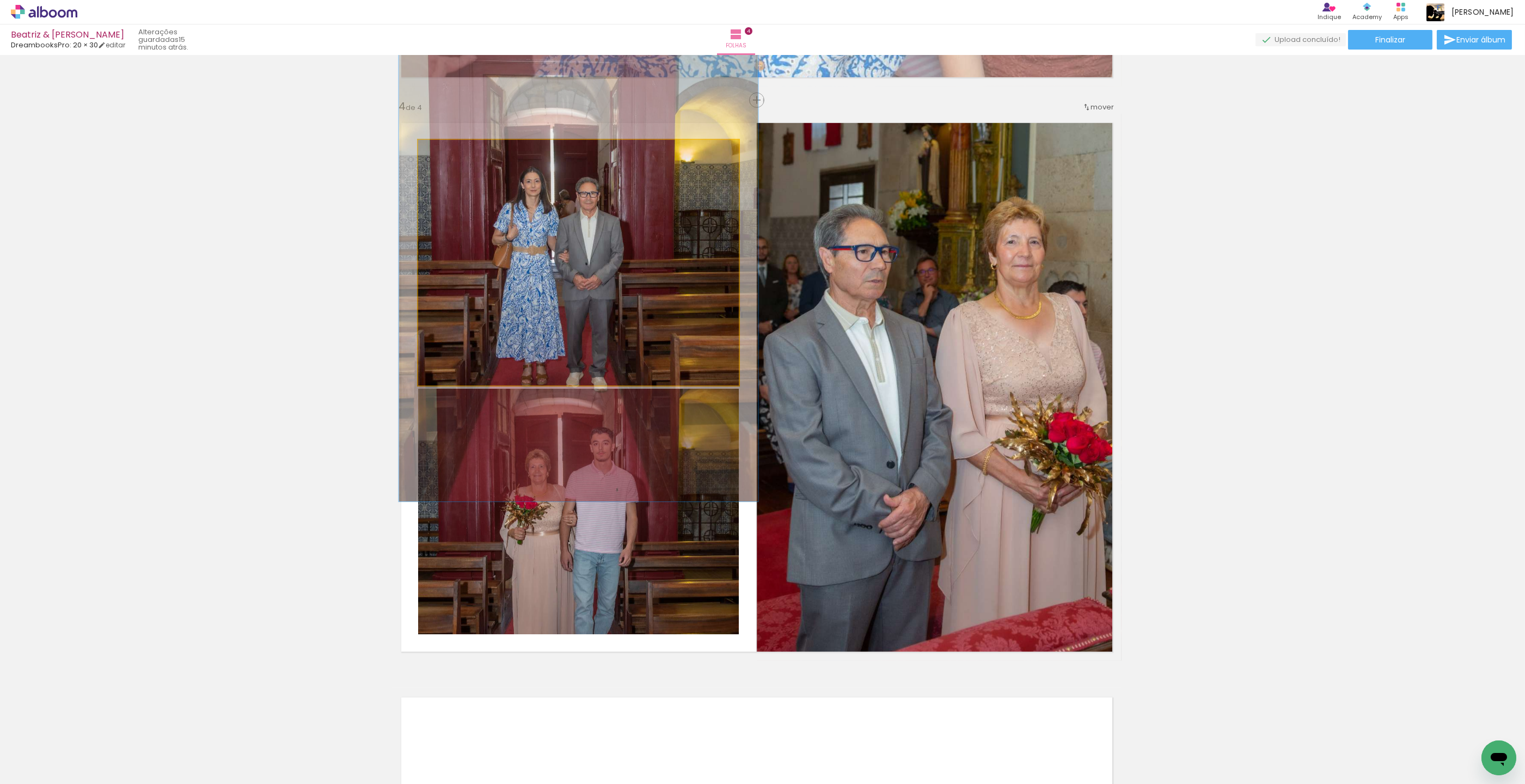
click at [452, 155] on div at bounding box center [448, 151] width 18 height 18
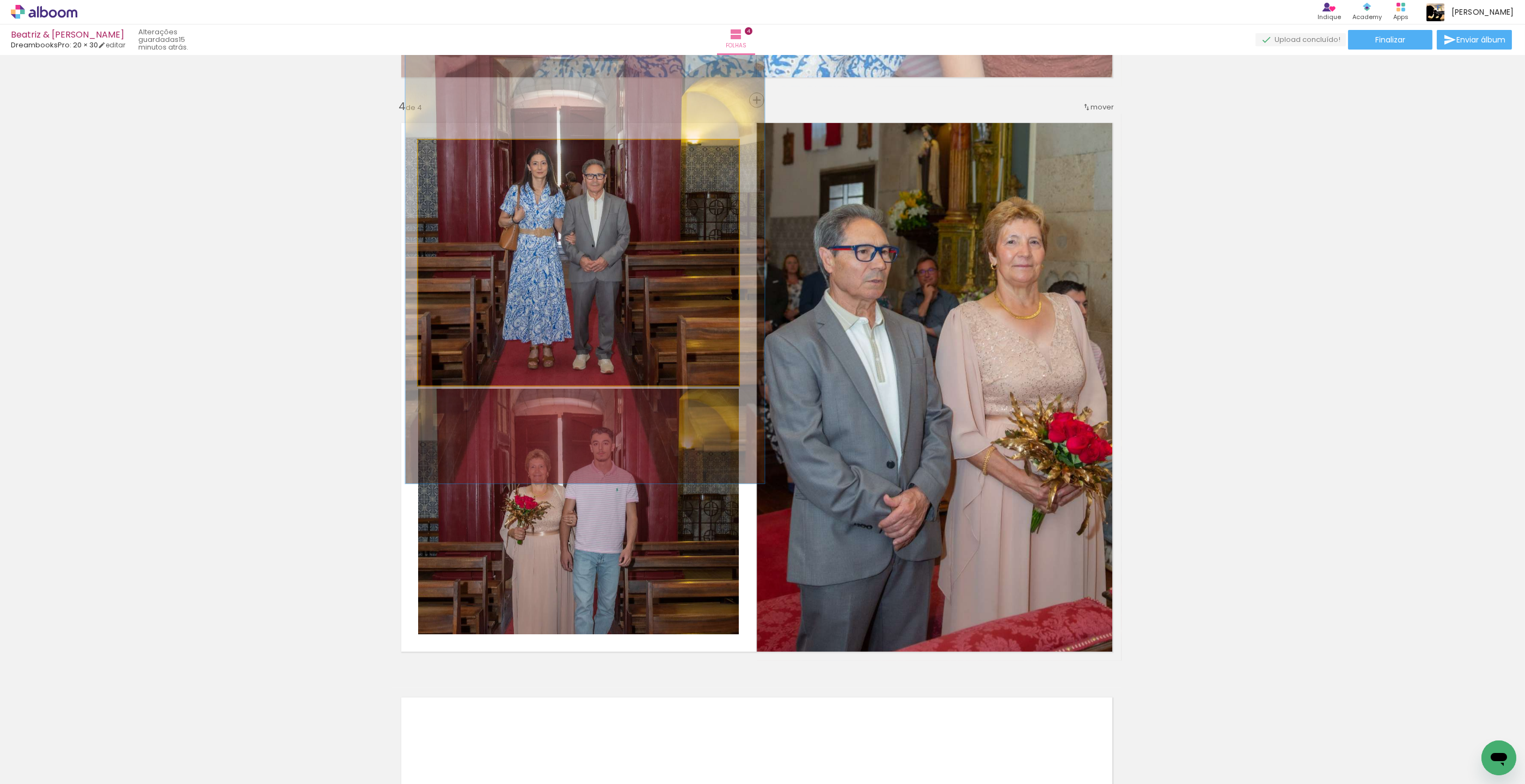
drag, startPoint x: 495, startPoint y: 231, endPoint x: 500, endPoint y: 215, distance: 16.8
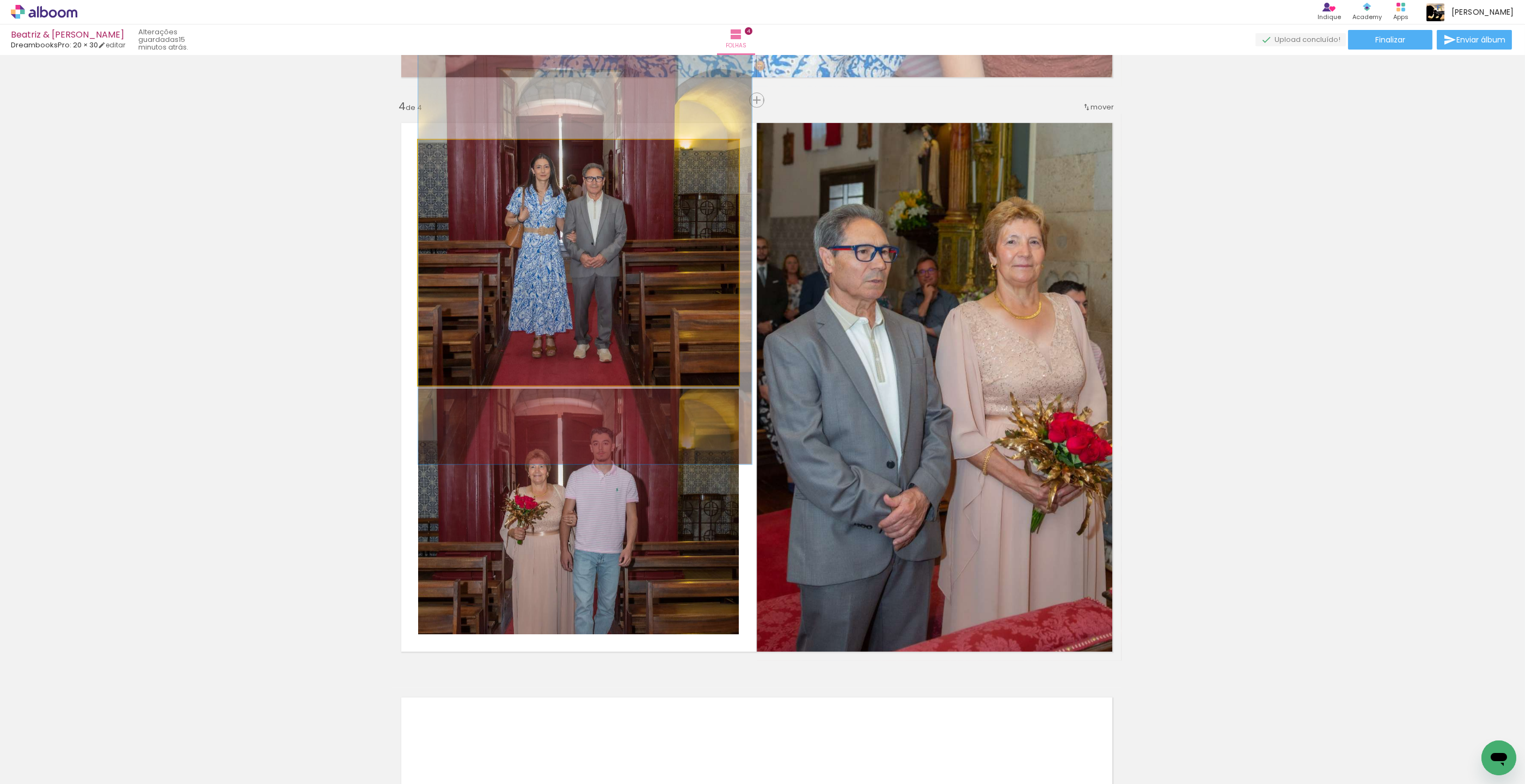
click at [448, 152] on div at bounding box center [445, 151] width 18 height 18
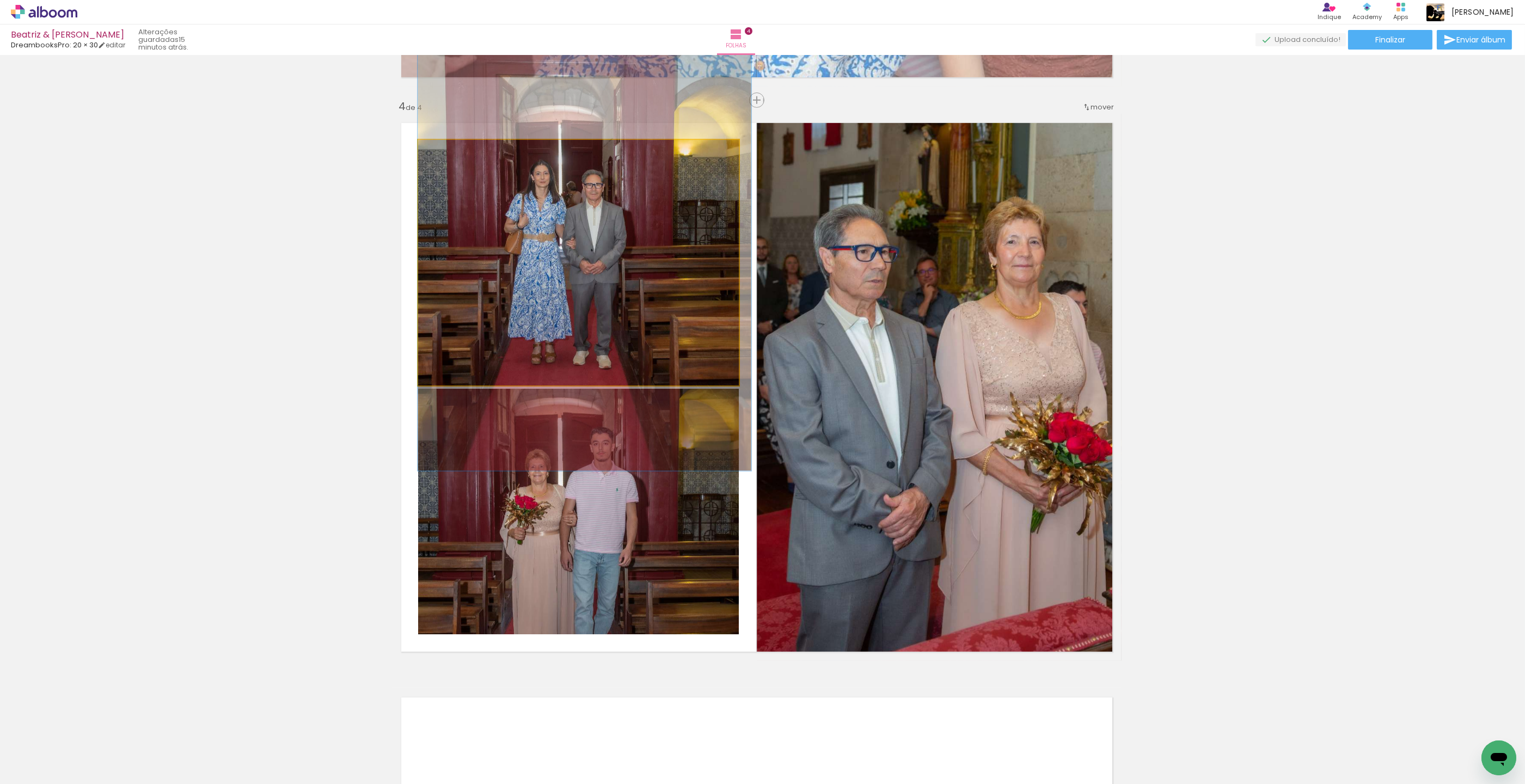
drag, startPoint x: 482, startPoint y: 185, endPoint x: 487, endPoint y: 191, distance: 7.8
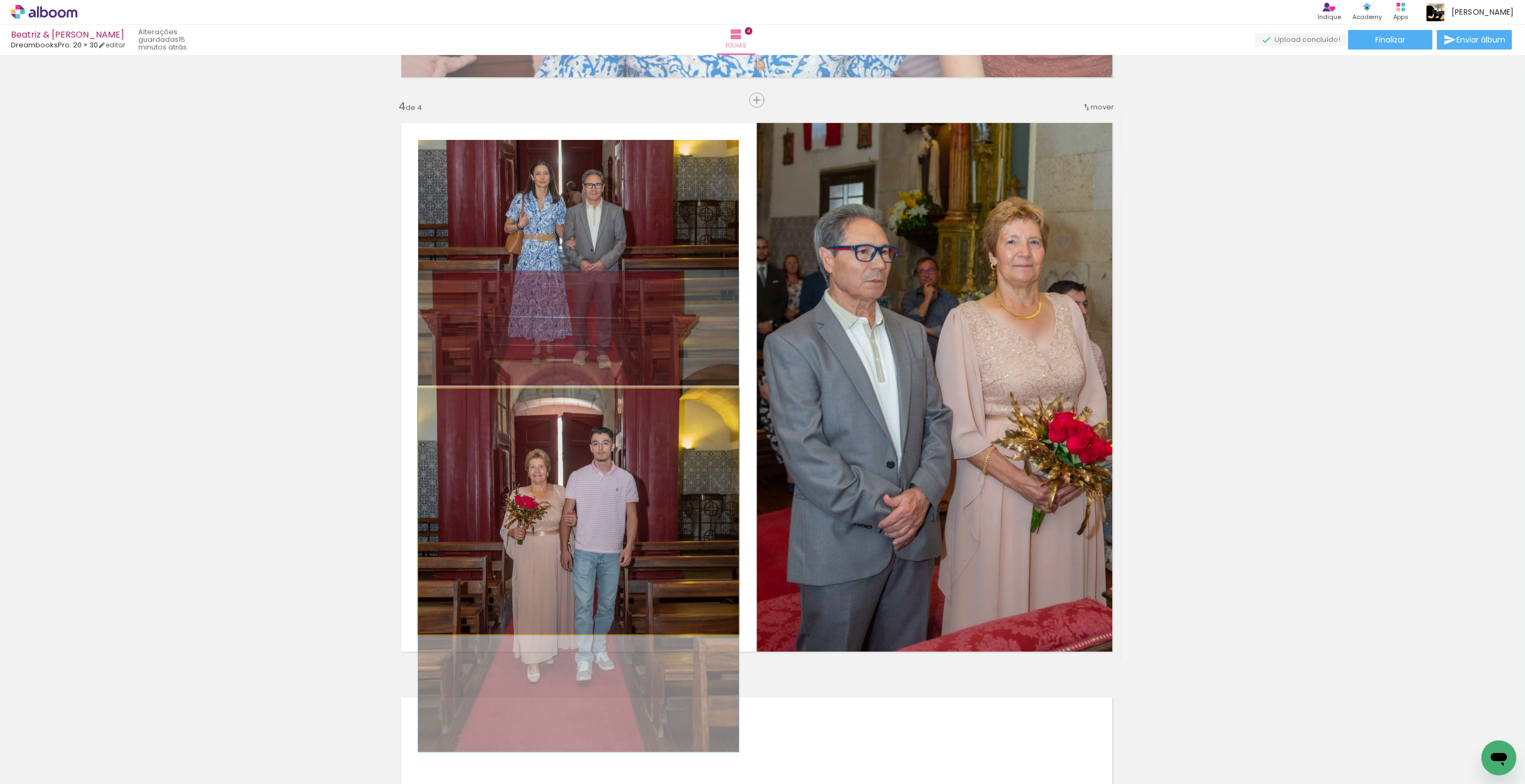
click at [573, 491] on quentale-photo at bounding box center [578, 511] width 321 height 246
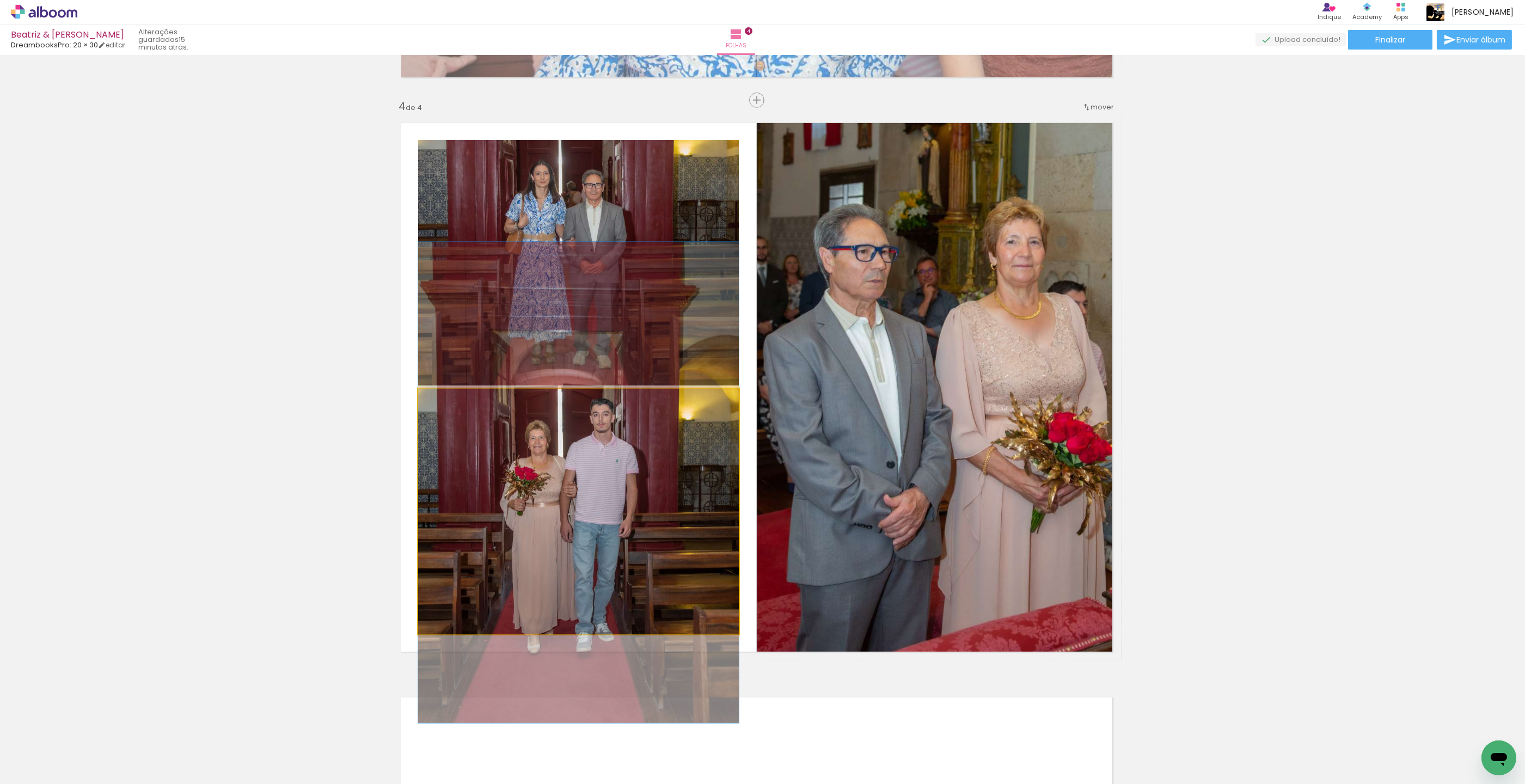
drag, startPoint x: 572, startPoint y: 492, endPoint x: 573, endPoint y: 466, distance: 26.0
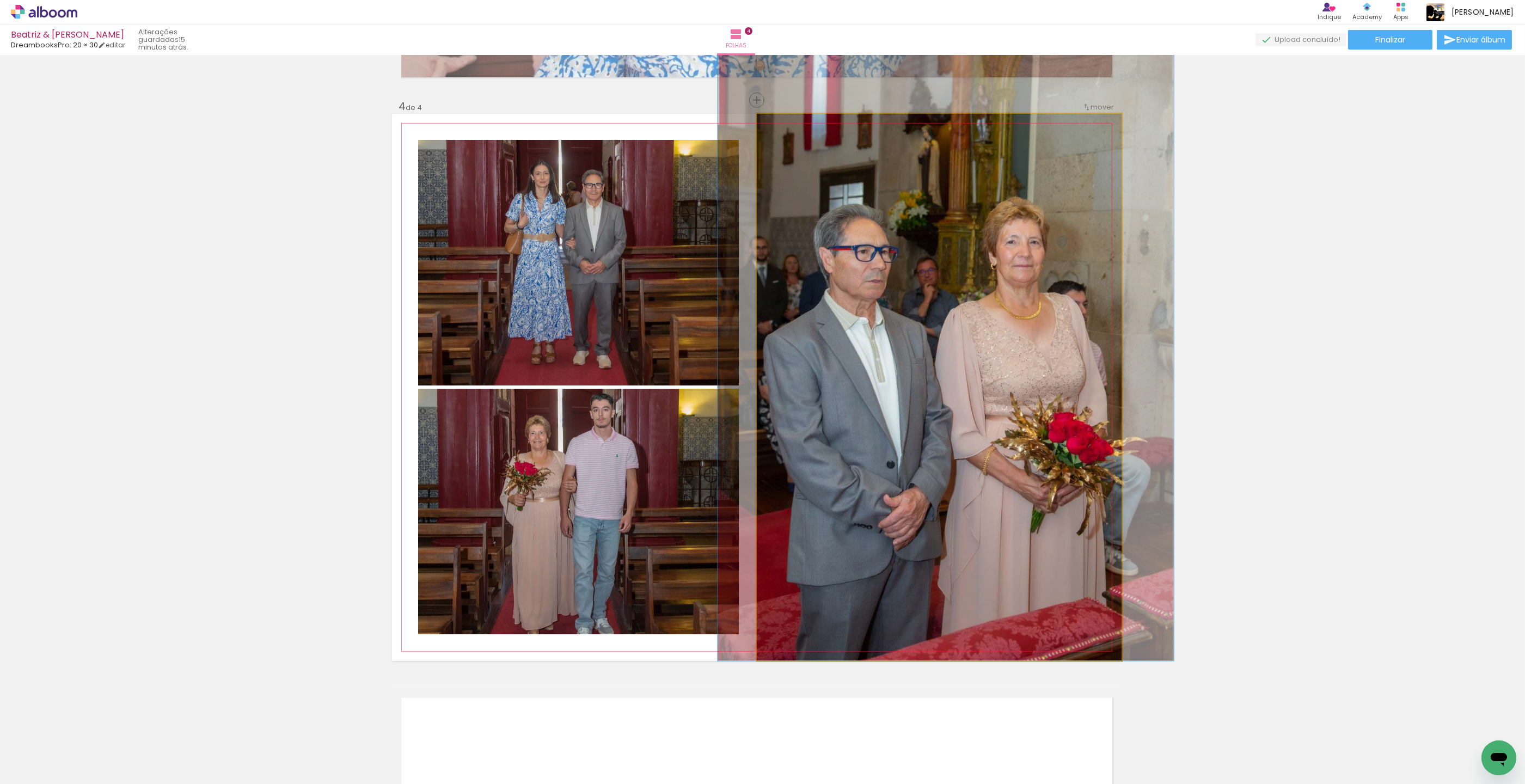
click at [882, 310] on quentale-photo at bounding box center [939, 387] width 365 height 547
click at [939, 177] on quentale-photo at bounding box center [939, 387] width 365 height 547
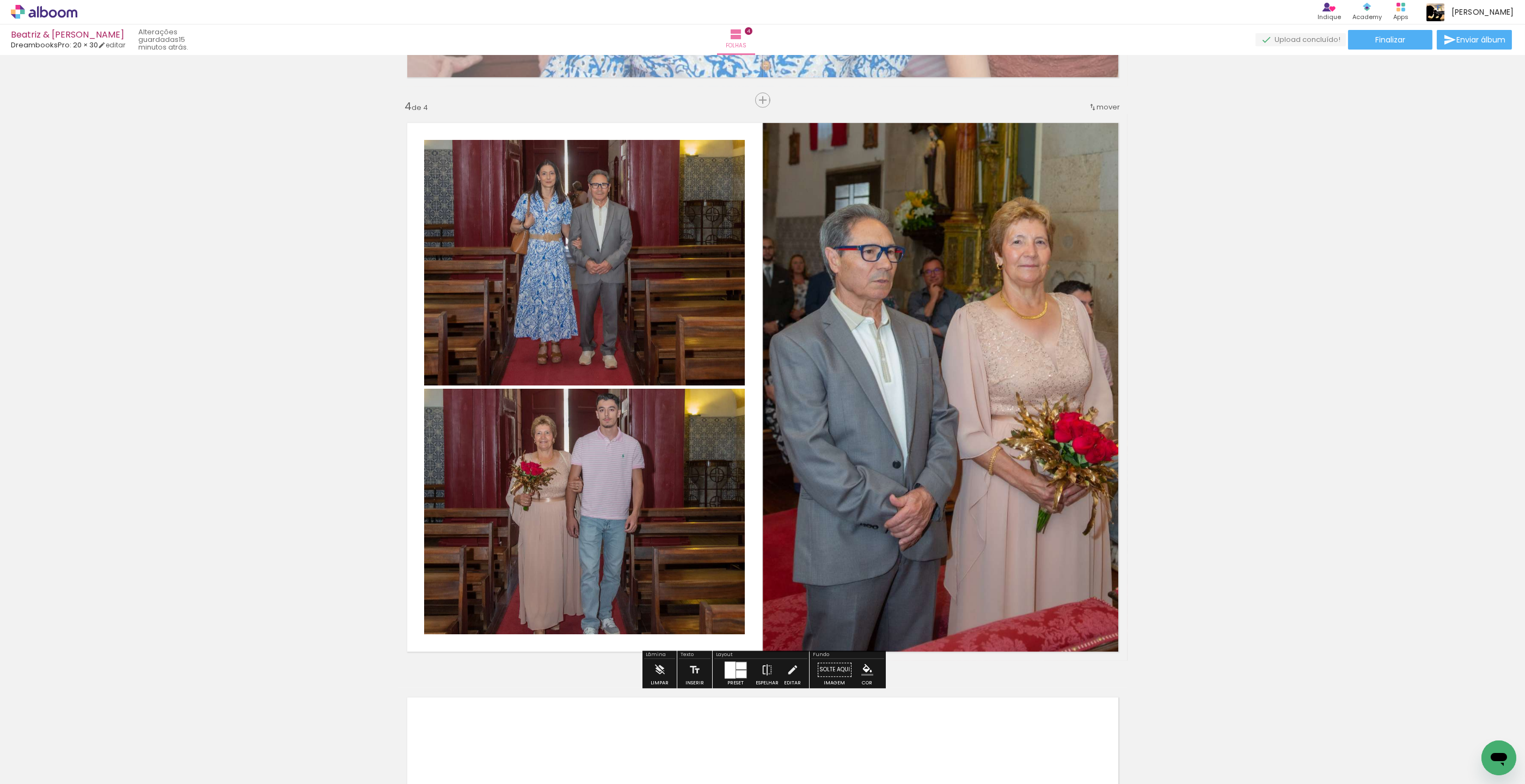
scroll to position [1696, 2]
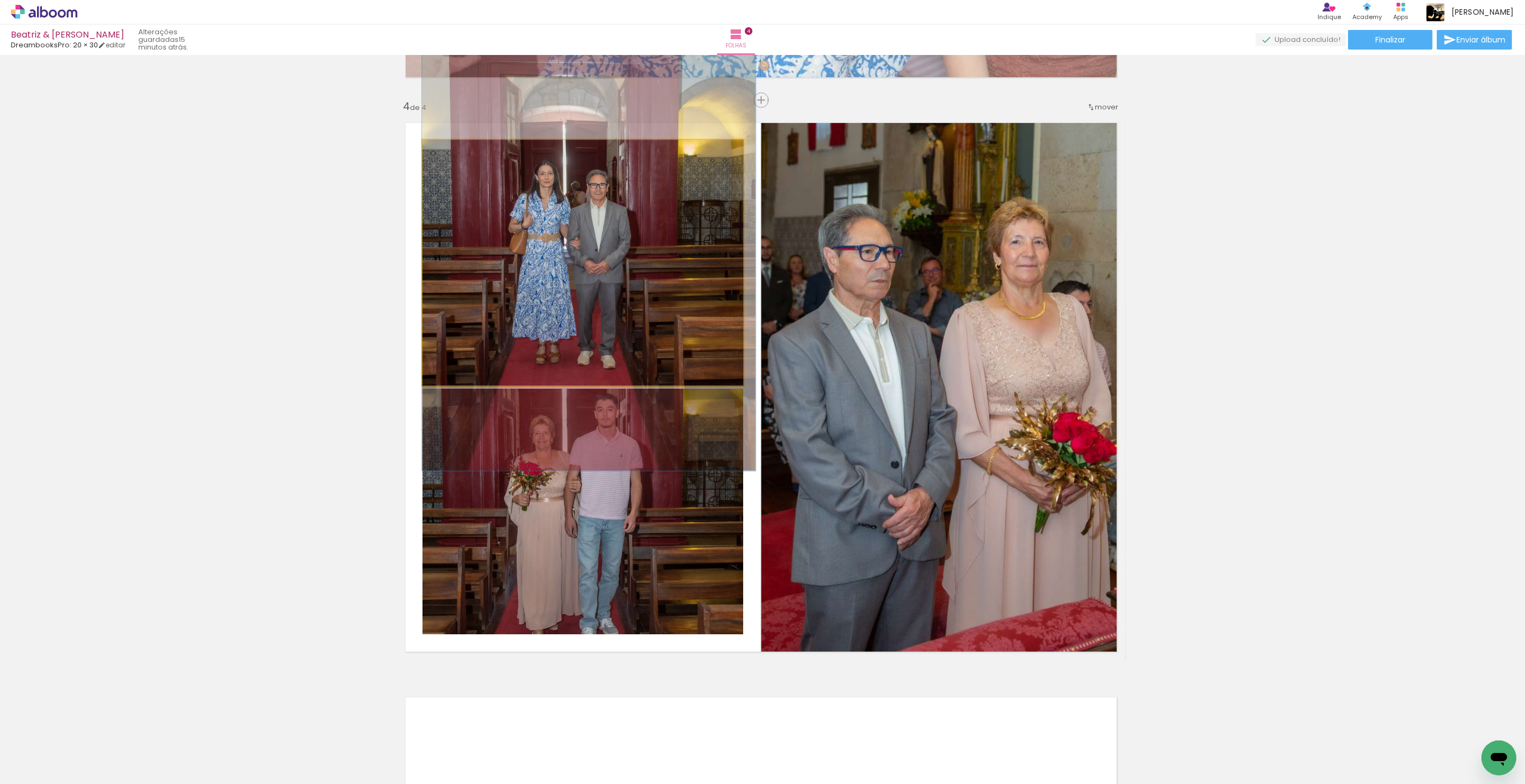
click at [683, 226] on quentale-photo at bounding box center [583, 263] width 321 height 246
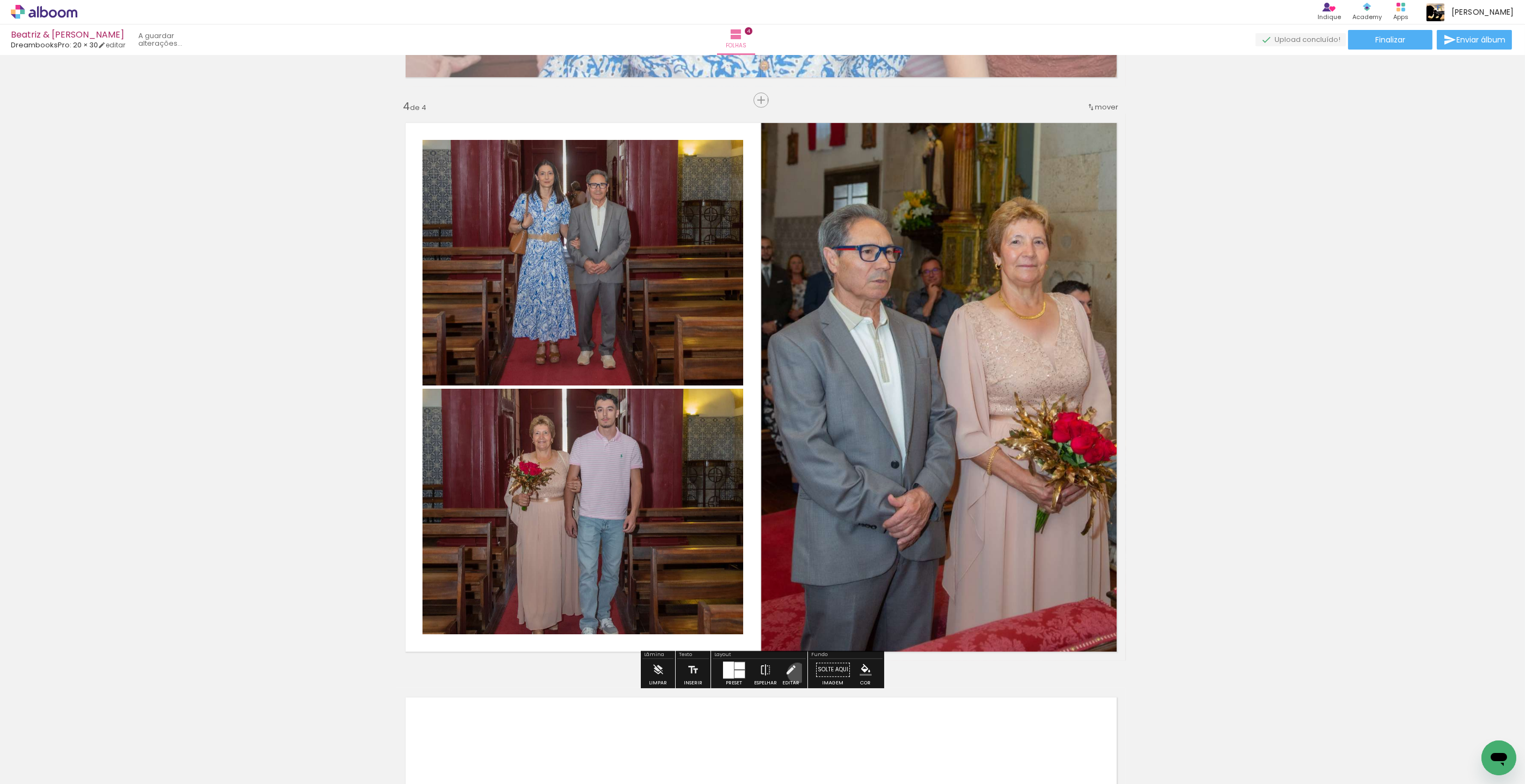
click at [794, 674] on paper-button "Editar" at bounding box center [791, 672] width 22 height 28
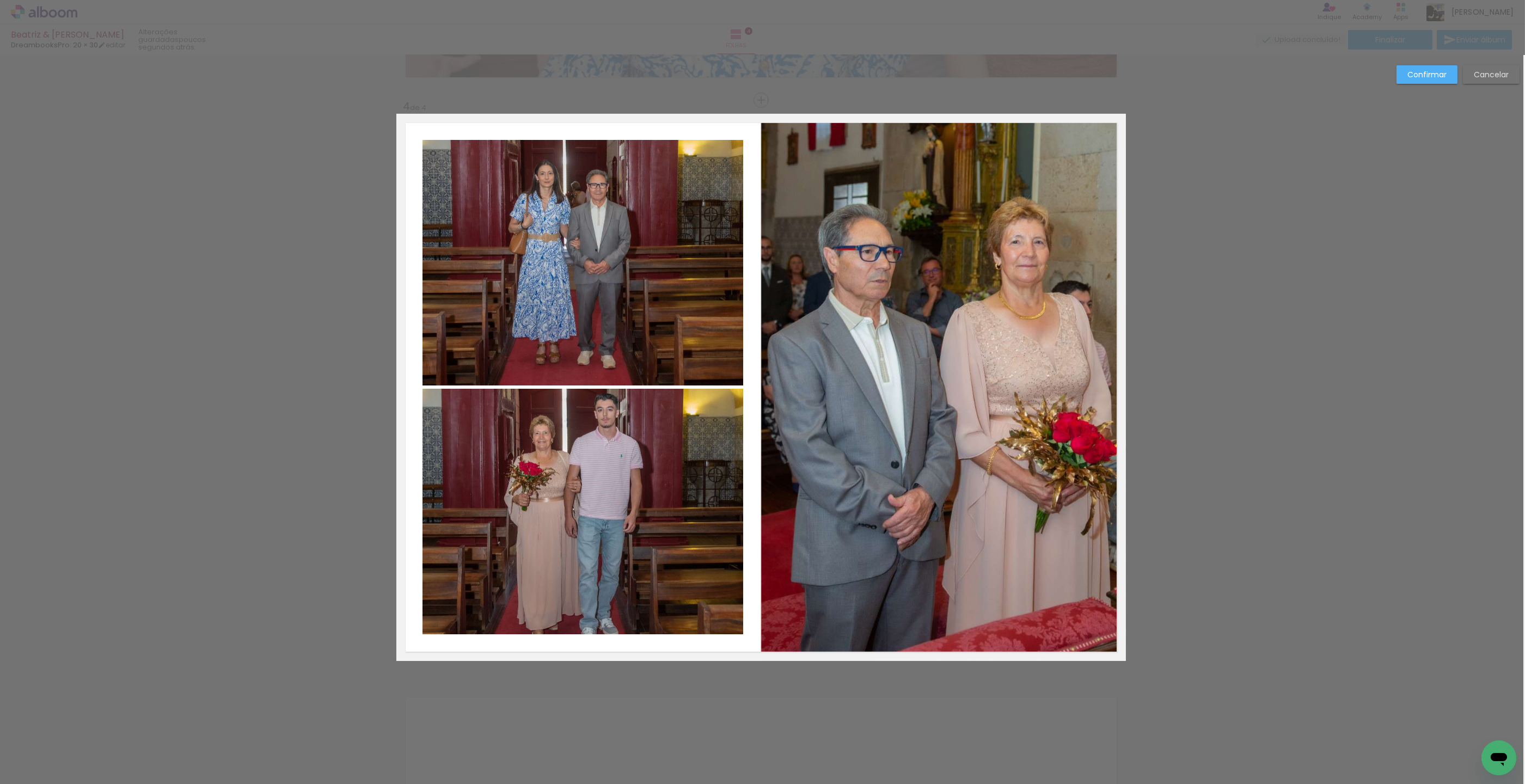
scroll to position [1697, 2]
click at [674, 576] on quentale-photo at bounding box center [583, 510] width 321 height 246
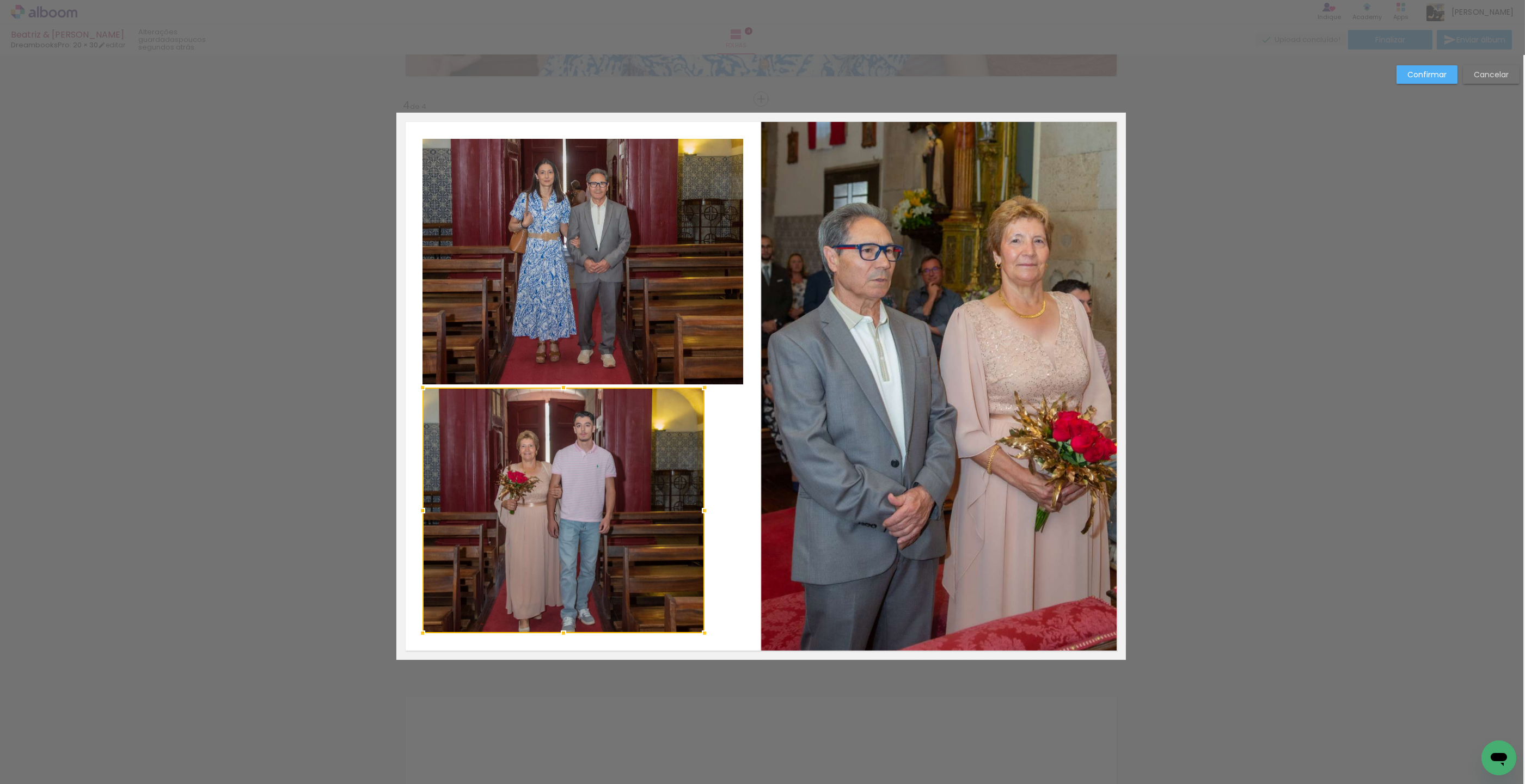
drag, startPoint x: 741, startPoint y: 512, endPoint x: 704, endPoint y: 514, distance: 37.1
click at [704, 514] on div at bounding box center [705, 511] width 22 height 22
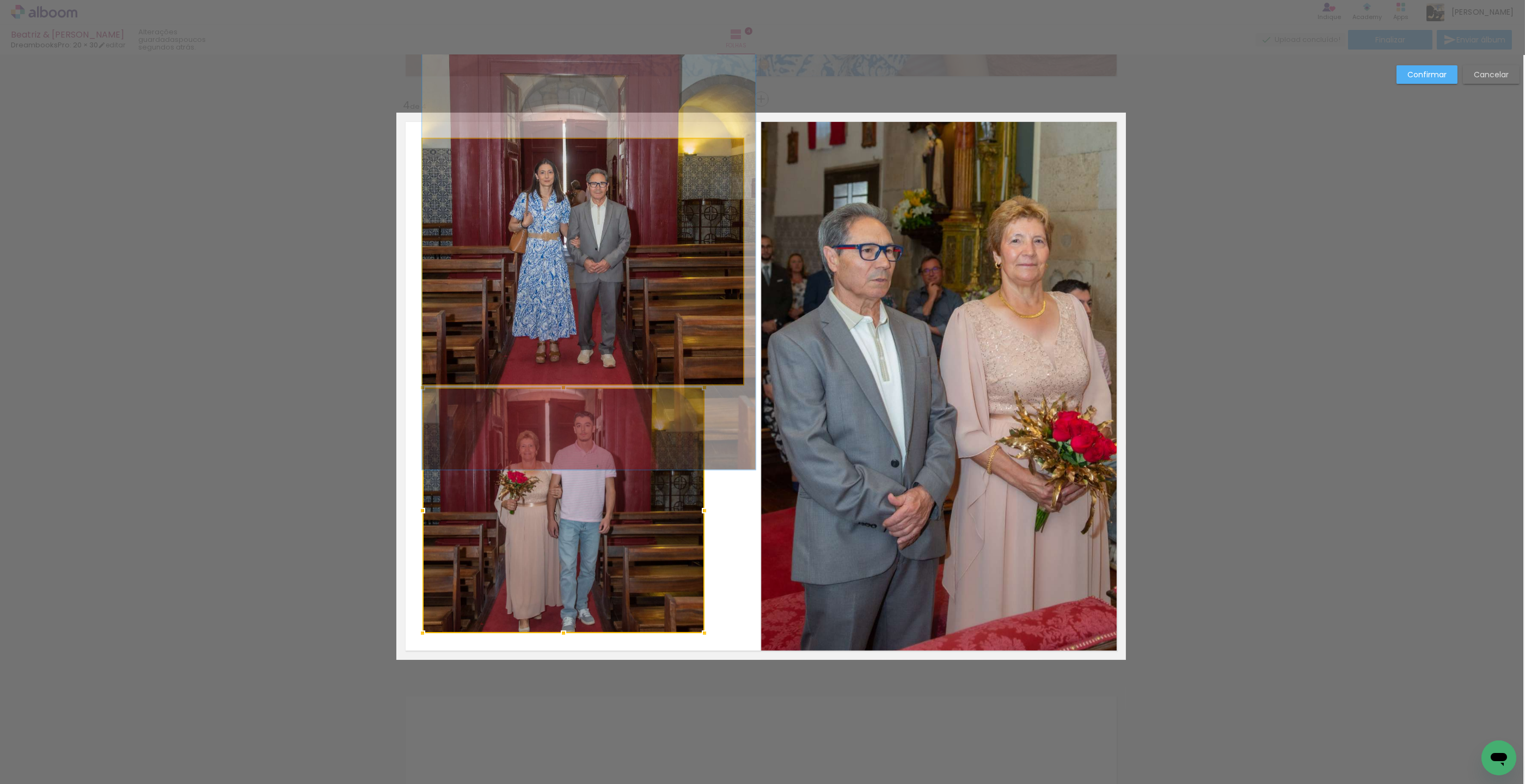
click at [674, 314] on quentale-photo at bounding box center [583, 261] width 321 height 246
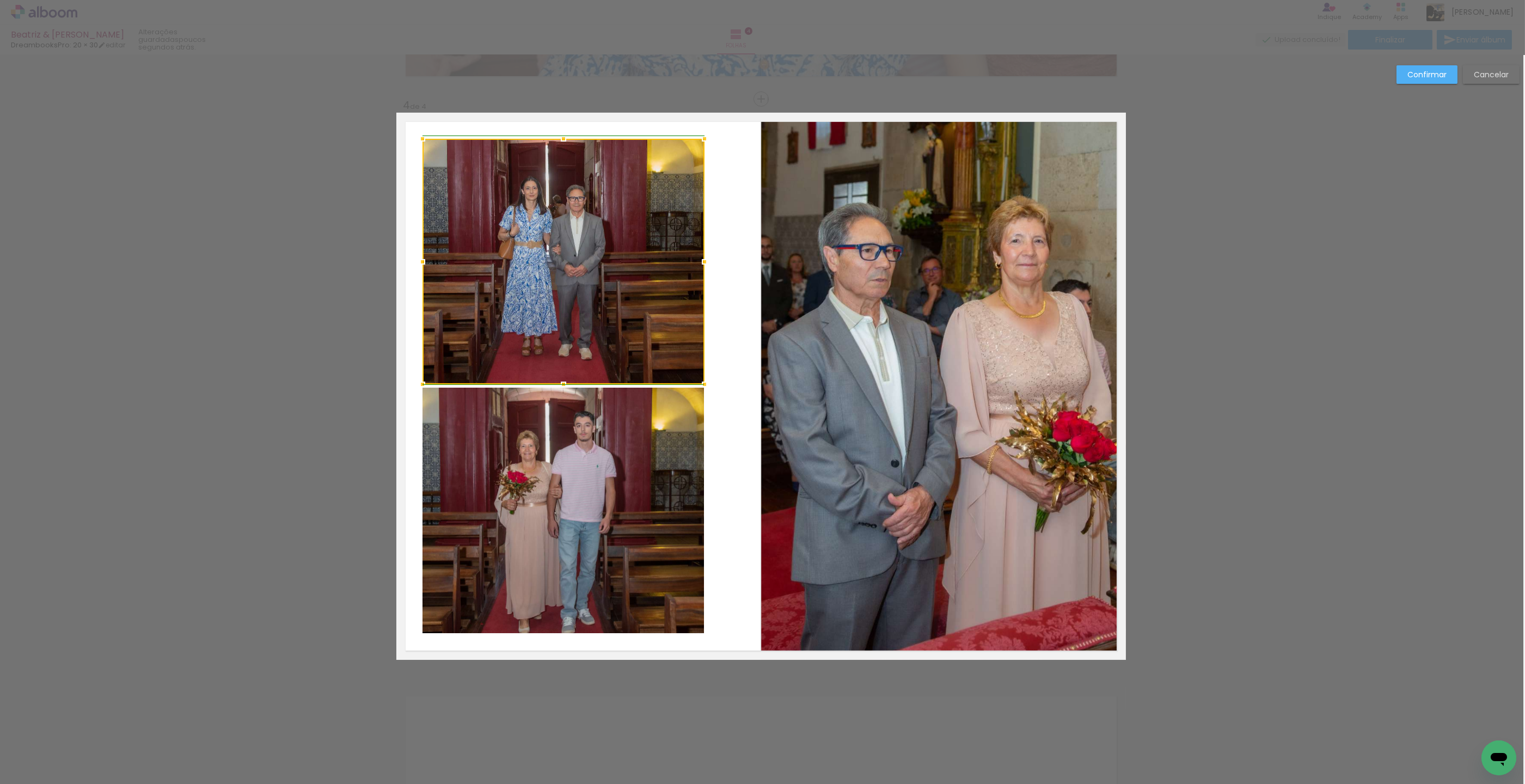
drag, startPoint x: 743, startPoint y: 266, endPoint x: 706, endPoint y: 269, distance: 37.1
click at [703, 268] on div at bounding box center [705, 262] width 22 height 22
click at [813, 279] on quentale-photo at bounding box center [944, 386] width 365 height 547
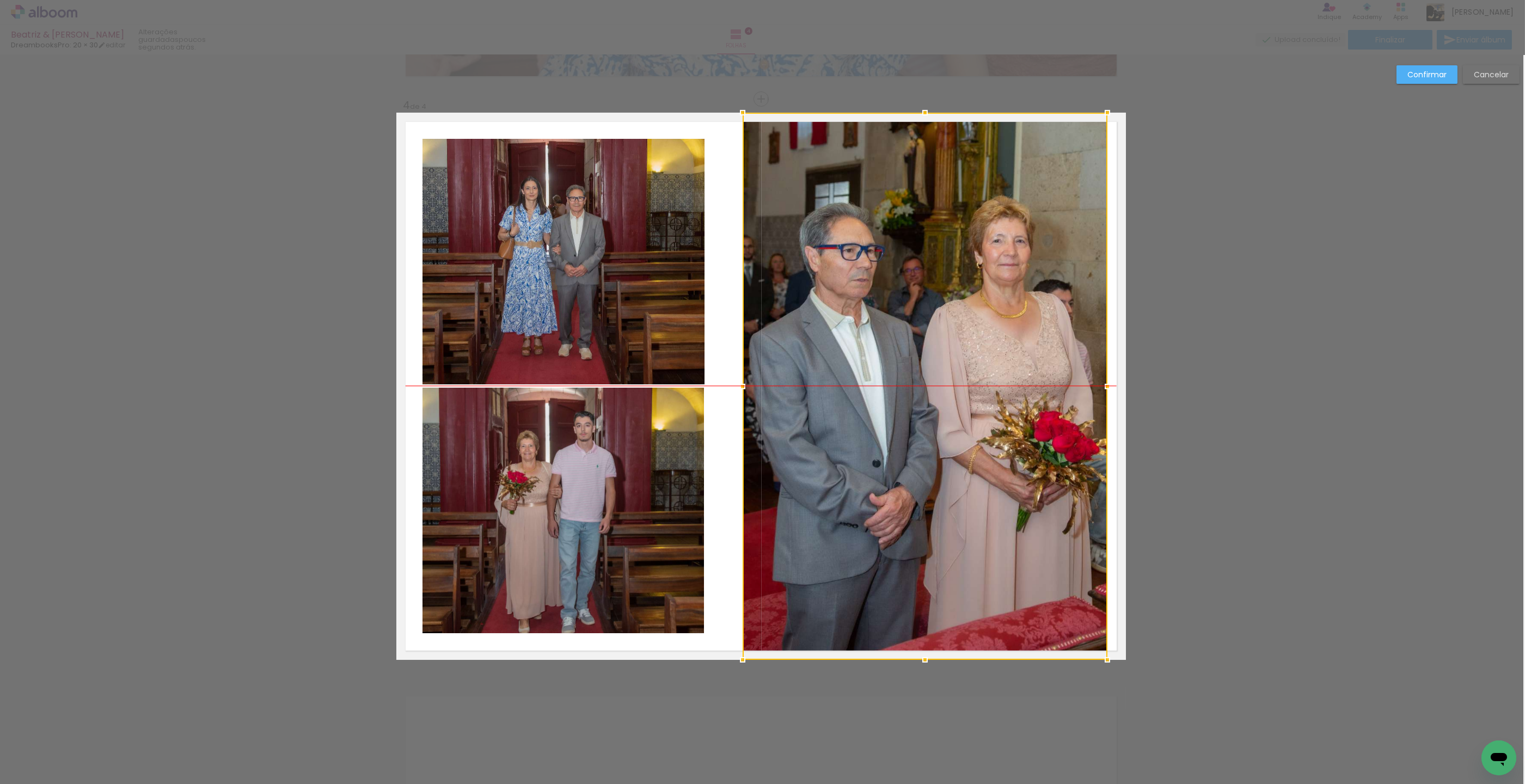
drag, startPoint x: 848, startPoint y: 282, endPoint x: 830, endPoint y: 282, distance: 18.0
click at [830, 282] on div at bounding box center [925, 386] width 365 height 547
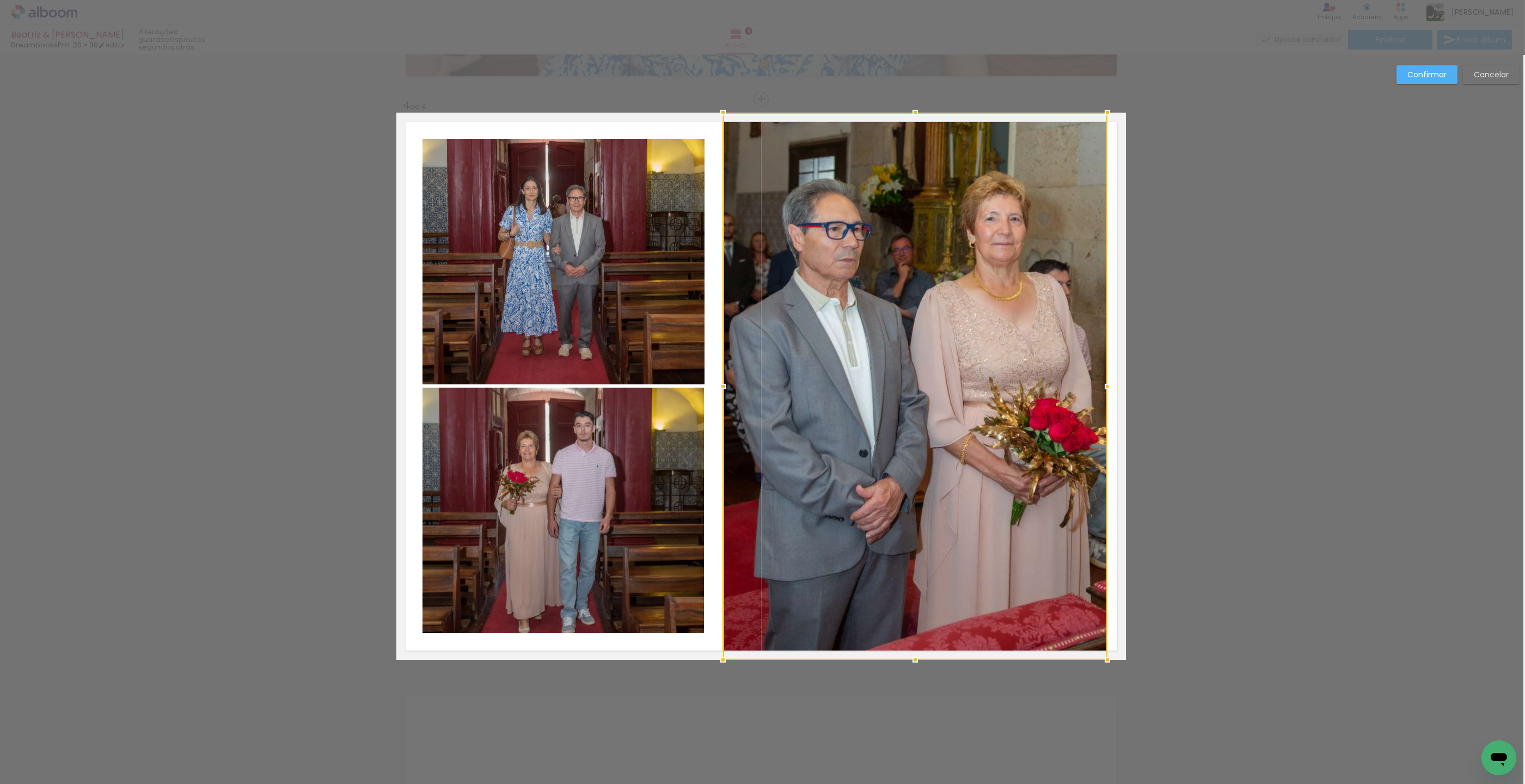
drag, startPoint x: 745, startPoint y: 386, endPoint x: 724, endPoint y: 386, distance: 21.0
click at [724, 386] on div at bounding box center [723, 386] width 22 height 22
click at [893, 381] on div at bounding box center [914, 386] width 385 height 547
click at [0, 0] on slot "Confirmar" at bounding box center [0, 0] width 0 height 0
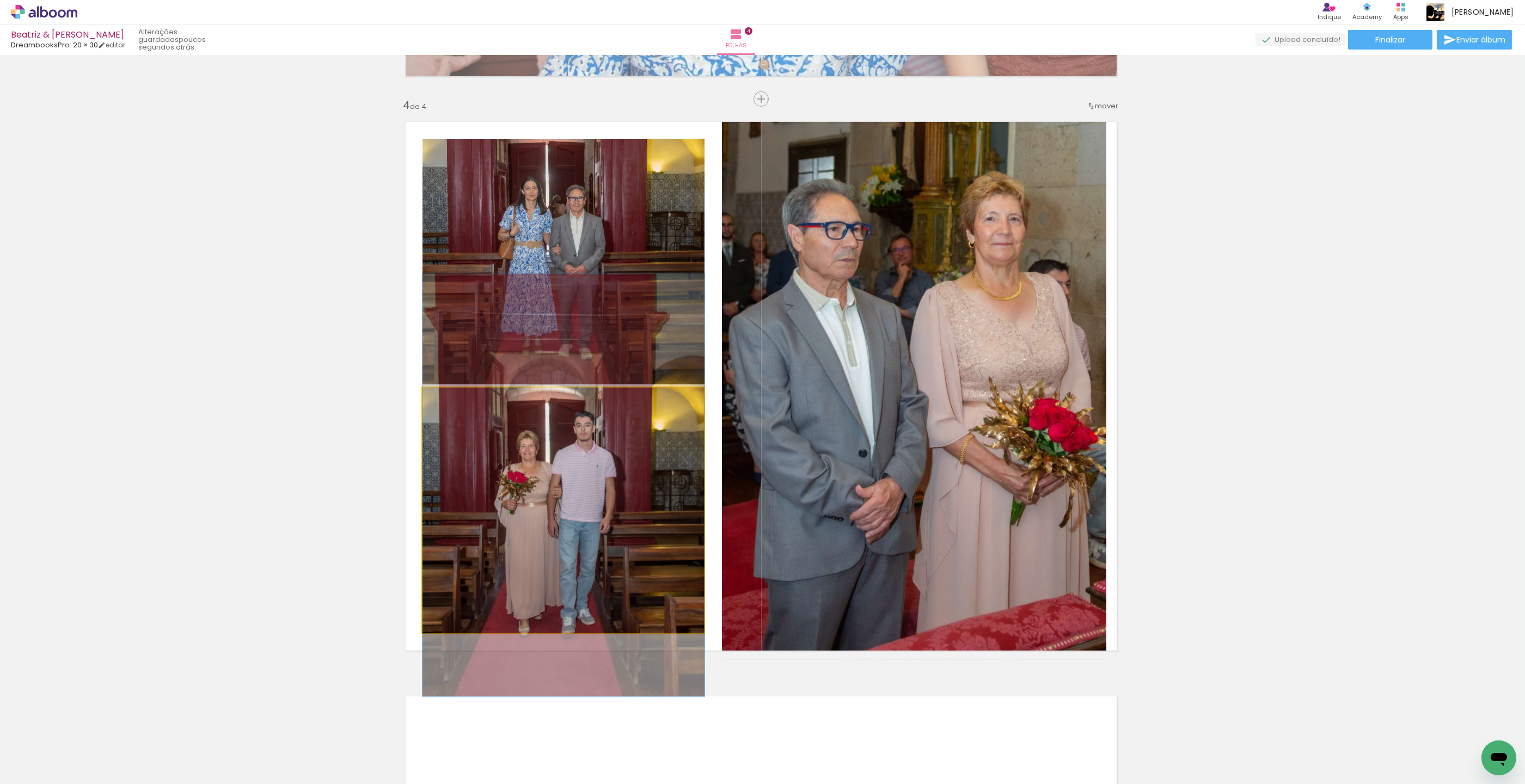
click at [638, 484] on quentale-photo at bounding box center [563, 510] width 282 height 246
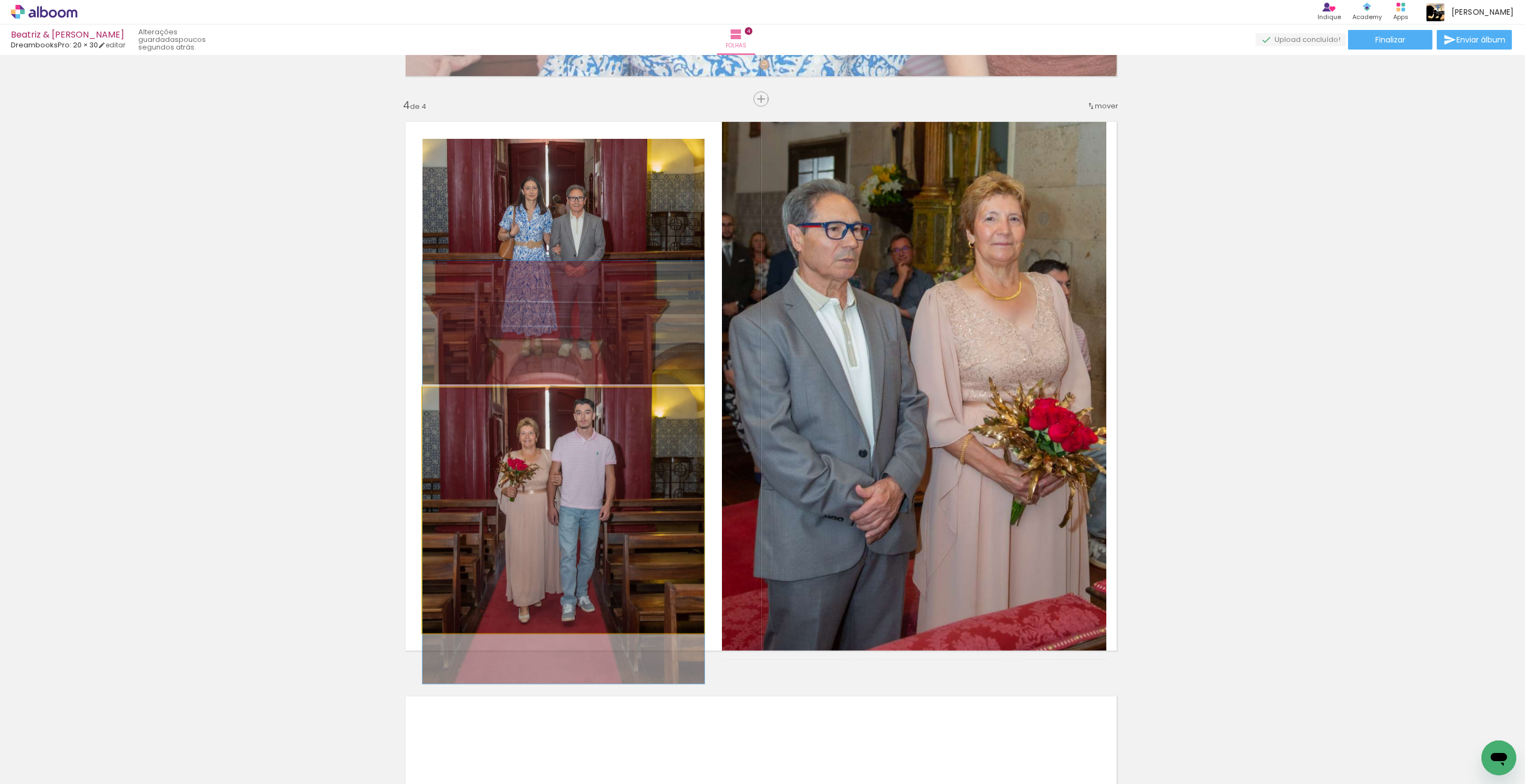
drag, startPoint x: 634, startPoint y: 493, endPoint x: 635, endPoint y: 481, distance: 12.0
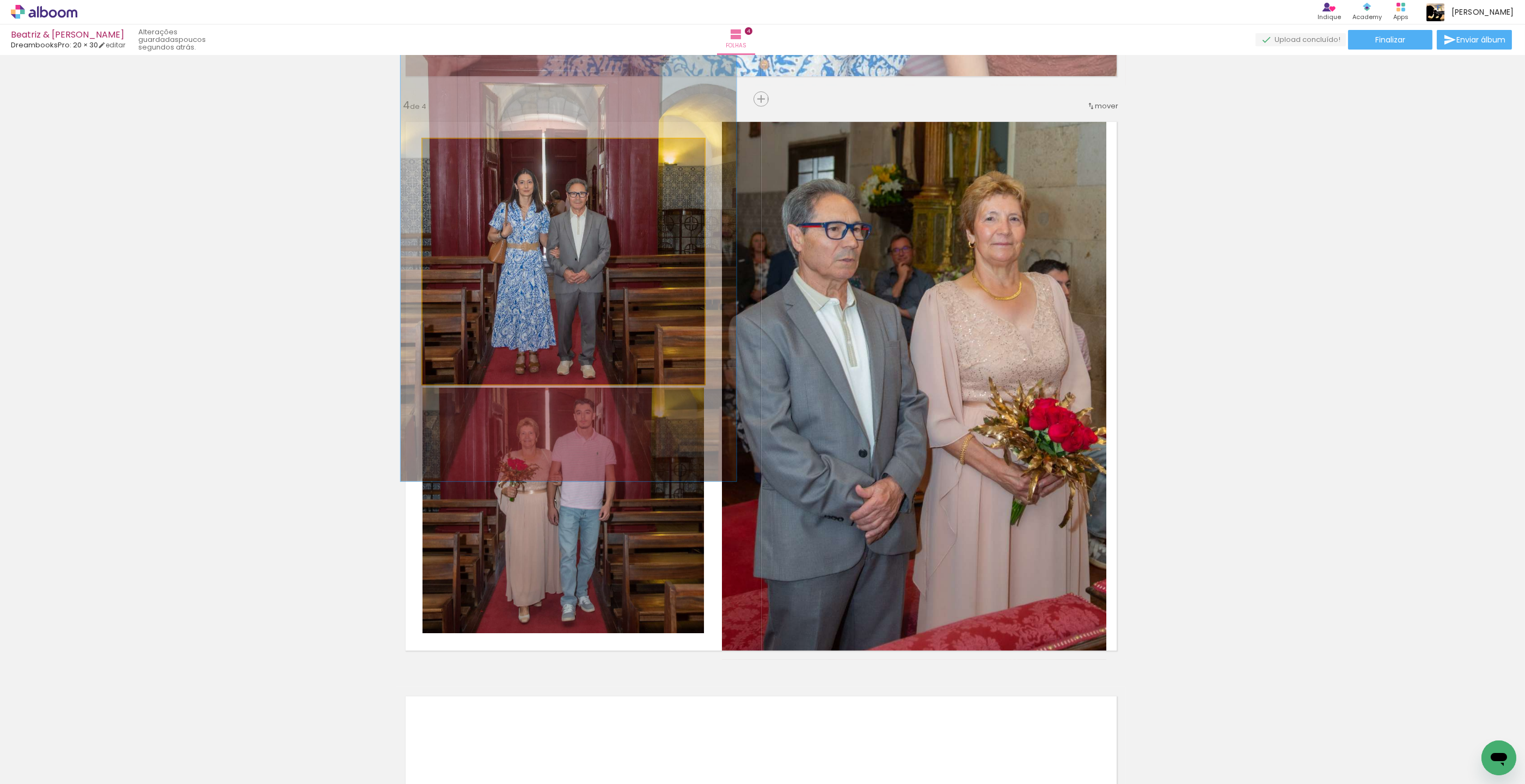
drag, startPoint x: 452, startPoint y: 151, endPoint x: 458, endPoint y: 151, distance: 6.0
type paper-slider "119"
click at [458, 151] on div at bounding box center [455, 150] width 18 height 18
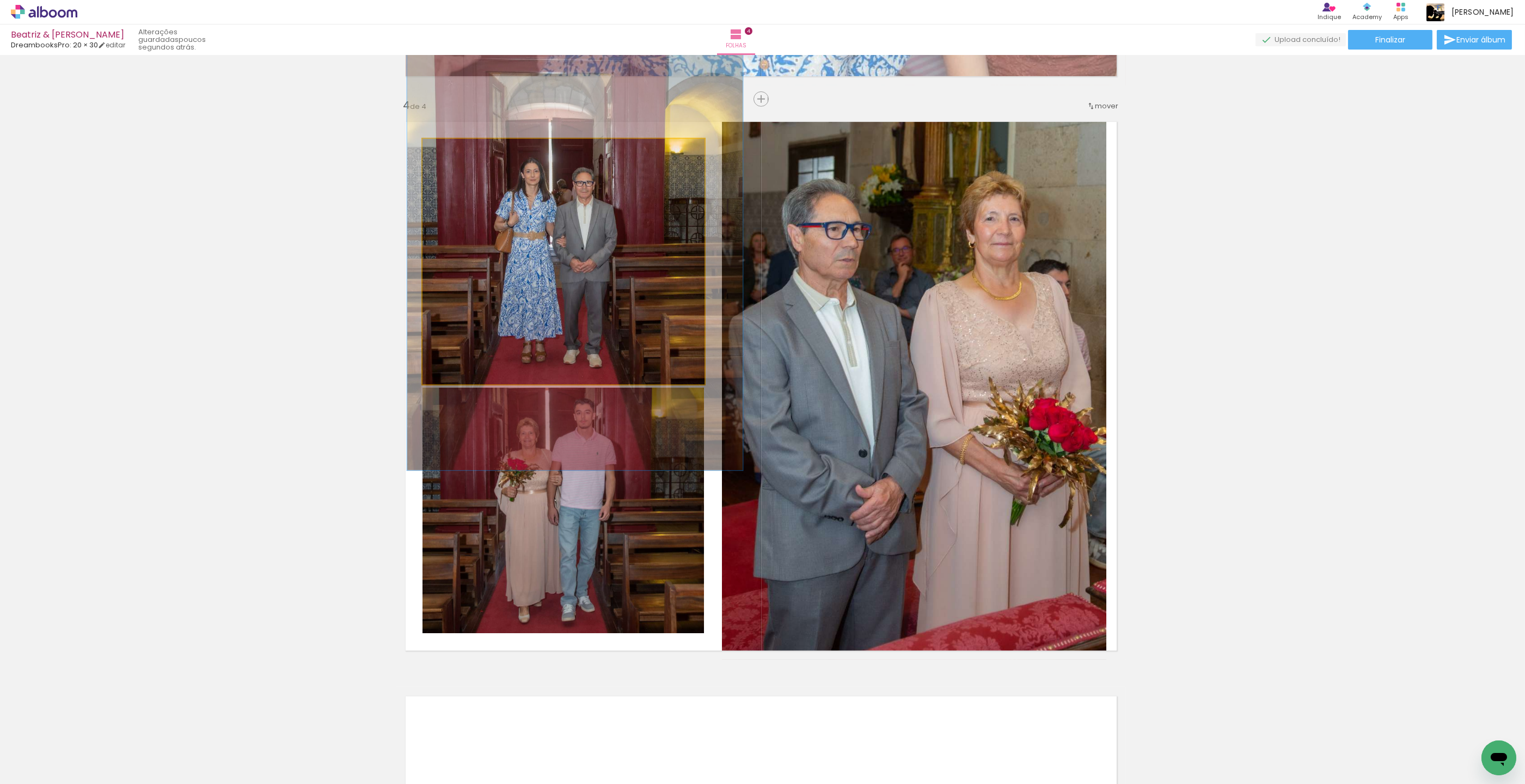
drag, startPoint x: 521, startPoint y: 231, endPoint x: 525, endPoint y: 225, distance: 7.2
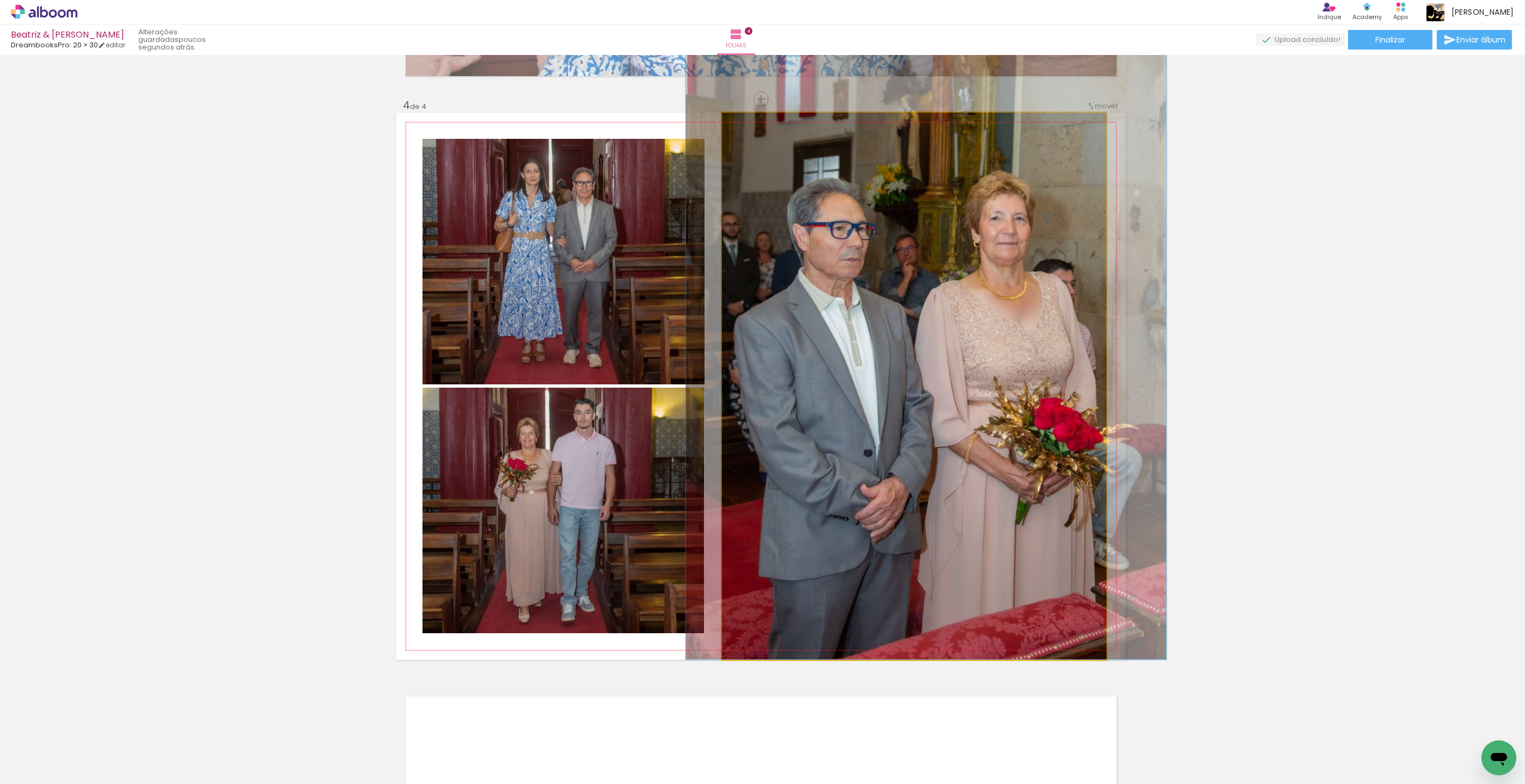
drag, startPoint x: 928, startPoint y: 224, endPoint x: 932, endPoint y: 212, distance: 12.6
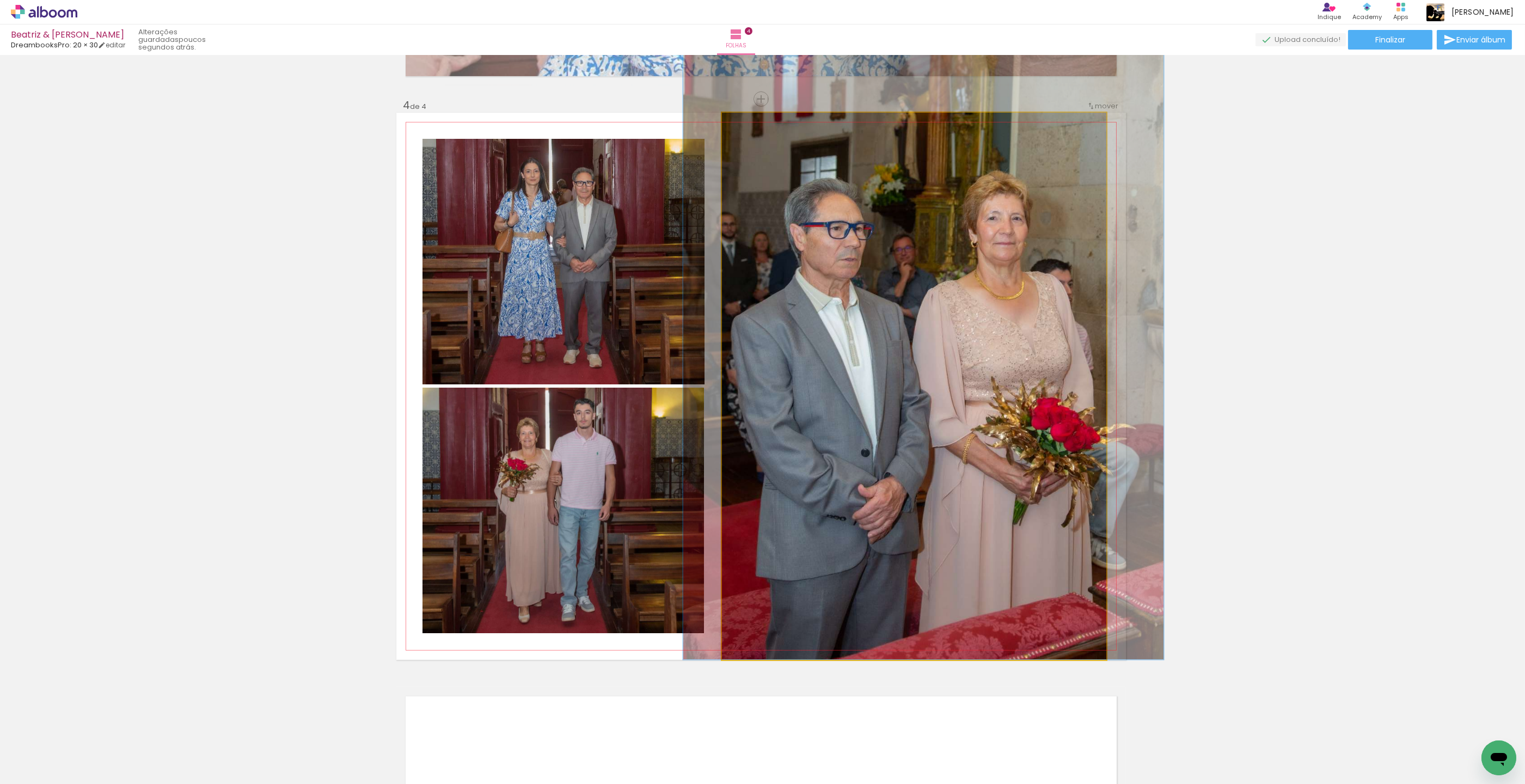
drag, startPoint x: 936, startPoint y: 244, endPoint x: 933, endPoint y: 233, distance: 11.4
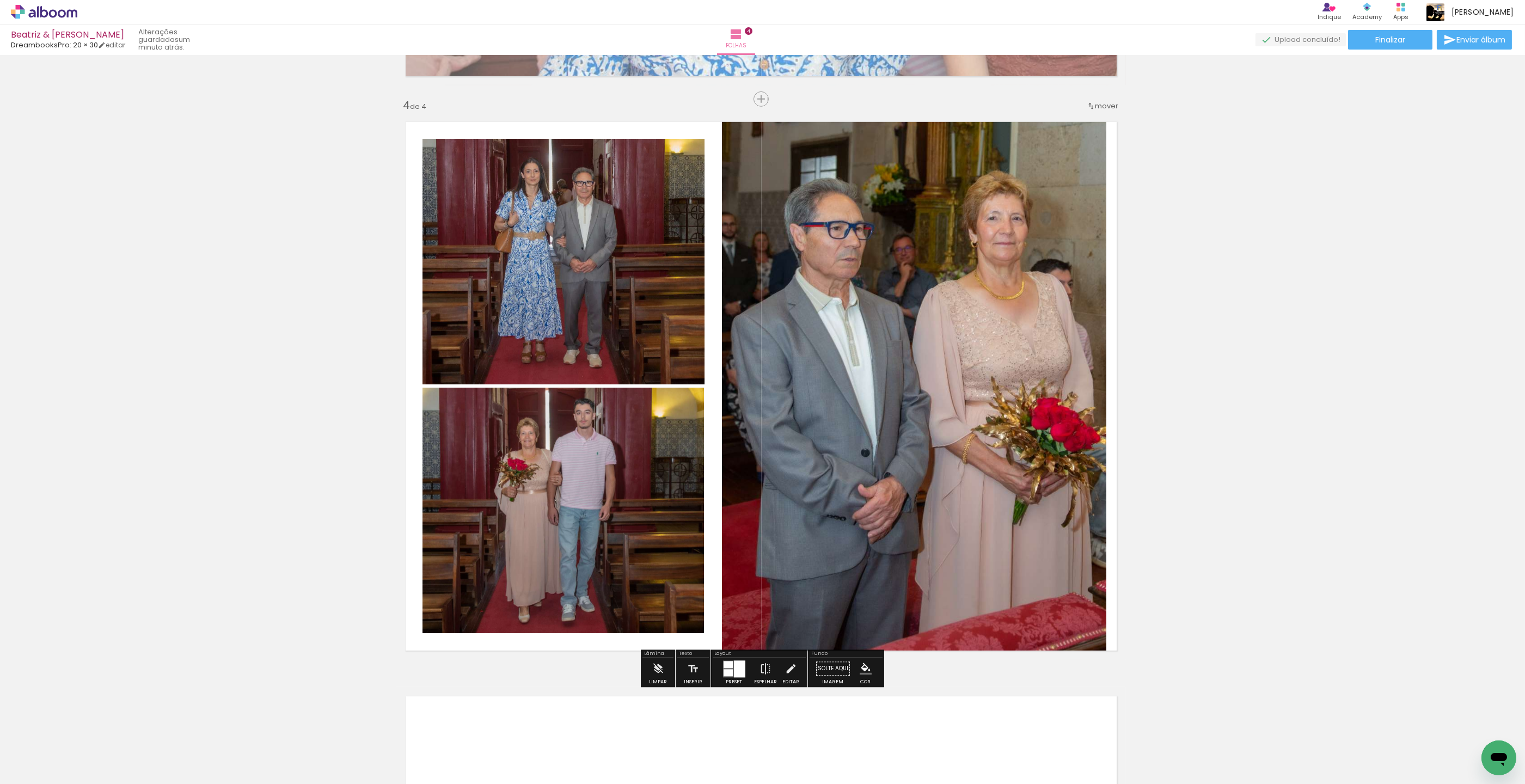
click at [535, 176] on paper-item at bounding box center [533, 176] width 19 height 8
click at [534, 219] on iron-icon "color picker" at bounding box center [534, 219] width 13 height 10
click at [486, 211] on paper-item "#f9a825" at bounding box center [485, 213] width 11 height 11
click at [534, 425] on paper-item at bounding box center [533, 424] width 19 height 8
click at [536, 469] on iron-icon "color picker" at bounding box center [534, 468] width 13 height 10
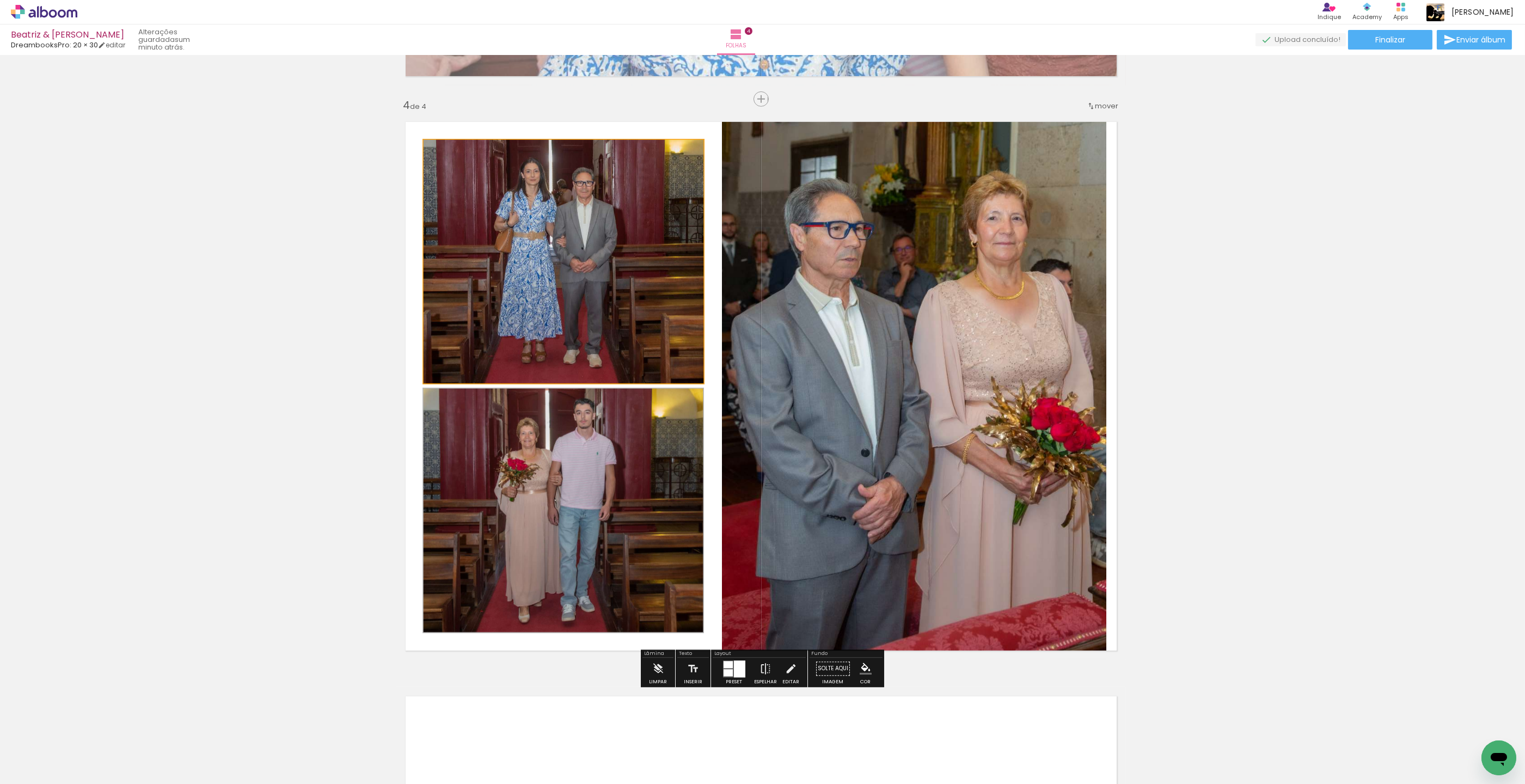
click at [484, 463] on paper-item "#f9a825" at bounding box center [485, 462] width 11 height 11
click at [831, 151] on paper-item at bounding box center [833, 150] width 19 height 8
click at [834, 191] on iron-icon "color picker" at bounding box center [834, 193] width 13 height 10
click at [785, 188] on paper-item "#f9a825" at bounding box center [785, 186] width 11 height 11
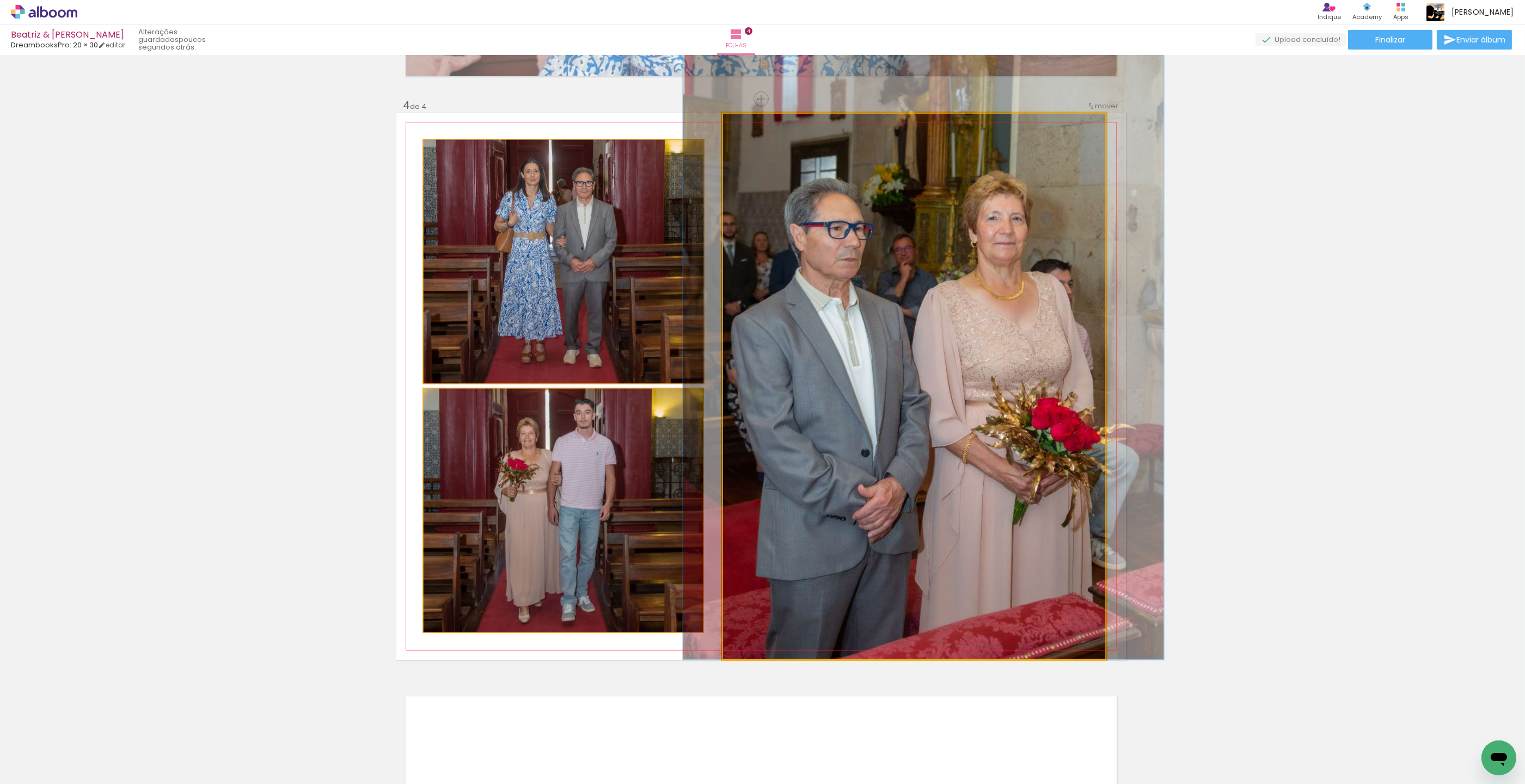
click at [981, 268] on quentale-photo at bounding box center [914, 386] width 385 height 547
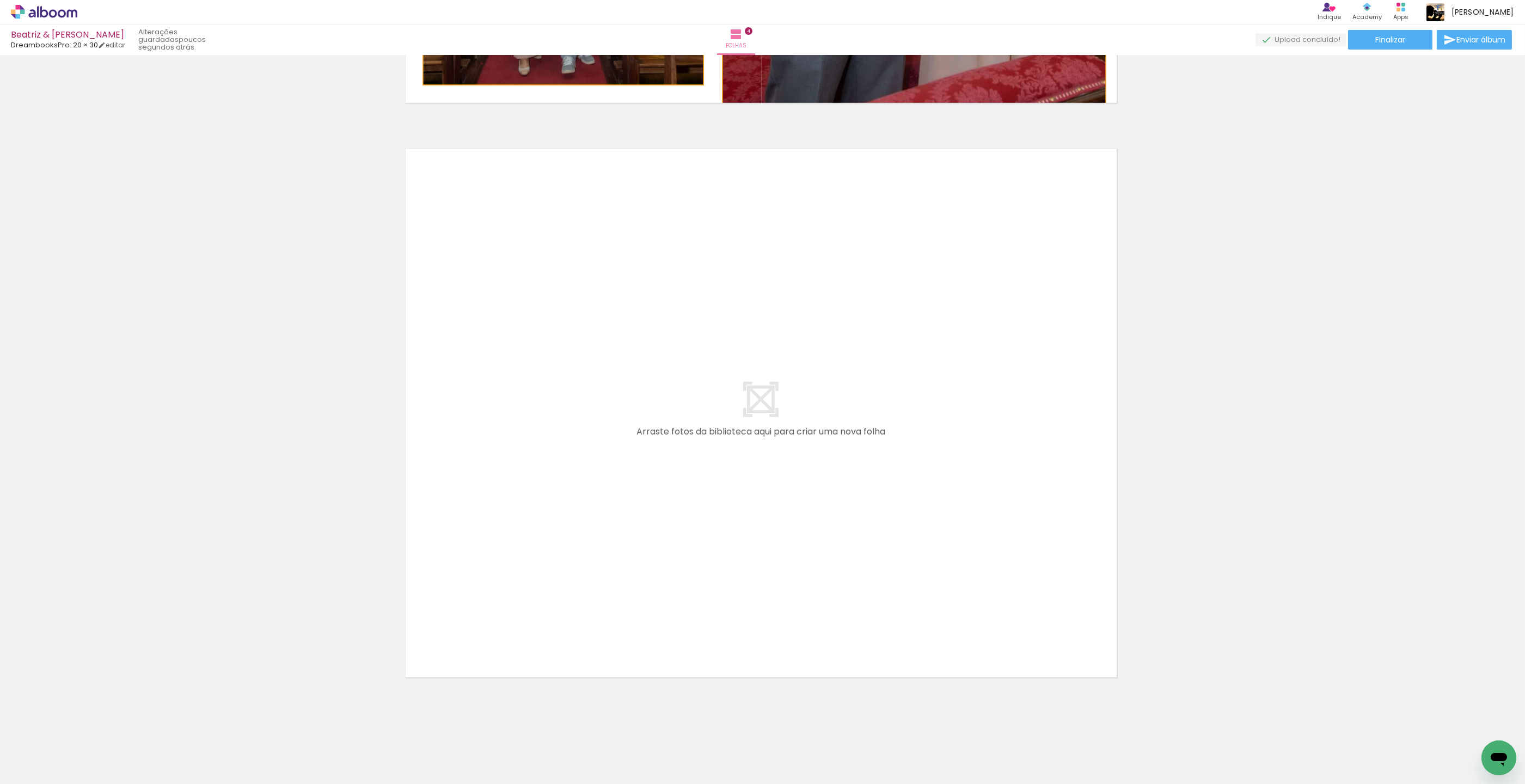
scroll to position [2252, 2]
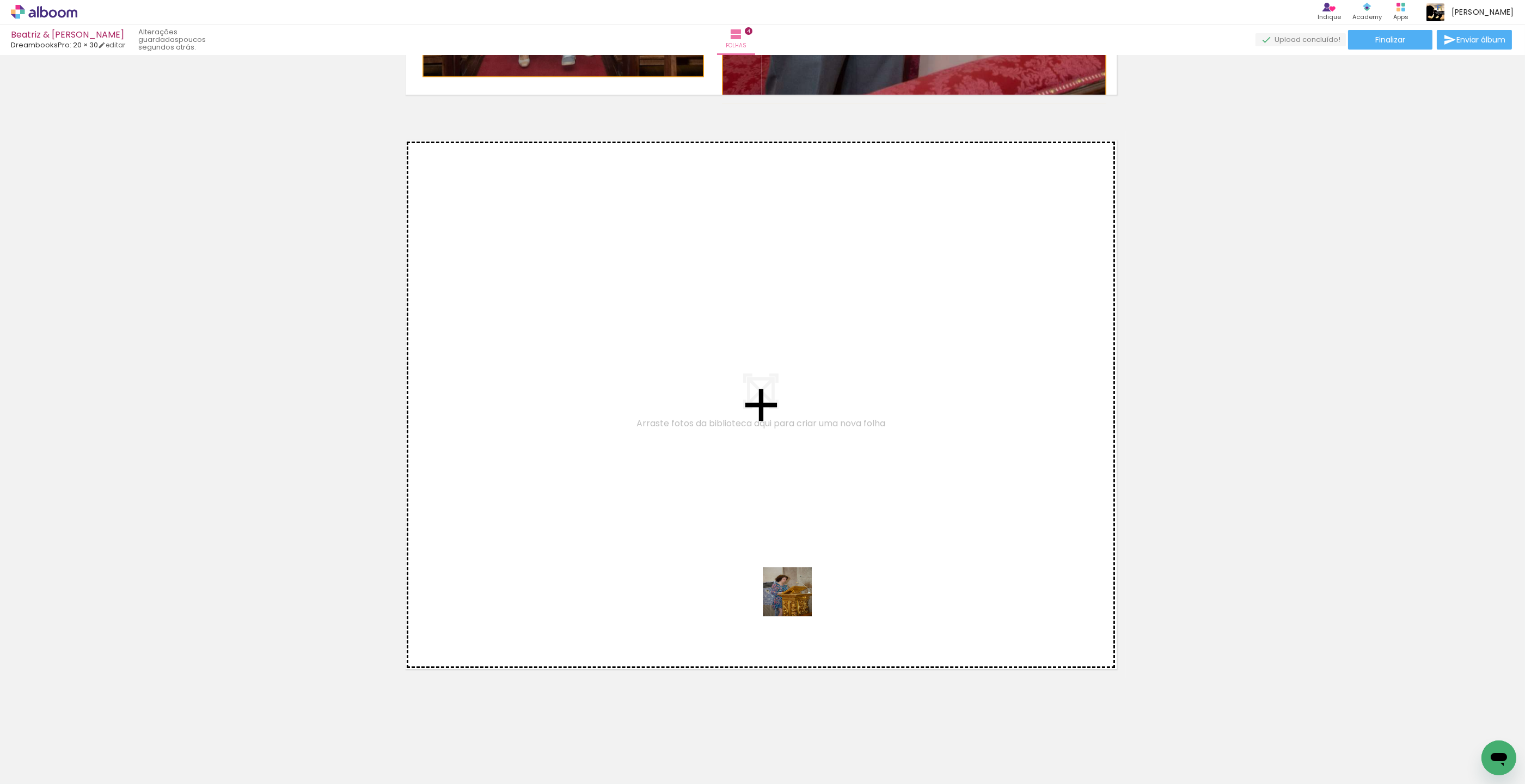
drag, startPoint x: 845, startPoint y: 736, endPoint x: 796, endPoint y: 600, distance: 144.6
click at [796, 600] on quentale-workspace at bounding box center [762, 392] width 1525 height 784
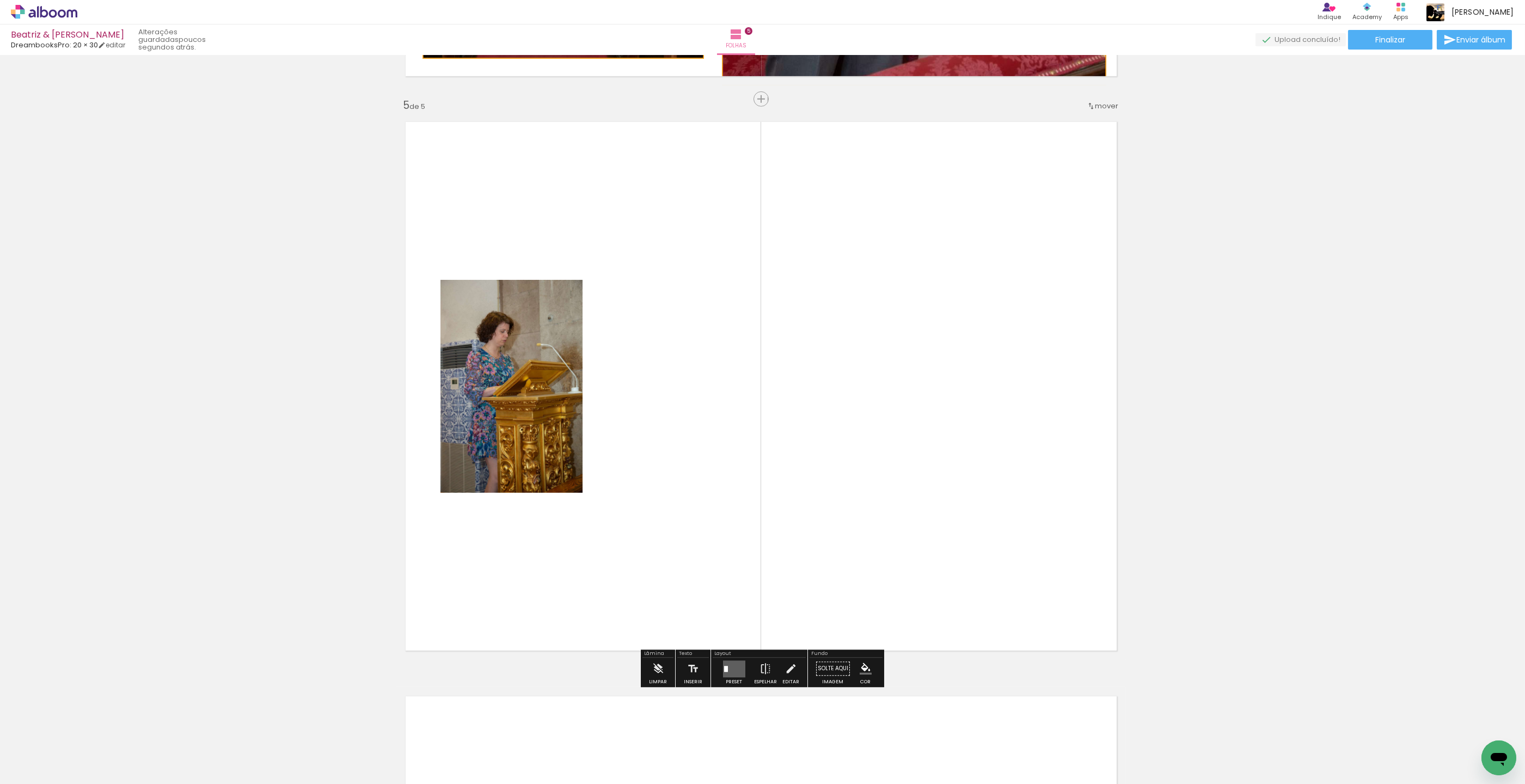
scroll to position [2272, 2]
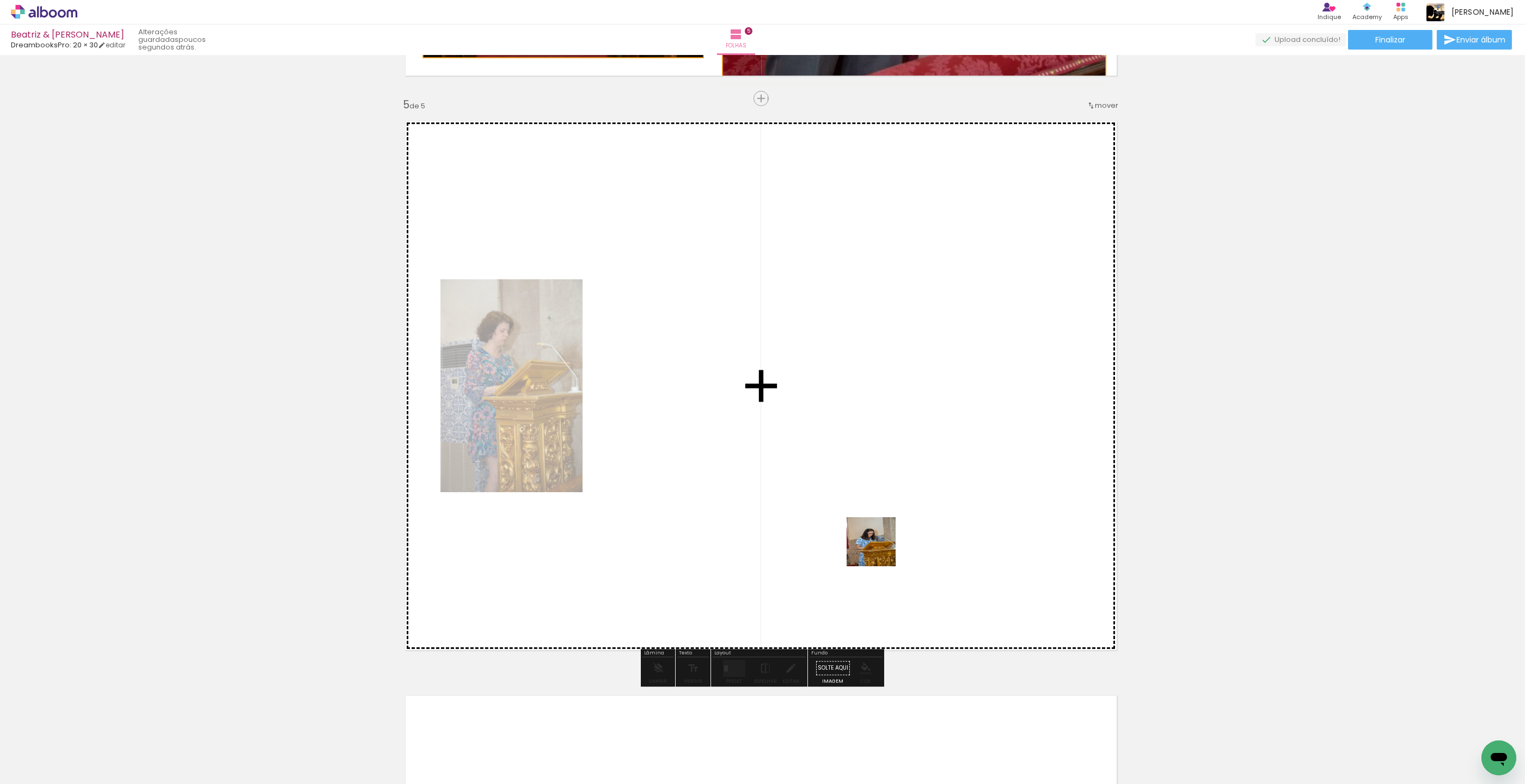
drag, startPoint x: 902, startPoint y: 745, endPoint x: 879, endPoint y: 535, distance: 211.3
click at [879, 535] on quentale-workspace at bounding box center [762, 392] width 1525 height 784
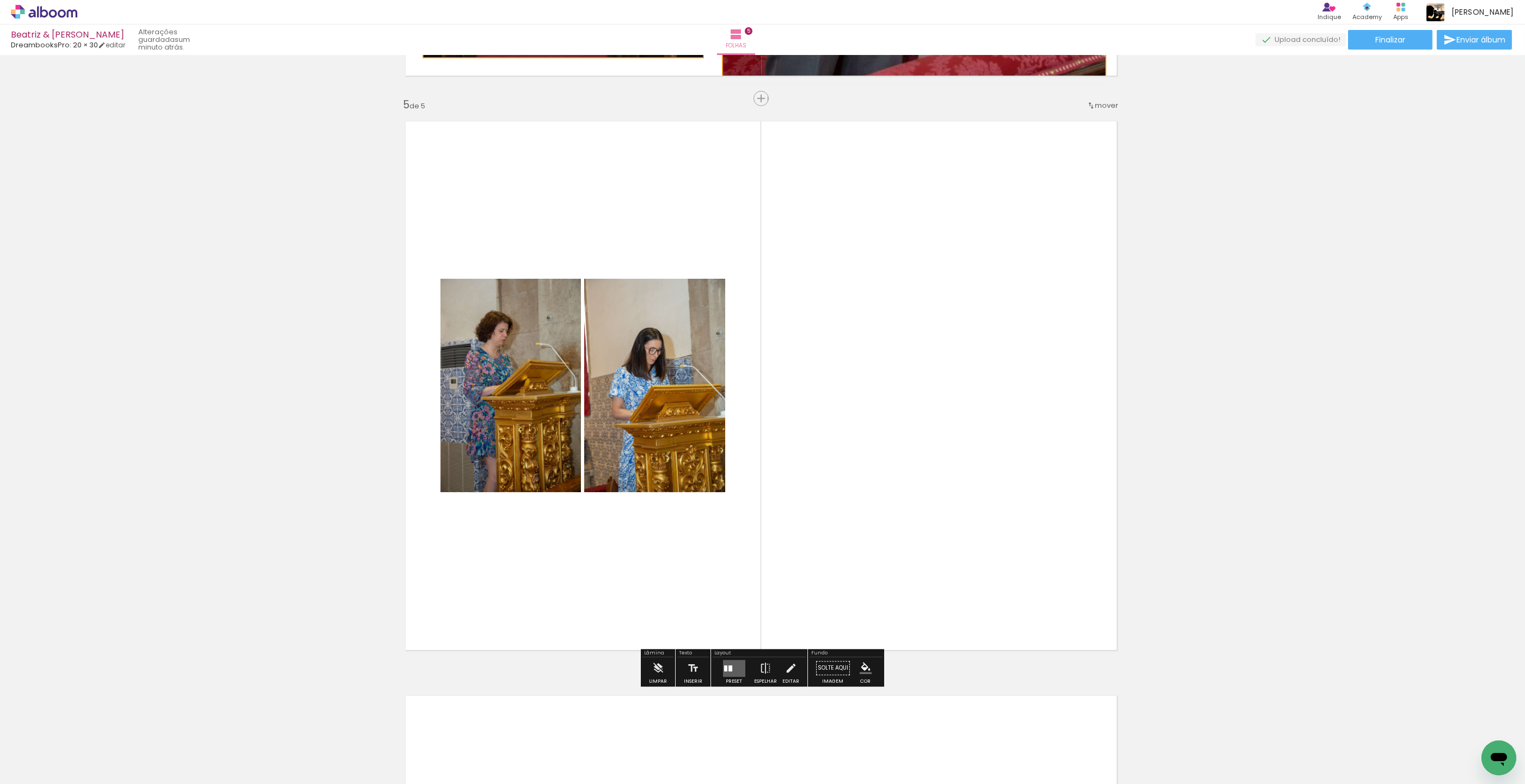
click at [971, 578] on quentale-layouter at bounding box center [761, 386] width 730 height 547
click at [732, 666] on quentale-layouter at bounding box center [734, 668] width 22 height 17
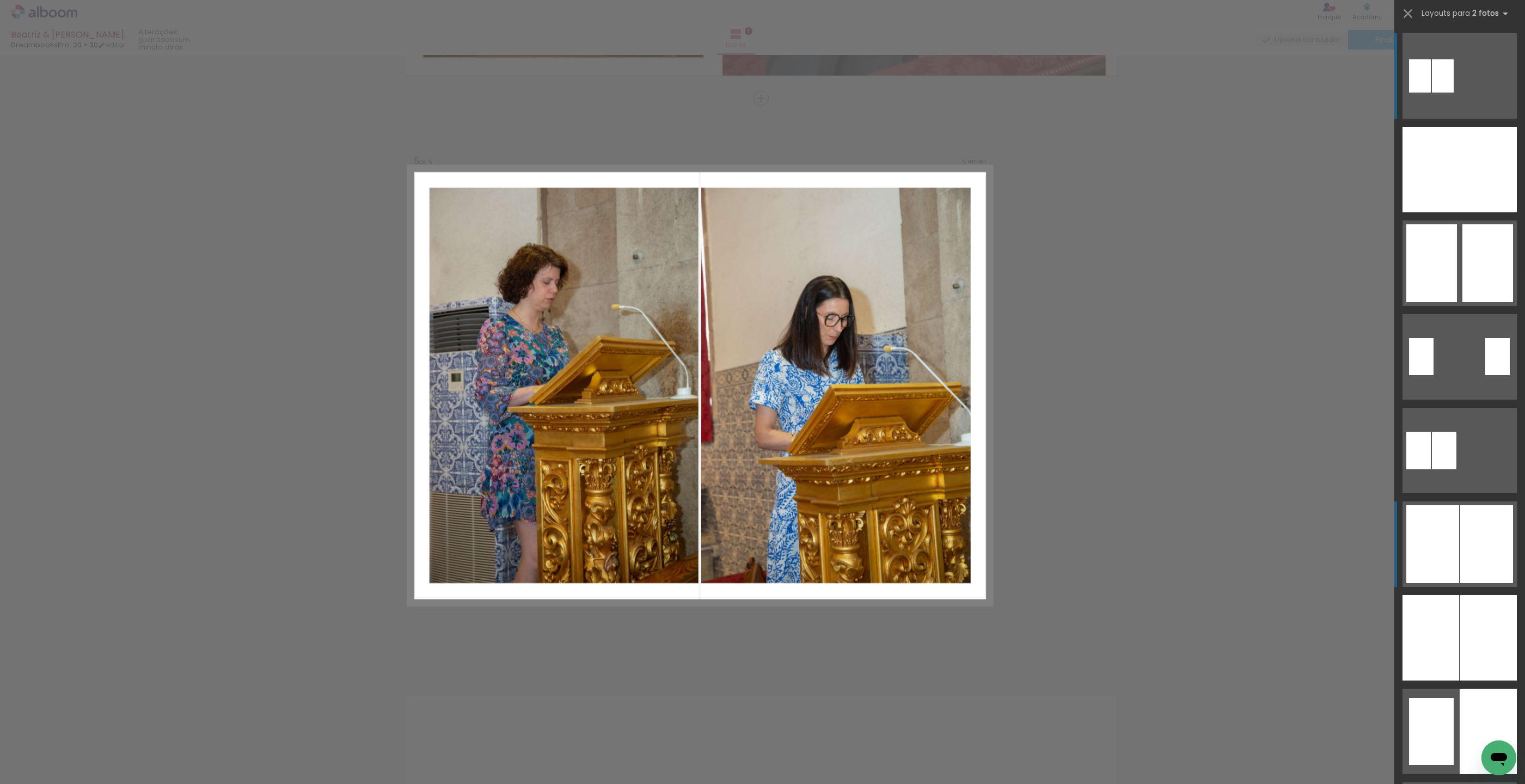
click at [1447, 524] on div at bounding box center [1433, 544] width 53 height 78
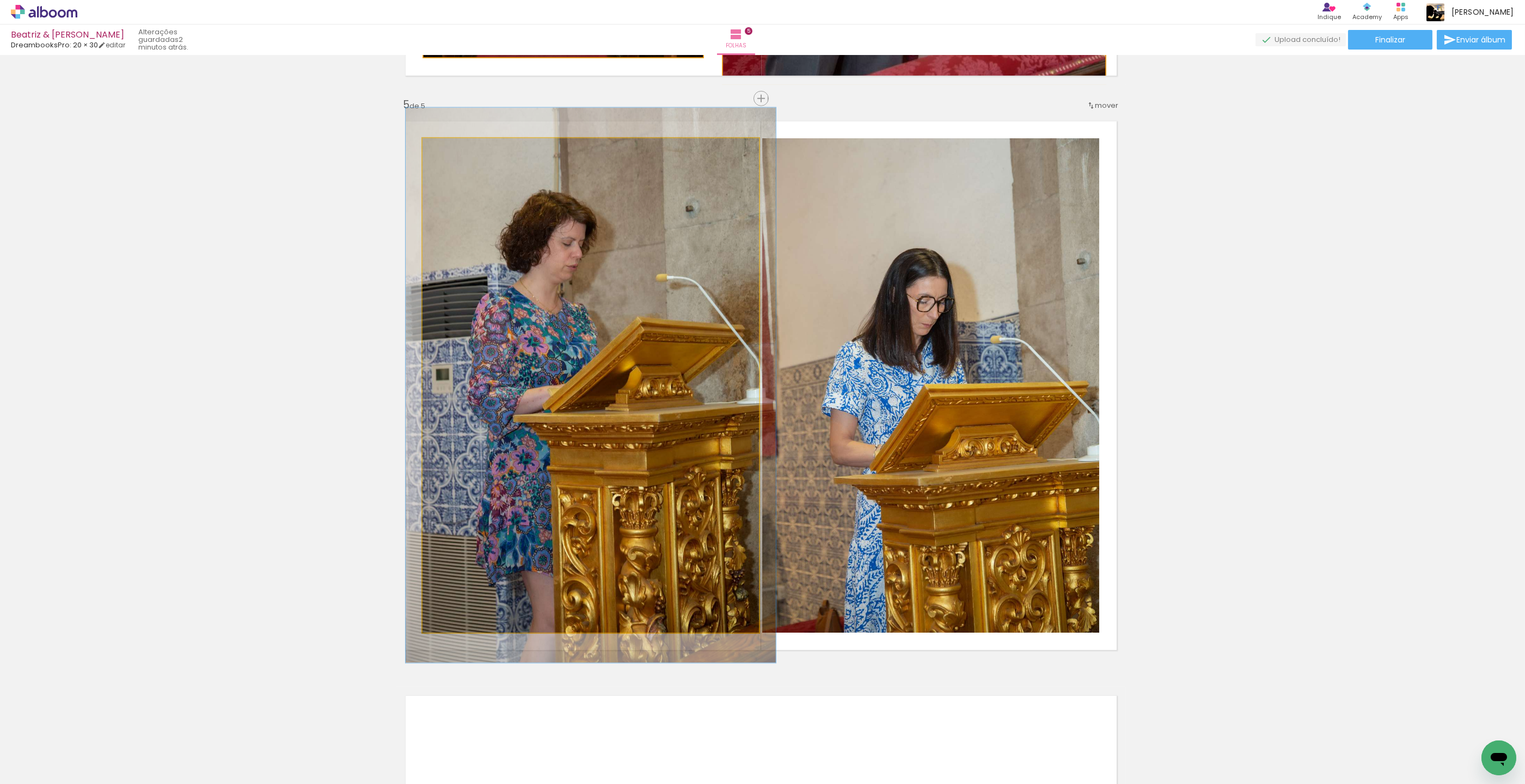
type paper-slider "110"
click at [451, 148] on div at bounding box center [452, 150] width 10 height 10
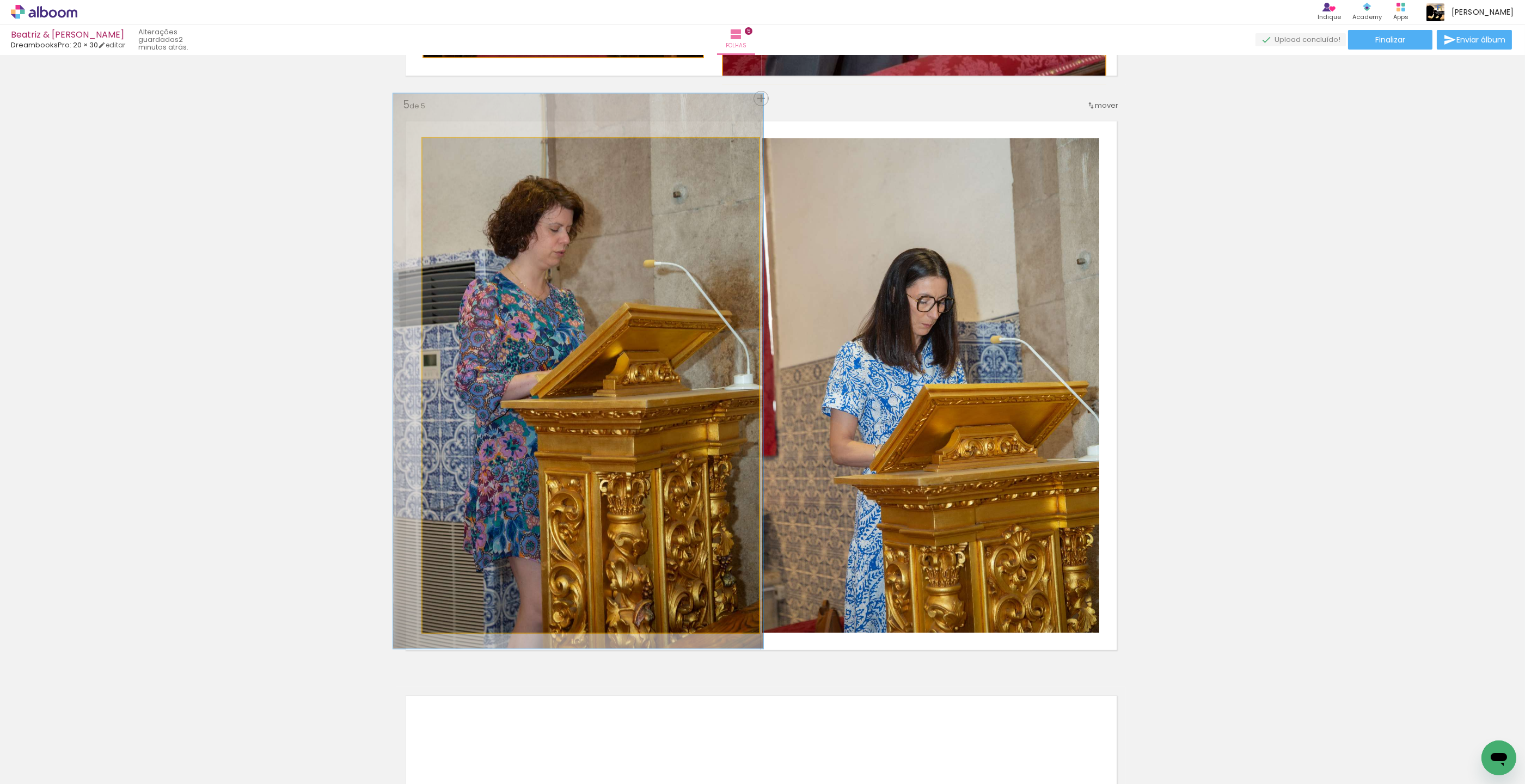
drag, startPoint x: 484, startPoint y: 250, endPoint x: 475, endPoint y: 241, distance: 12.7
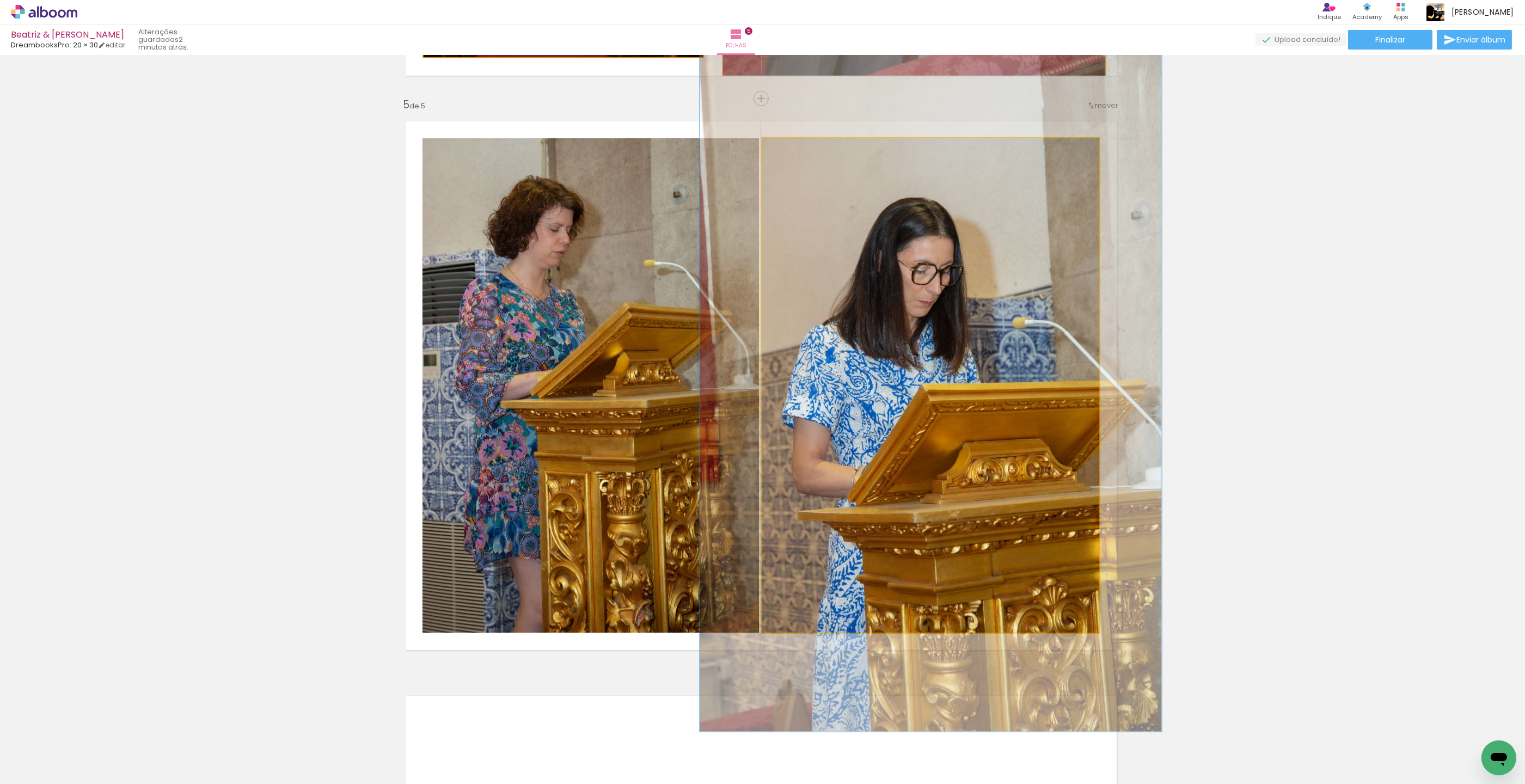
drag, startPoint x: 794, startPoint y: 148, endPoint x: 839, endPoint y: 198, distance: 67.3
click at [808, 147] on div at bounding box center [802, 150] width 18 height 18
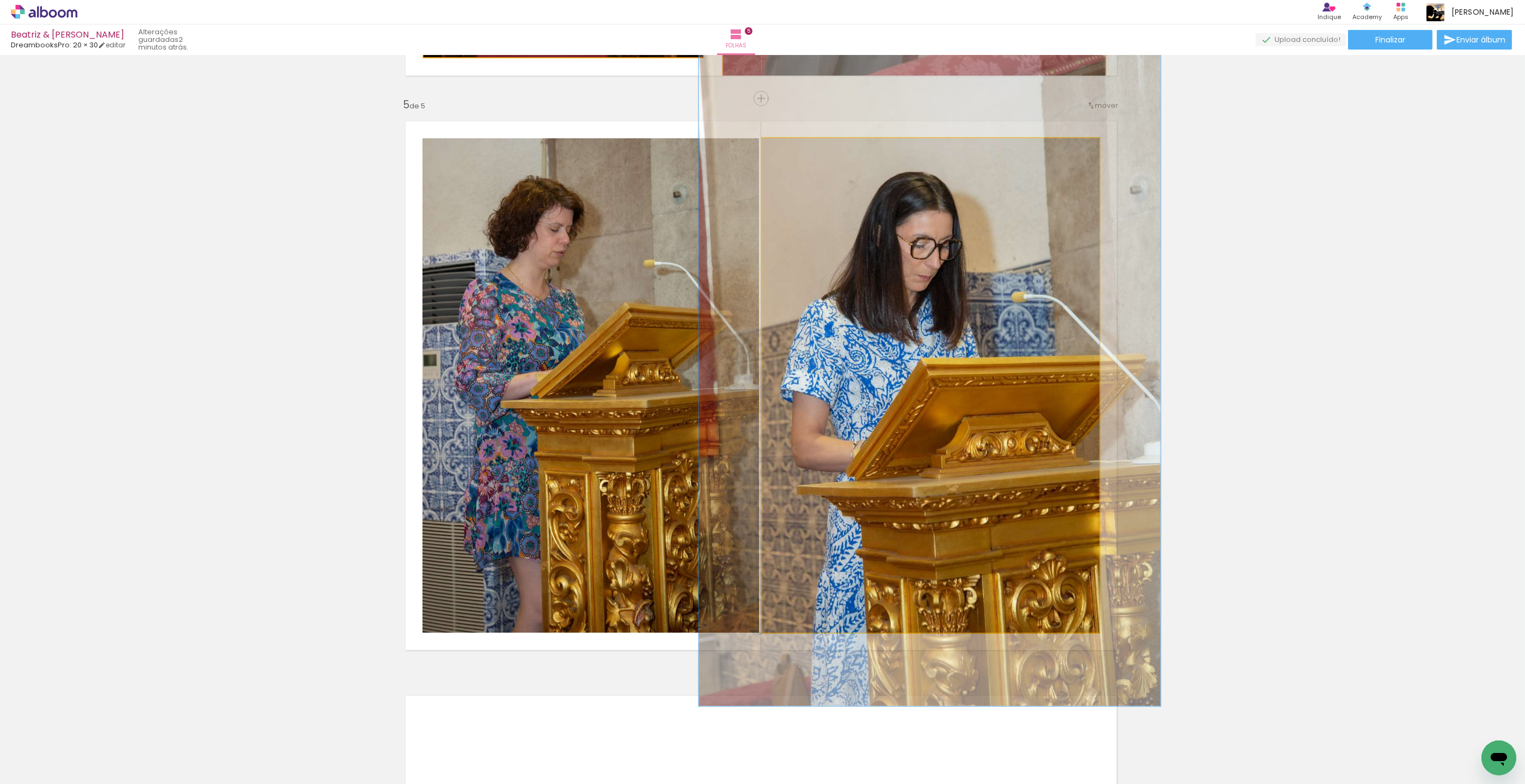
drag, startPoint x: 875, startPoint y: 260, endPoint x: 875, endPoint y: 237, distance: 23.0
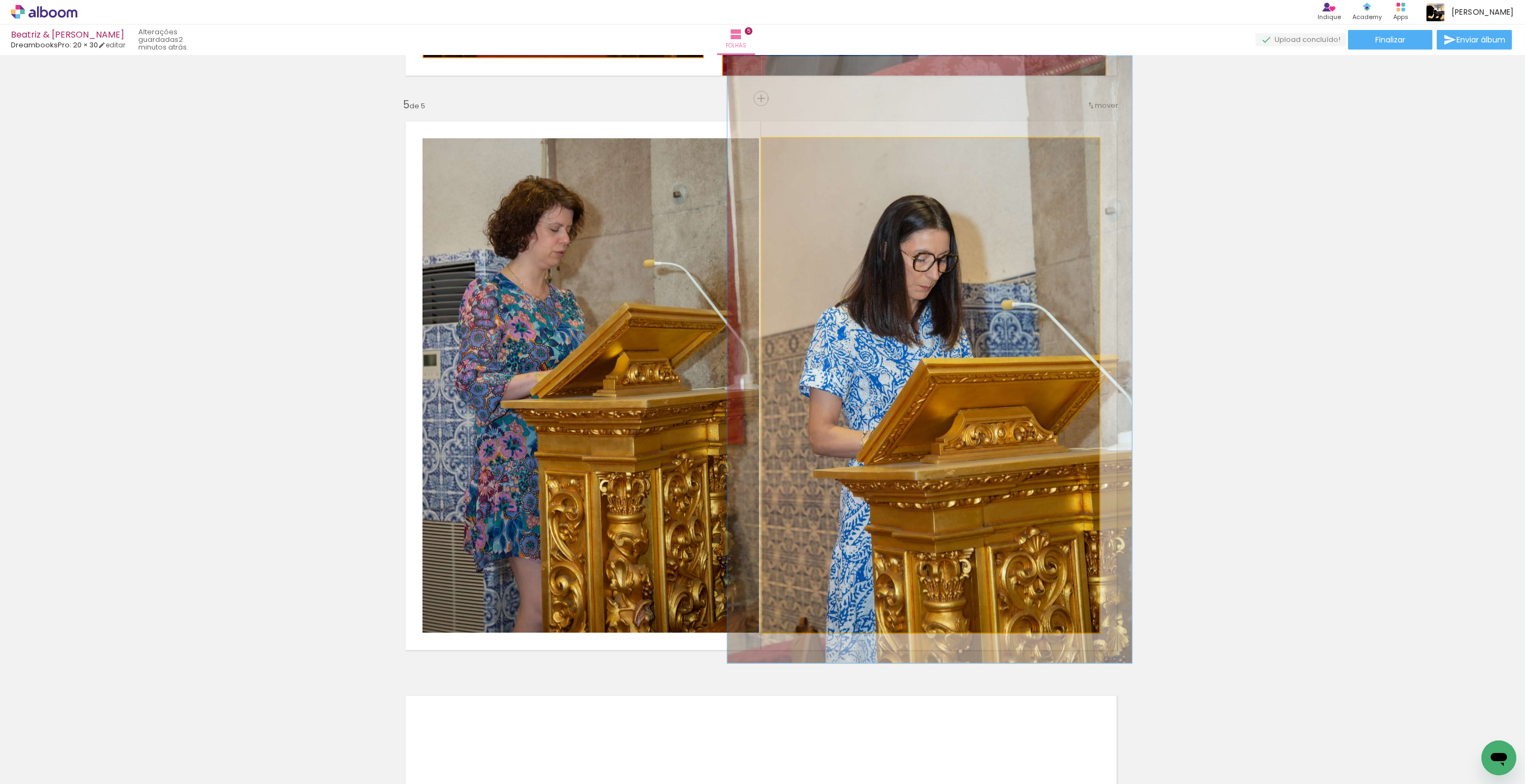
drag, startPoint x: 808, startPoint y: 153, endPoint x: 801, endPoint y: 153, distance: 7.0
type paper-slider "120"
click at [801, 153] on div at bounding box center [796, 150] width 18 height 18
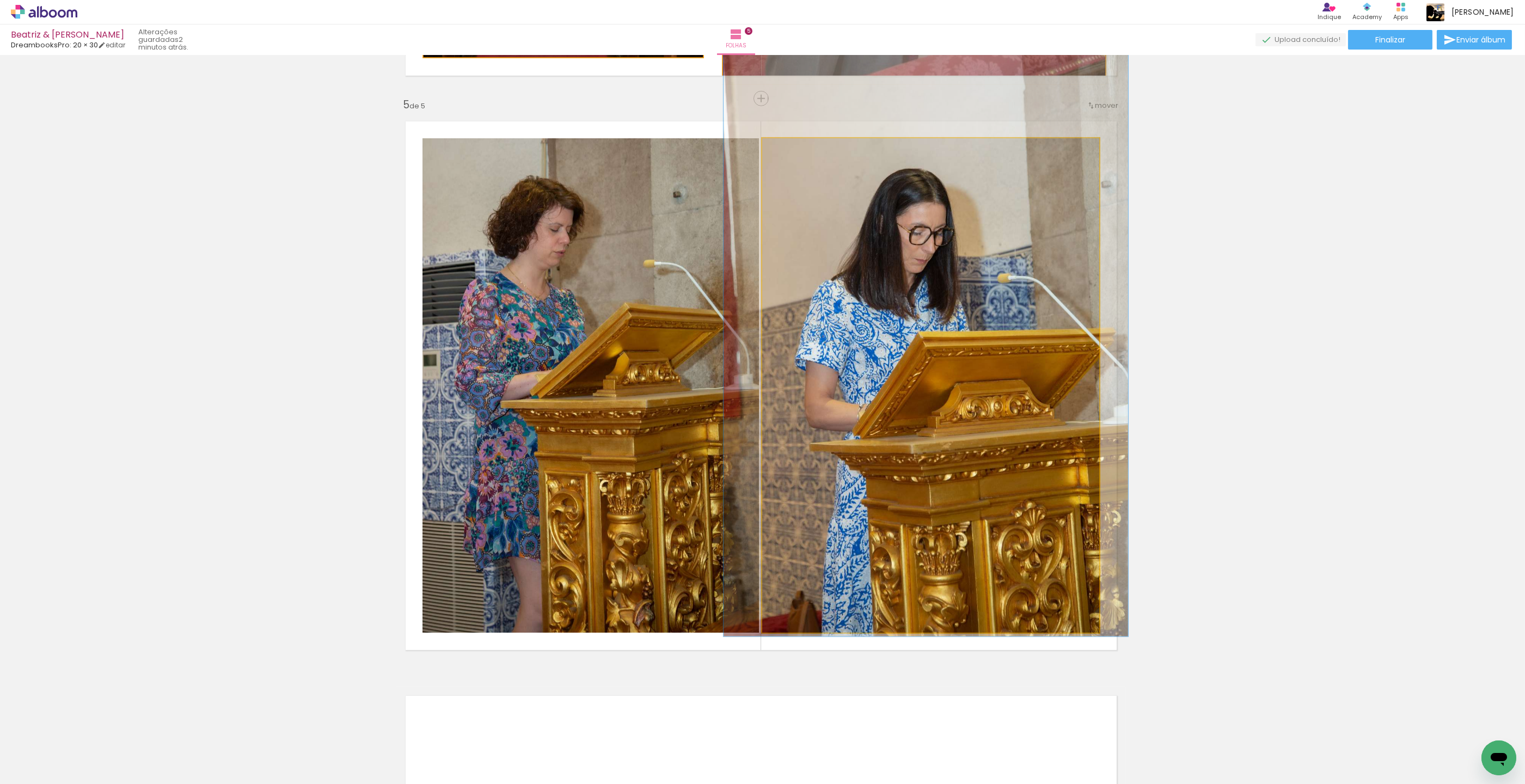
drag, startPoint x: 852, startPoint y: 257, endPoint x: 849, endPoint y: 234, distance: 23.2
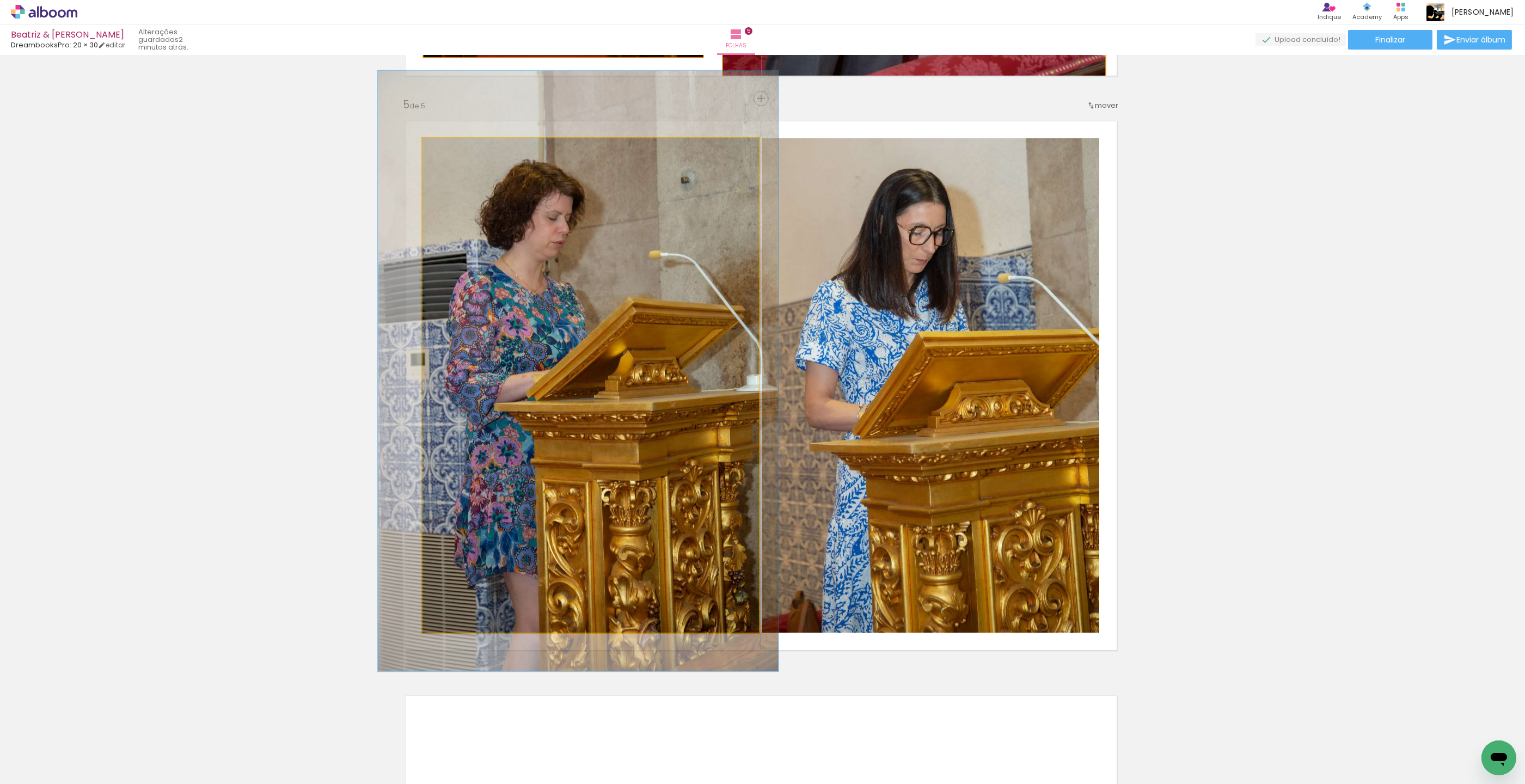
type paper-slider "119"
click at [460, 149] on div at bounding box center [455, 150] width 18 height 18
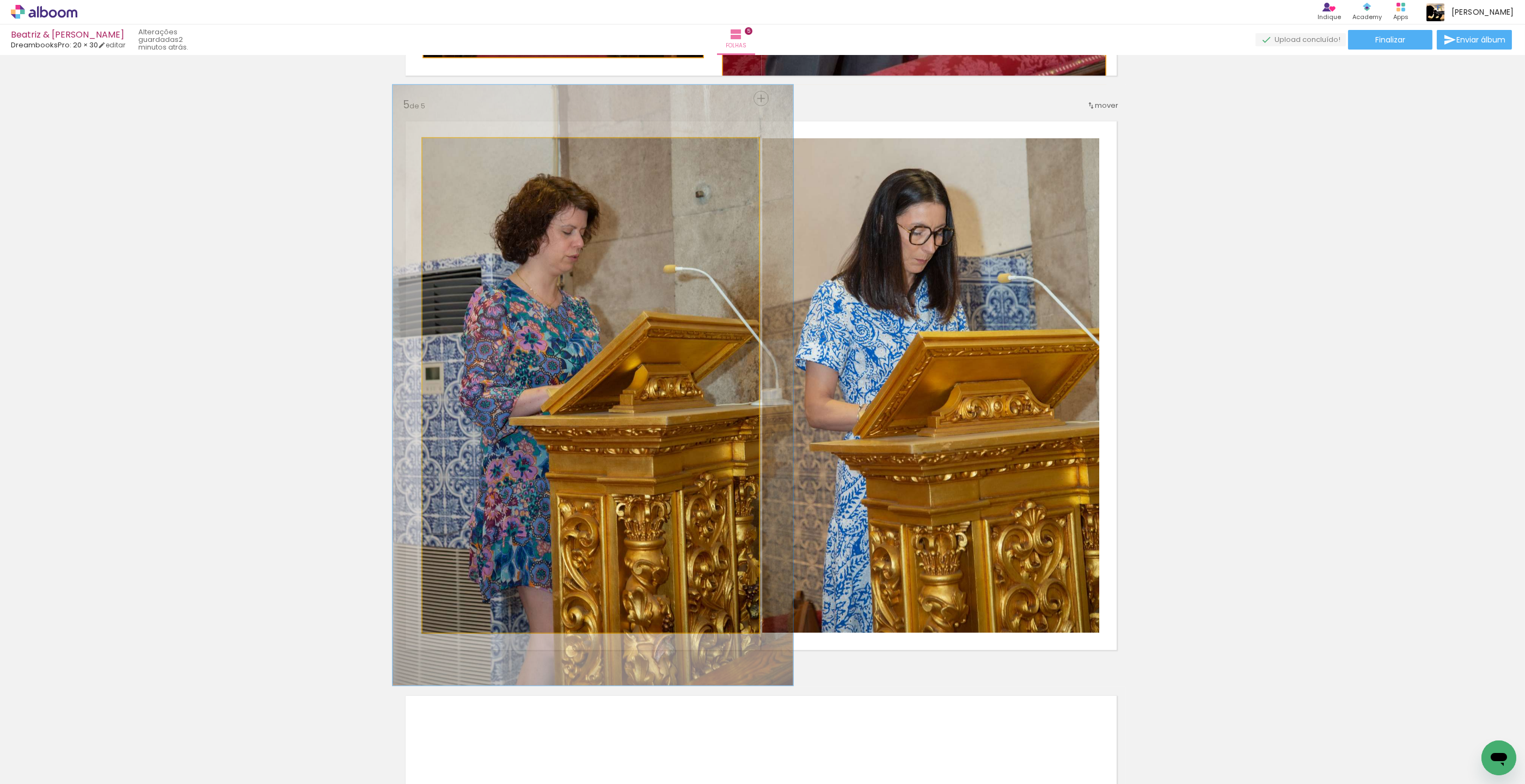
drag, startPoint x: 509, startPoint y: 251, endPoint x: 524, endPoint y: 264, distance: 19.8
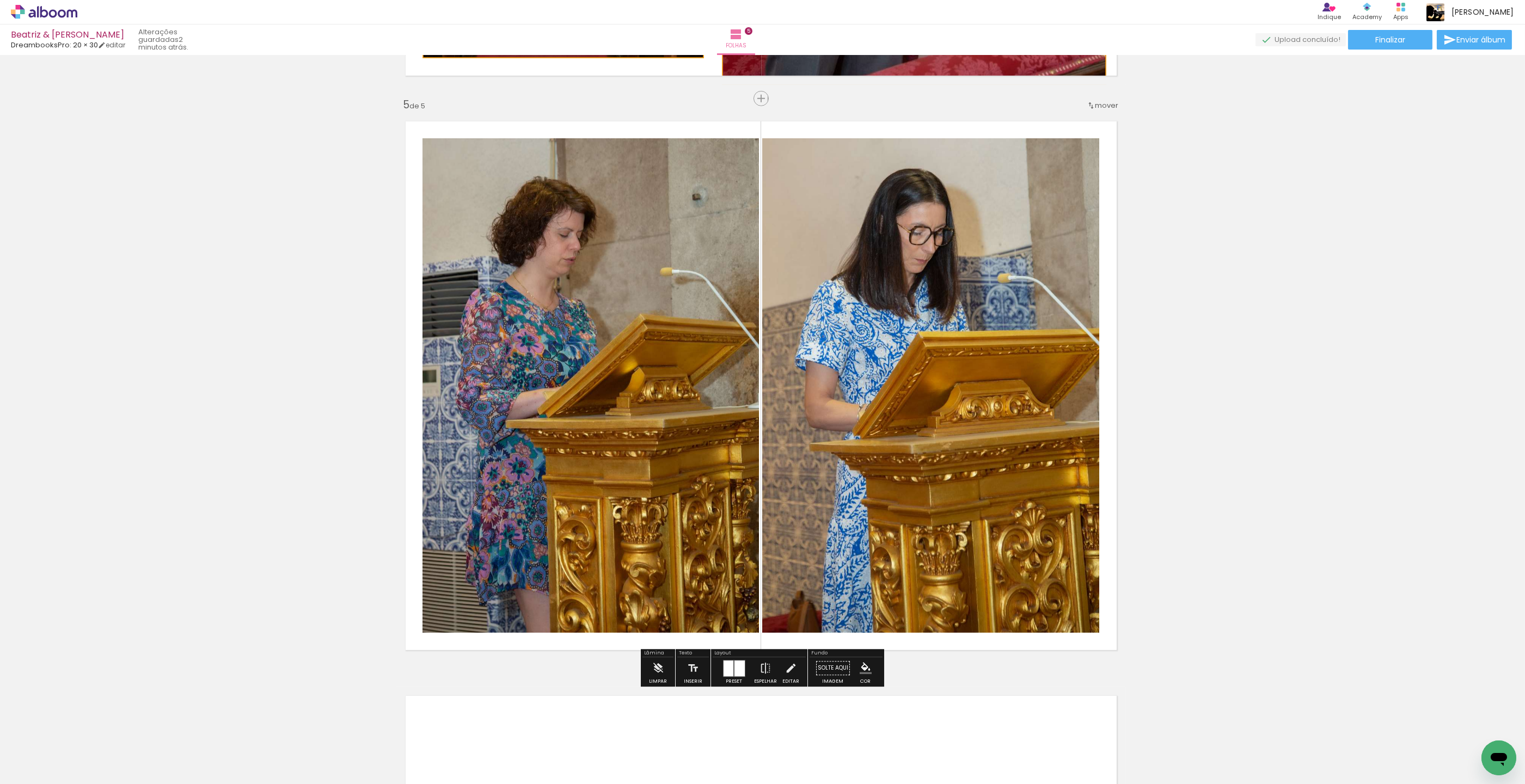
click at [536, 171] on paper-item at bounding box center [533, 175] width 19 height 8
click at [534, 222] on iron-icon "color picker" at bounding box center [534, 218] width 13 height 10
click at [483, 212] on paper-item "#f9a825" at bounding box center [485, 212] width 11 height 11
click at [875, 174] on paper-item at bounding box center [873, 175] width 19 height 8
click at [879, 218] on iron-icon "color picker" at bounding box center [874, 218] width 13 height 10
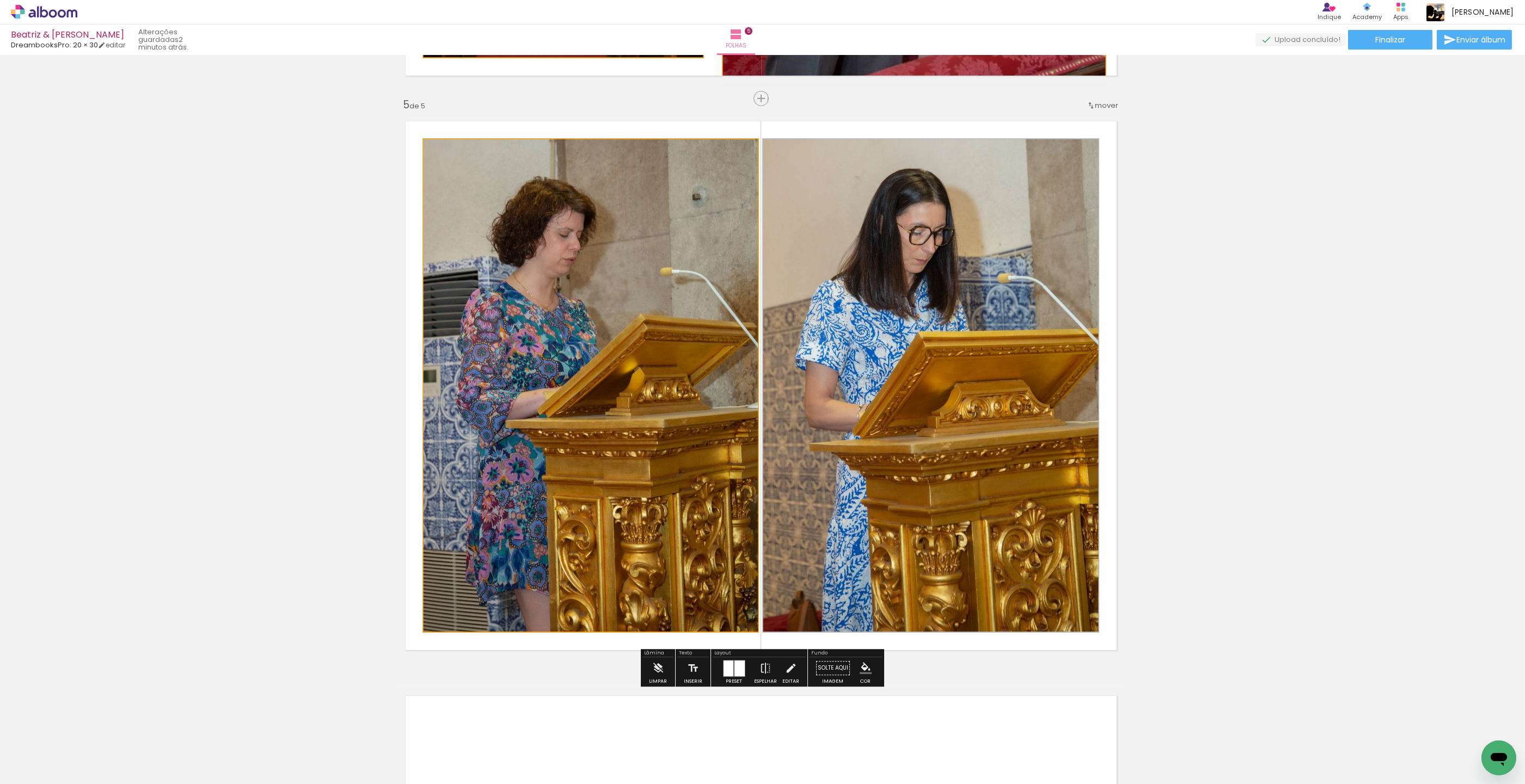
click at [827, 214] on paper-item "#f9a825" at bounding box center [825, 212] width 11 height 11
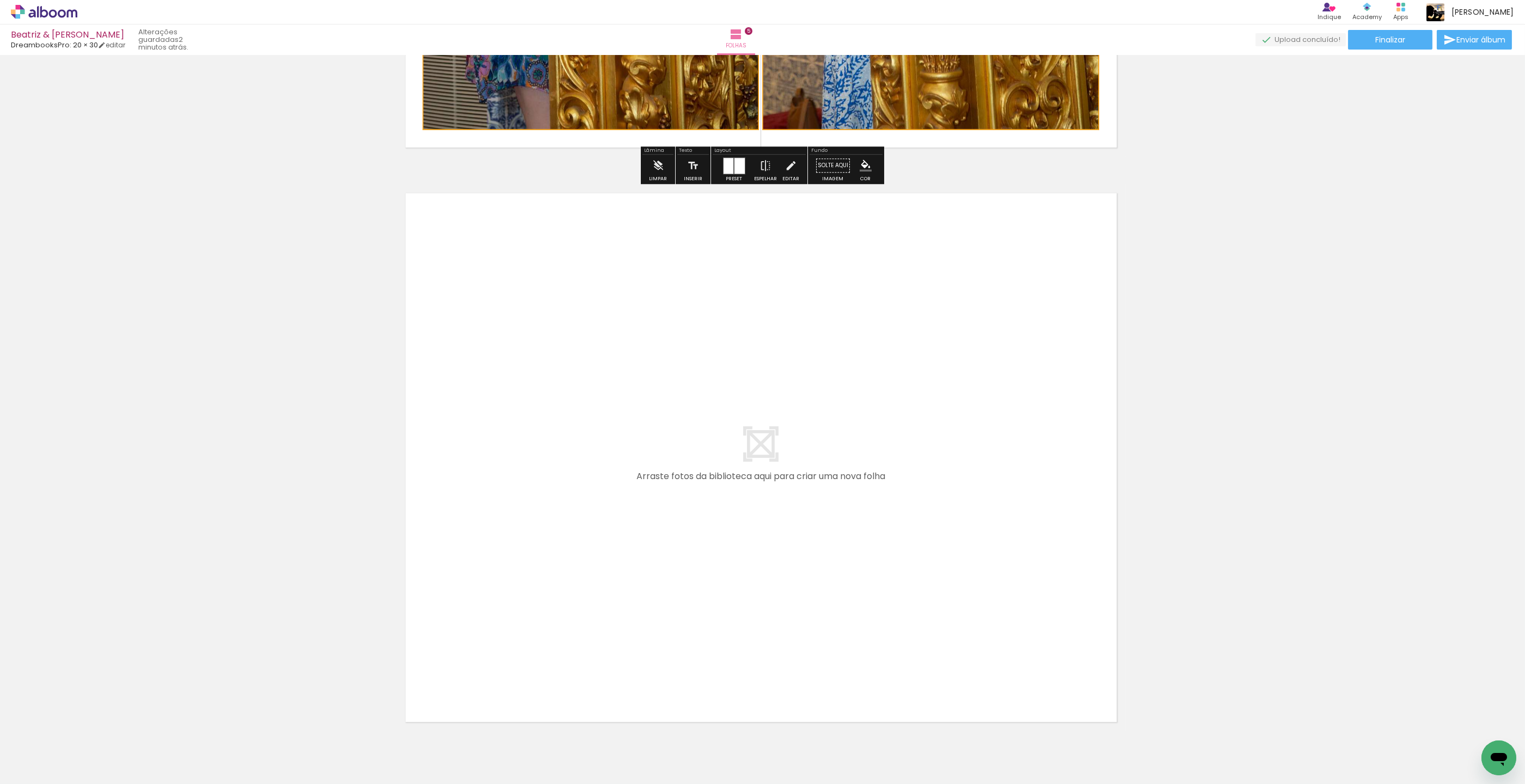
scroll to position [2828, 2]
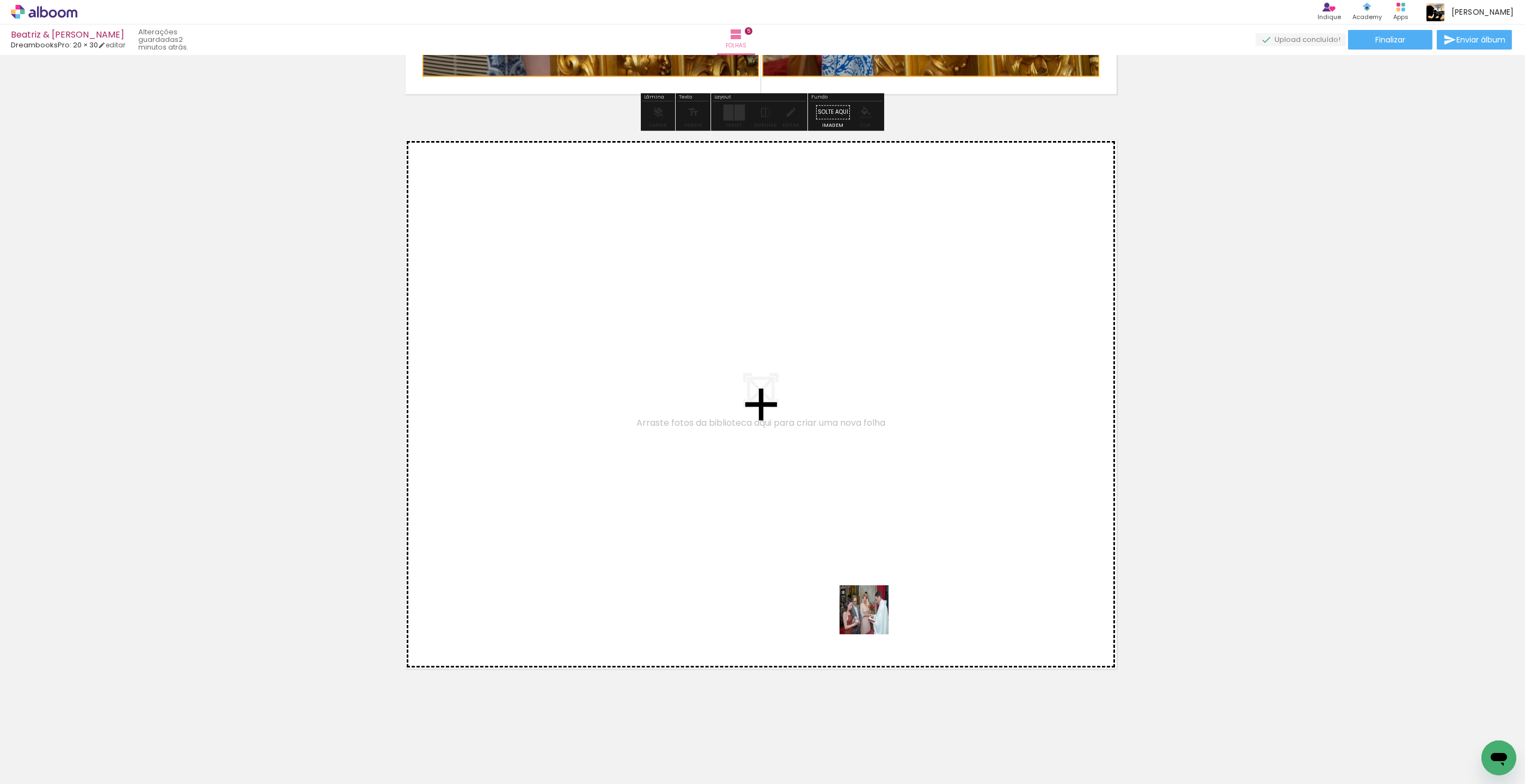
drag, startPoint x: 971, startPoint y: 745, endPoint x: 866, endPoint y: 613, distance: 168.7
click at [866, 613] on quentale-workspace at bounding box center [762, 392] width 1525 height 784
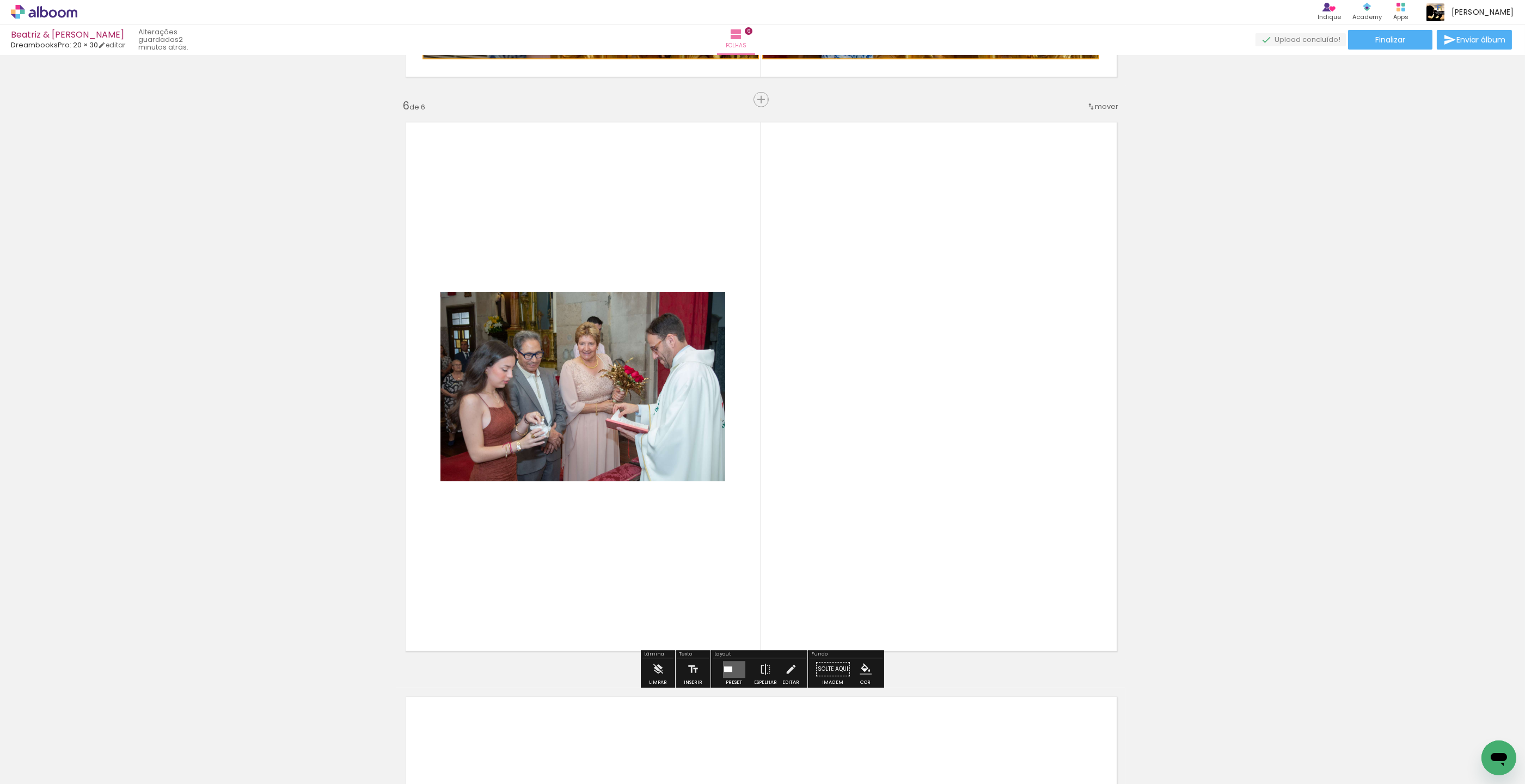
scroll to position [2845, 2]
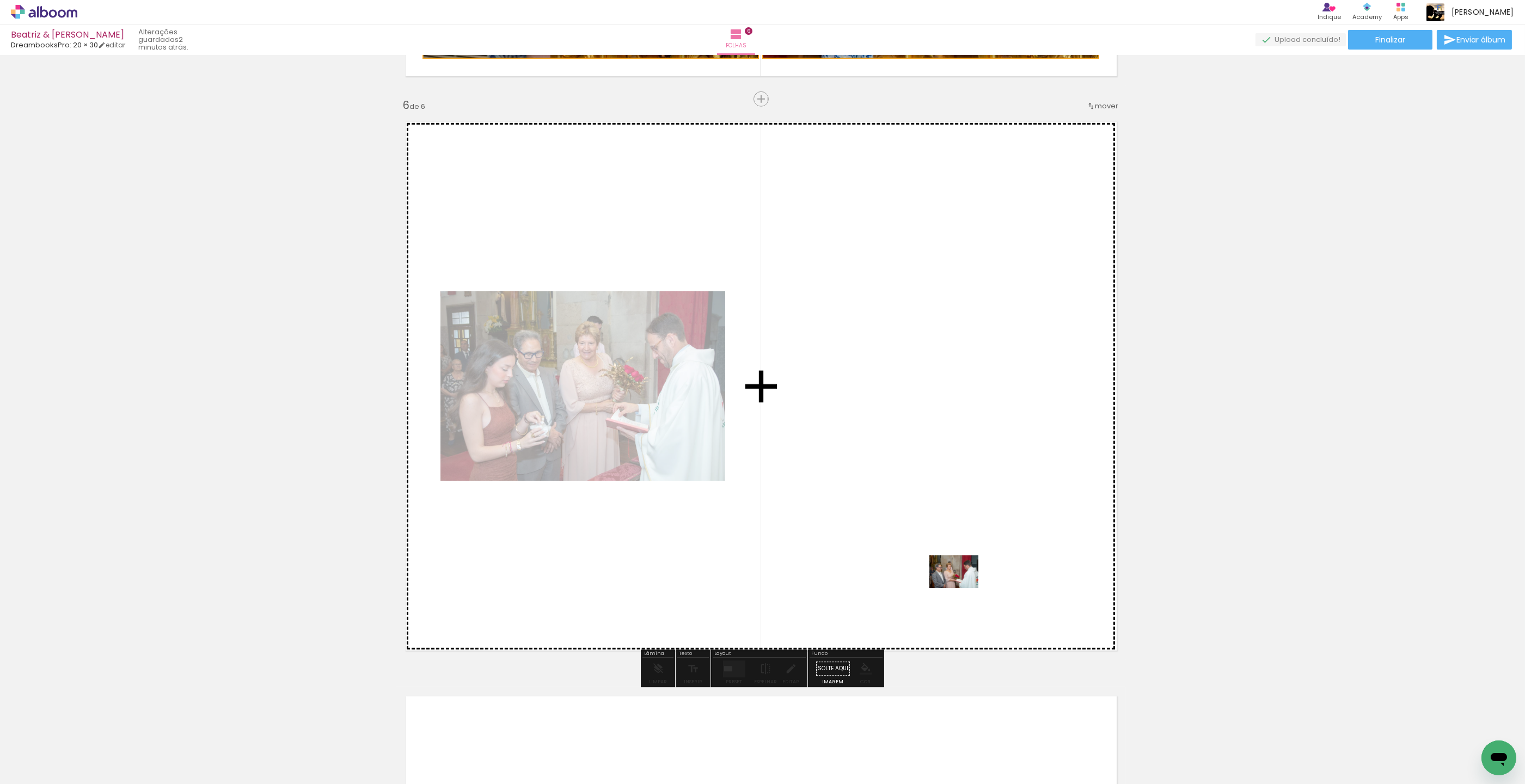
drag, startPoint x: 1023, startPoint y: 735, endPoint x: 962, endPoint y: 588, distance: 159.2
click at [962, 588] on quentale-workspace at bounding box center [762, 392] width 1525 height 784
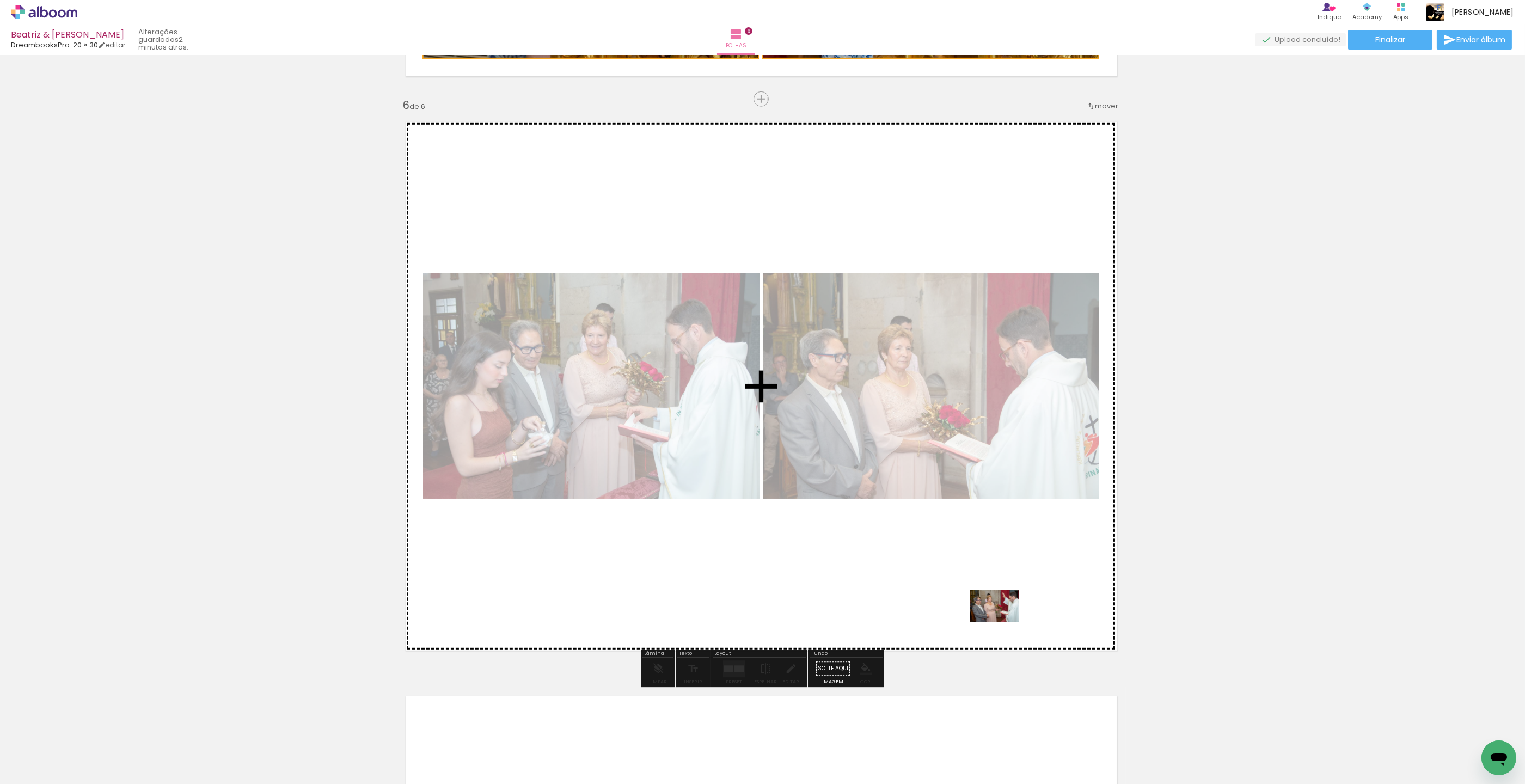
drag, startPoint x: 1098, startPoint y: 753, endPoint x: 1003, endPoint y: 622, distance: 161.8
click at [1003, 622] on quentale-workspace at bounding box center [762, 392] width 1525 height 784
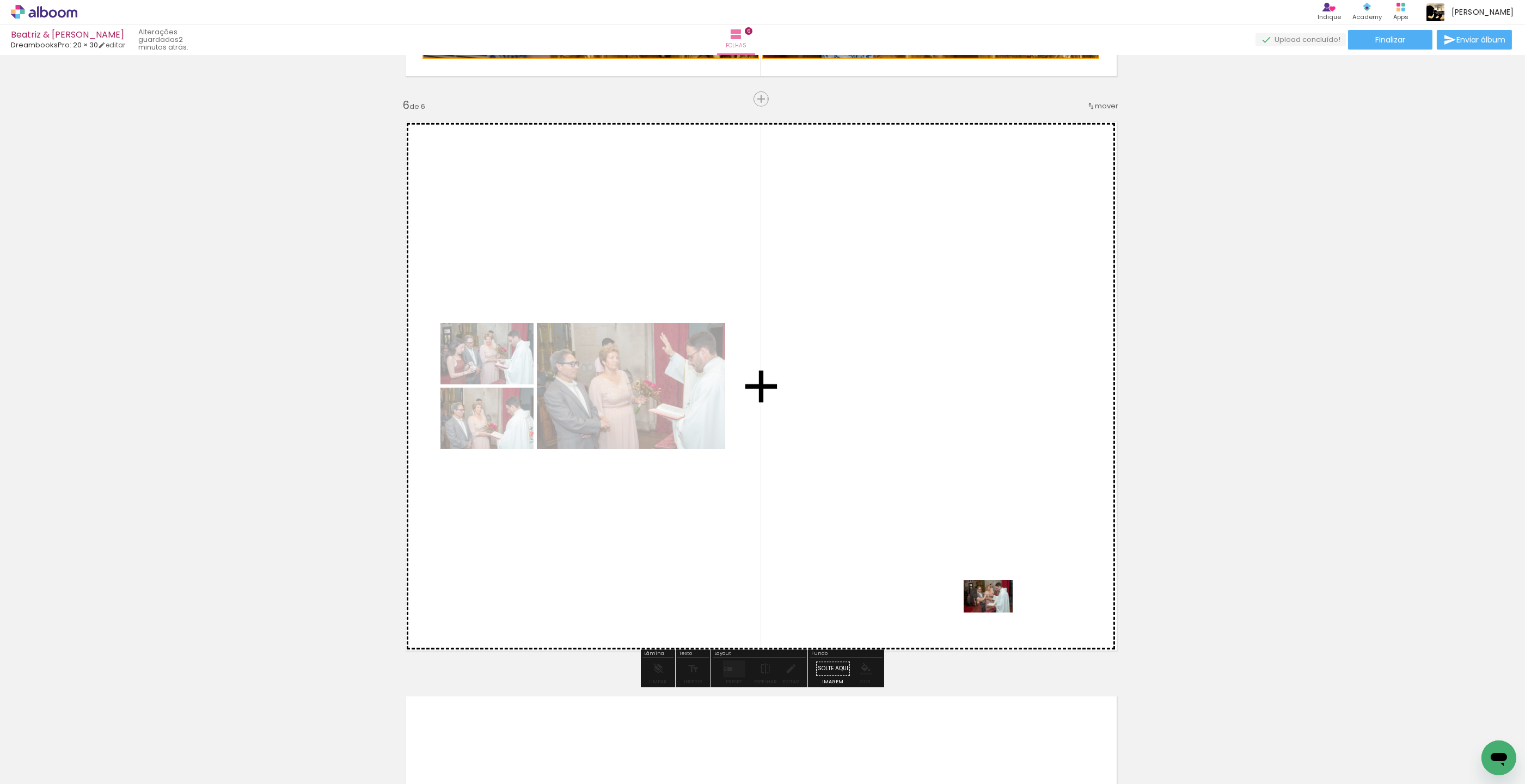
drag, startPoint x: 1153, startPoint y: 756, endPoint x: 997, endPoint y: 613, distance: 211.6
click at [997, 613] on quentale-workspace at bounding box center [762, 392] width 1525 height 784
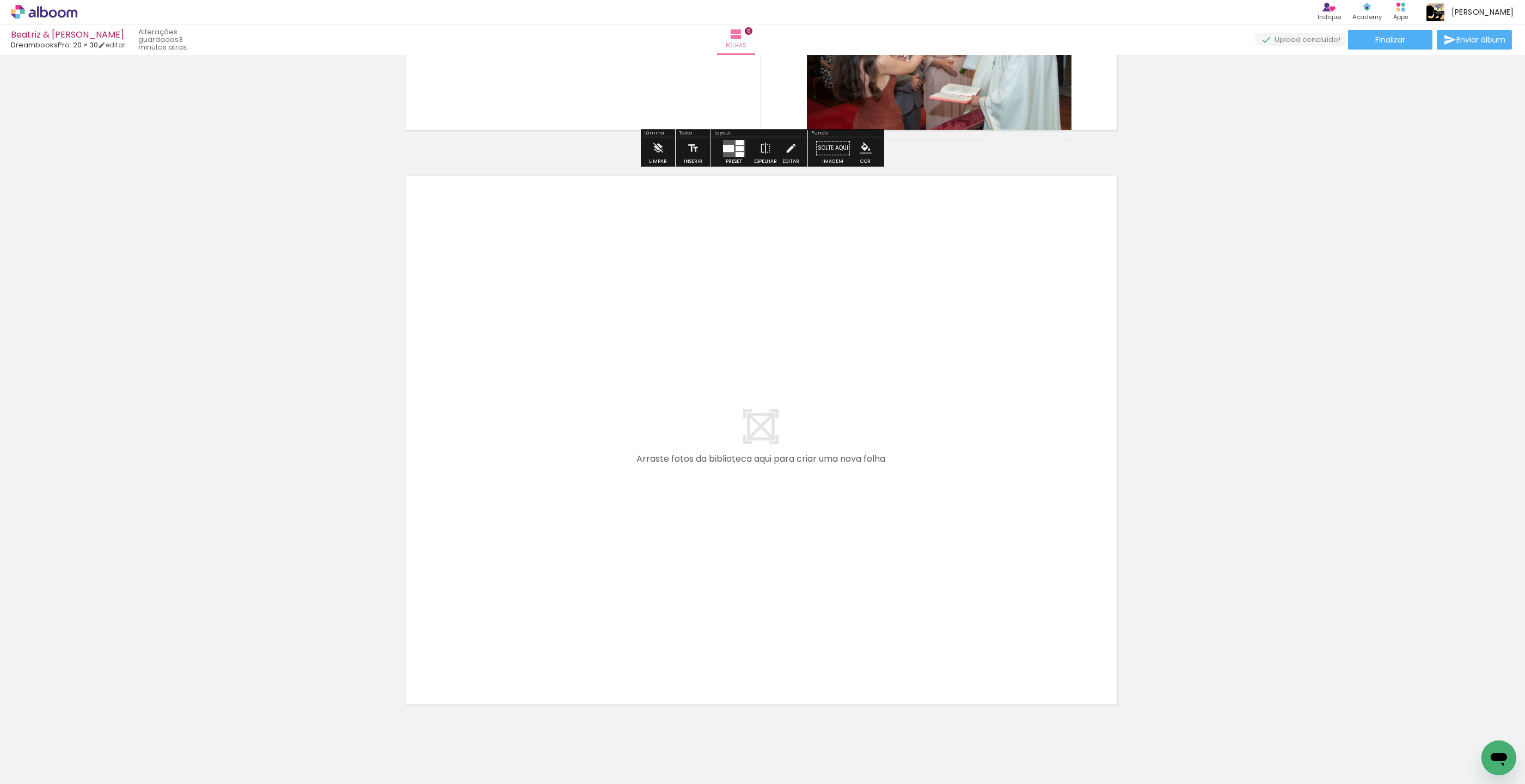
scroll to position [3377, 2]
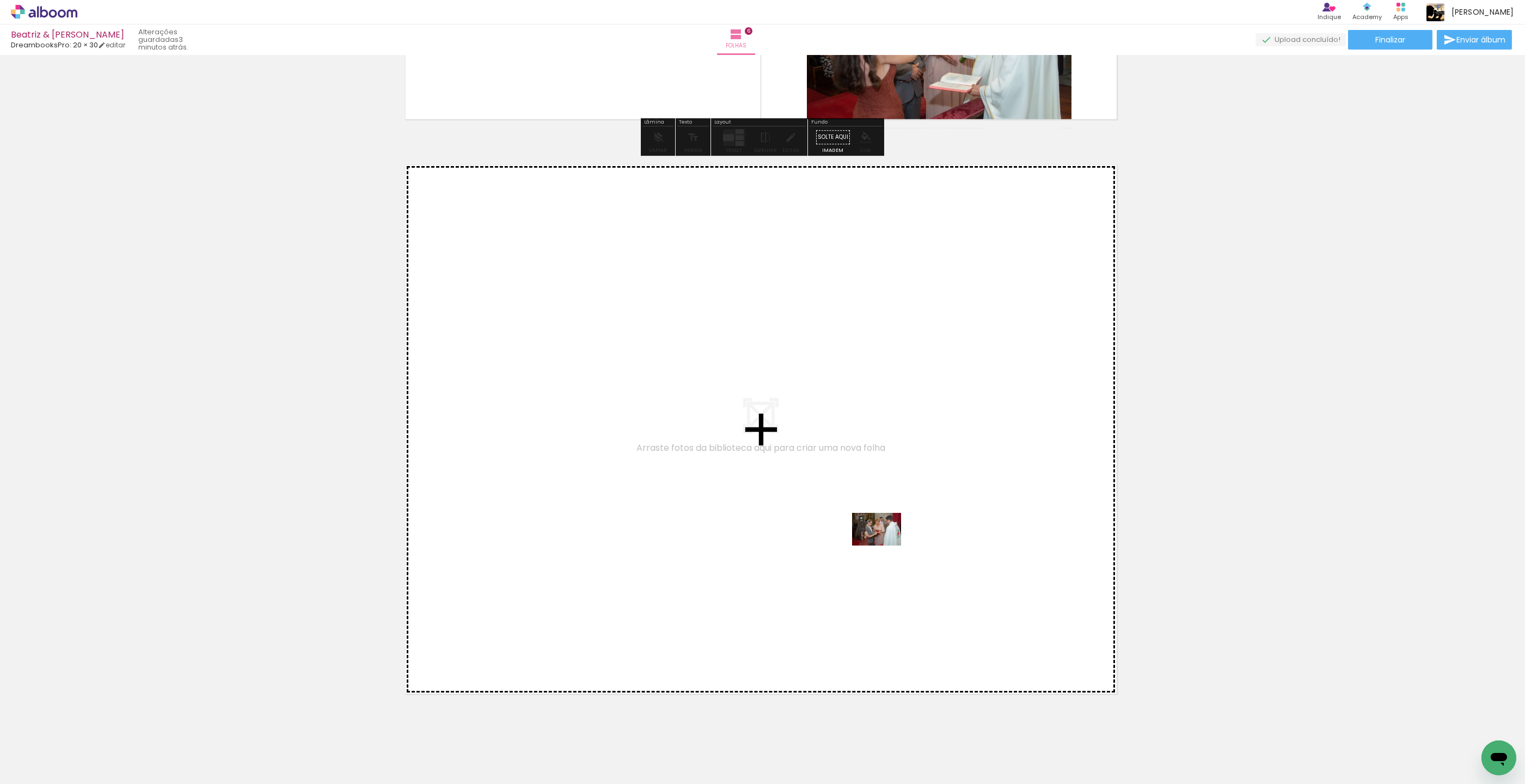
drag, startPoint x: 1161, startPoint y: 729, endPoint x: 885, endPoint y: 546, distance: 331.2
click at [885, 546] on quentale-workspace at bounding box center [762, 392] width 1525 height 784
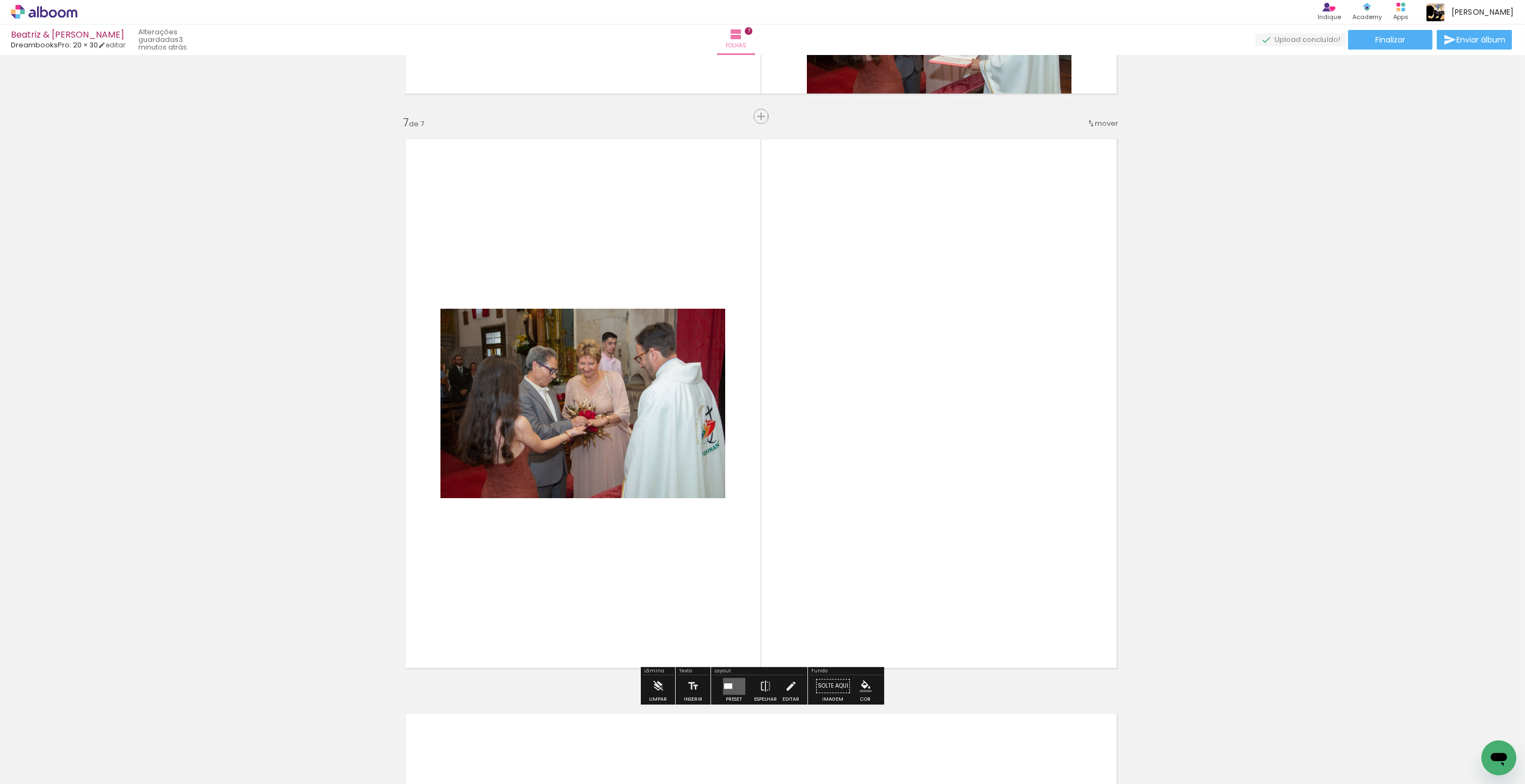
scroll to position [3420, 2]
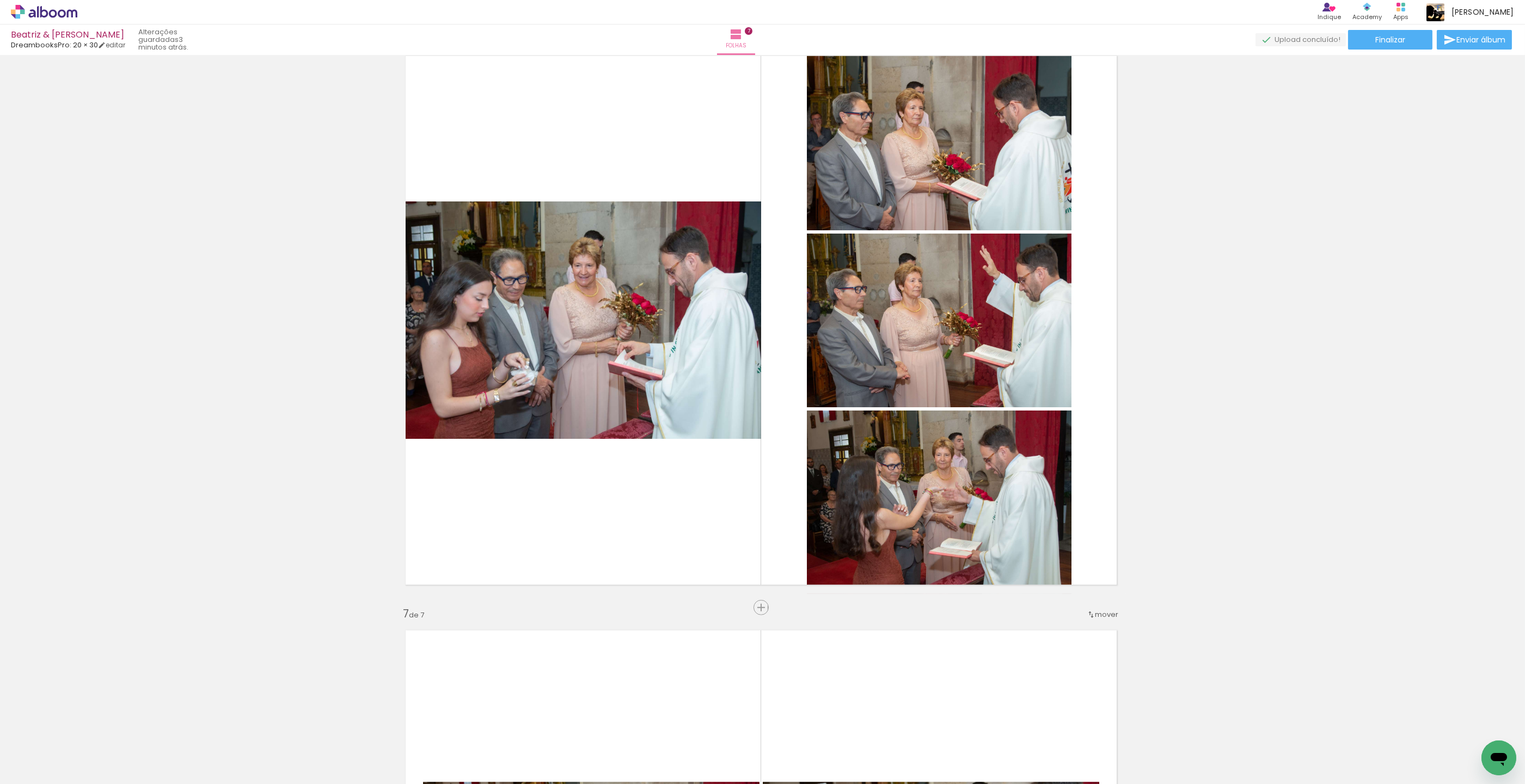
scroll to position [2860, 2]
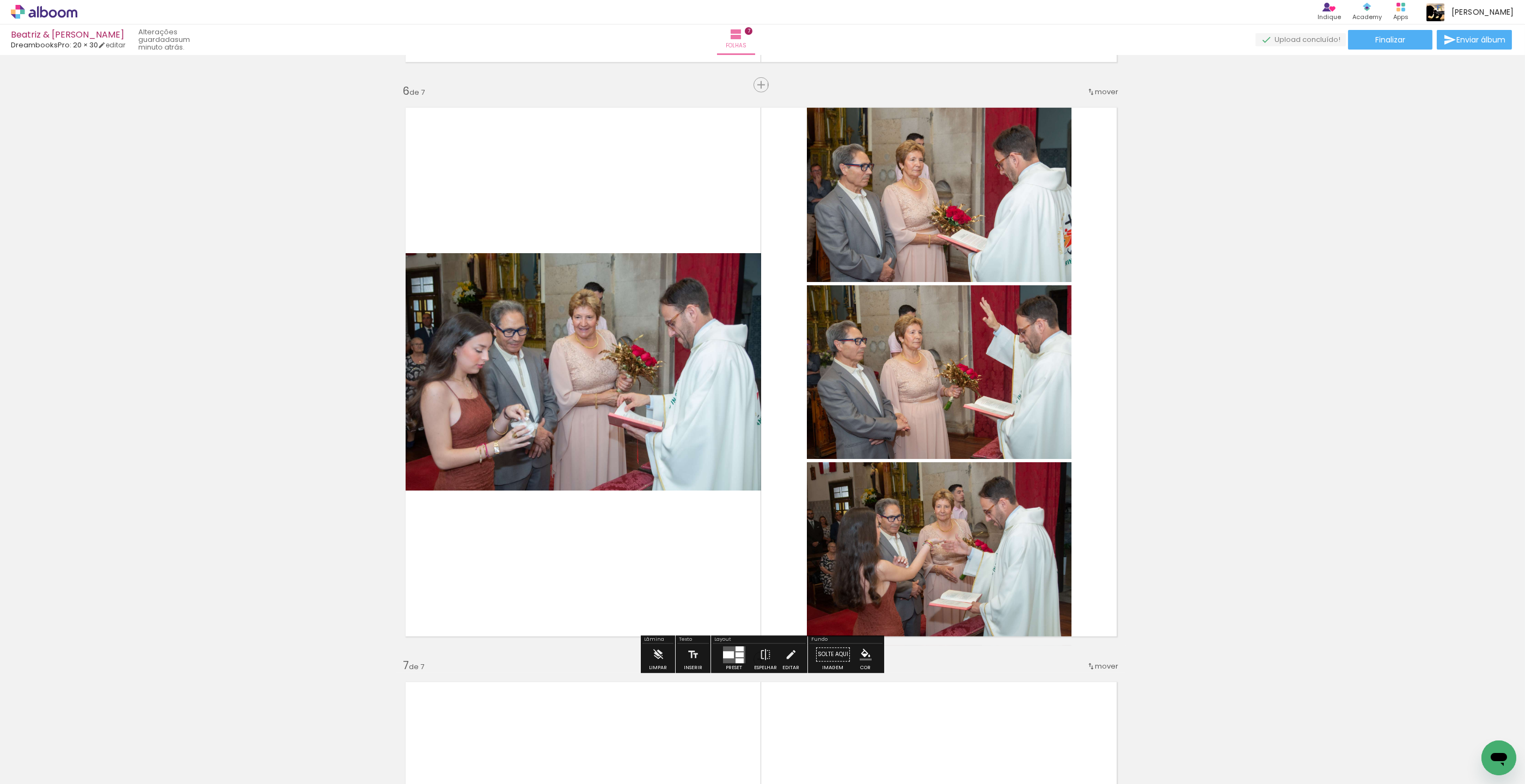
click at [728, 646] on quentale-layouter at bounding box center [734, 655] width 22 height 17
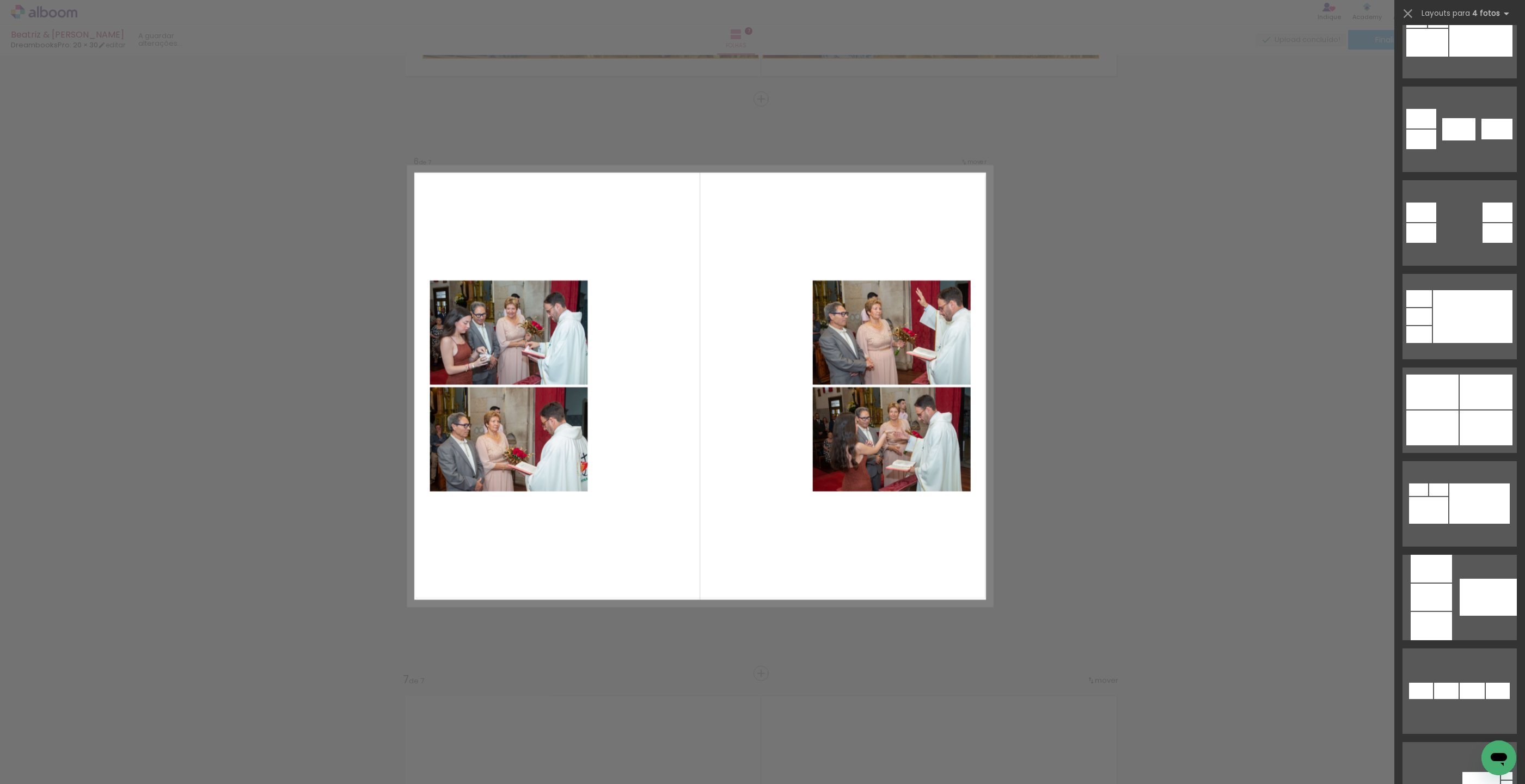
scroll to position [541, 0]
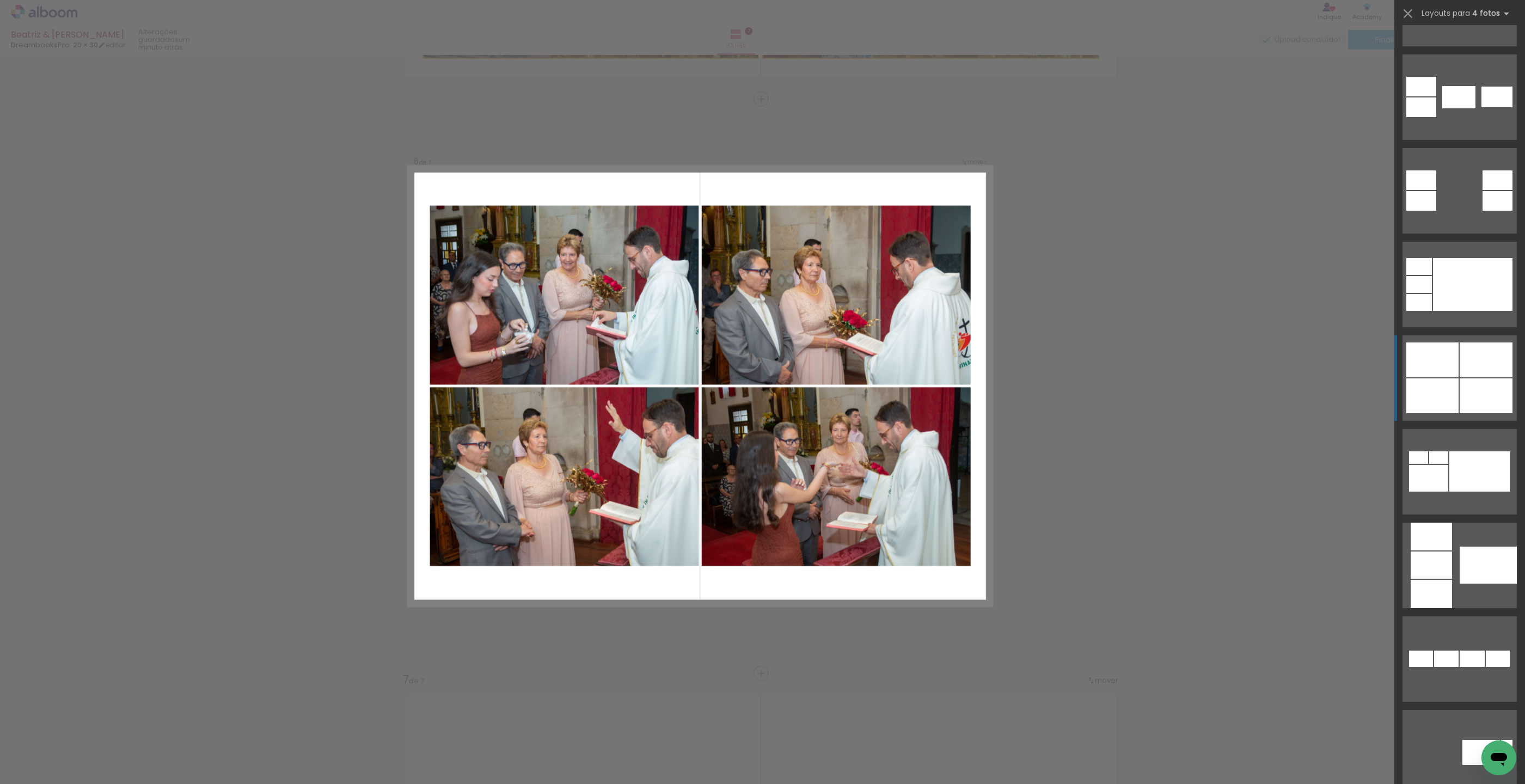
click at [1471, 356] on div at bounding box center [1486, 360] width 53 height 35
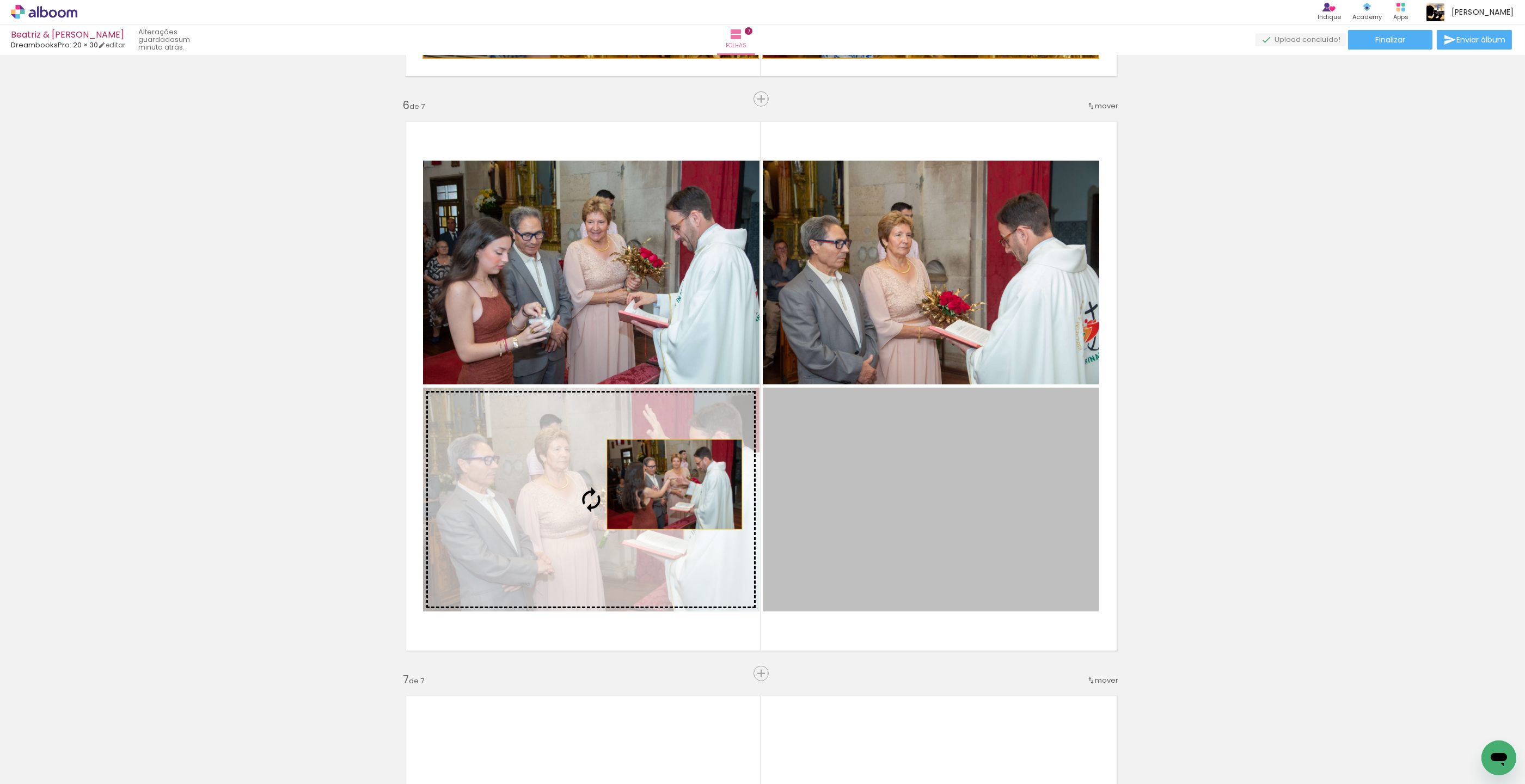
drag, startPoint x: 979, startPoint y: 483, endPoint x: 575, endPoint y: 474, distance: 404.1
click at [0, 0] on slot at bounding box center [0, 0] width 0 height 0
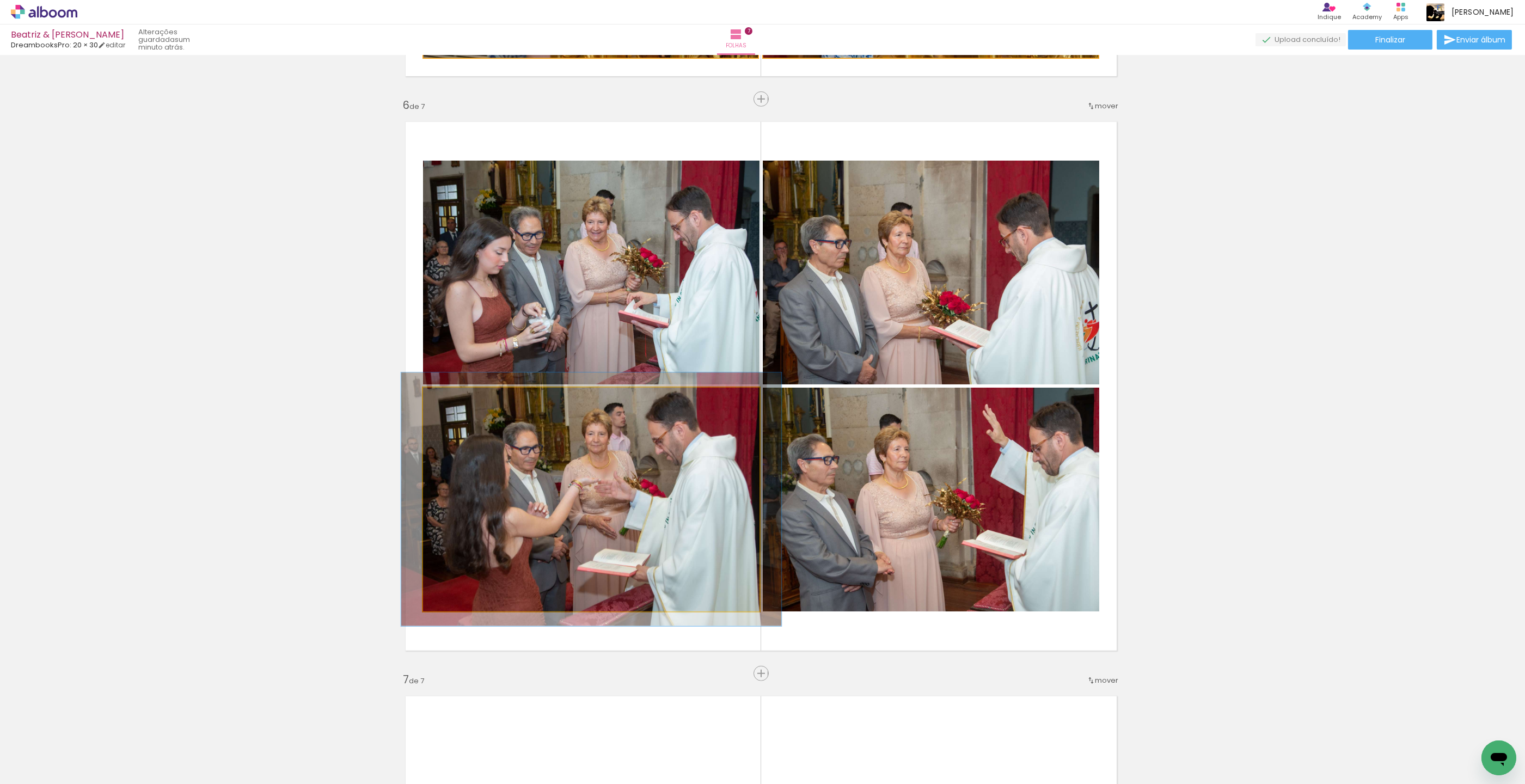
type paper-slider "113"
click at [453, 401] on div at bounding box center [453, 399] width 10 height 10
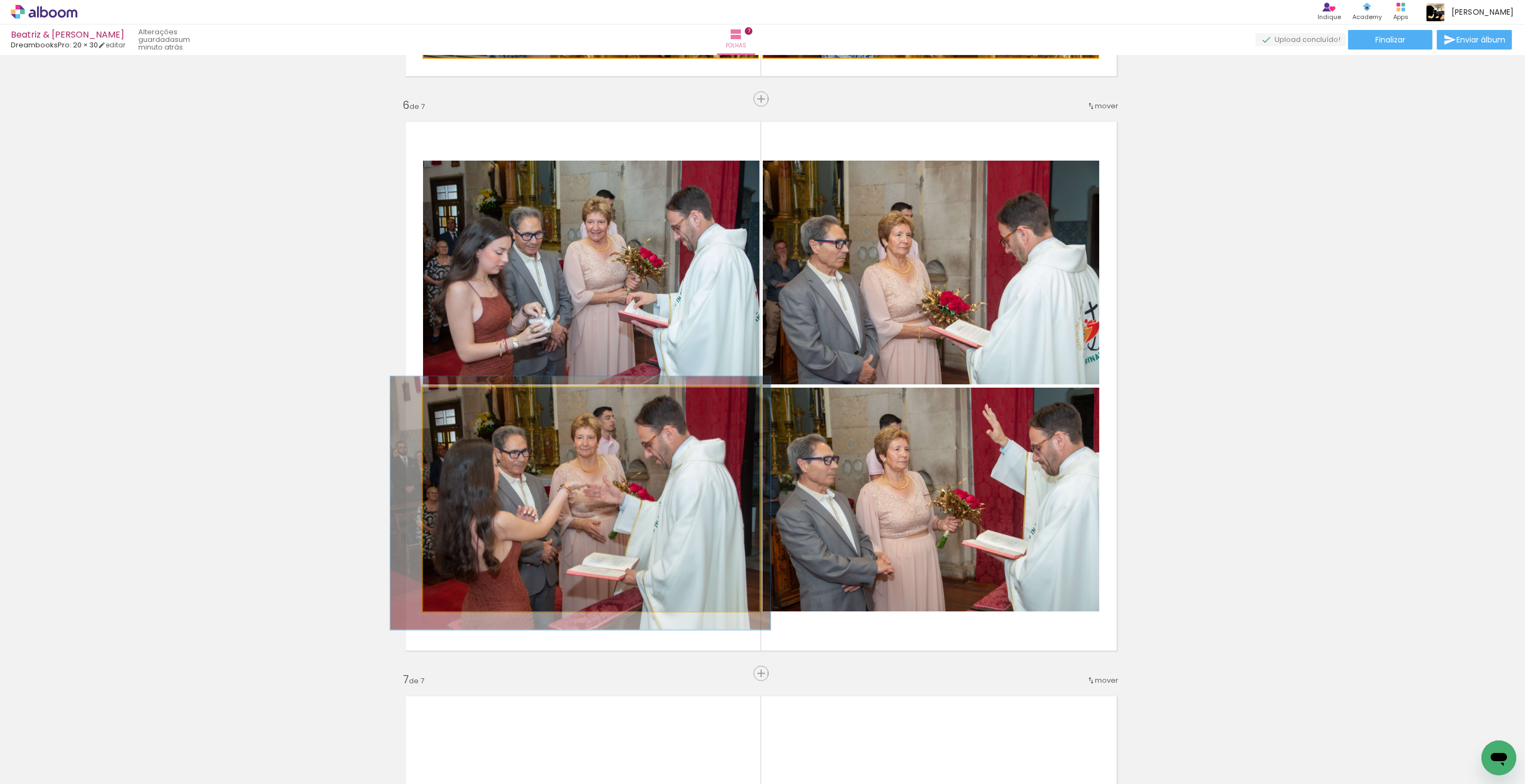
drag, startPoint x: 545, startPoint y: 460, endPoint x: 536, endPoint y: 462, distance: 9.2
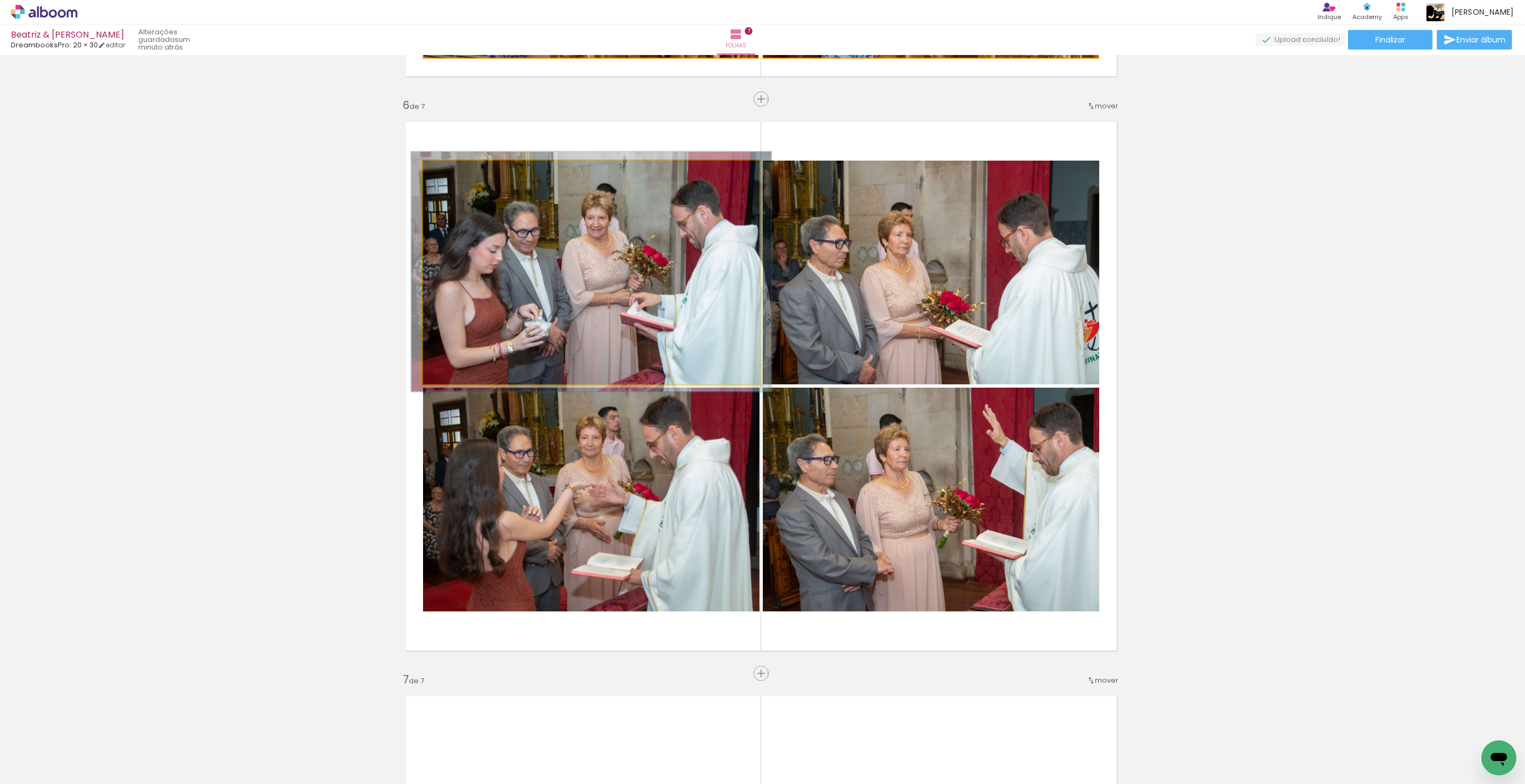
type paper-slider "107"
click at [455, 175] on div at bounding box center [450, 172] width 18 height 18
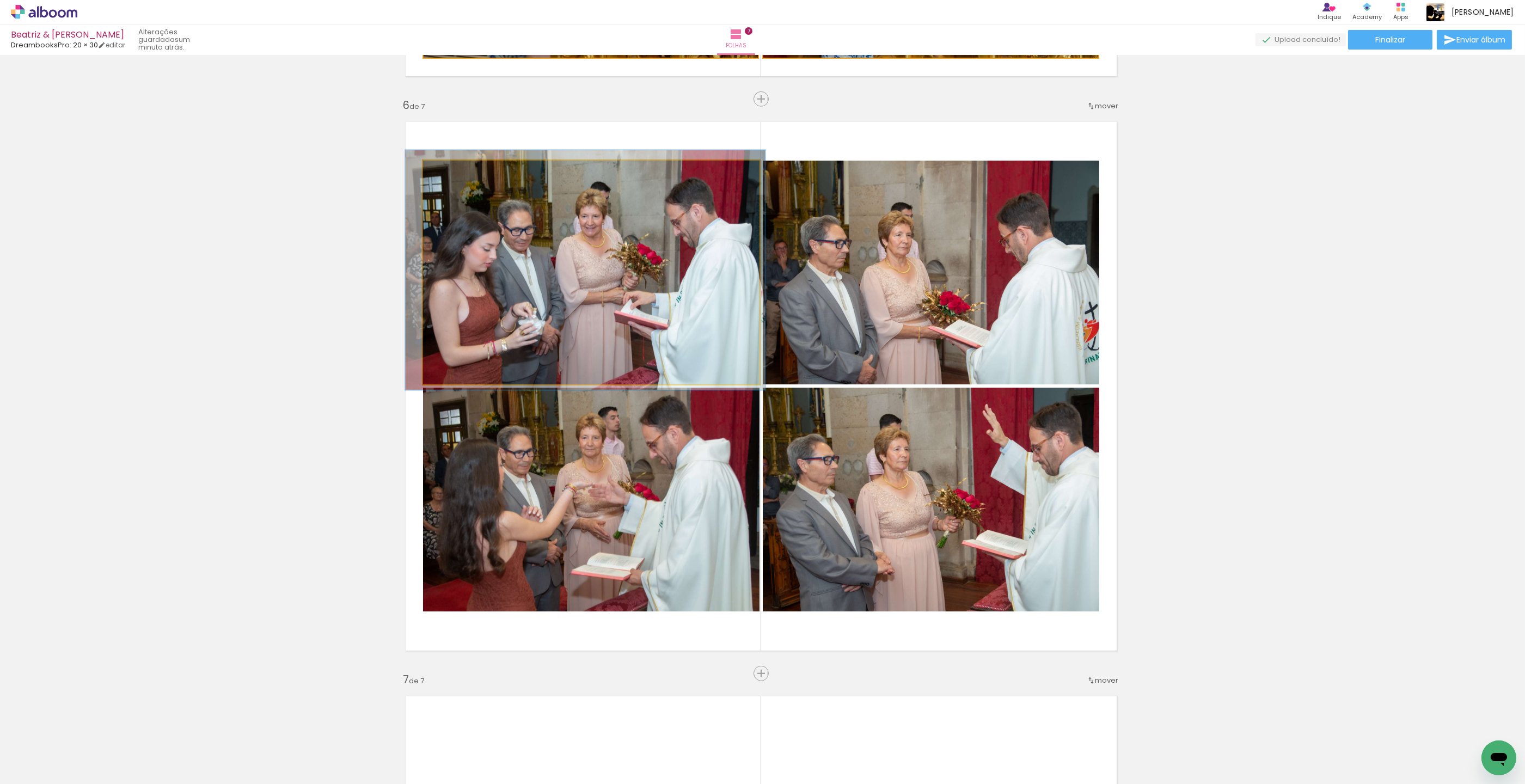
drag, startPoint x: 517, startPoint y: 243, endPoint x: 511, endPoint y: 241, distance: 6.3
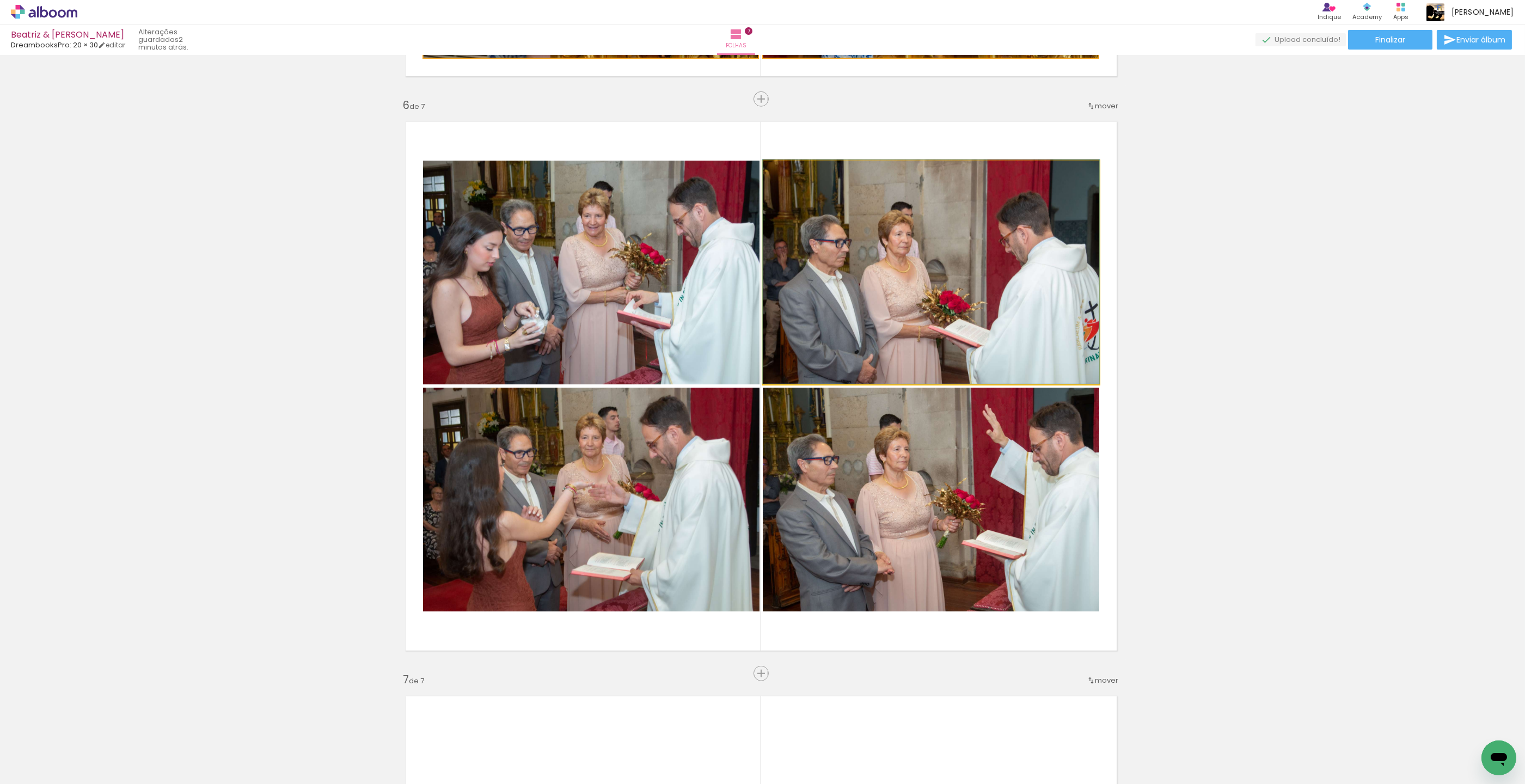
drag, startPoint x: 814, startPoint y: 305, endPoint x: 813, endPoint y: 290, distance: 15.0
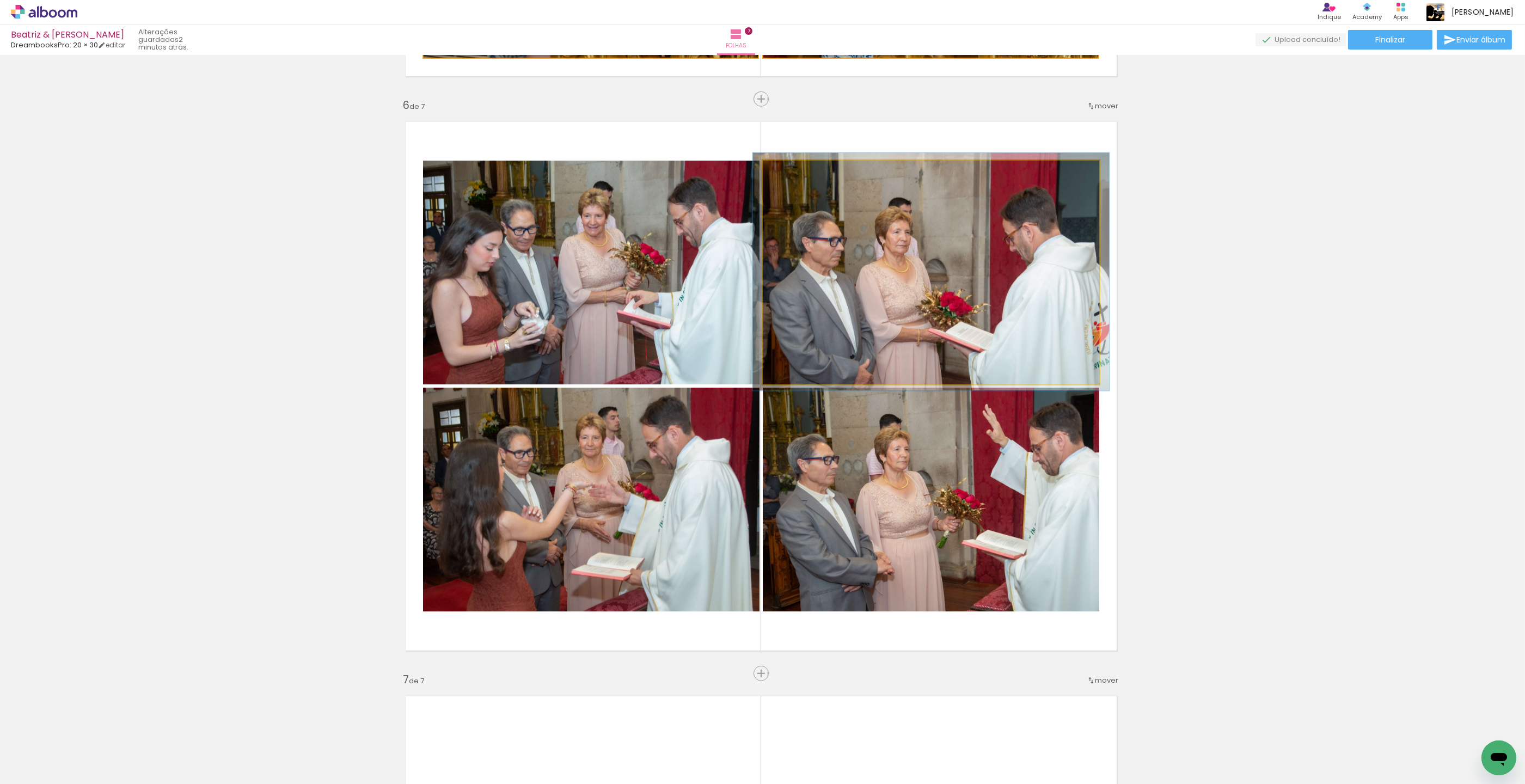
type paper-slider "106"
click at [791, 170] on div at bounding box center [790, 172] width 10 height 10
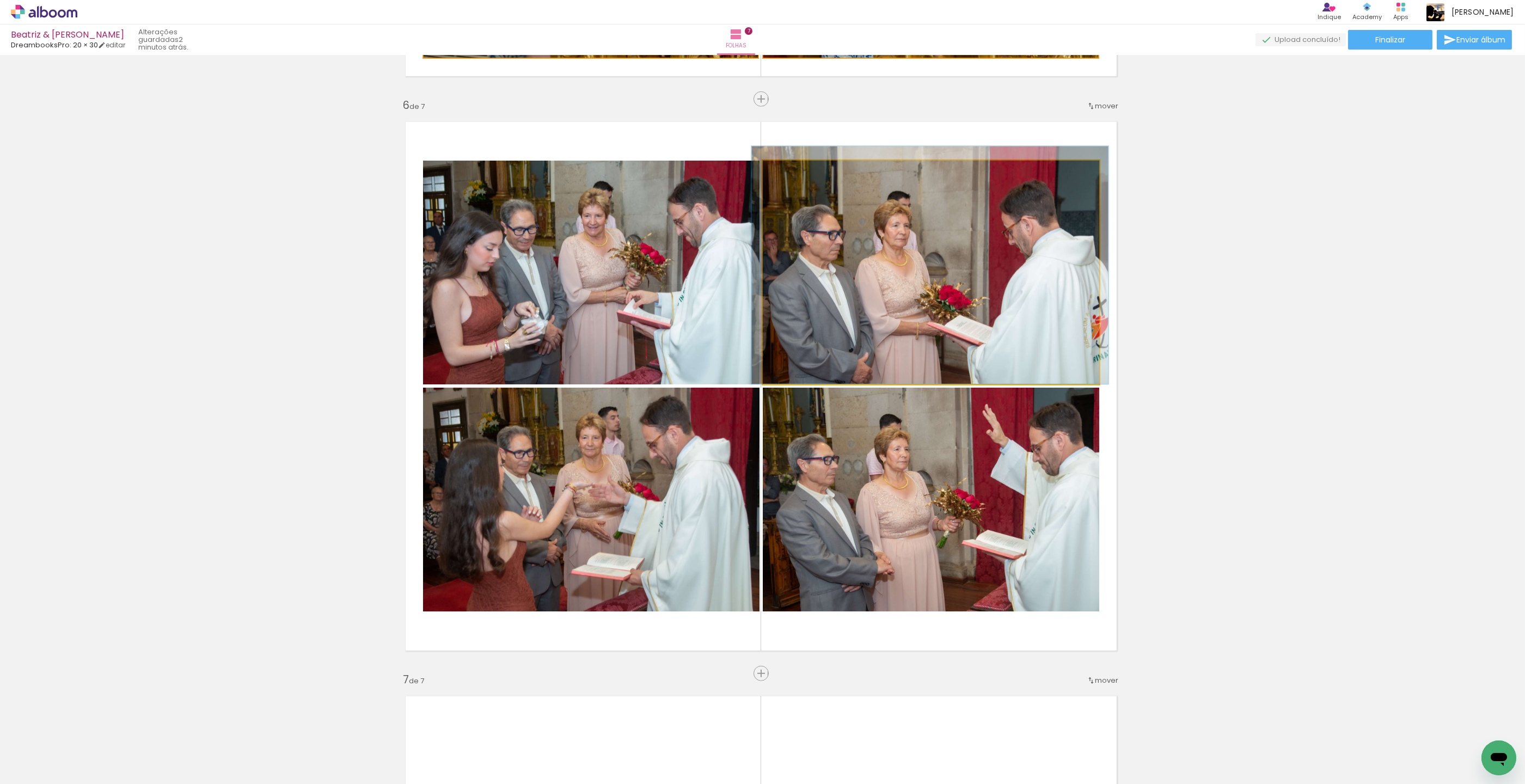
drag, startPoint x: 840, startPoint y: 229, endPoint x: 839, endPoint y: 219, distance: 10.0
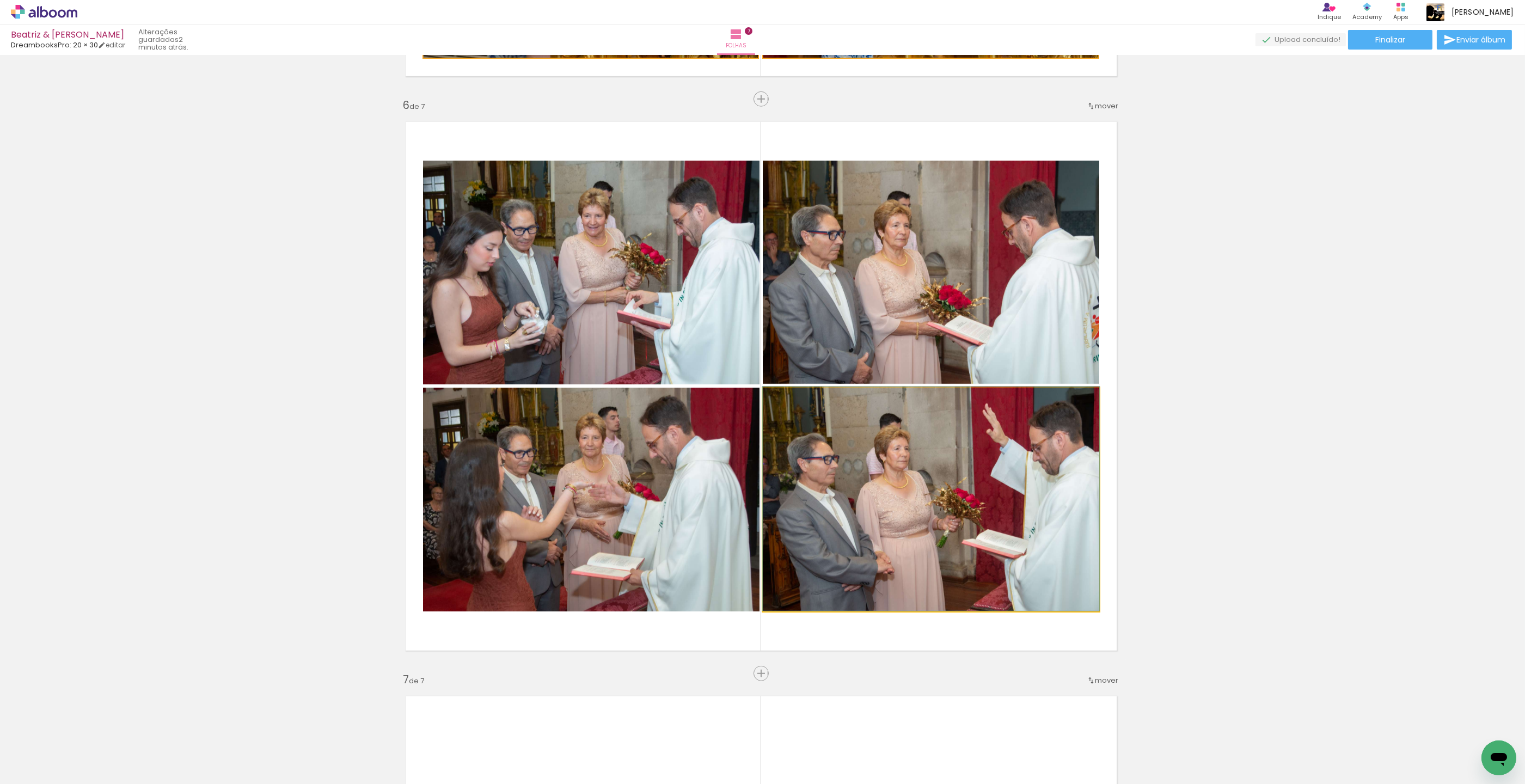
drag, startPoint x: 855, startPoint y: 468, endPoint x: 847, endPoint y: 468, distance: 8.0
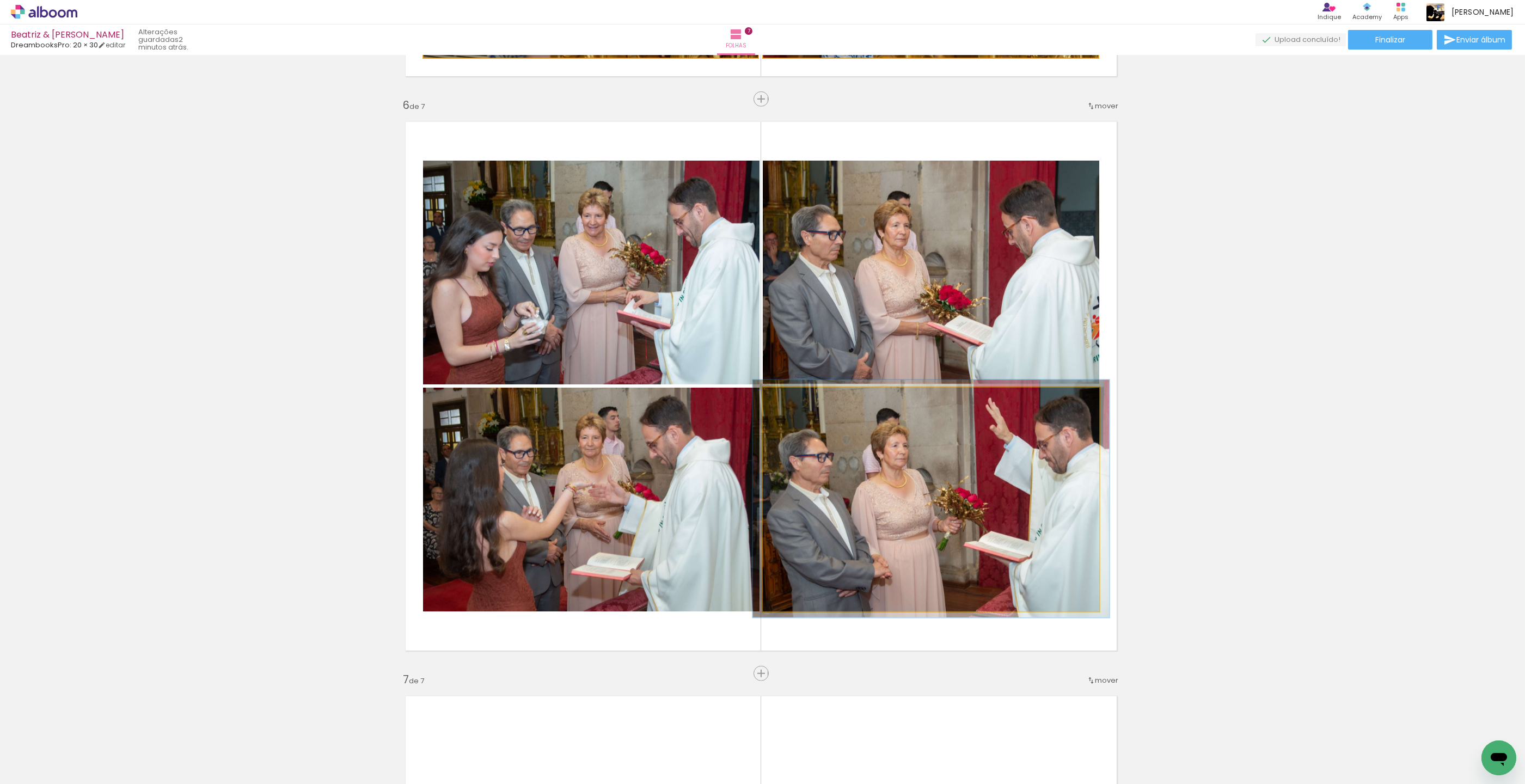
drag, startPoint x: 793, startPoint y: 400, endPoint x: 801, endPoint y: 408, distance: 11.3
type paper-slider "106"
click at [795, 400] on div at bounding box center [790, 399] width 18 height 18
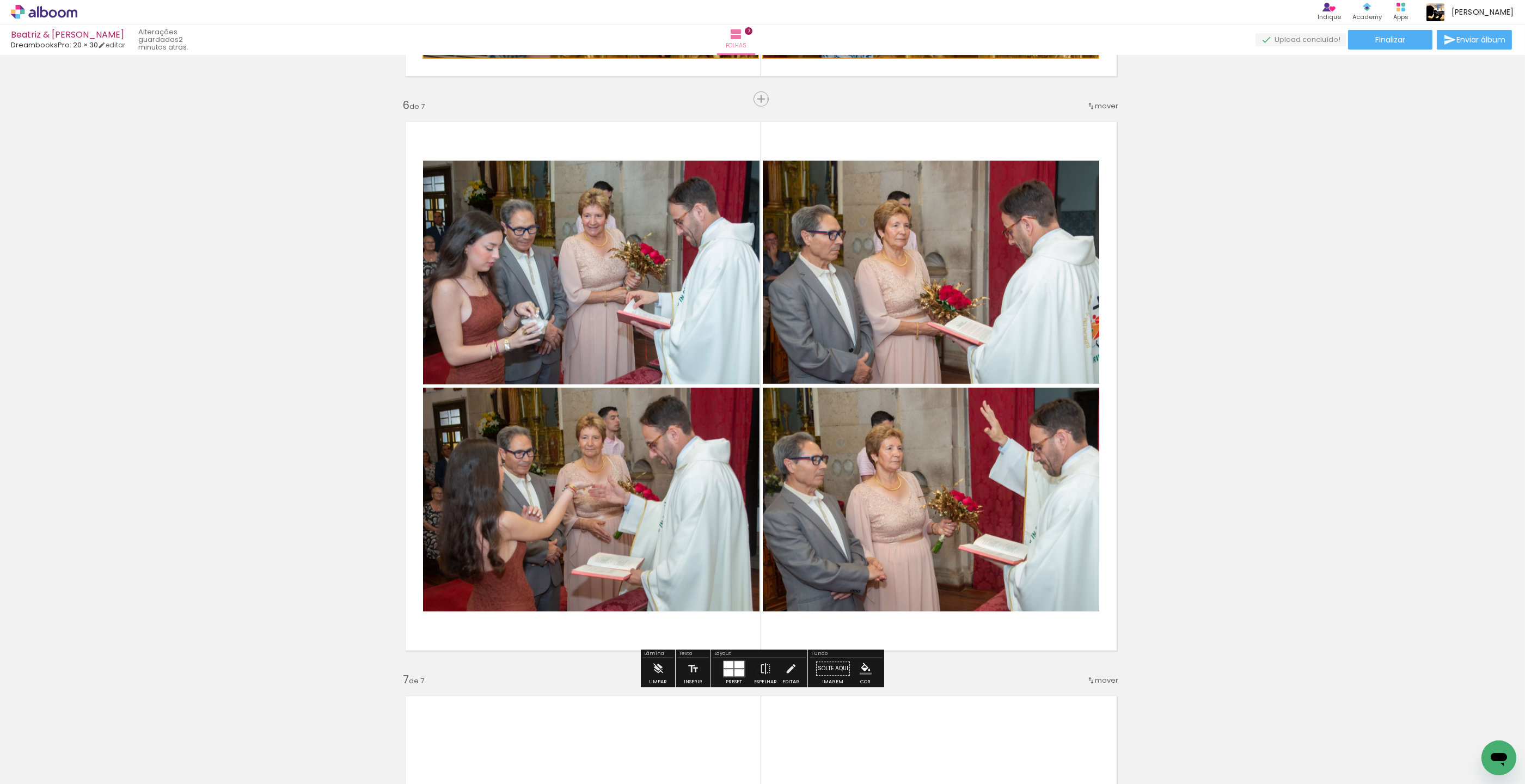
click at [536, 194] on paper-item at bounding box center [534, 197] width 19 height 8
click at [536, 243] on iron-icon "color picker" at bounding box center [535, 241] width 13 height 10
drag, startPoint x: 487, startPoint y: 235, endPoint x: 484, endPoint y: 254, distance: 19.2
click at [0, 0] on paper-item "#f9a825" at bounding box center [0, 0] width 0 height 0
click at [538, 425] on paper-item at bounding box center [534, 424] width 19 height 8
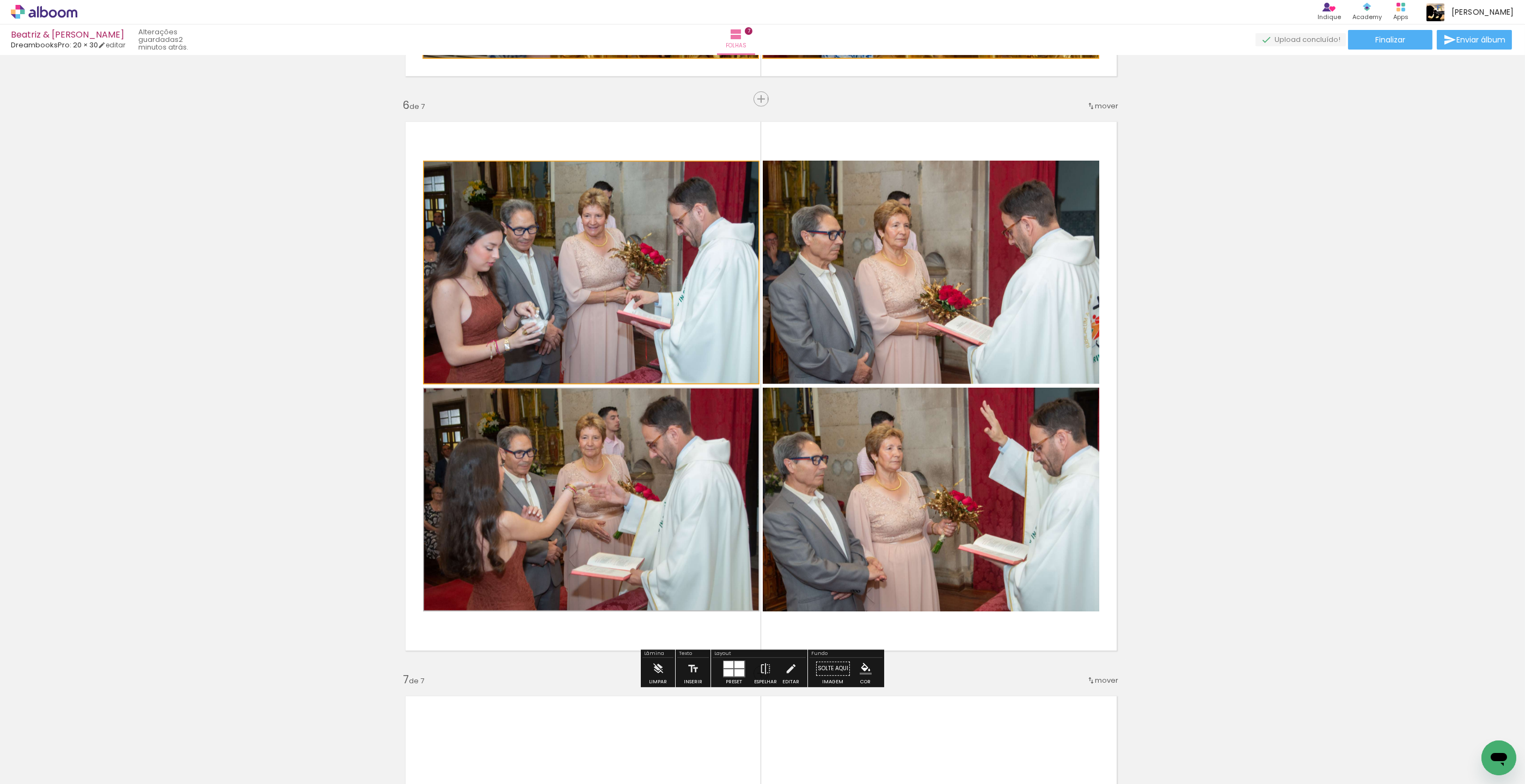
click at [536, 467] on iron-icon "color picker" at bounding box center [535, 468] width 13 height 10
click at [486, 462] on paper-item "#f9a825" at bounding box center [486, 462] width 11 height 11
drag, startPoint x: 870, startPoint y: 425, endPoint x: 875, endPoint y: 446, distance: 21.6
click at [870, 425] on paper-item at bounding box center [873, 424] width 19 height 8
click at [874, 466] on iron-icon "color picker" at bounding box center [875, 468] width 13 height 10
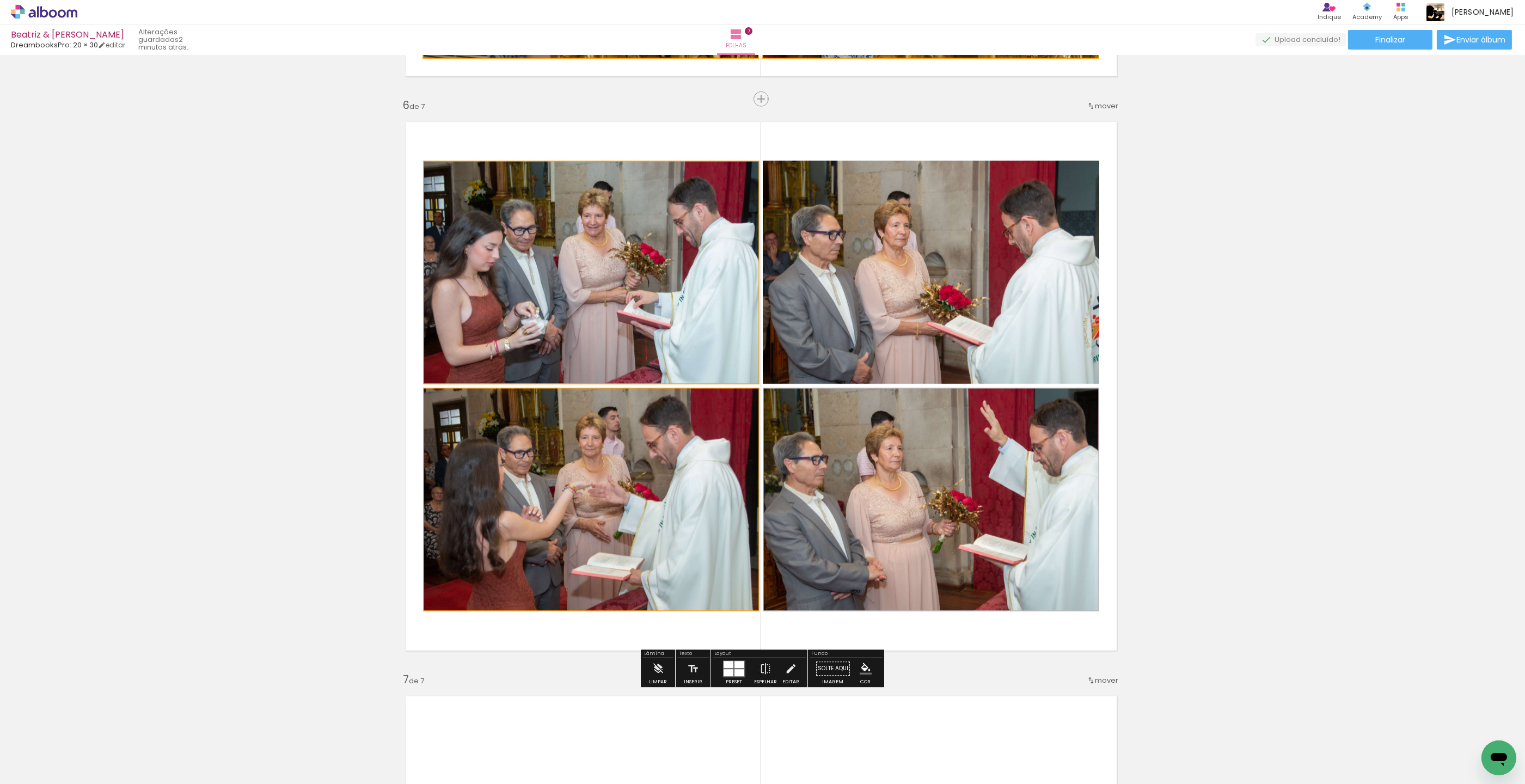
click at [826, 461] on paper-item "#f9a825" at bounding box center [825, 462] width 11 height 11
click at [877, 196] on paper-item at bounding box center [873, 197] width 19 height 8
click at [876, 241] on iron-icon "color picker" at bounding box center [875, 241] width 13 height 10
click at [826, 232] on paper-item "#f9a825" at bounding box center [825, 235] width 11 height 11
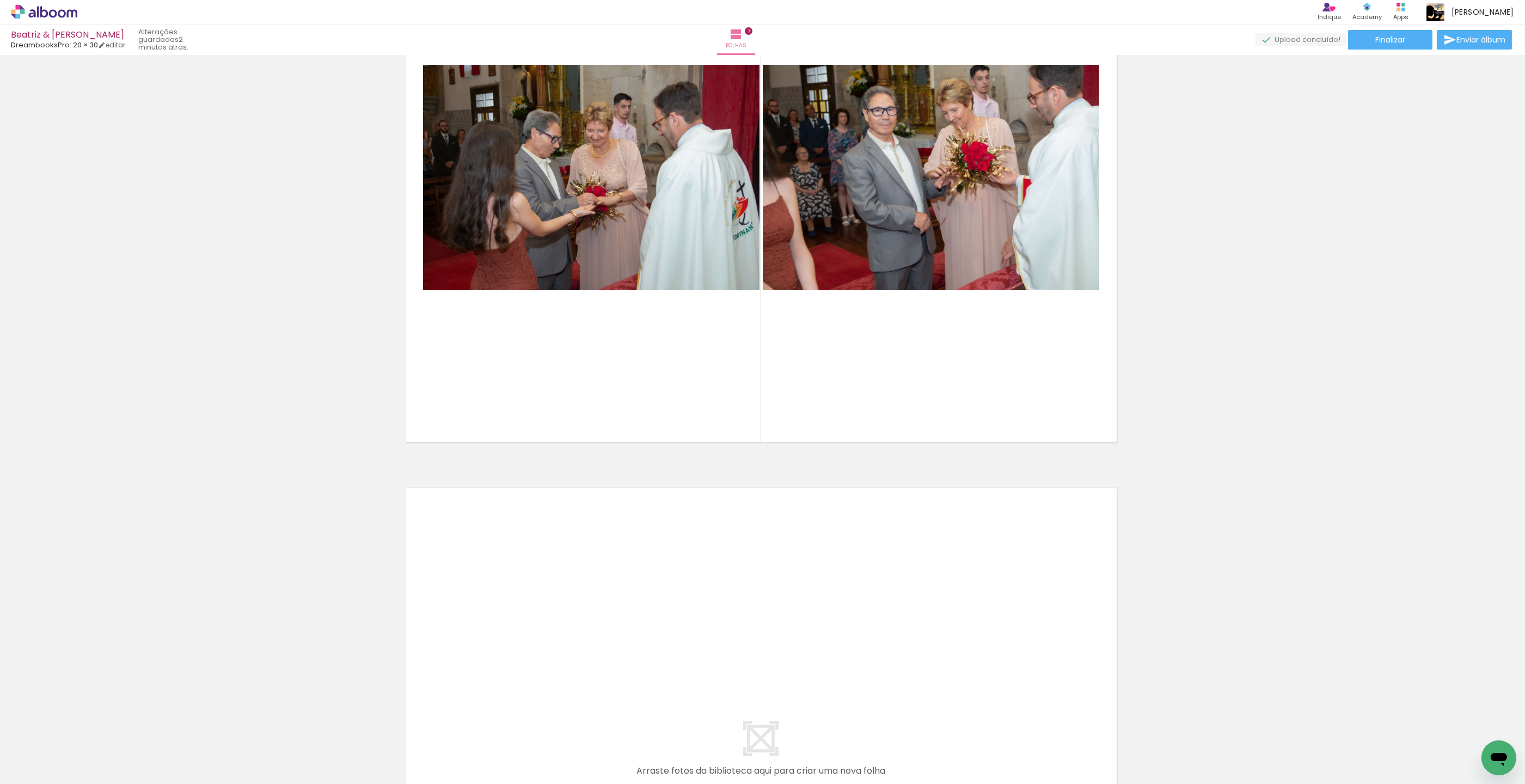
scroll to position [3556, 2]
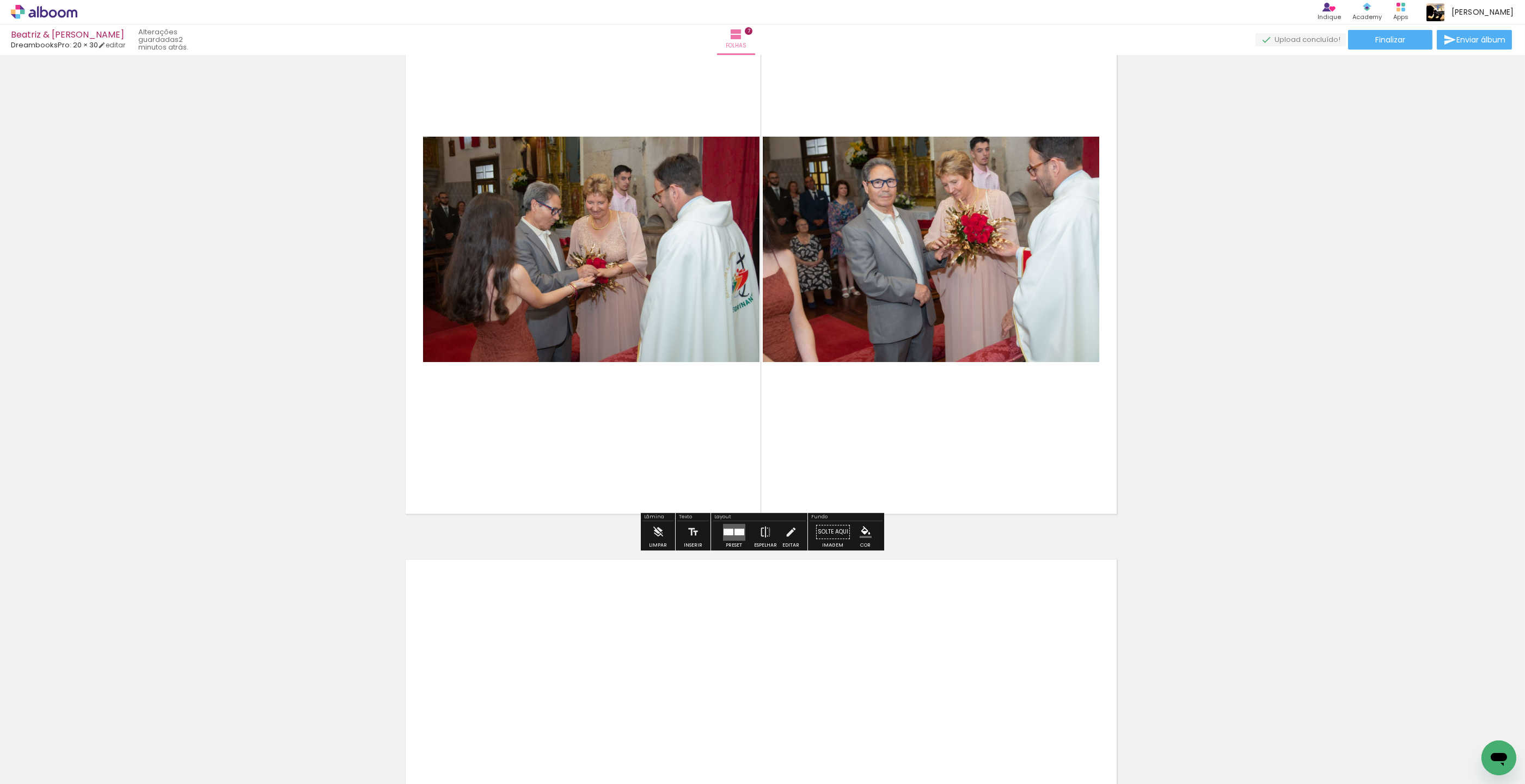
click at [735, 532] on div at bounding box center [740, 532] width 10 height 7
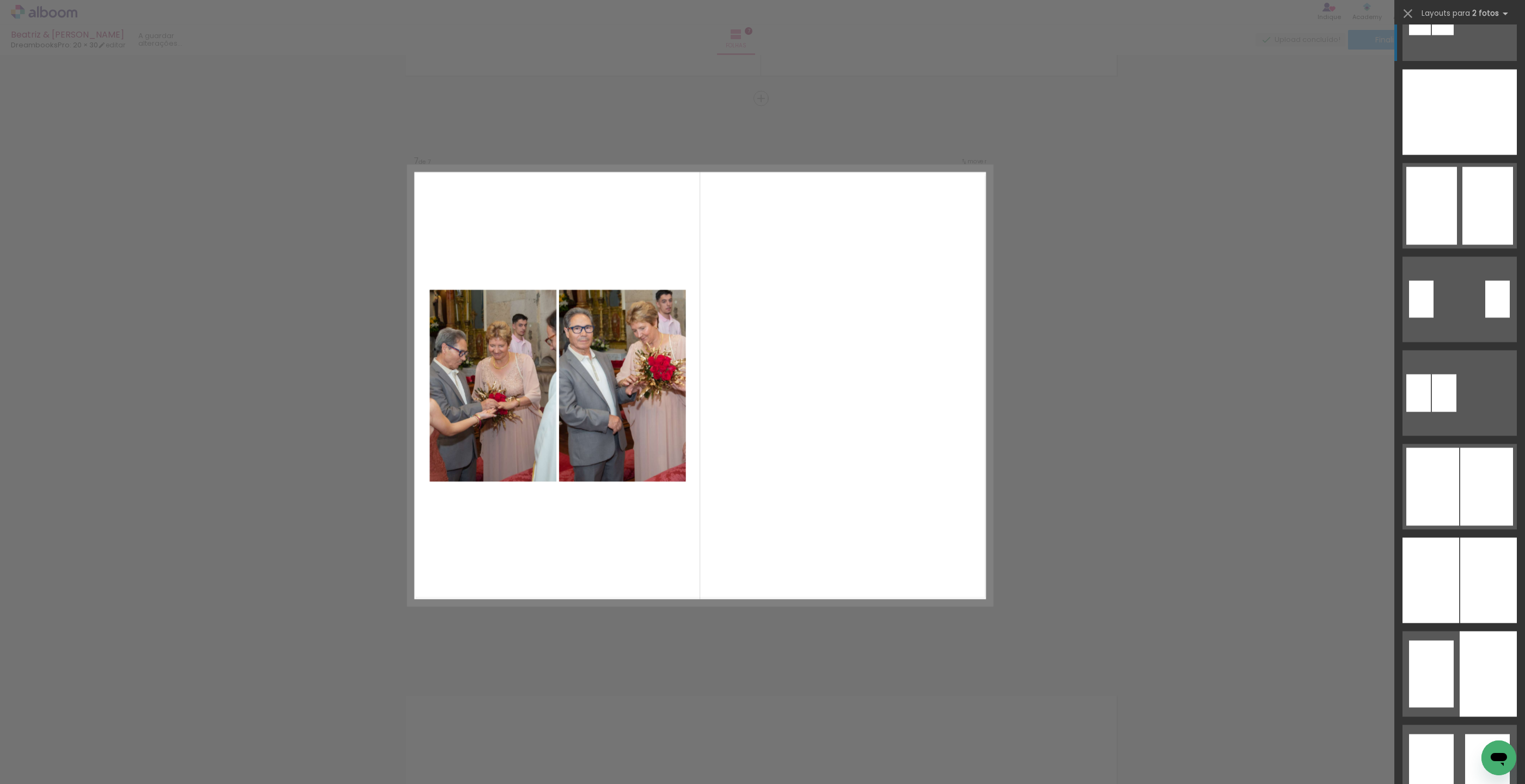
scroll to position [7632, 0]
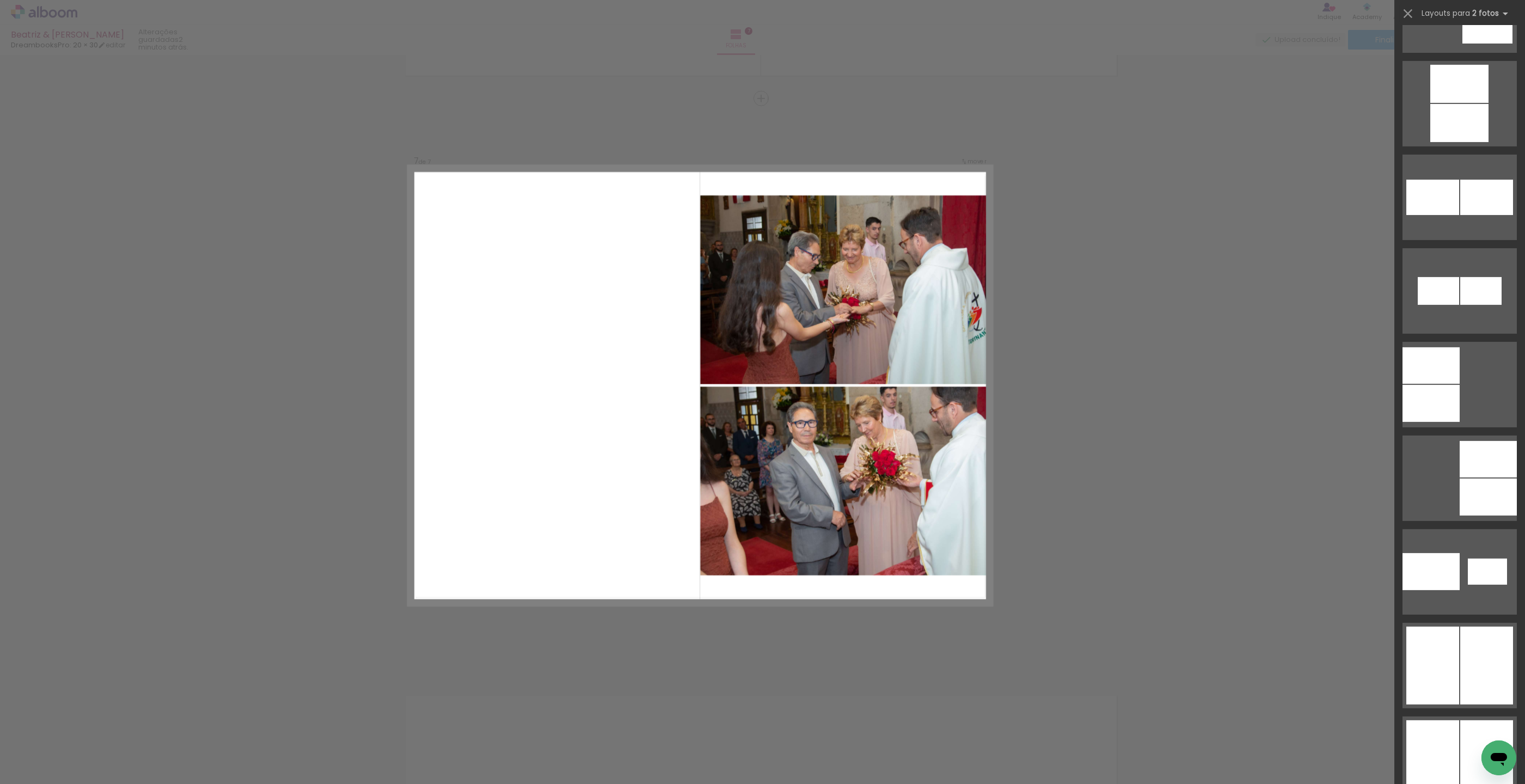
scroll to position [1470, 0]
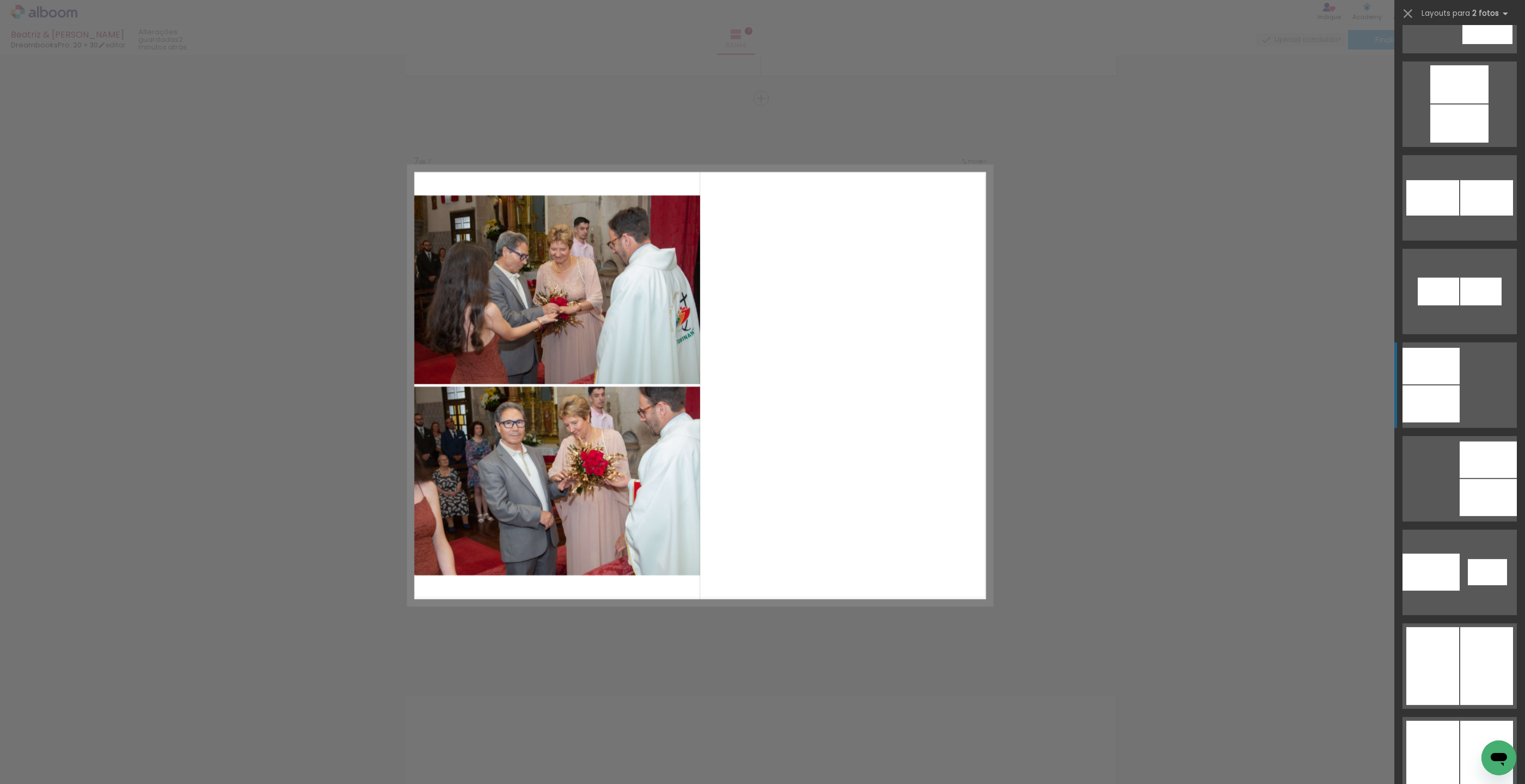
click at [1450, 386] on div at bounding box center [1431, 404] width 57 height 37
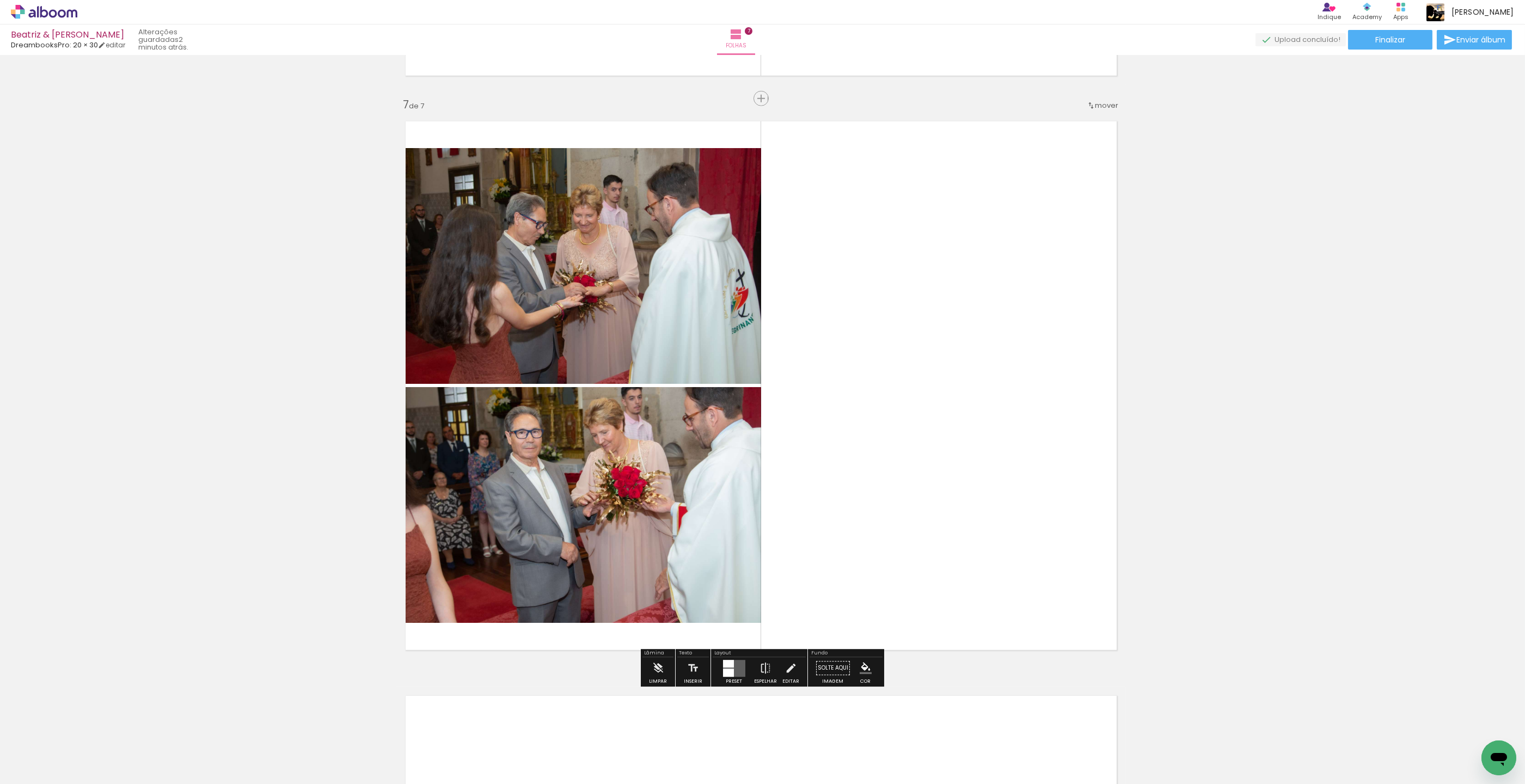
scroll to position [3420, 0]
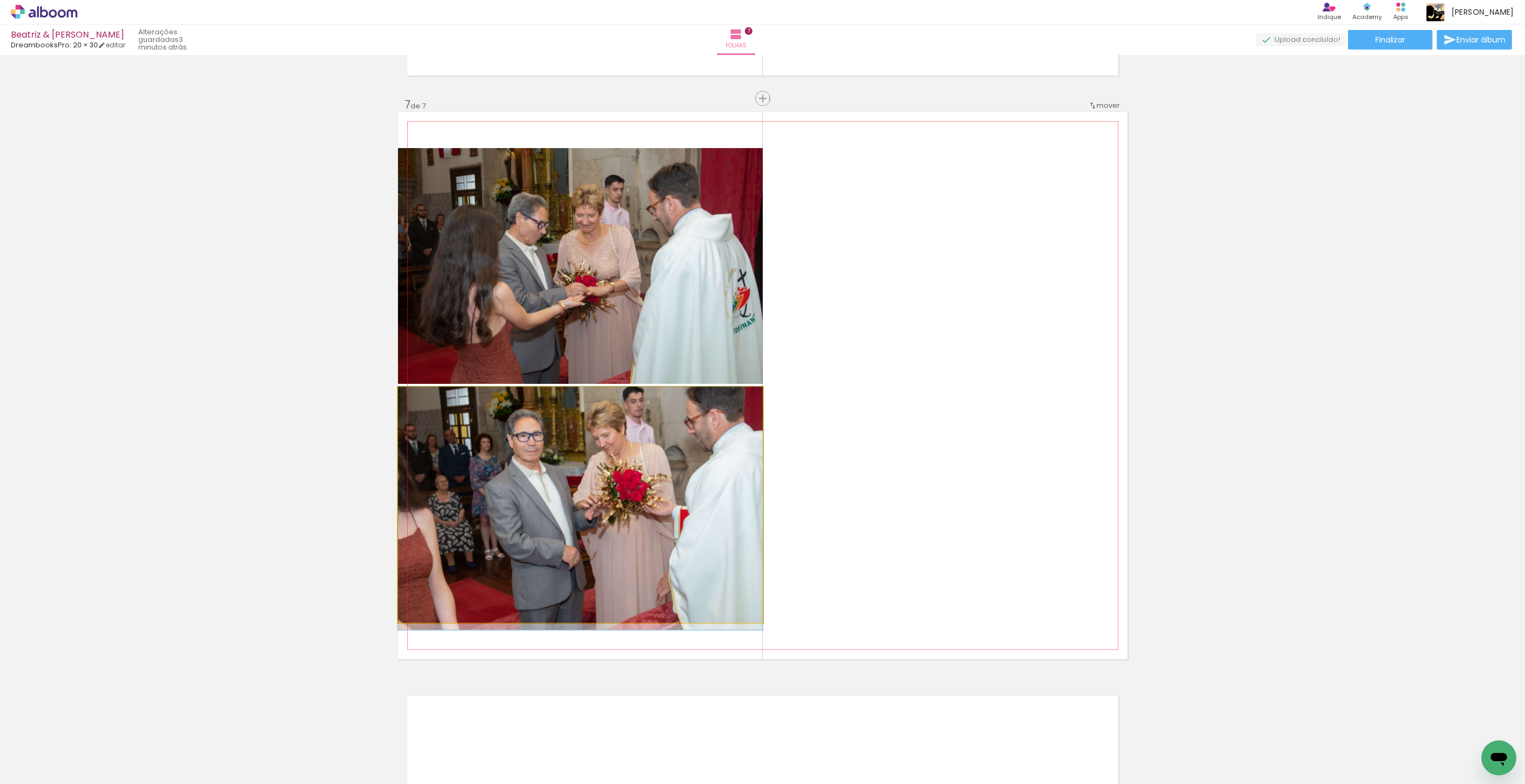
drag, startPoint x: 566, startPoint y: 473, endPoint x: 547, endPoint y: 475, distance: 19.1
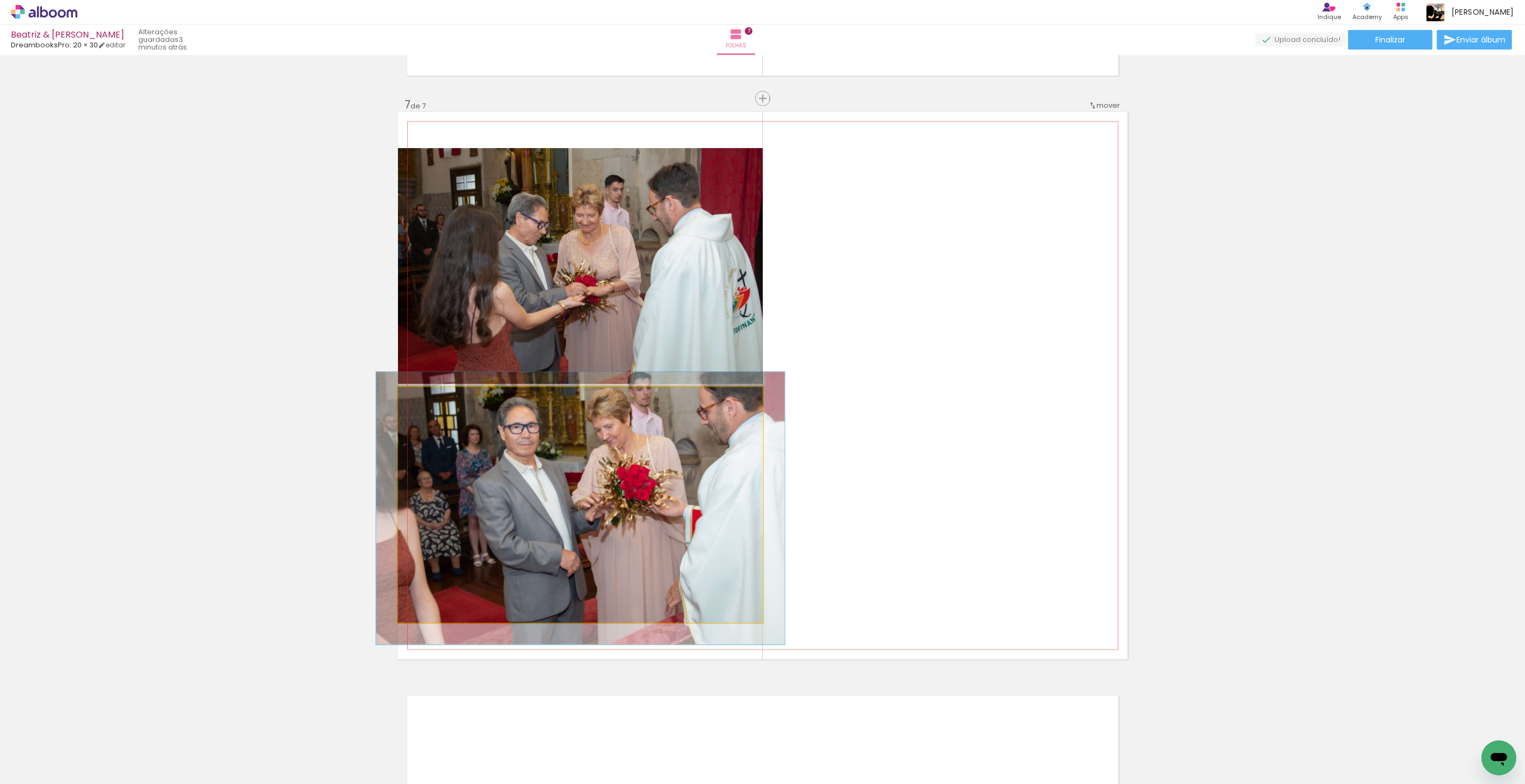
click at [434, 409] on quentale-photo at bounding box center [580, 505] width 365 height 236
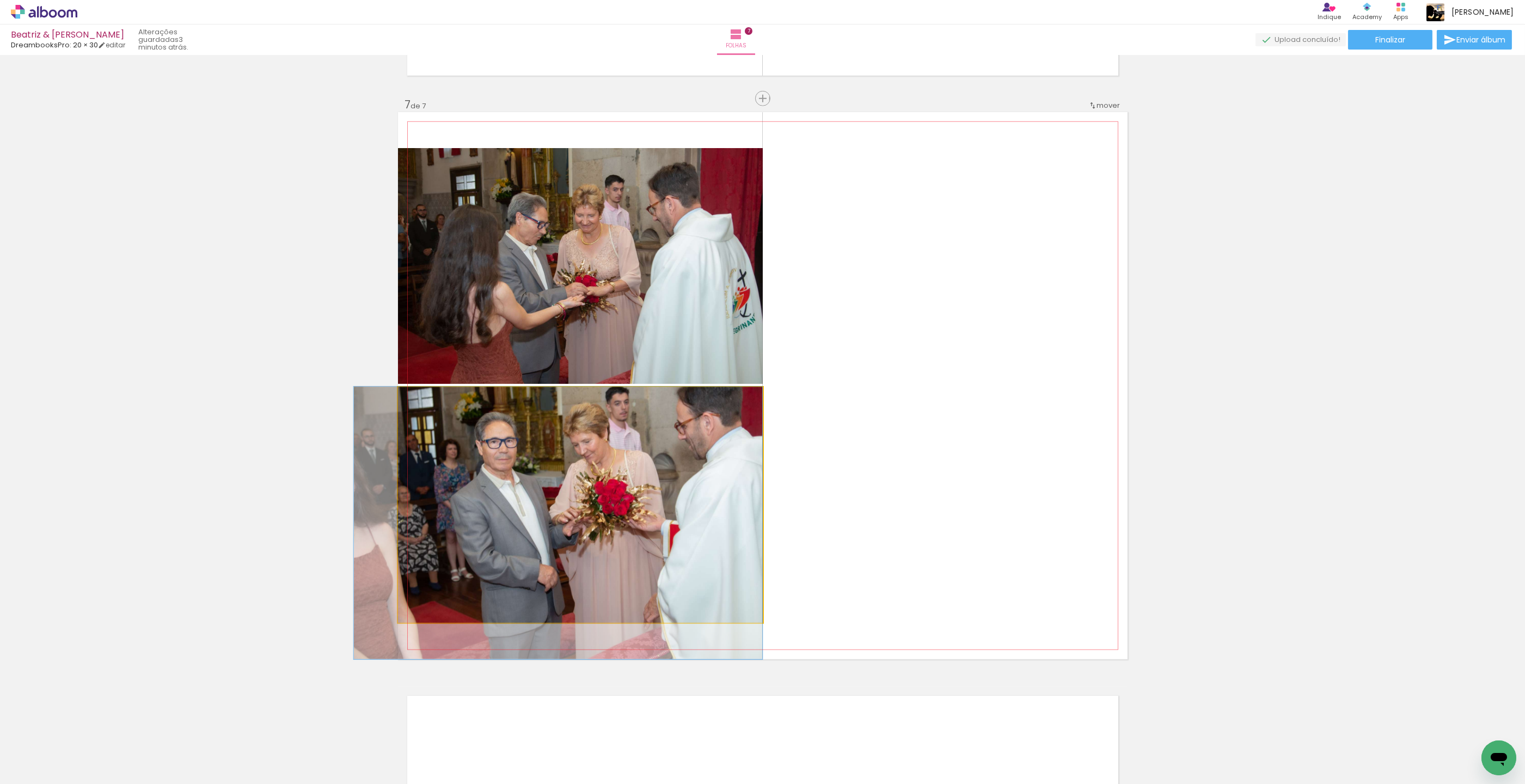
drag, startPoint x: 523, startPoint y: 475, endPoint x: 458, endPoint y: 489, distance: 66.5
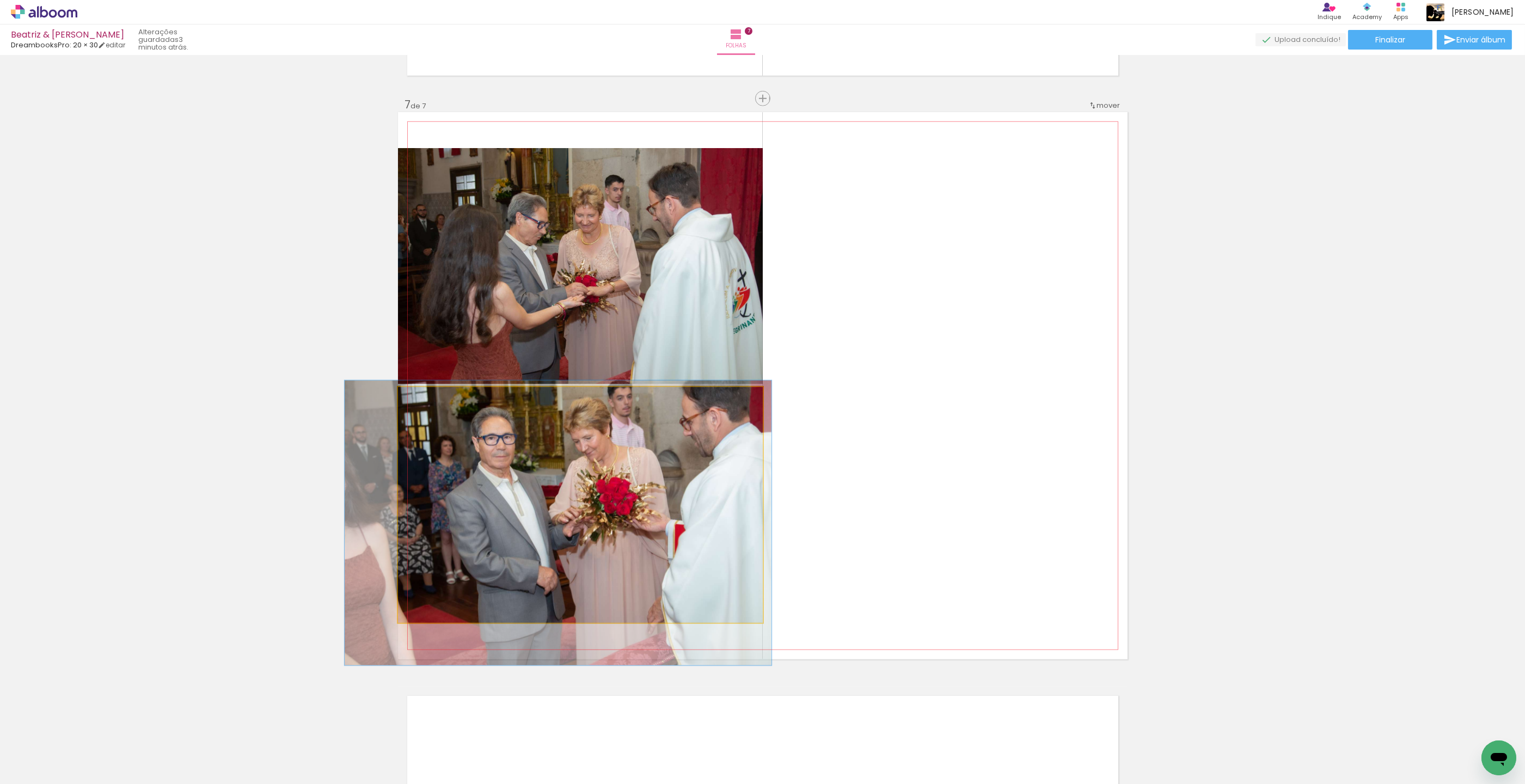
click at [433, 405] on div at bounding box center [430, 398] width 18 height 18
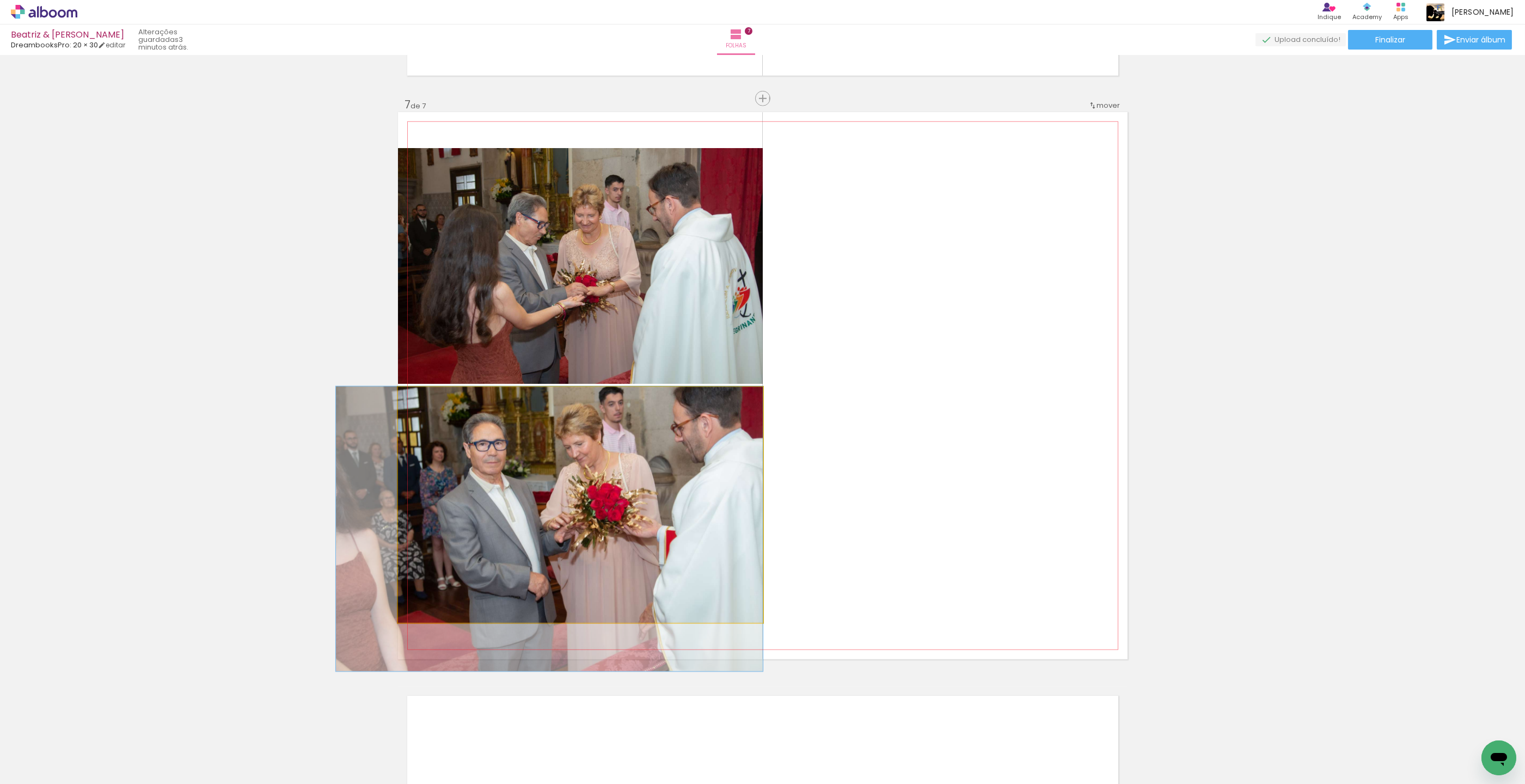
drag, startPoint x: 508, startPoint y: 448, endPoint x: 452, endPoint y: 453, distance: 56.2
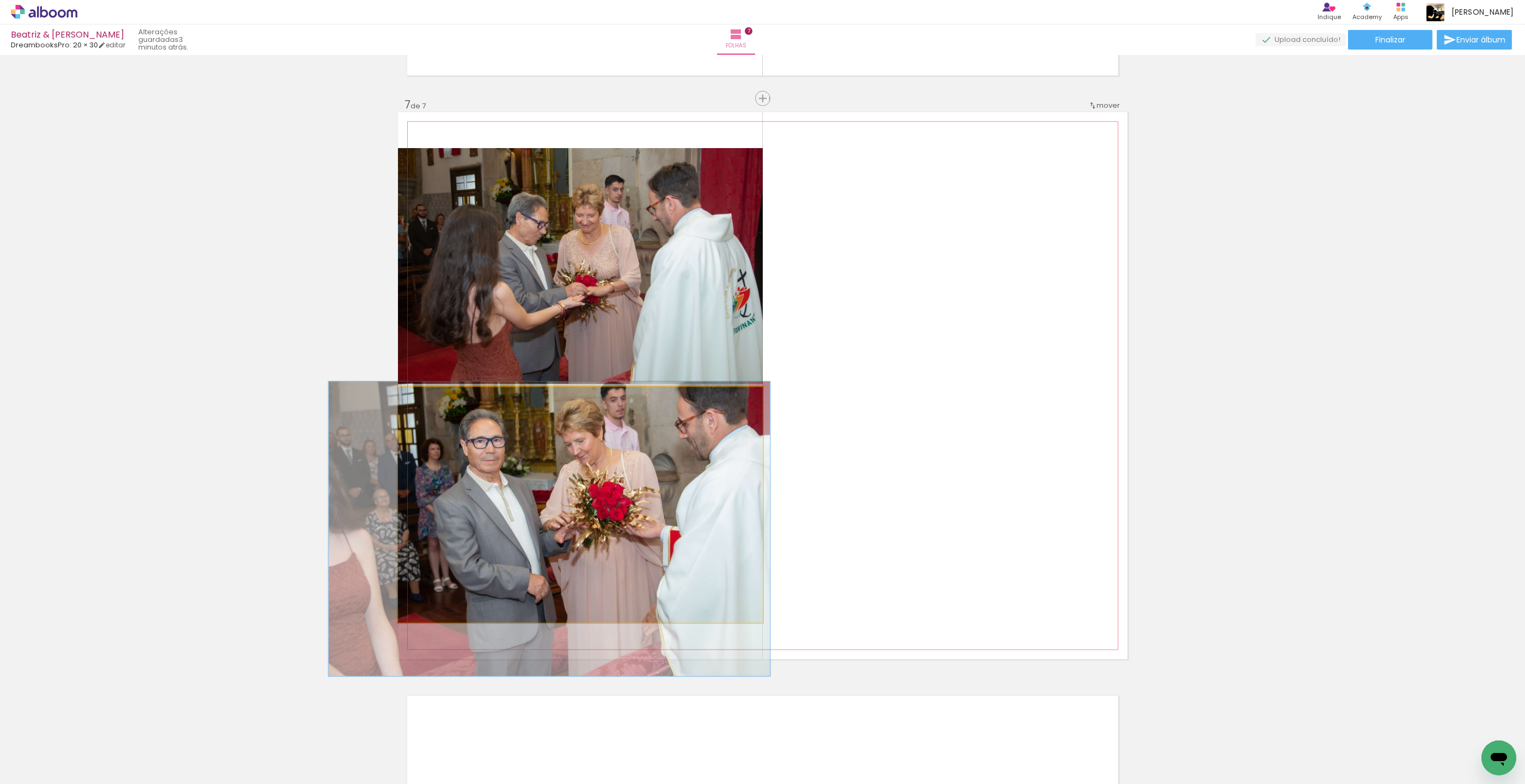
type paper-slider "121"
click at [432, 401] on div at bounding box center [432, 398] width 10 height 10
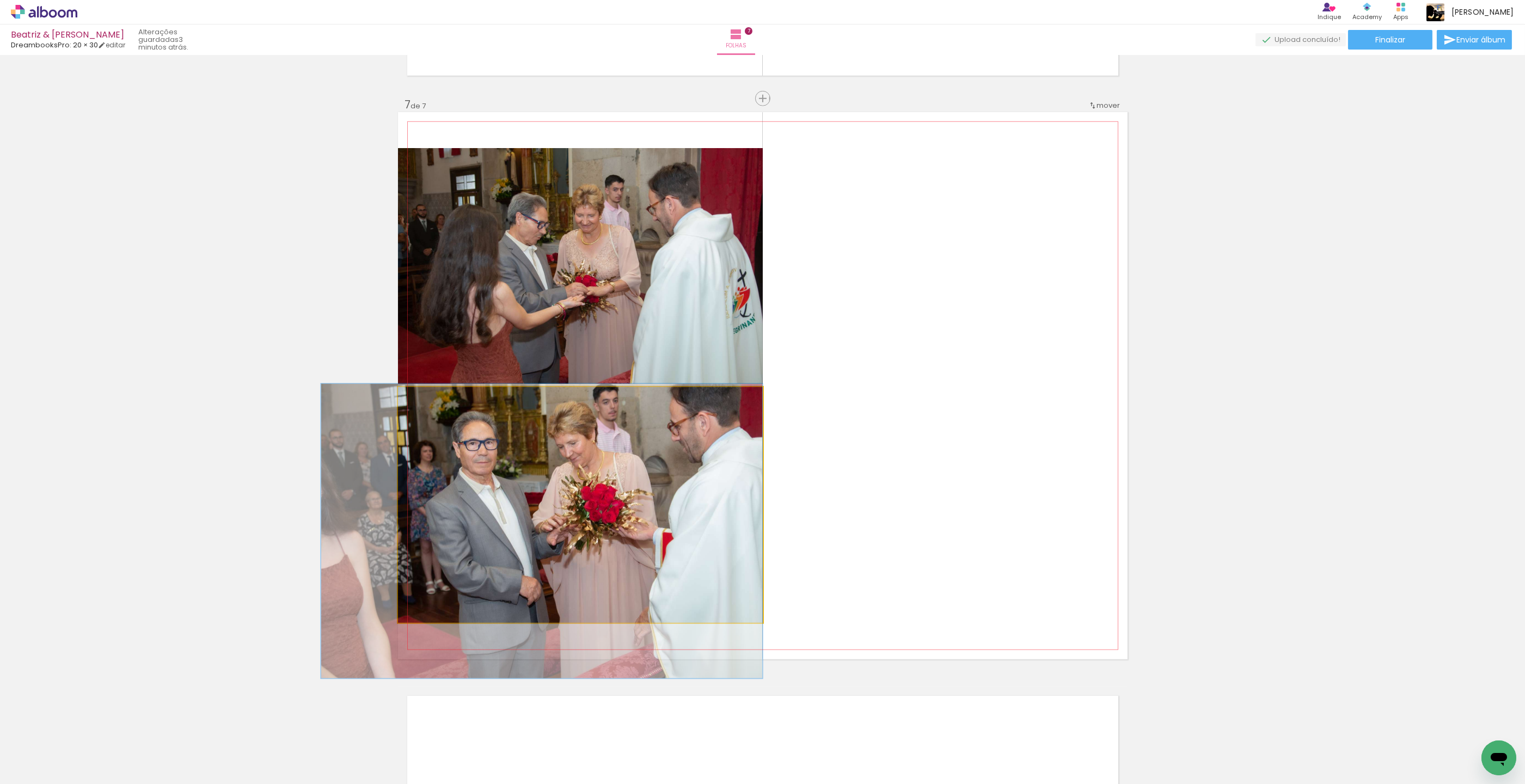
drag, startPoint x: 484, startPoint y: 452, endPoint x: 456, endPoint y: 453, distance: 28.0
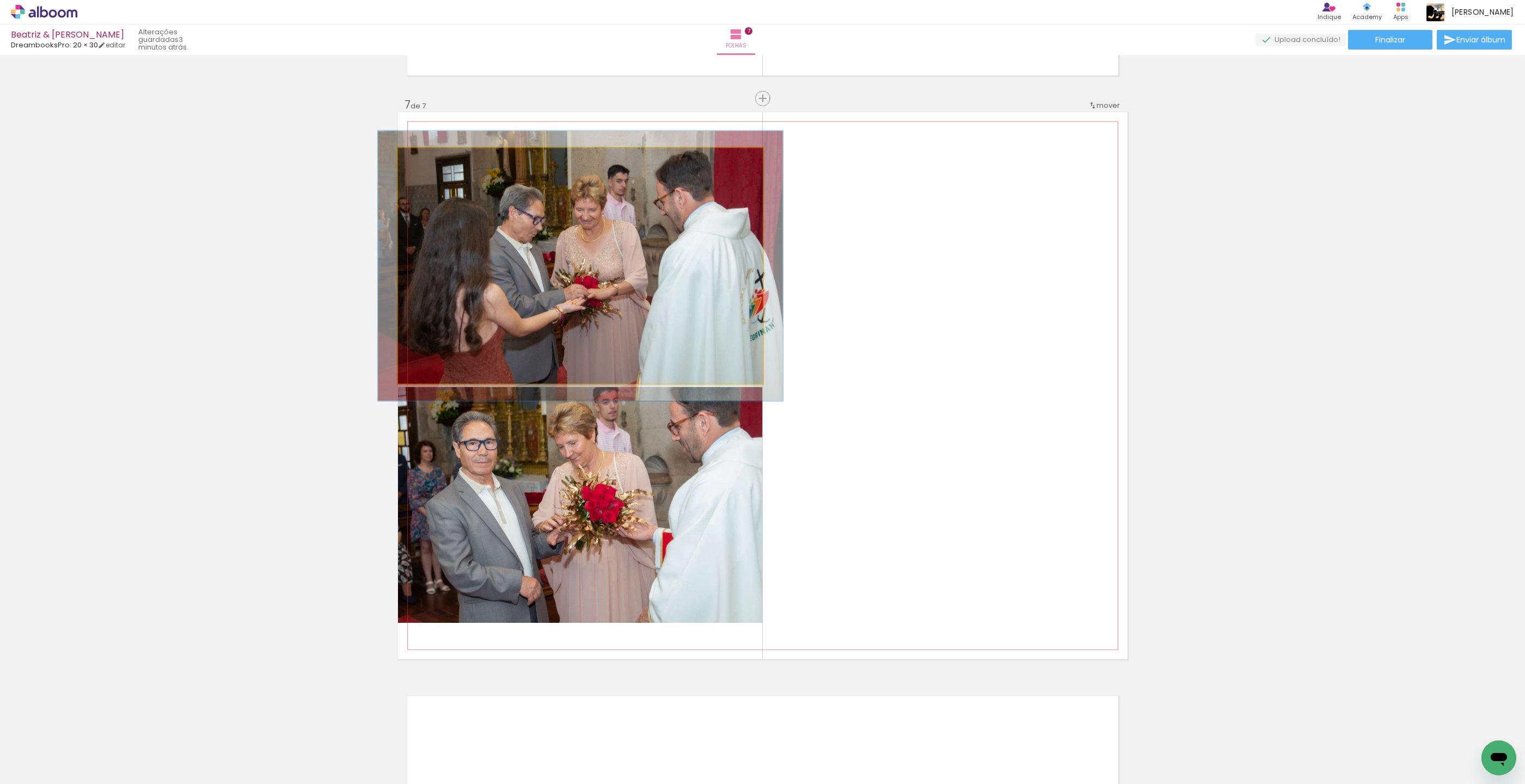
drag, startPoint x: 430, startPoint y: 162, endPoint x: 440, endPoint y: 173, distance: 14.9
type paper-slider "111"
click at [430, 163] on div at bounding box center [427, 159] width 10 height 10
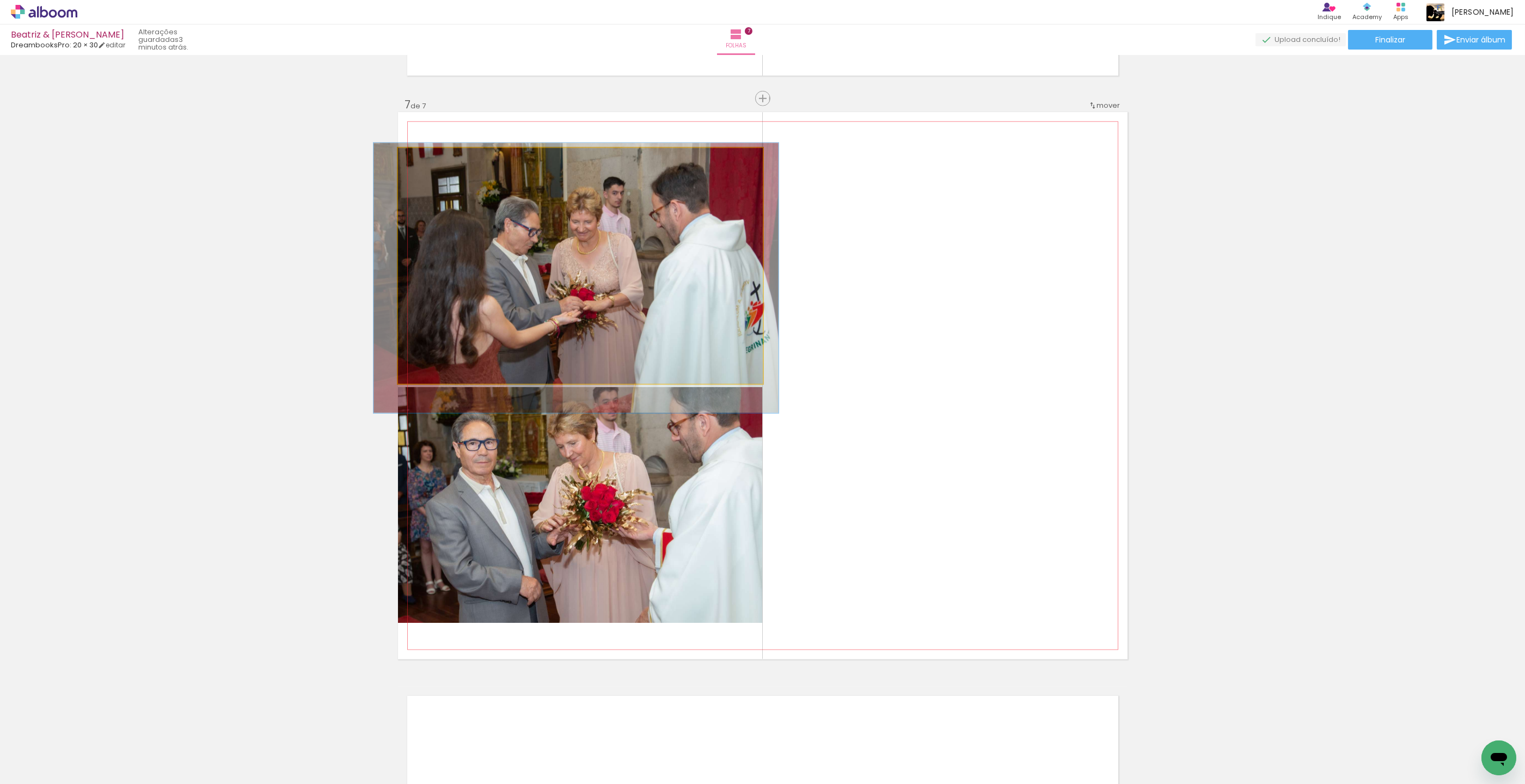
drag, startPoint x: 530, startPoint y: 228, endPoint x: 528, endPoint y: 237, distance: 9.2
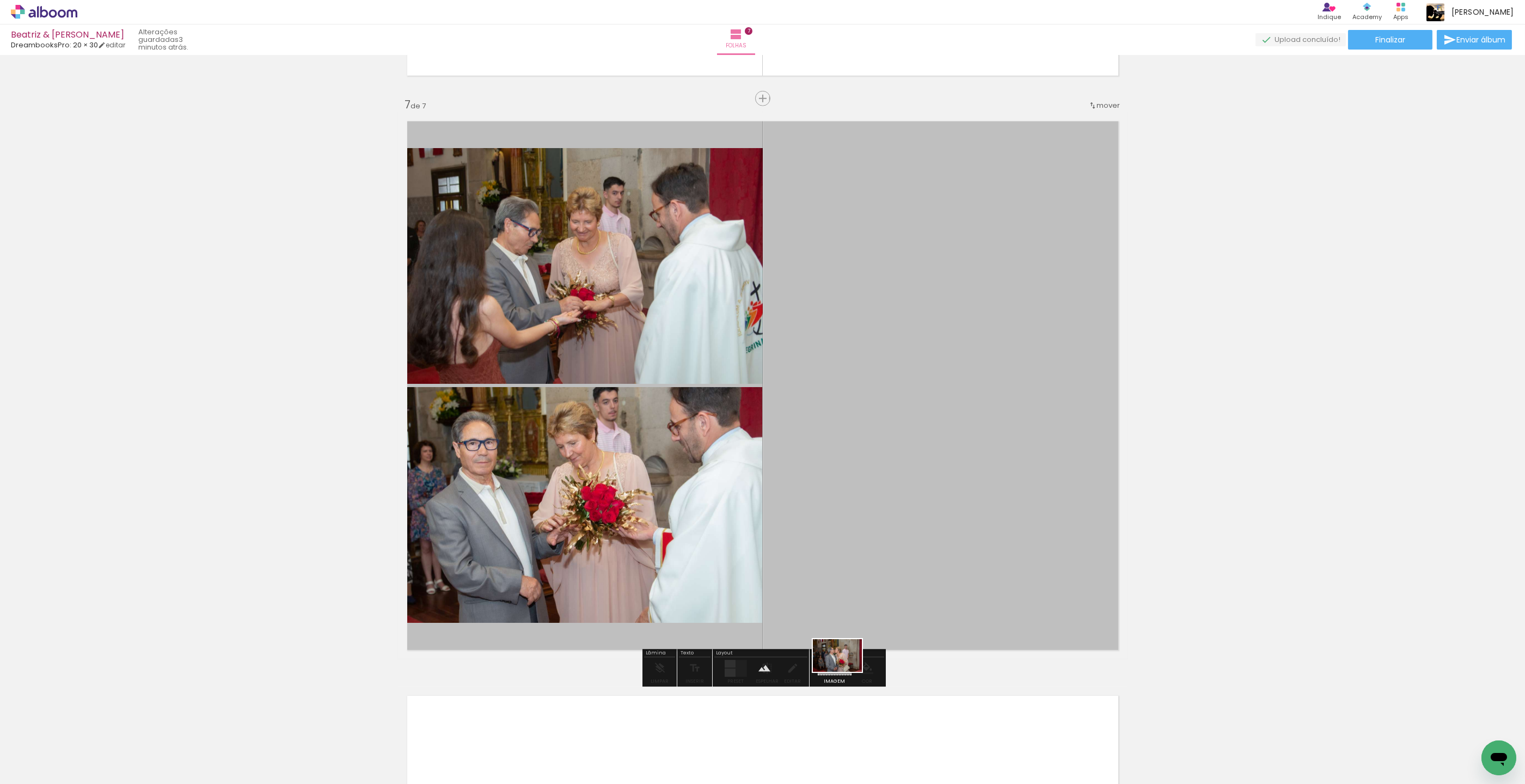
drag, startPoint x: 1344, startPoint y: 757, endPoint x: 846, endPoint y: 672, distance: 505.2
click at [846, 672] on quentale-workspace at bounding box center [762, 392] width 1525 height 784
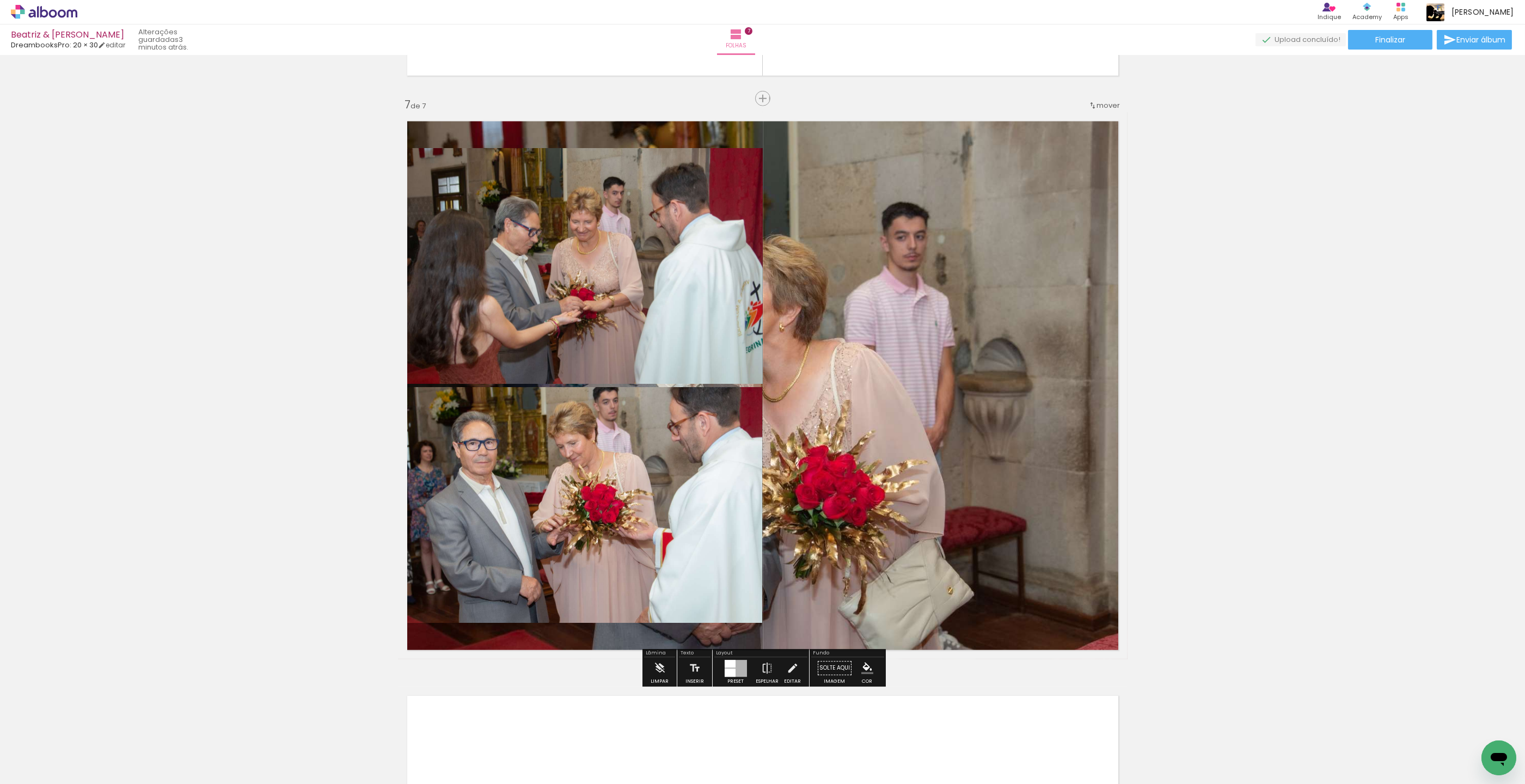
click at [872, 607] on quentale-layouter at bounding box center [762, 386] width 730 height 547
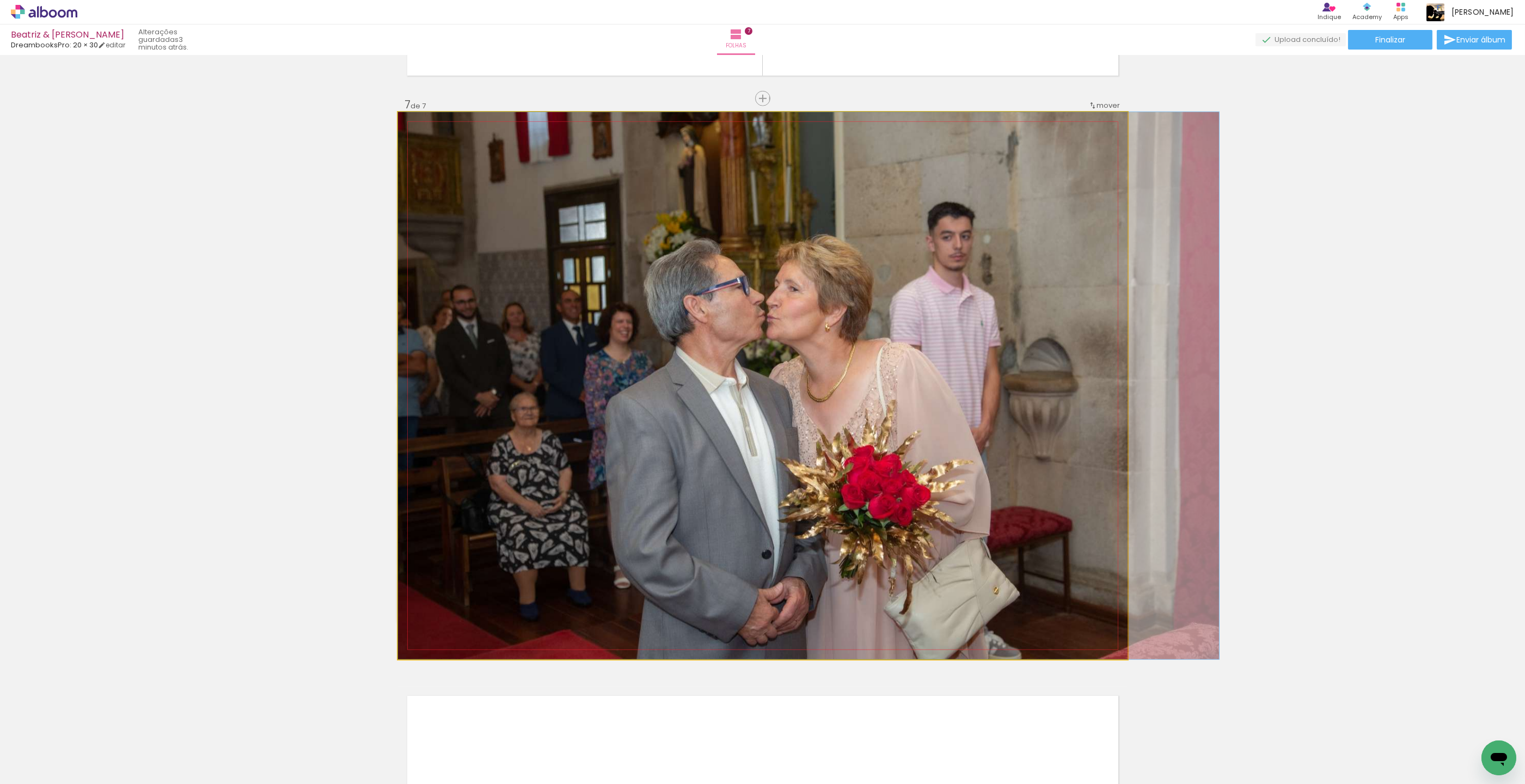
drag, startPoint x: 734, startPoint y: 480, endPoint x: 959, endPoint y: 489, distance: 225.2
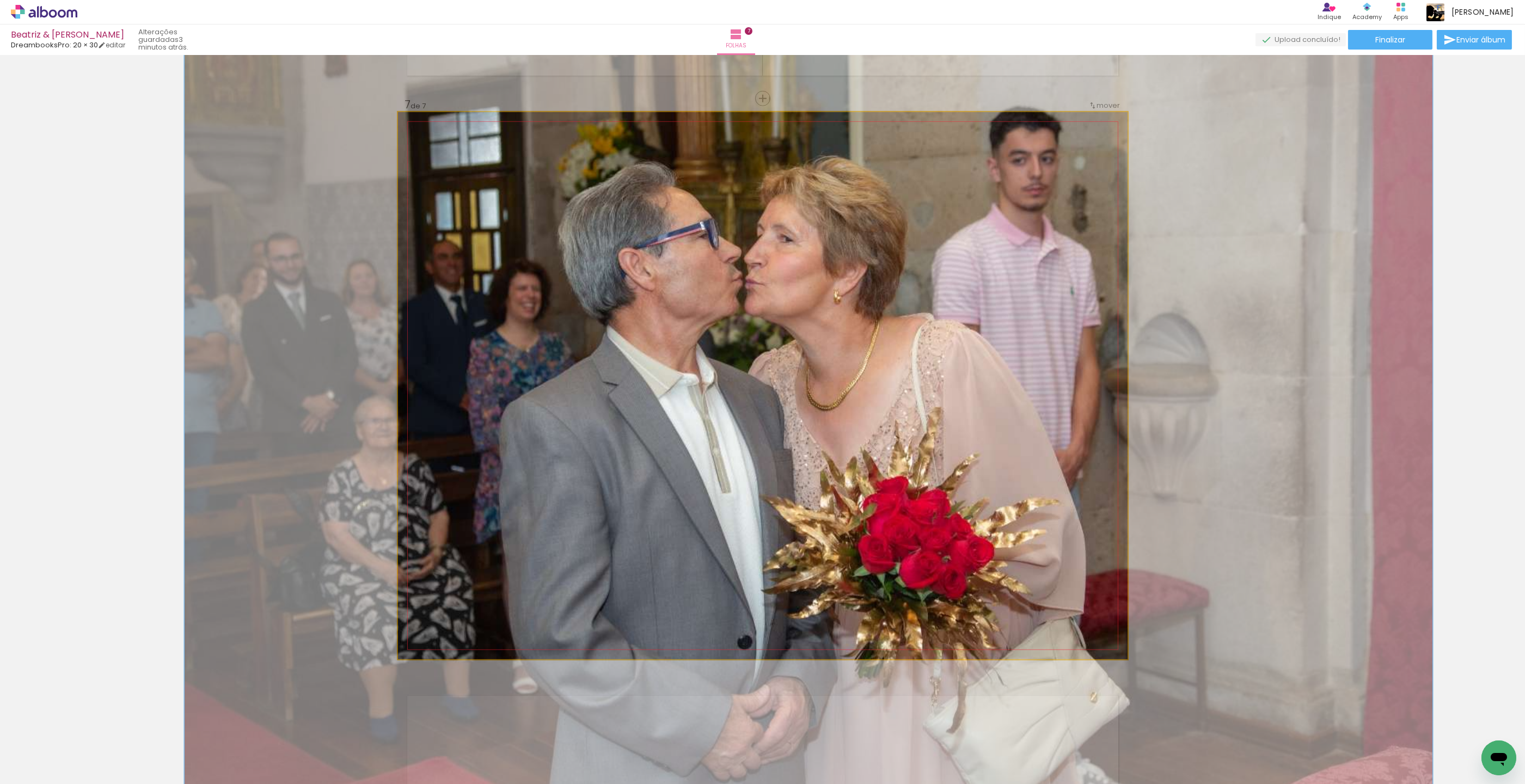
drag, startPoint x: 453, startPoint y: 141, endPoint x: 467, endPoint y: 147, distance: 15.2
type paper-slider "152"
click at [465, 142] on div at bounding box center [459, 139] width 18 height 18
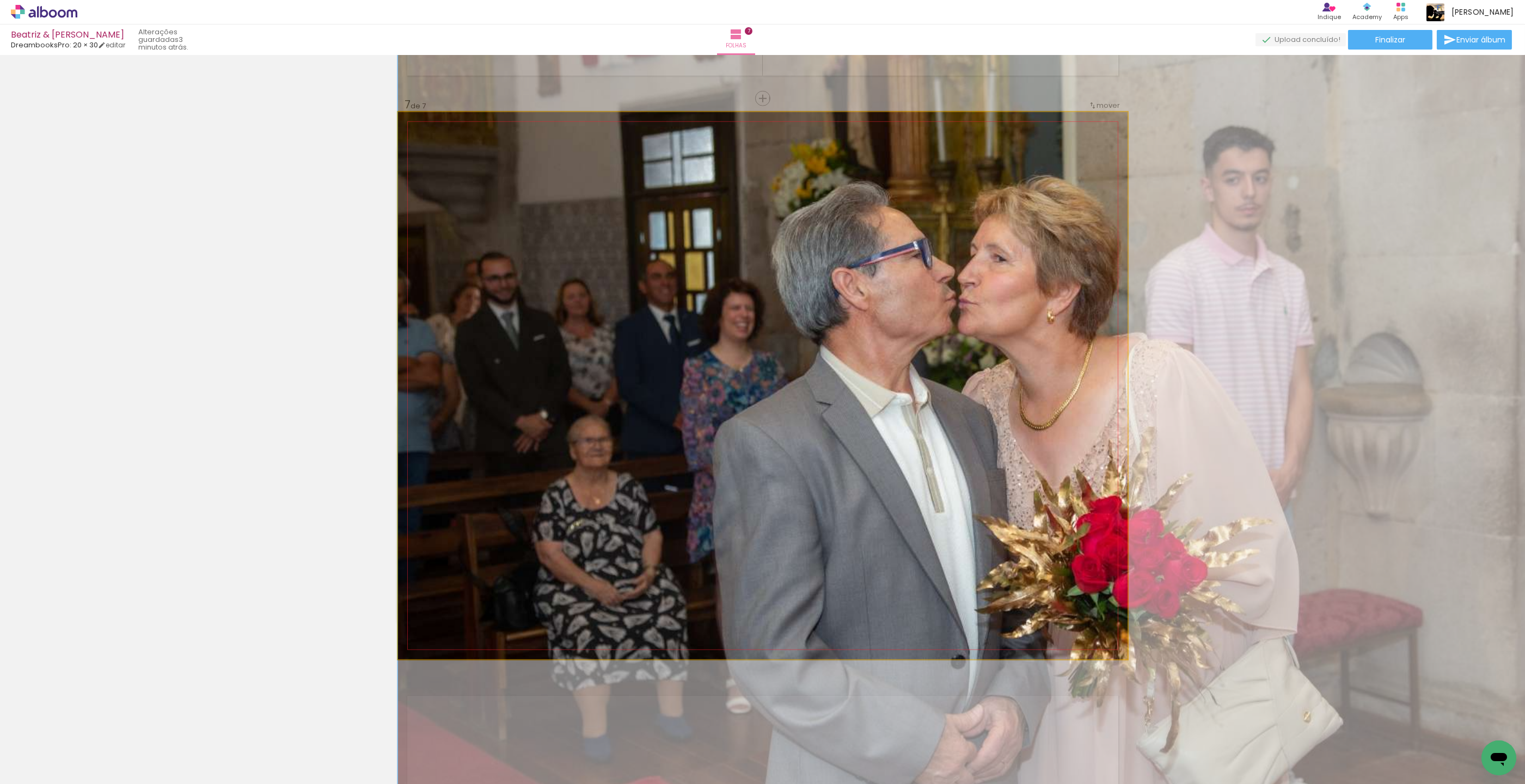
drag, startPoint x: 592, startPoint y: 308, endPoint x: 830, endPoint y: 329, distance: 238.9
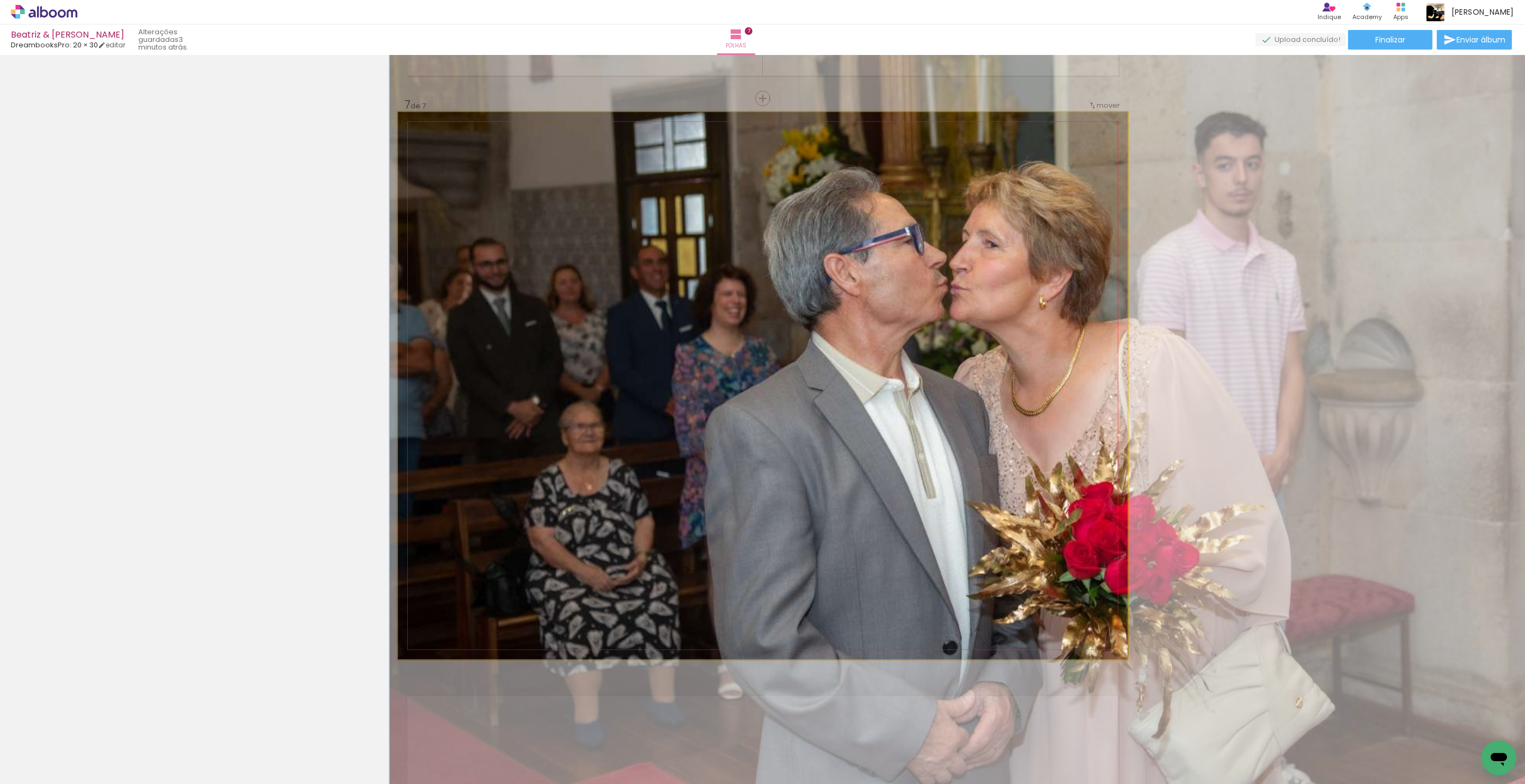
drag, startPoint x: 847, startPoint y: 330, endPoint x: 840, endPoint y: 316, distance: 15.7
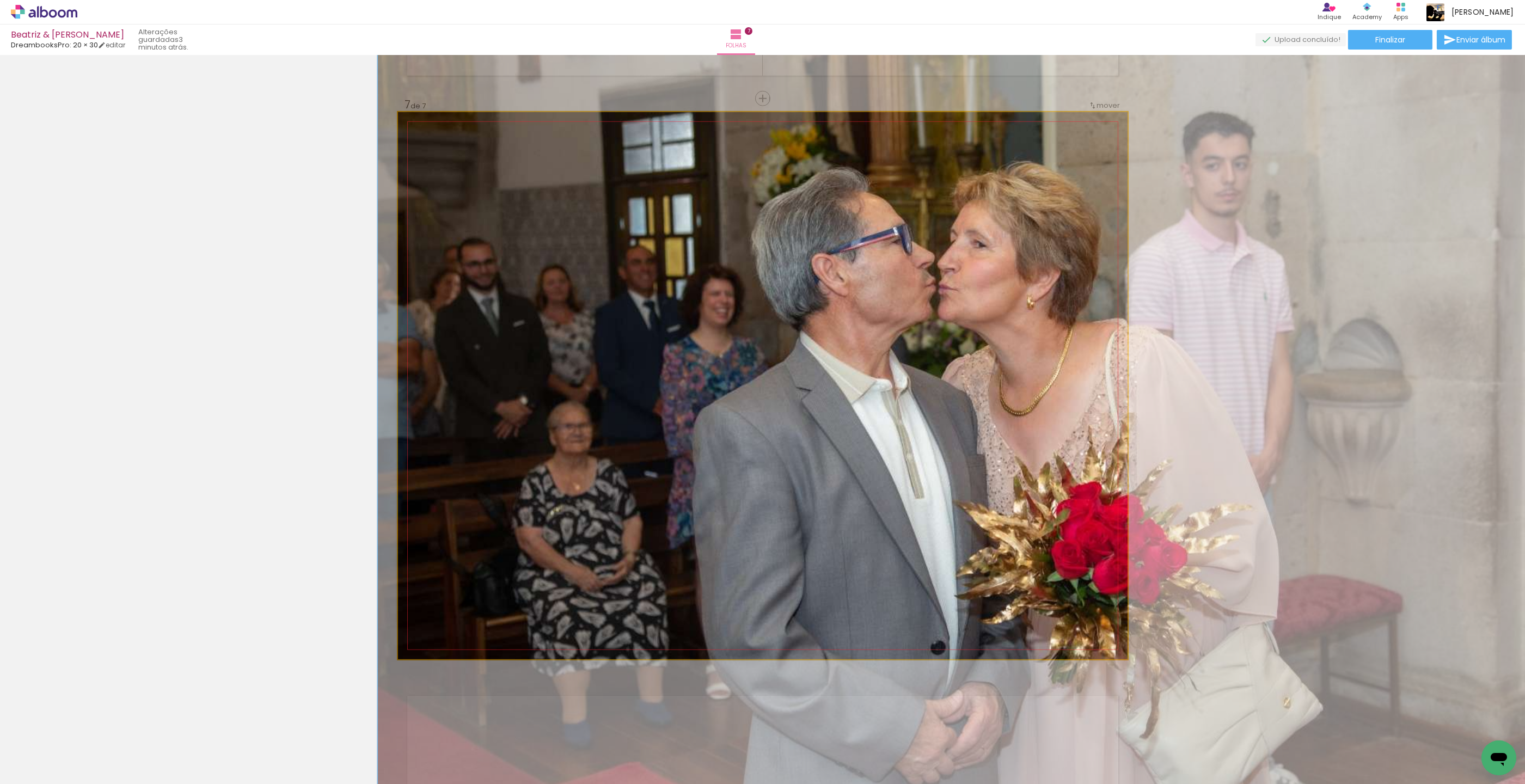
drag, startPoint x: 849, startPoint y: 320, endPoint x: 837, endPoint y: 320, distance: 12.0
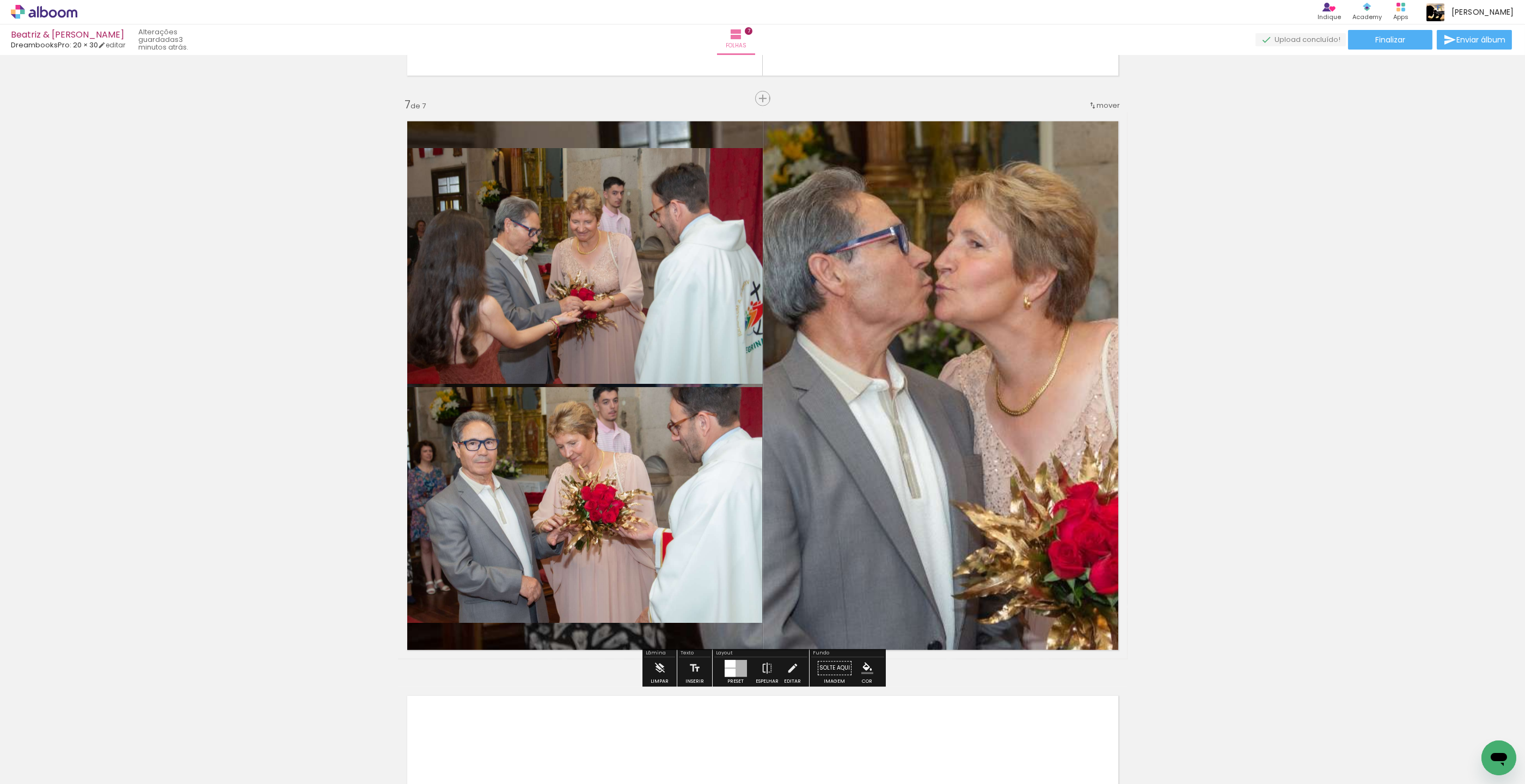
click at [927, 237] on quentale-layouter at bounding box center [762, 386] width 730 height 547
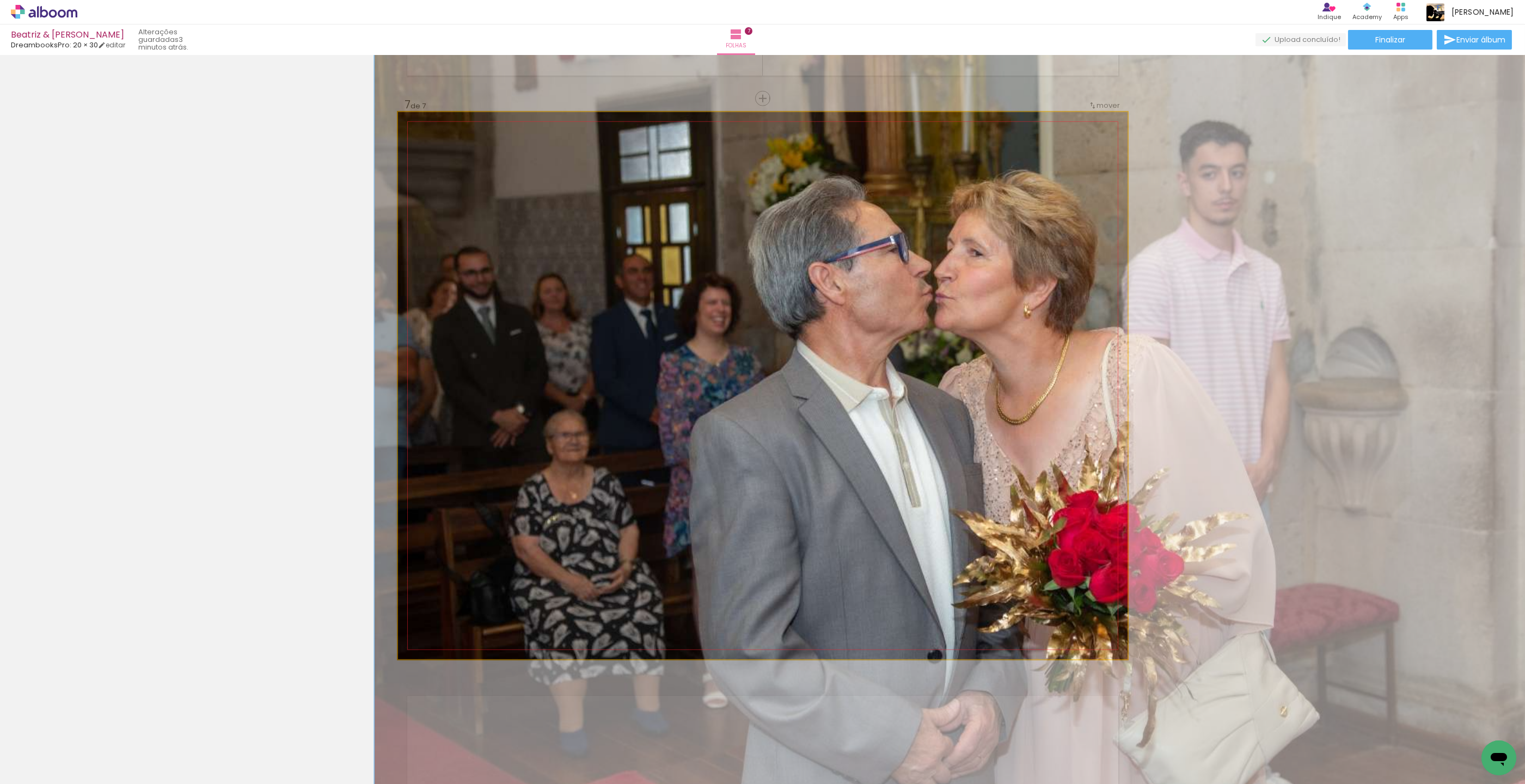
drag, startPoint x: 878, startPoint y: 223, endPoint x: 877, endPoint y: 231, distance: 8.1
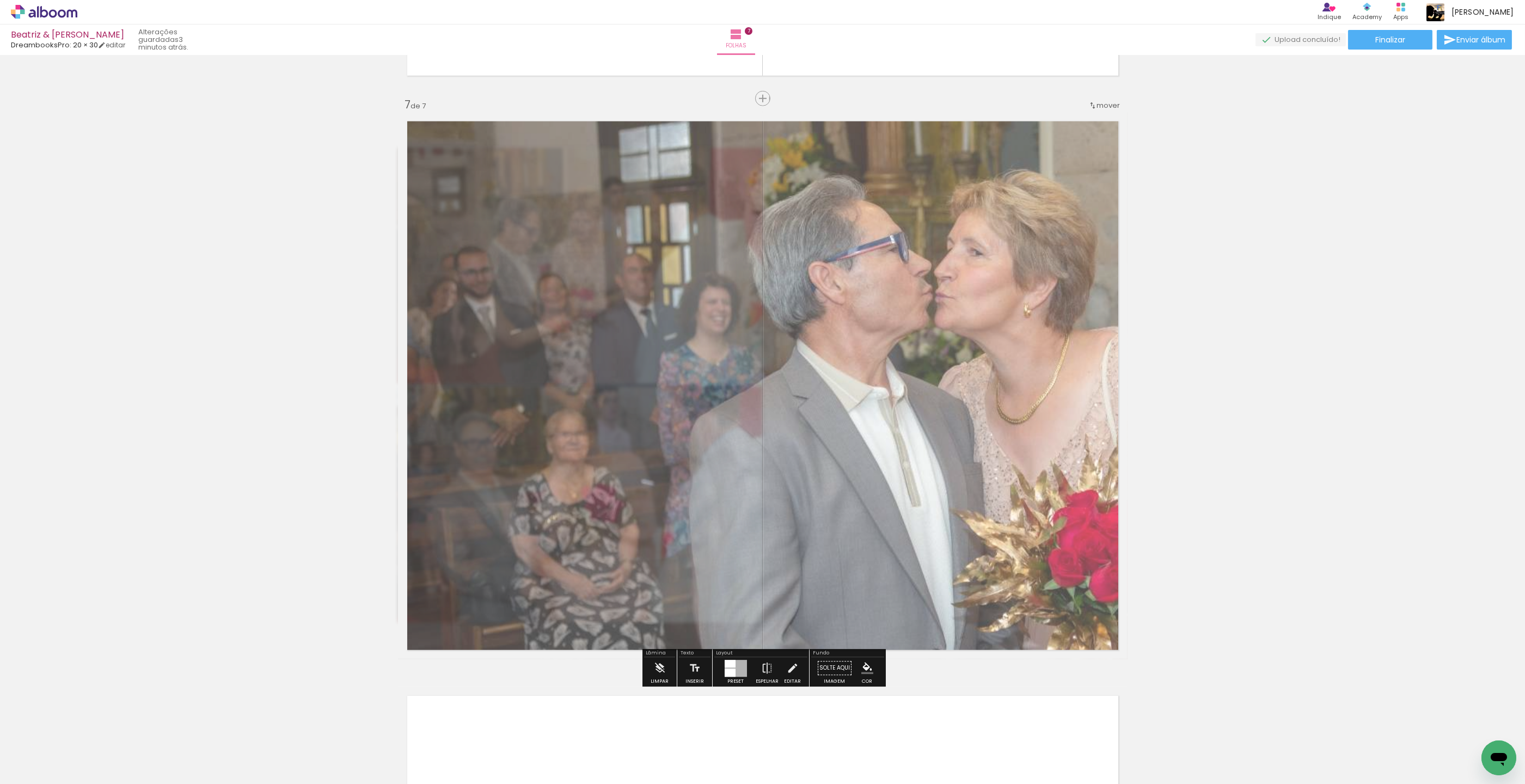
drag, startPoint x: 558, startPoint y: 144, endPoint x: 564, endPoint y: 146, distance: 6.3
click at [545, 144] on div at bounding box center [545, 139] width 18 height 18
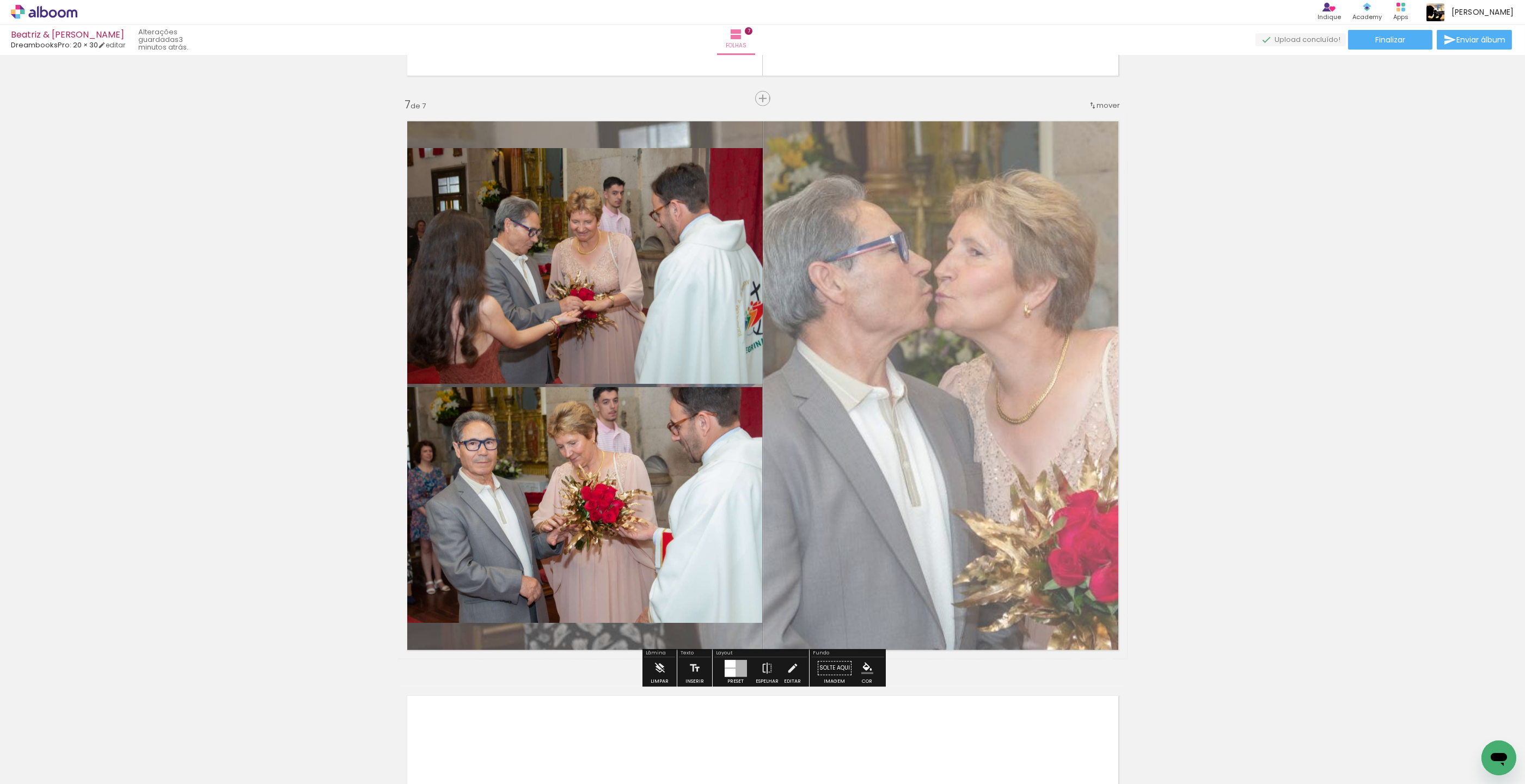
click at [505, 186] on paper-item at bounding box center [508, 185] width 19 height 8
click at [510, 232] on iron-icon "color picker" at bounding box center [510, 229] width 13 height 10
click at [456, 223] on paper-item "#f9a825" at bounding box center [461, 222] width 11 height 11
click at [510, 423] on paper-item at bounding box center [508, 424] width 19 height 8
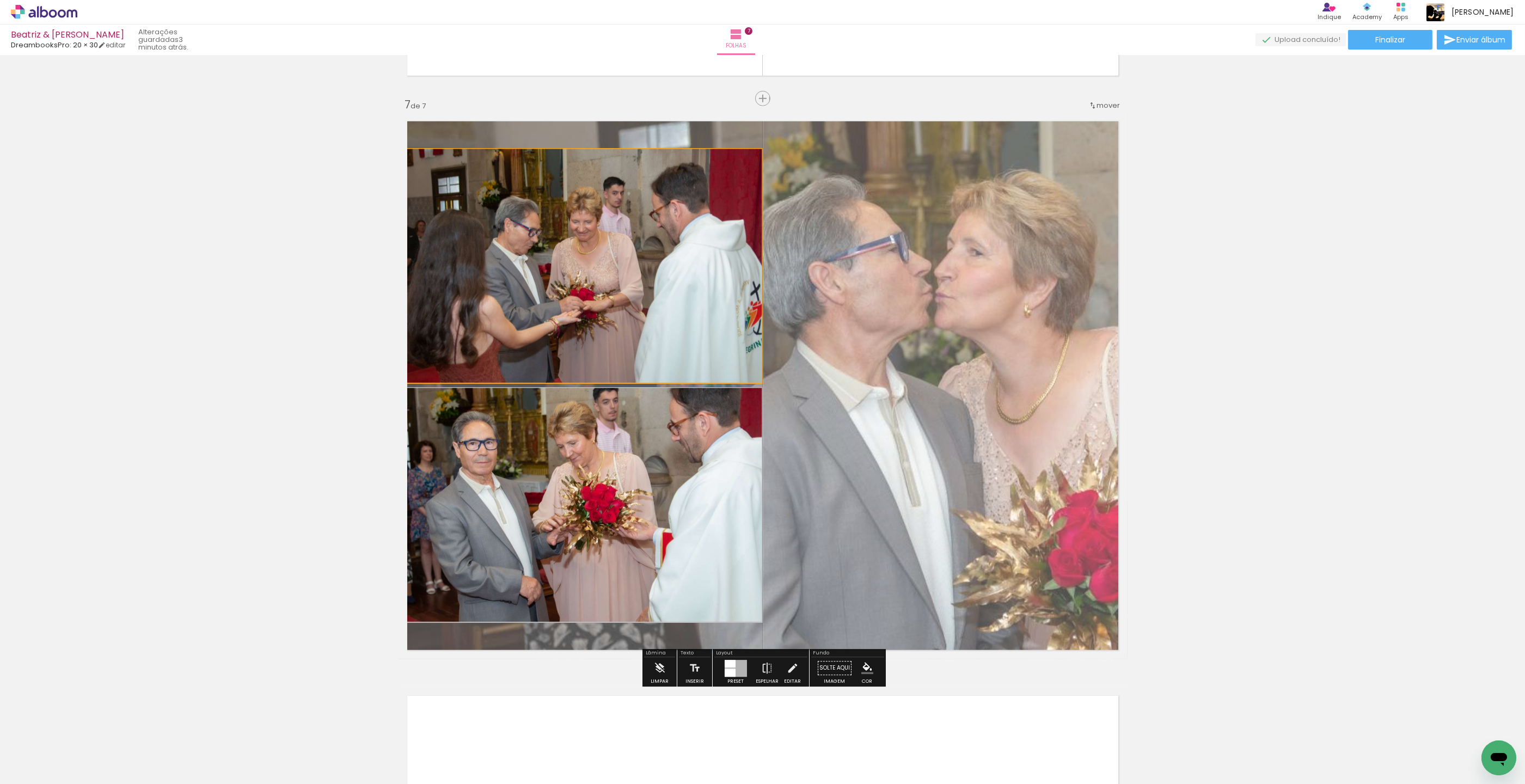
click at [509, 471] on iron-icon "color picker" at bounding box center [510, 468] width 13 height 10
click at [462, 461] on paper-item "#f9a825" at bounding box center [461, 461] width 11 height 11
click at [1012, 394] on quentale-layouter at bounding box center [762, 386] width 730 height 547
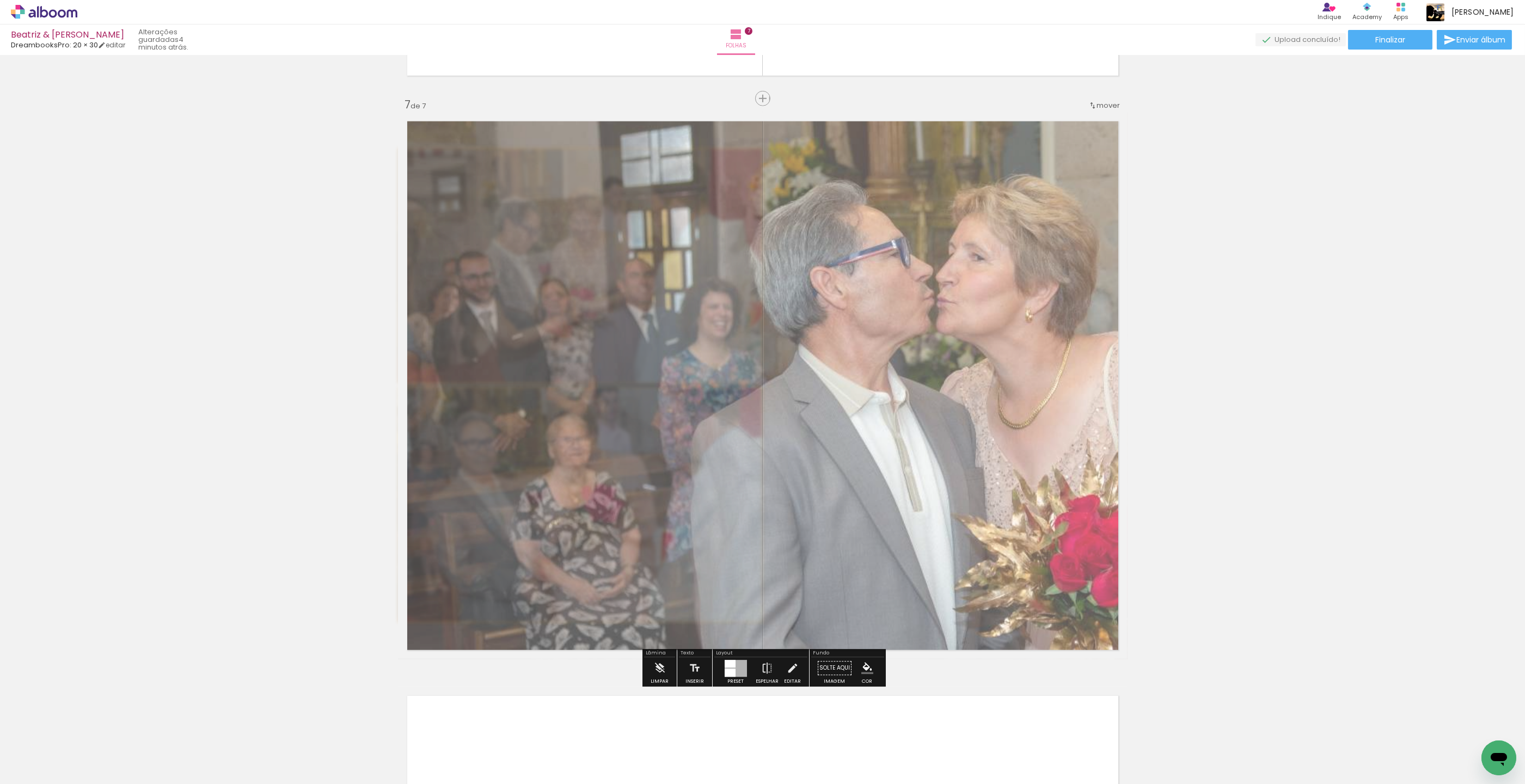
type paper-slider "65"
click at [545, 141] on div at bounding box center [543, 139] width 7 height 7
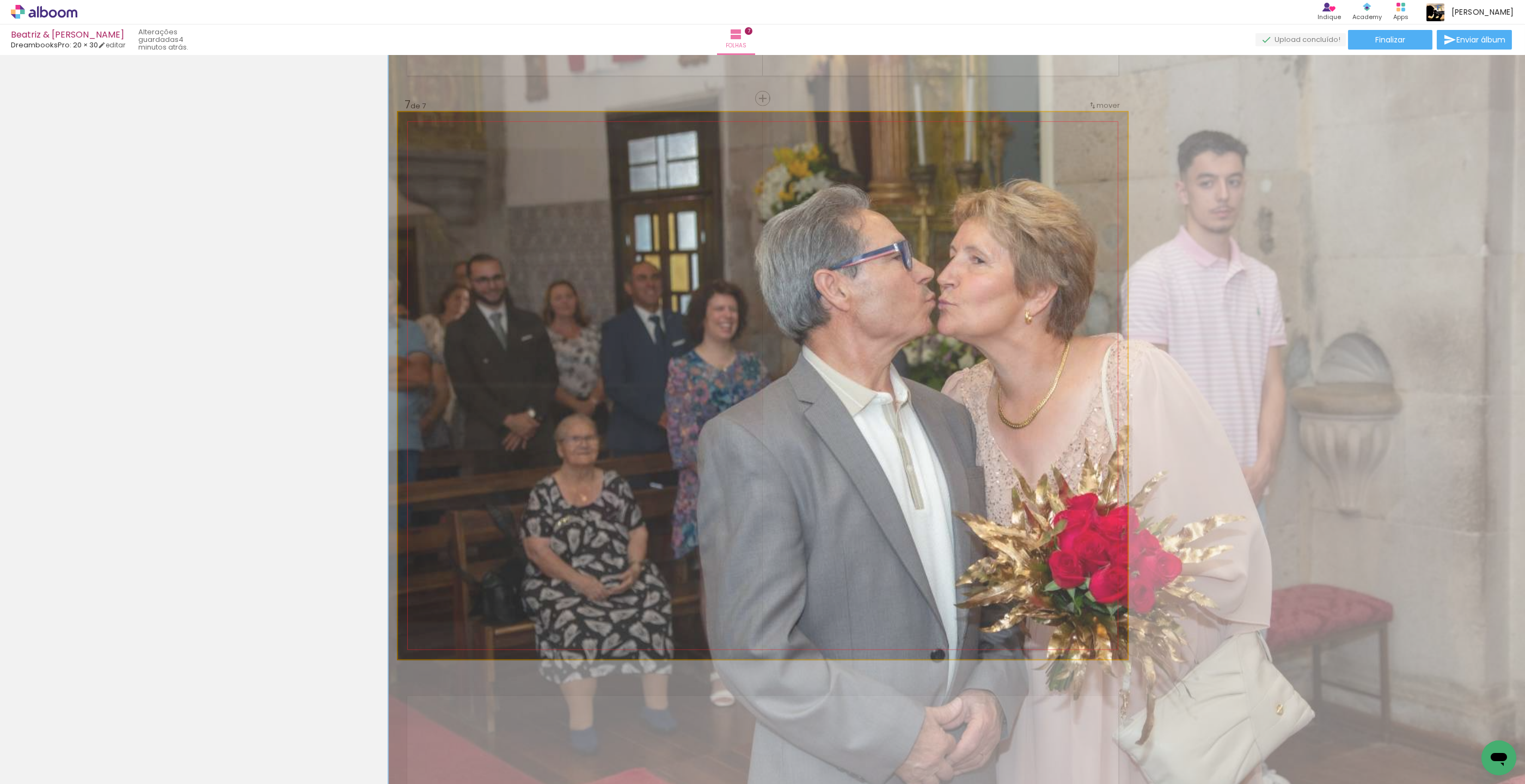
type paper-slider "149"
click at [464, 142] on div at bounding box center [461, 139] width 18 height 18
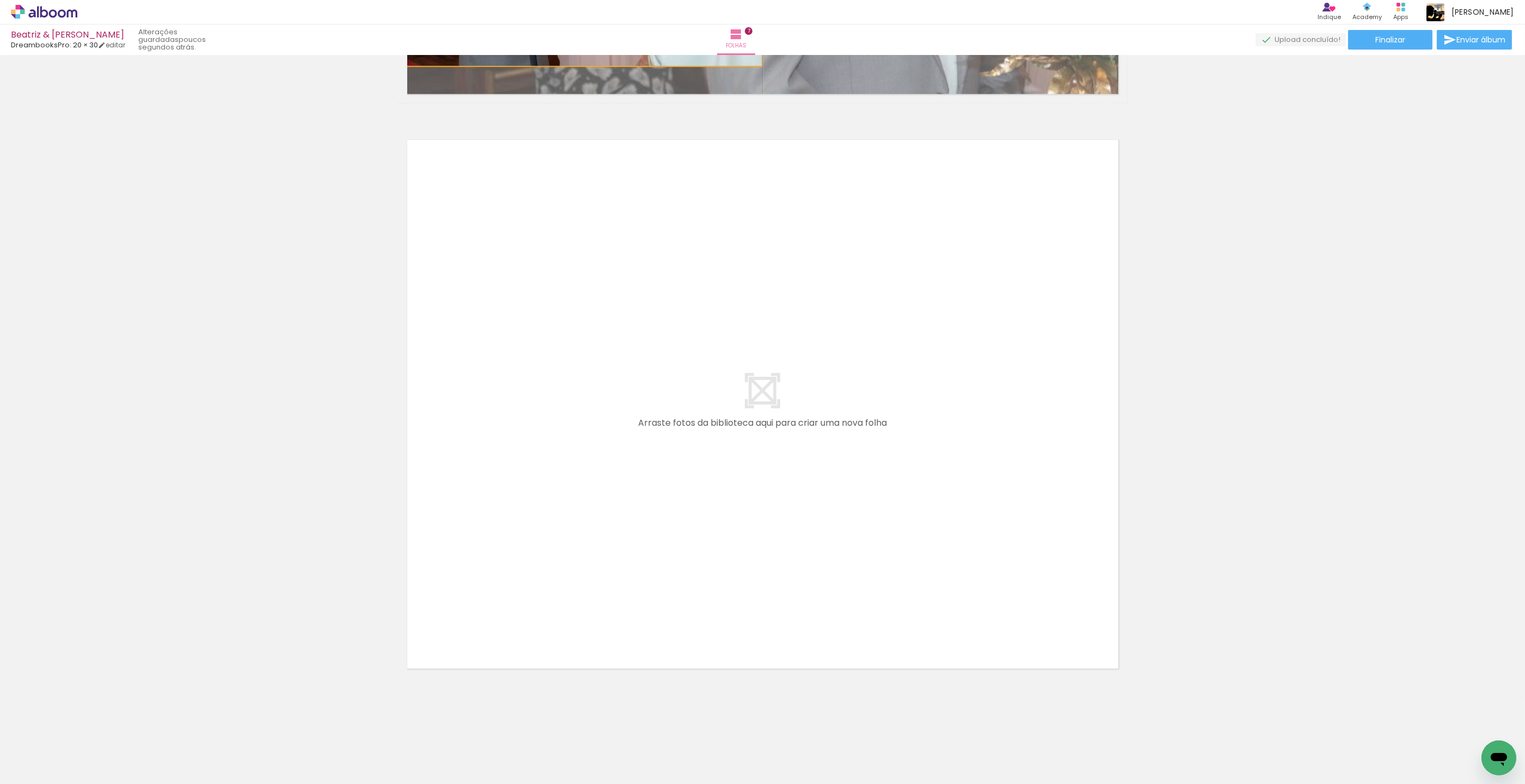
scroll to position [0, 745]
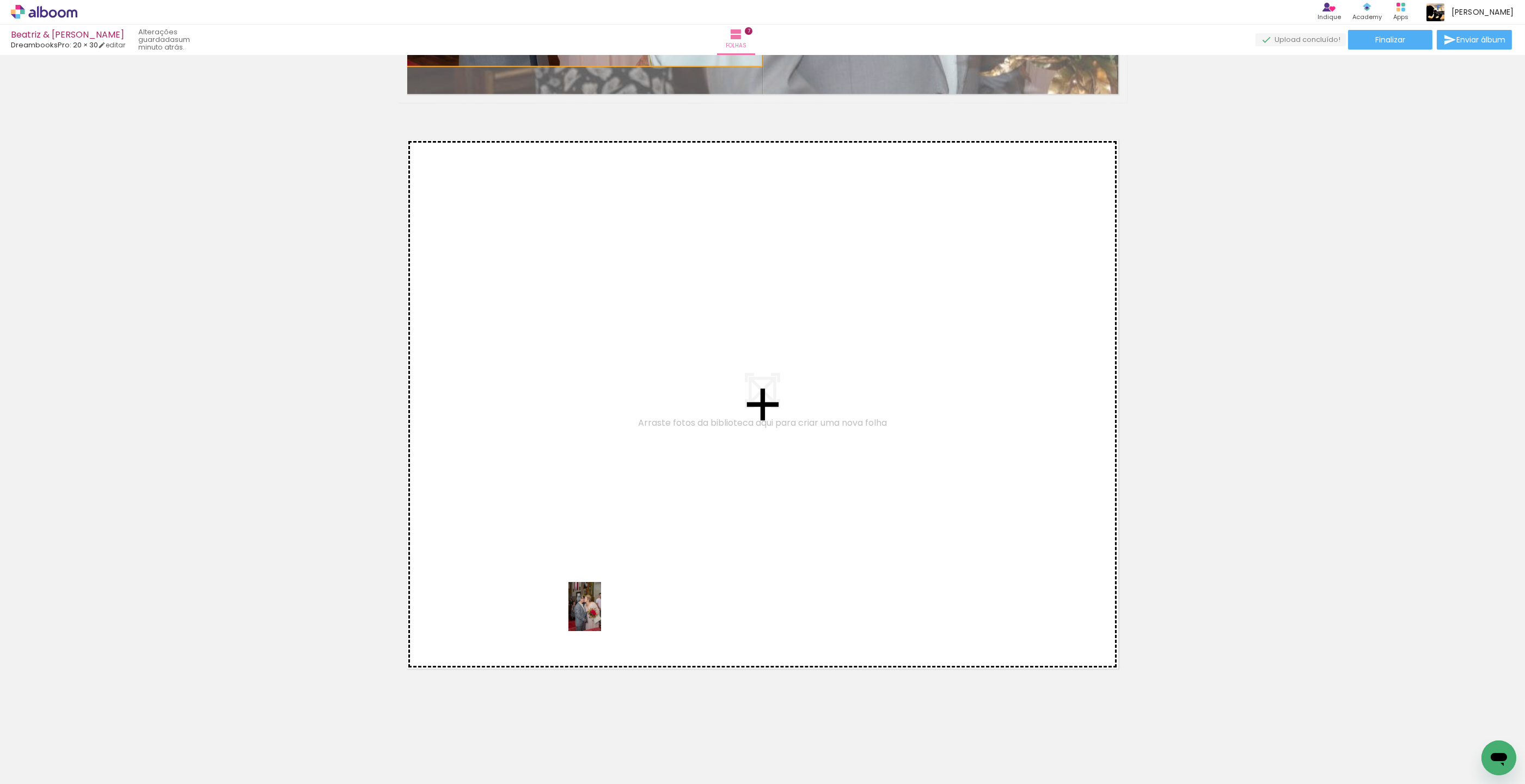
drag, startPoint x: 645, startPoint y: 725, endPoint x: 601, endPoint y: 614, distance: 119.4
click at [601, 614] on quentale-workspace at bounding box center [762, 392] width 1525 height 784
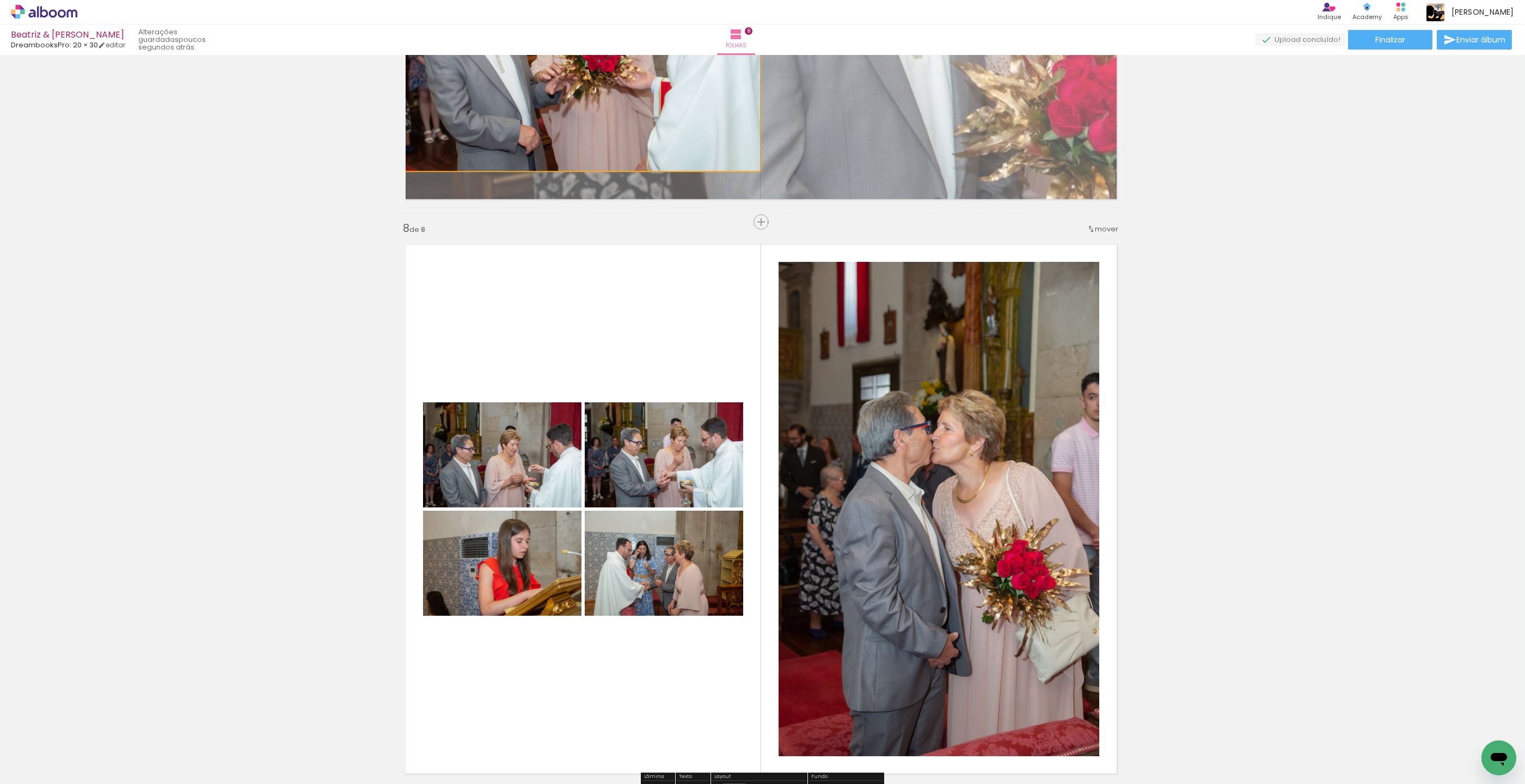
scroll to position [0, 745]
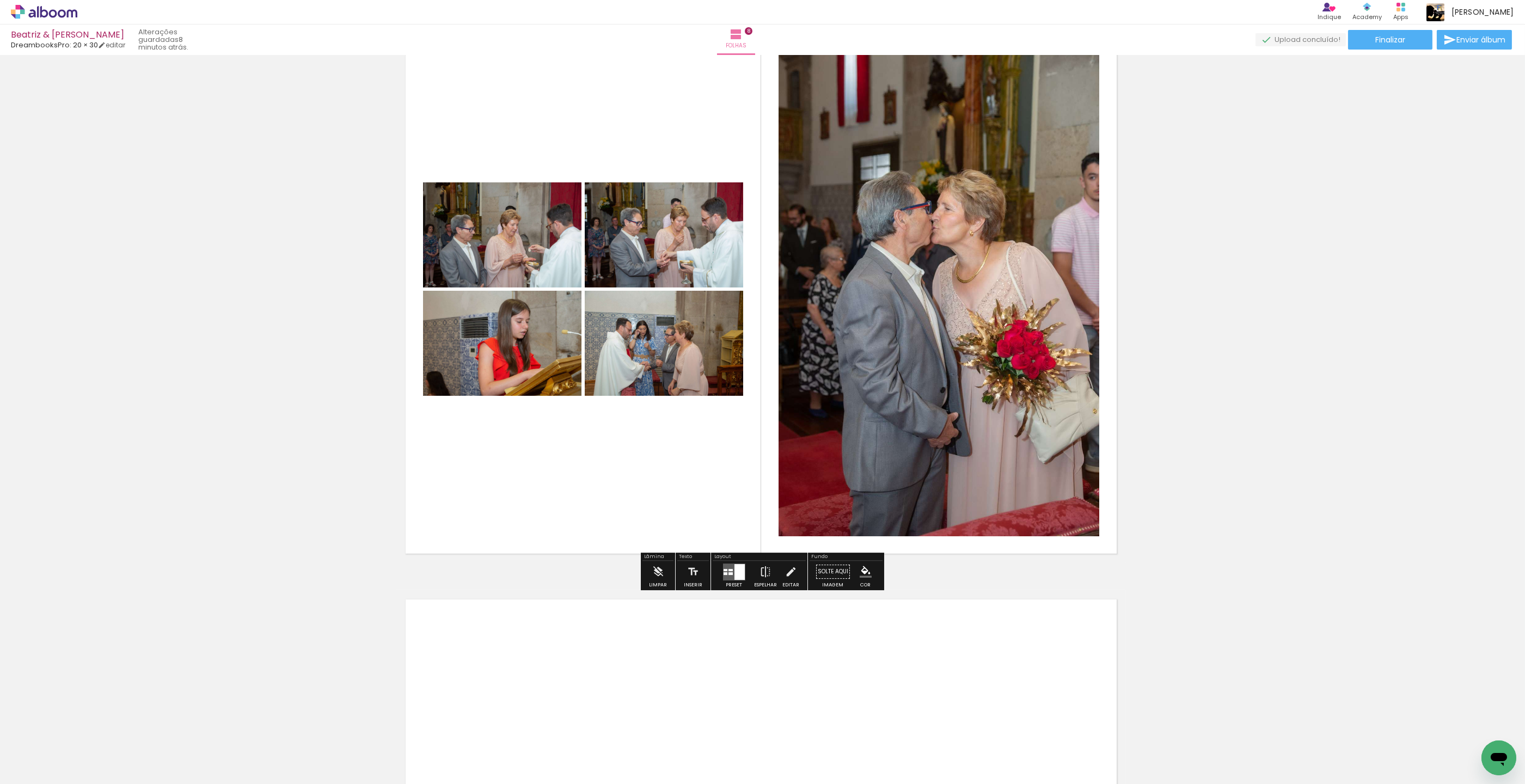
scroll to position [4093, 2]
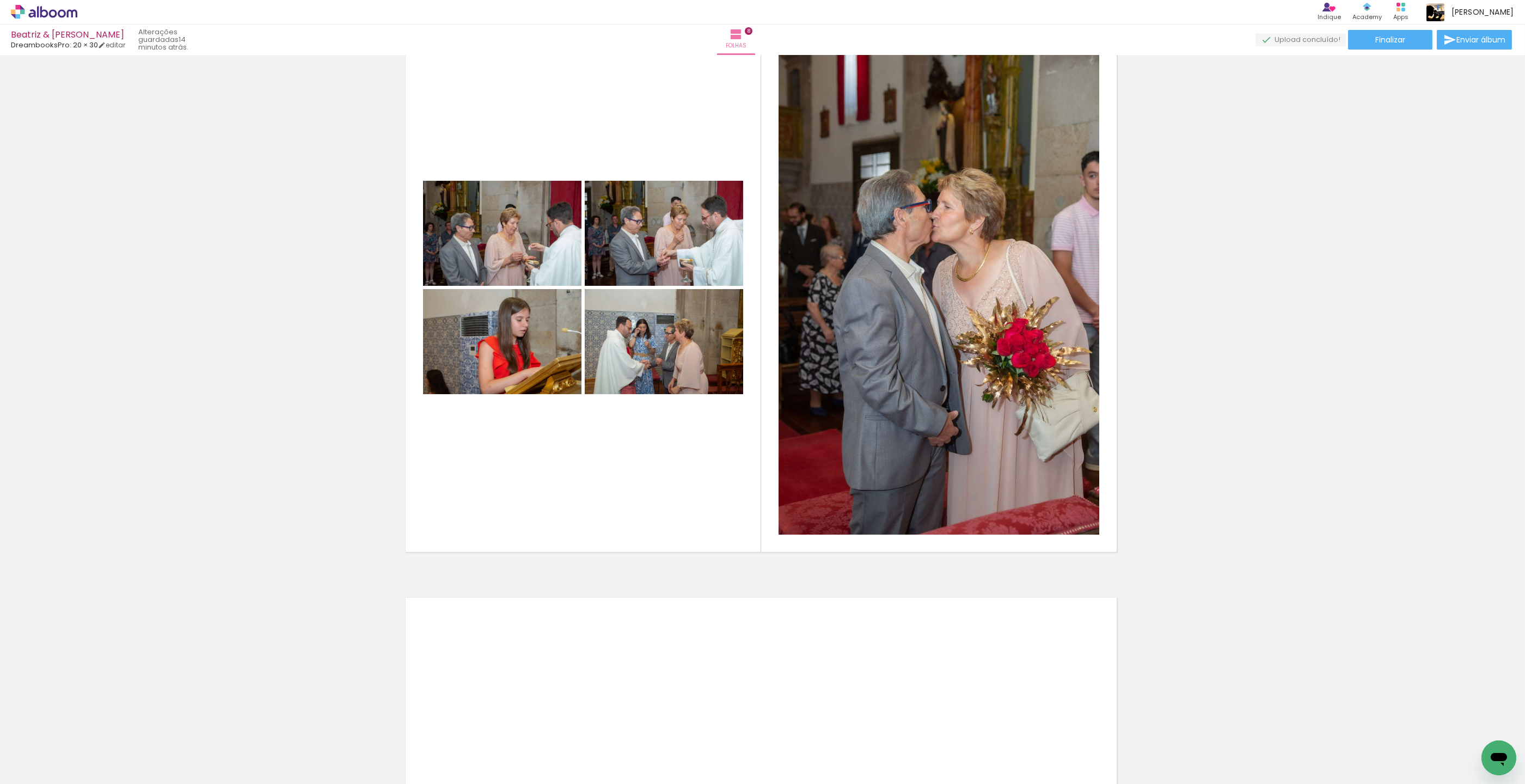
scroll to position [0, 745]
